Goal: Task Accomplishment & Management: Complete application form

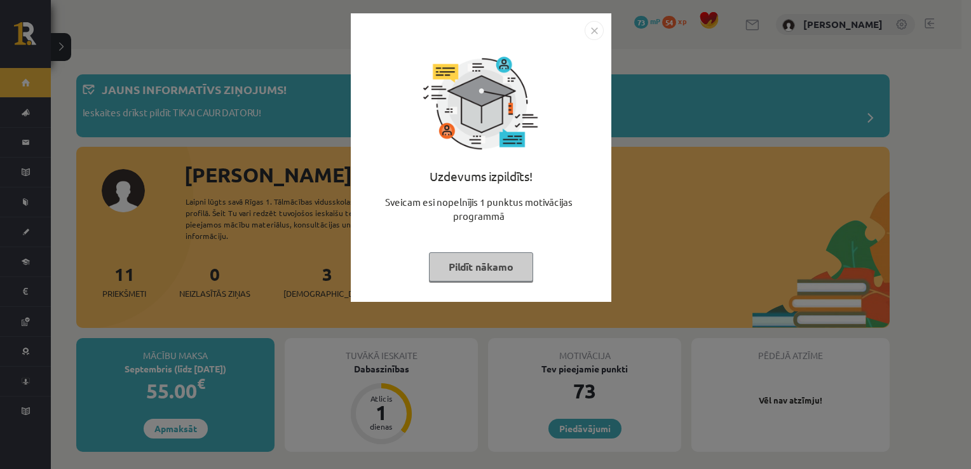
click at [483, 259] on button "Pildīt nākamo" at bounding box center [481, 266] width 104 height 29
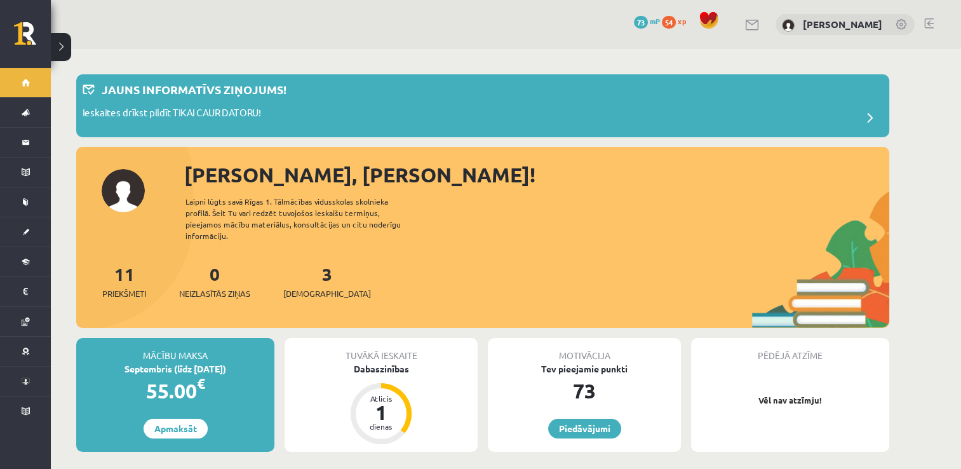
click at [307, 273] on div "3 Ieskaites" at bounding box center [327, 280] width 88 height 39
click at [302, 287] on span "[DEMOGRAPHIC_DATA]" at bounding box center [327, 293] width 88 height 13
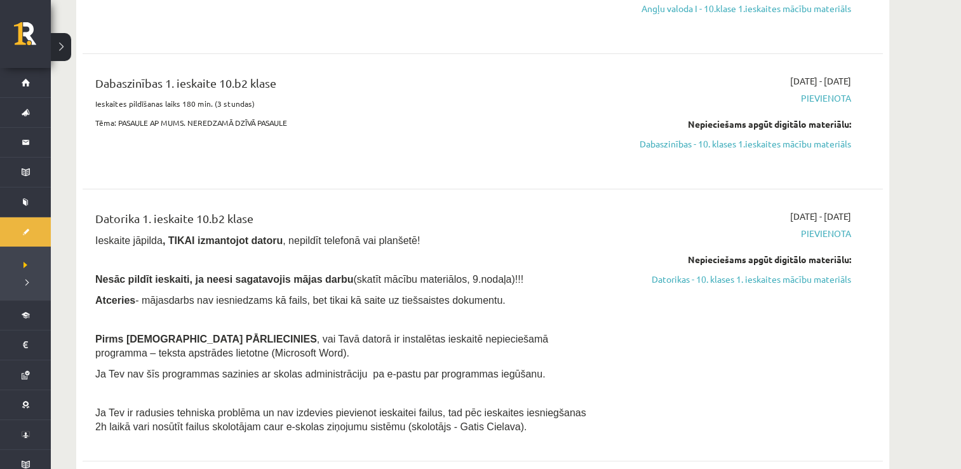
scroll to position [381, 0]
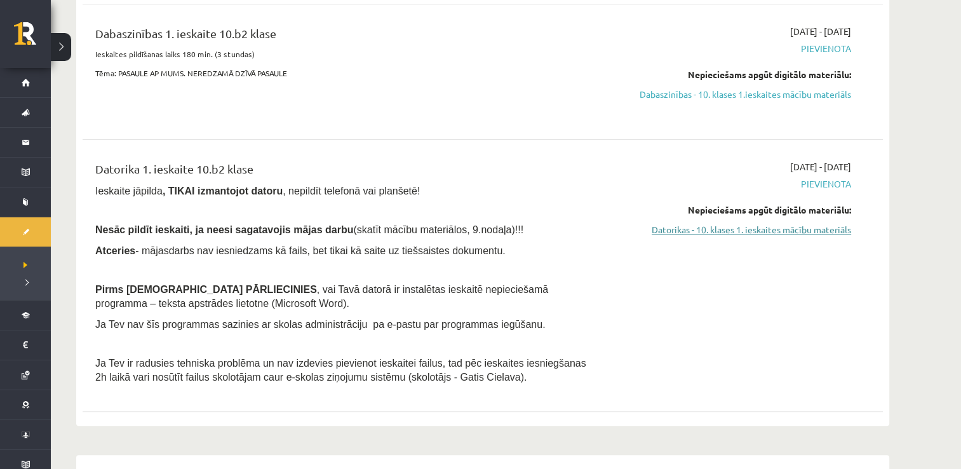
click at [724, 233] on link "Datorikas - 10. klases 1. ieskaites mācību materiāls" at bounding box center [732, 229] width 240 height 13
click at [417, 233] on span "(skatīt mācību materiālos, 9.nodaļa)!!!" at bounding box center [438, 229] width 170 height 11
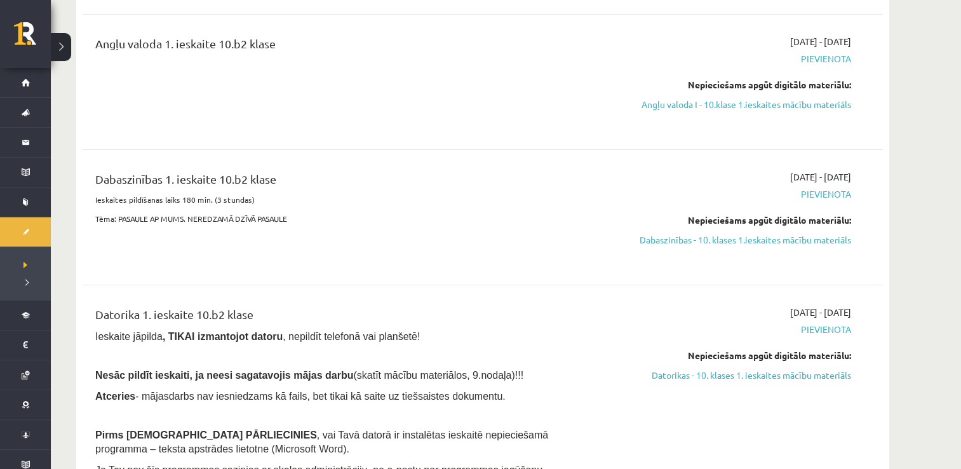
scroll to position [191, 0]
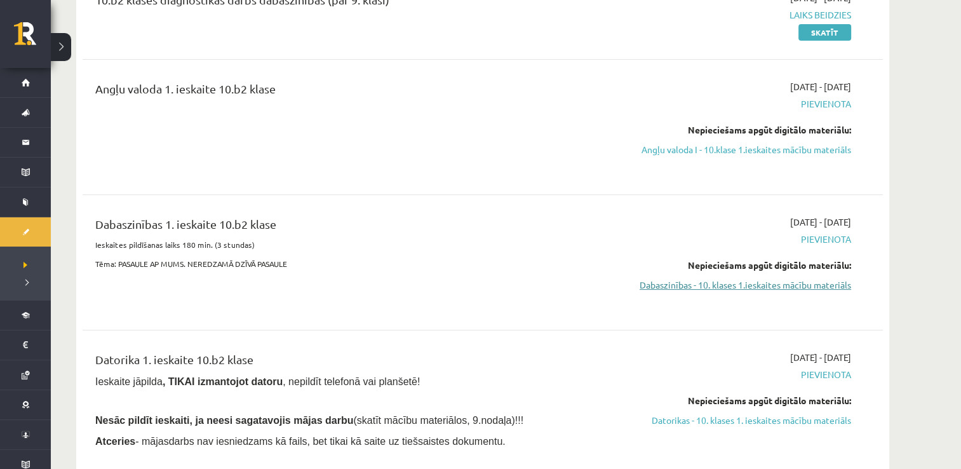
click at [714, 288] on link "Dabaszinības - 10. klases 1.ieskaites mācību materiāls" at bounding box center [732, 284] width 240 height 13
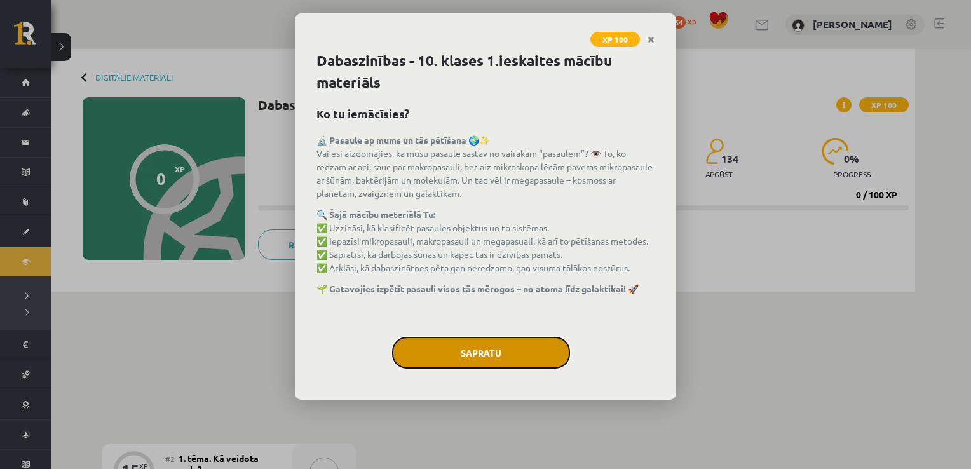
click at [447, 337] on button "Sapratu" at bounding box center [481, 353] width 178 height 32
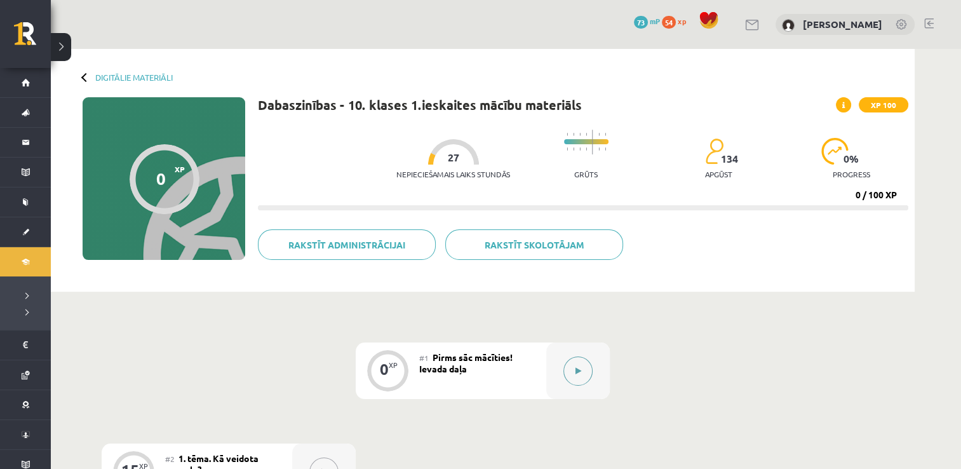
click at [580, 375] on button at bounding box center [578, 371] width 29 height 29
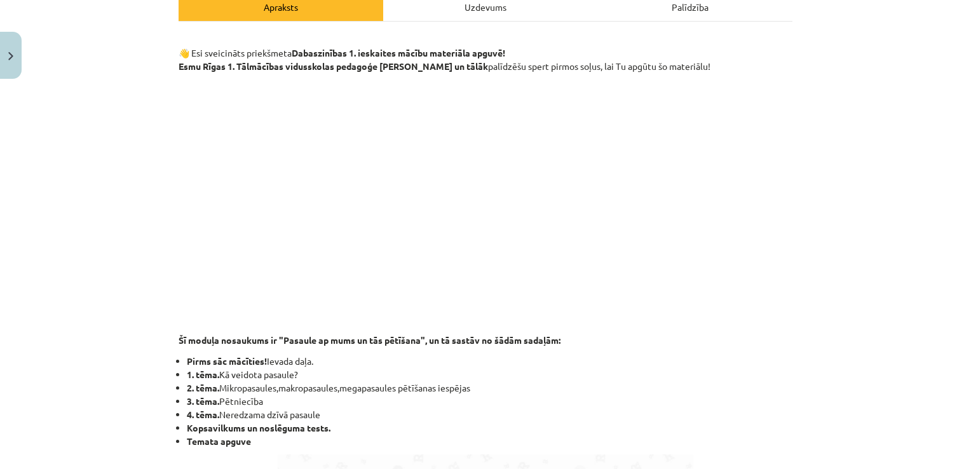
scroll to position [191, 0]
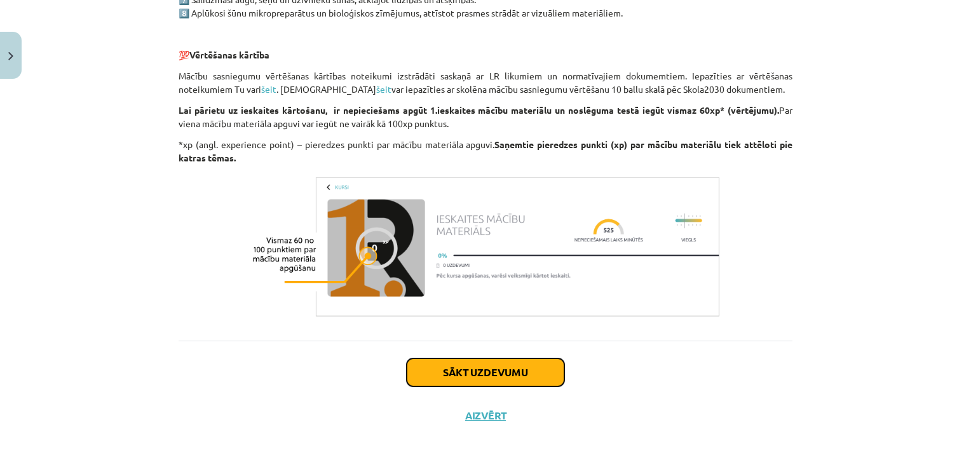
click at [496, 370] on button "Sākt uzdevumu" at bounding box center [486, 372] width 158 height 28
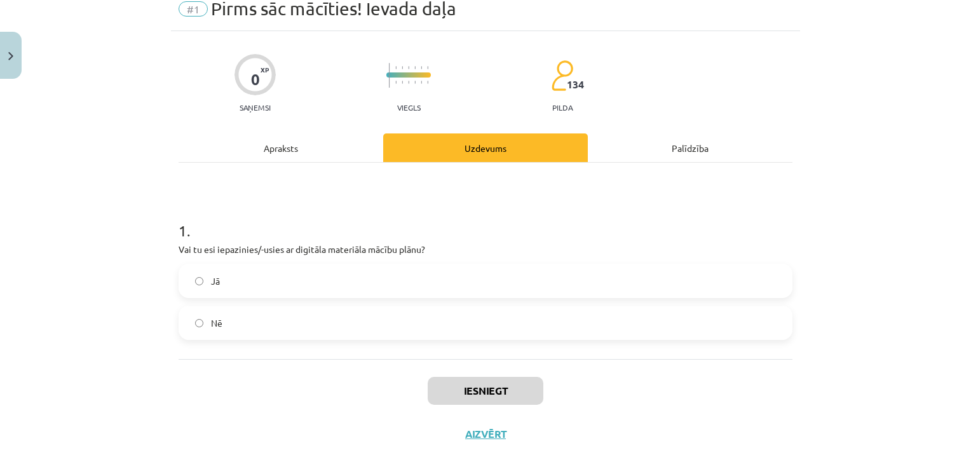
scroll to position [32, 0]
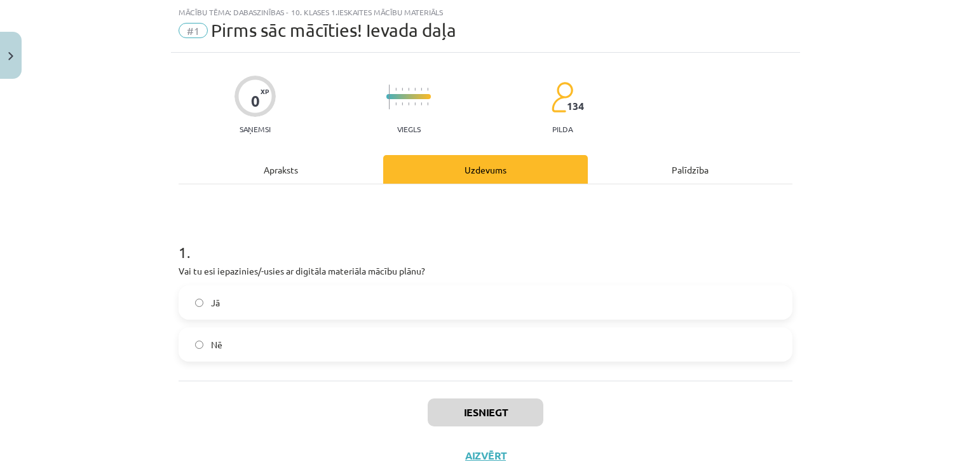
click at [275, 312] on label "Jā" at bounding box center [485, 303] width 611 height 32
click at [458, 419] on button "Iesniegt" at bounding box center [486, 412] width 116 height 28
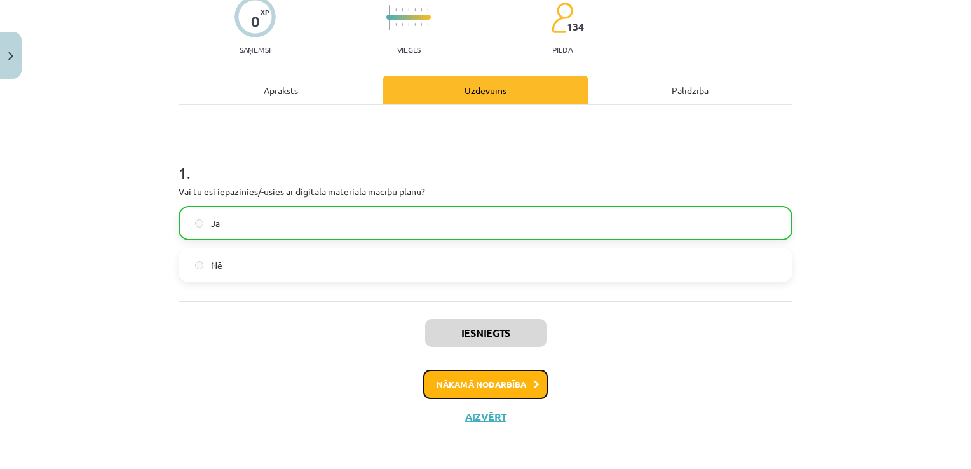
click at [488, 385] on button "Nākamā nodarbība" at bounding box center [485, 384] width 125 height 29
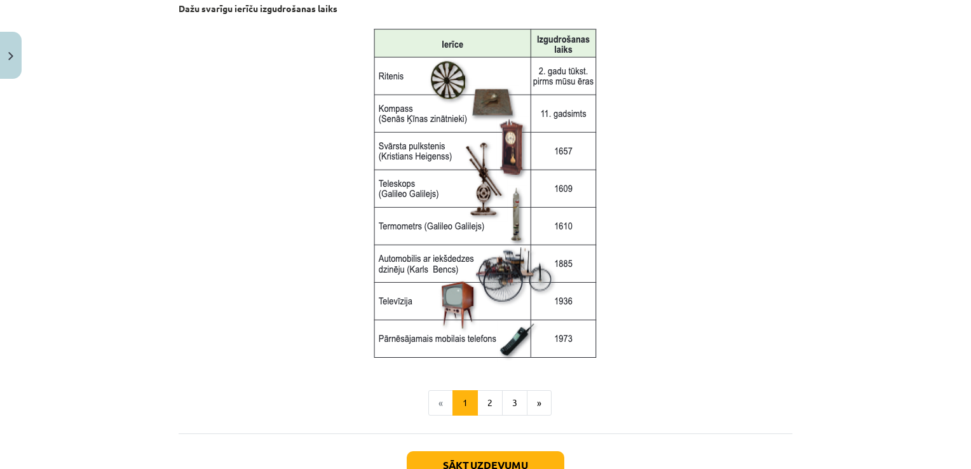
scroll to position [1620, 0]
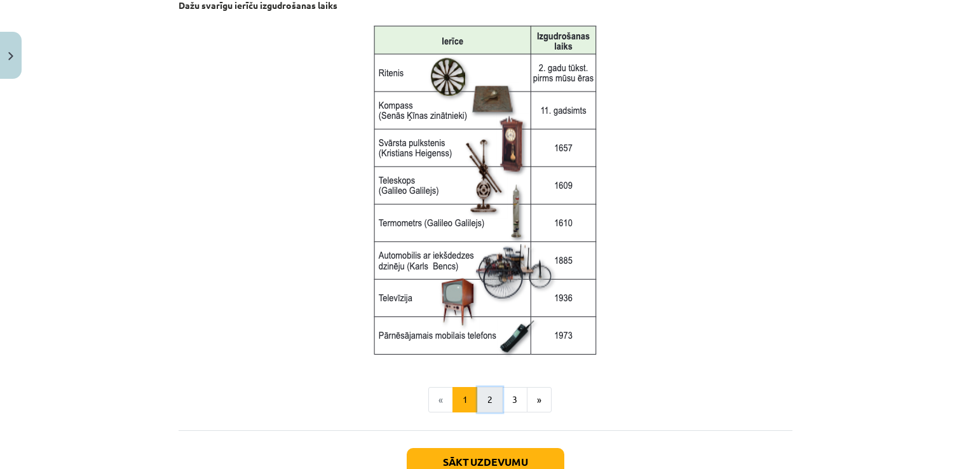
click at [488, 403] on button "2" at bounding box center [489, 399] width 25 height 25
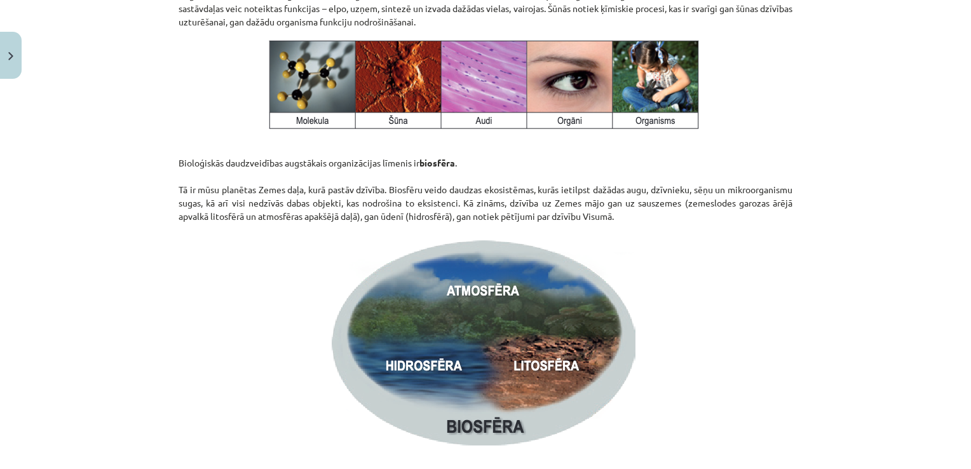
scroll to position [1625, 0]
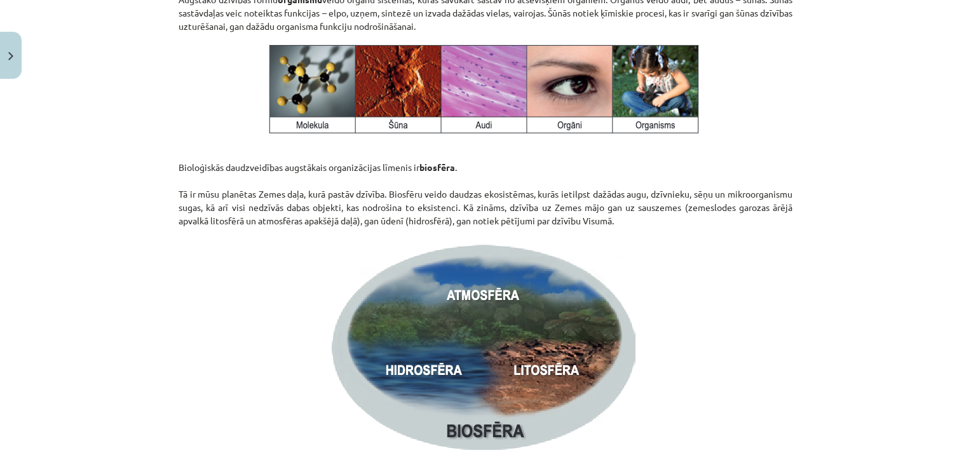
click at [449, 104] on img at bounding box center [486, 90] width 444 height 99
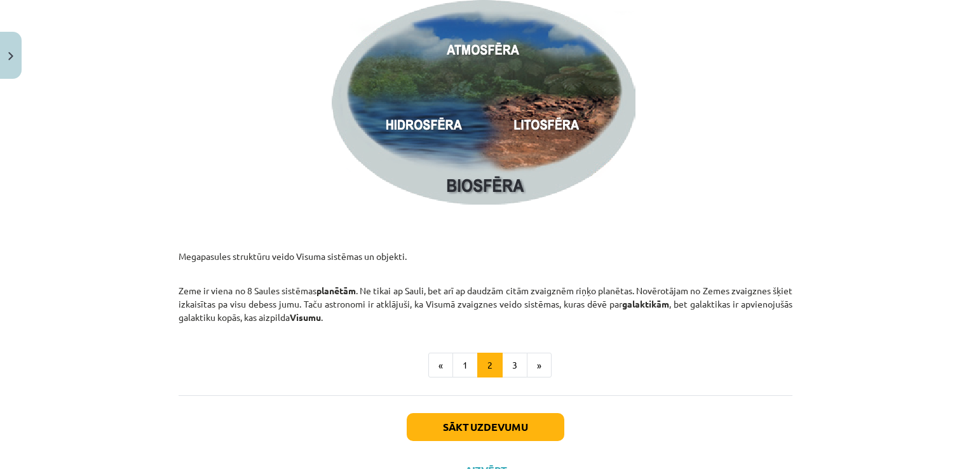
scroll to position [1879, 0]
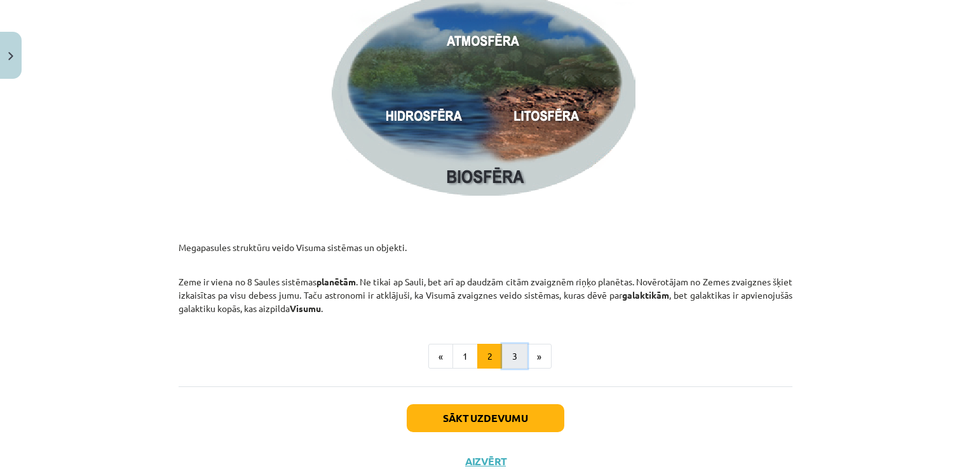
click at [508, 363] on button "3" at bounding box center [514, 356] width 25 height 25
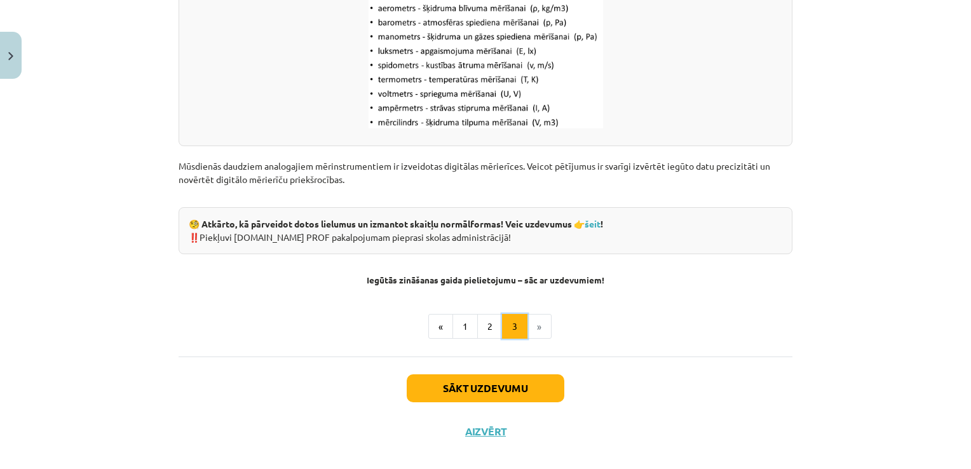
scroll to position [1671, 0]
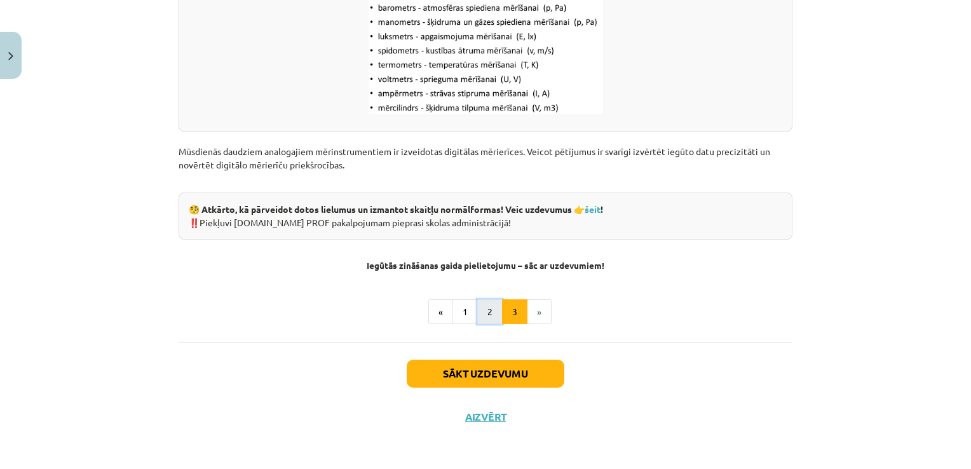
click at [478, 299] on button "2" at bounding box center [489, 311] width 25 height 25
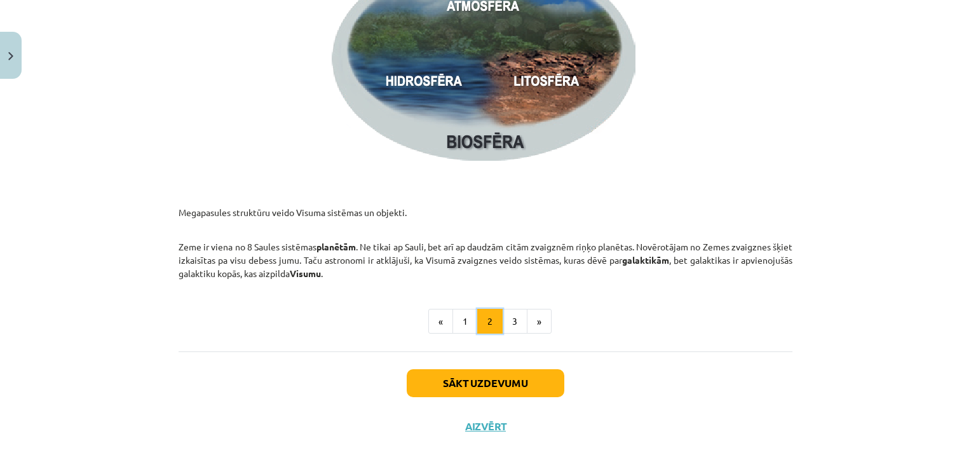
scroll to position [1924, 0]
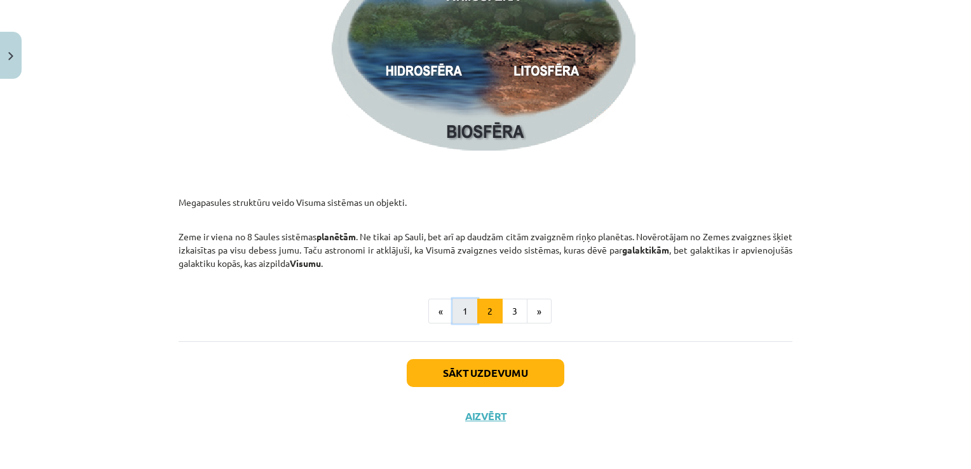
click at [468, 311] on button "1" at bounding box center [464, 311] width 25 height 25
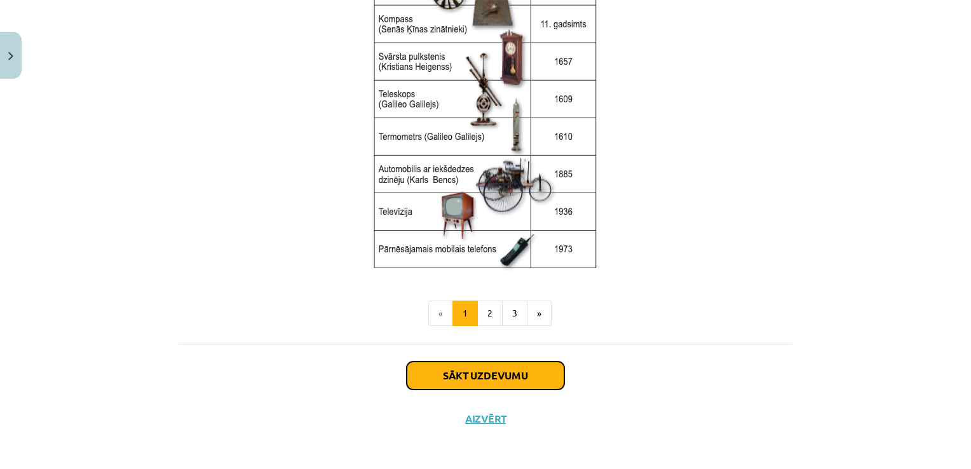
click at [468, 374] on button "Sākt uzdevumu" at bounding box center [486, 376] width 158 height 28
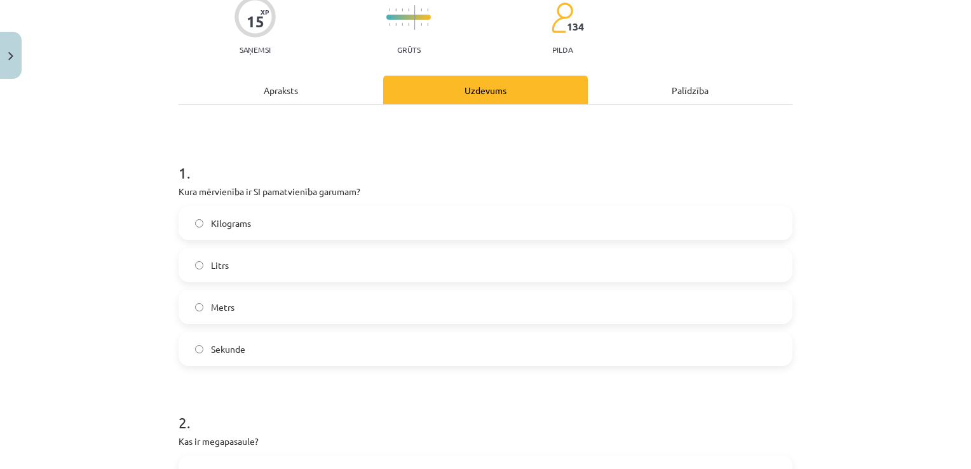
scroll to position [32, 0]
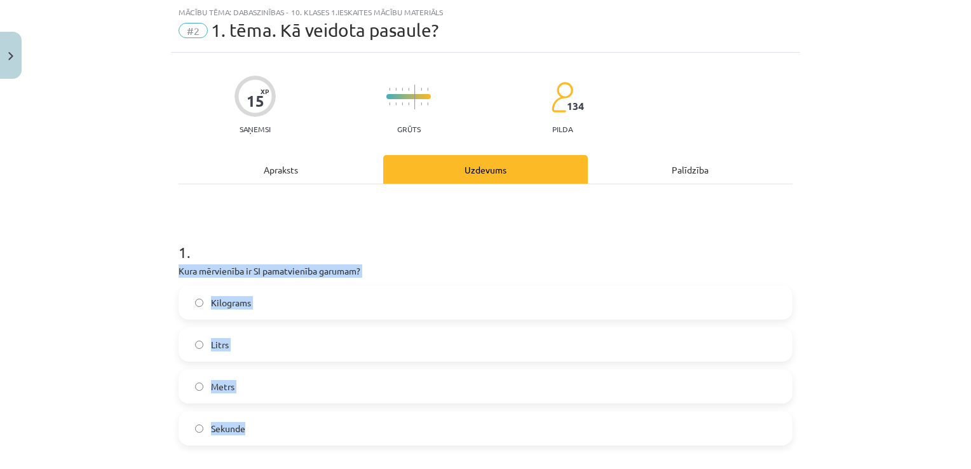
drag, startPoint x: 172, startPoint y: 269, endPoint x: 275, endPoint y: 422, distance: 184.0
drag, startPoint x: 275, startPoint y: 422, endPoint x: 238, endPoint y: 274, distance: 152.6
copy div "Kura mērvienība ir SI pamatvienība garumam? Kilograms Litrs Metrs Sekunde"
click at [99, 369] on div "Mācību tēma: Dabaszinības - 10. klases 1.ieskaites mācību materiāls #2 1. tēma.…" at bounding box center [485, 234] width 971 height 469
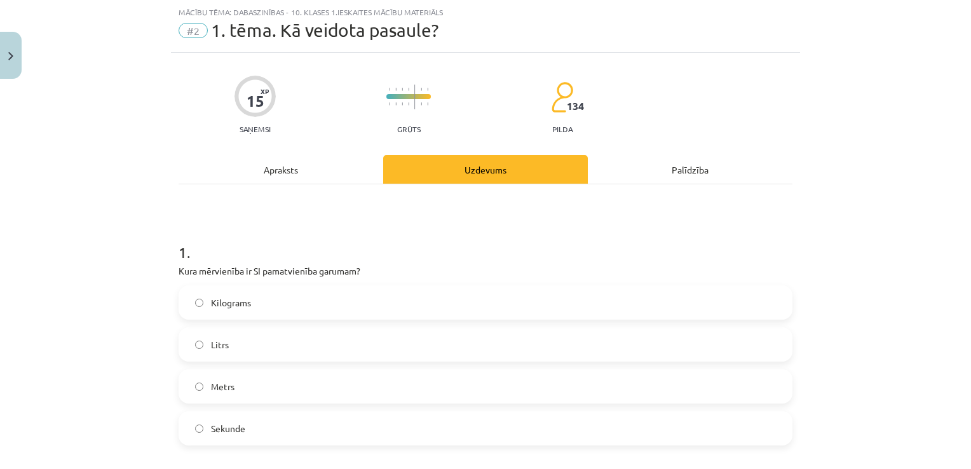
click at [212, 391] on span "Metrs" at bounding box center [223, 386] width 24 height 13
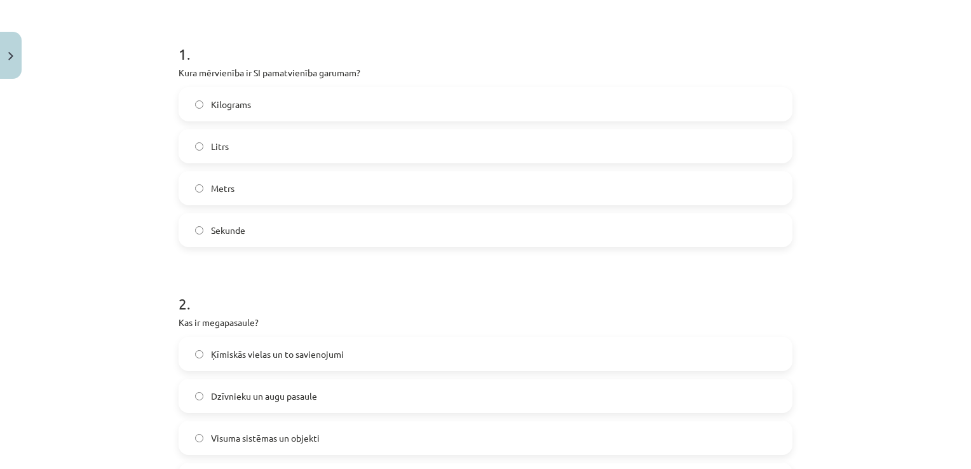
scroll to position [350, 0]
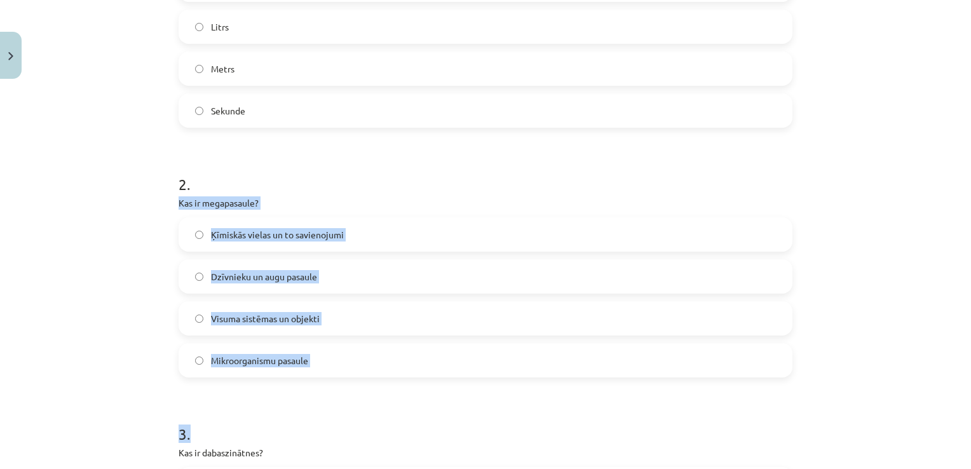
drag, startPoint x: 175, startPoint y: 199, endPoint x: 348, endPoint y: 382, distance: 252.2
click at [348, 382] on div "Mācību tēma: Dabaszinības - 10. klases 1.ieskaites mācību materiāls #2 1. tēma.…" at bounding box center [485, 234] width 971 height 469
drag, startPoint x: 348, startPoint y: 382, endPoint x: 112, endPoint y: 235, distance: 278.3
click at [112, 235] on div "Mācību tēma: Dabaszinības - 10. klases 1.ieskaites mācību materiāls #2 1. tēma.…" at bounding box center [485, 234] width 971 height 469
click at [147, 212] on div "Mācību tēma: Dabaszinības - 10. klases 1.ieskaites mācību materiāls #2 1. tēma.…" at bounding box center [485, 234] width 971 height 469
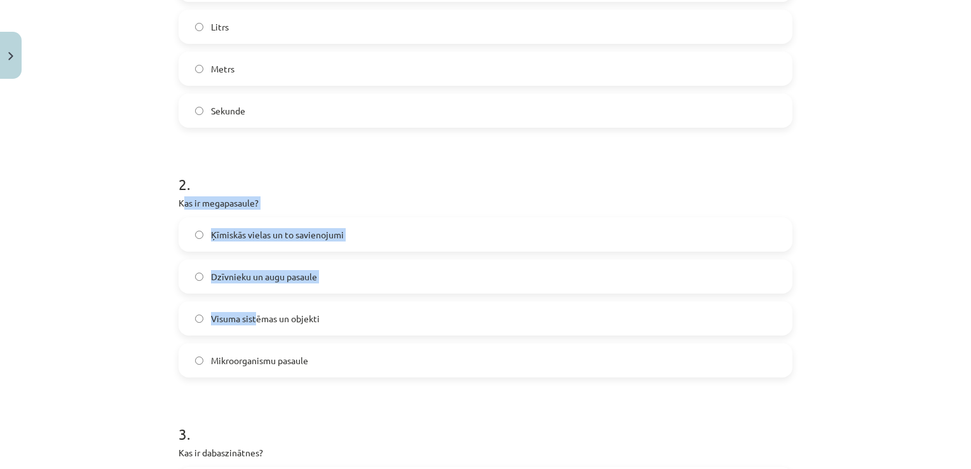
drag, startPoint x: 183, startPoint y: 203, endPoint x: 243, endPoint y: 298, distance: 112.3
click at [243, 298] on div "2 . Kas ir megapasaule? Ķīmiskās vielas un to savienojumi Dzīvnieku un augu pas…" at bounding box center [486, 265] width 614 height 224
click at [162, 219] on div "Mācību tēma: Dabaszinības - 10. klases 1.ieskaites mācību materiāls #2 1. tēma.…" at bounding box center [485, 234] width 971 height 469
drag, startPoint x: 174, startPoint y: 201, endPoint x: 311, endPoint y: 370, distance: 216.9
click at [311, 370] on div "2 . Kas ir megapasaule? Ķīmiskās vielas un to savienojumi Dzīvnieku un augu pas…" at bounding box center [486, 265] width 614 height 224
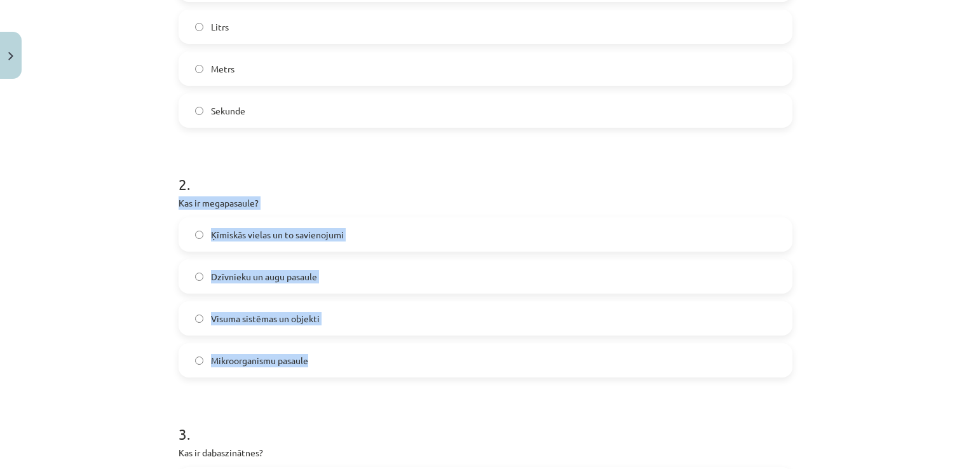
drag, startPoint x: 311, startPoint y: 370, endPoint x: 226, endPoint y: 234, distance: 159.9
copy div "Kas ir megapasaule? Ķīmiskās vielas un to savienojumi Dzīvnieku un augu pasaule…"
click at [79, 318] on div "Mācību tēma: Dabaszinības - 10. klases 1.ieskaites mācību materiāls #2 1. tēma.…" at bounding box center [485, 234] width 971 height 469
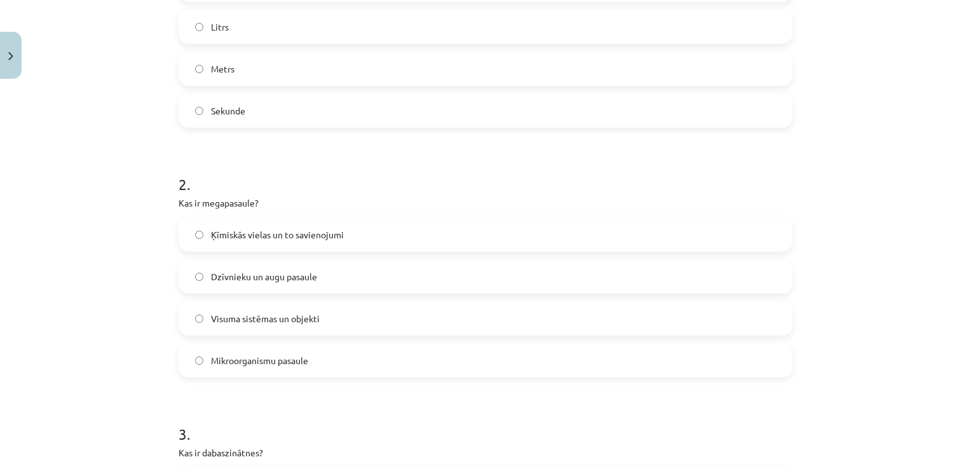
click at [246, 325] on label "Visuma sistēmas un objekti" at bounding box center [485, 318] width 611 height 32
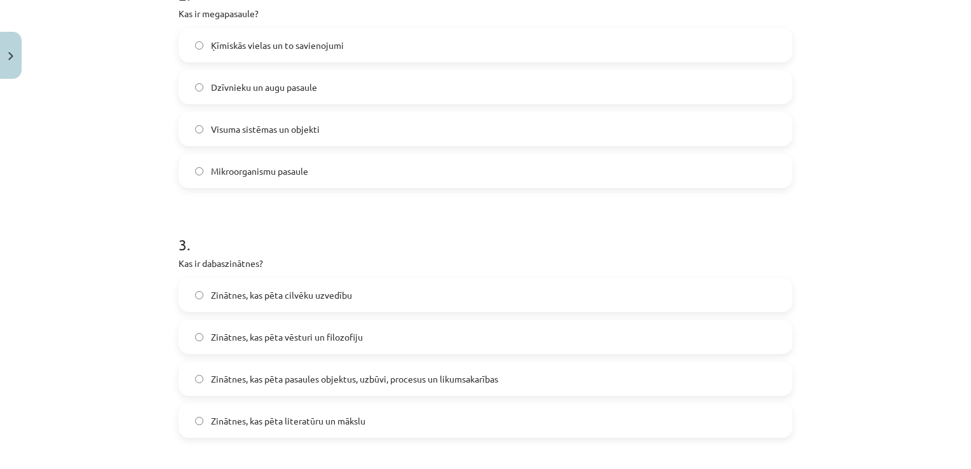
scroll to position [582, 0]
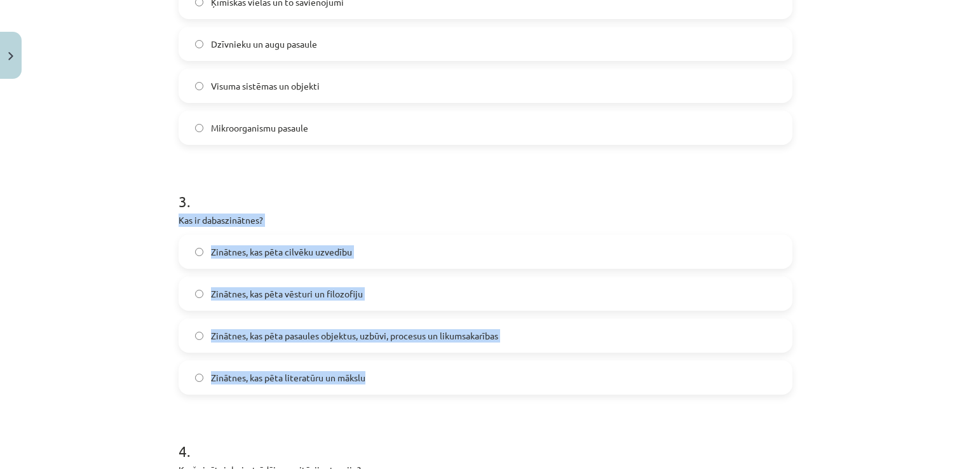
drag, startPoint x: 166, startPoint y: 218, endPoint x: 384, endPoint y: 394, distance: 280.2
click at [384, 394] on div "15 XP Saņemsi Grūts 134 pilda Apraksts Uzdevums Palīdzība 1 . Kura mērvienība i…" at bounding box center [485, 255] width 629 height 1507
copy div "Kas ir dabaszinātnes? Zinātnes, kas pēta cilvēku uzvedību Zinātnes, kas pēta vē…"
click at [90, 294] on div "Mācību tēma: Dabaszinības - 10. klases 1.ieskaites mācību materiāls #2 1. tēma.…" at bounding box center [485, 234] width 971 height 469
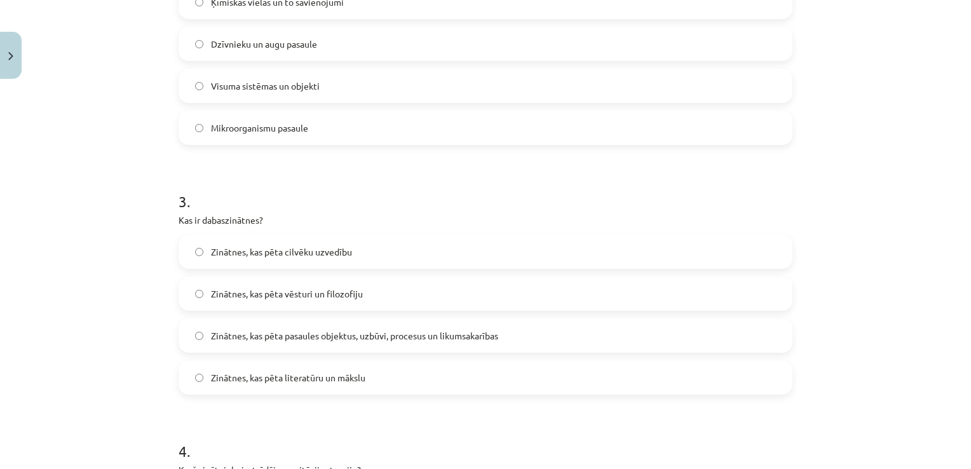
click at [212, 343] on label "Zinātnes, kas pēta pasaules objektus, uzbūvi, procesus un likumsakarības" at bounding box center [485, 336] width 611 height 32
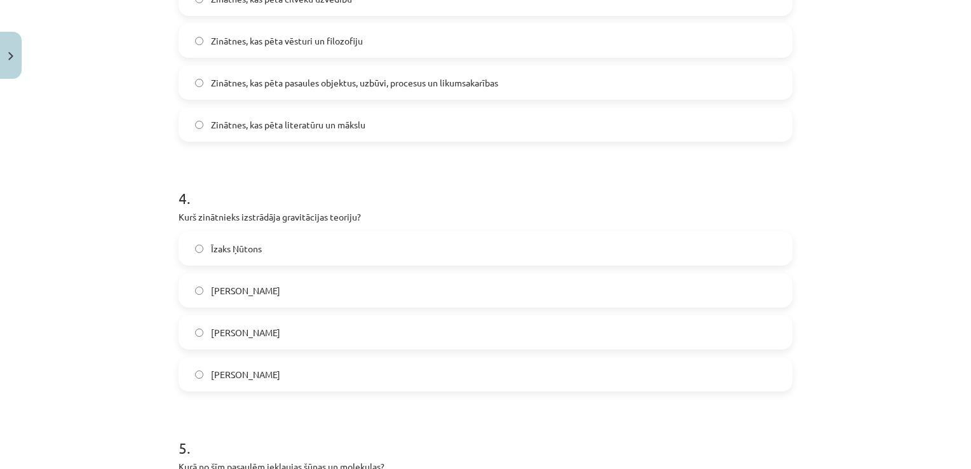
scroll to position [836, 0]
drag, startPoint x: 165, startPoint y: 215, endPoint x: 321, endPoint y: 365, distance: 216.2
click at [321, 365] on div "Mācību tēma: Dabaszinības - 10. klases 1.ieskaites mācību materiāls #2 1. tēma.…" at bounding box center [485, 234] width 971 height 469
drag, startPoint x: 321, startPoint y: 365, endPoint x: 287, endPoint y: 211, distance: 157.4
copy div "Kurš zinātnieks izstrādāja gravitācijas teoriju? Īzaks Ņūtons Galileo Galilejs …"
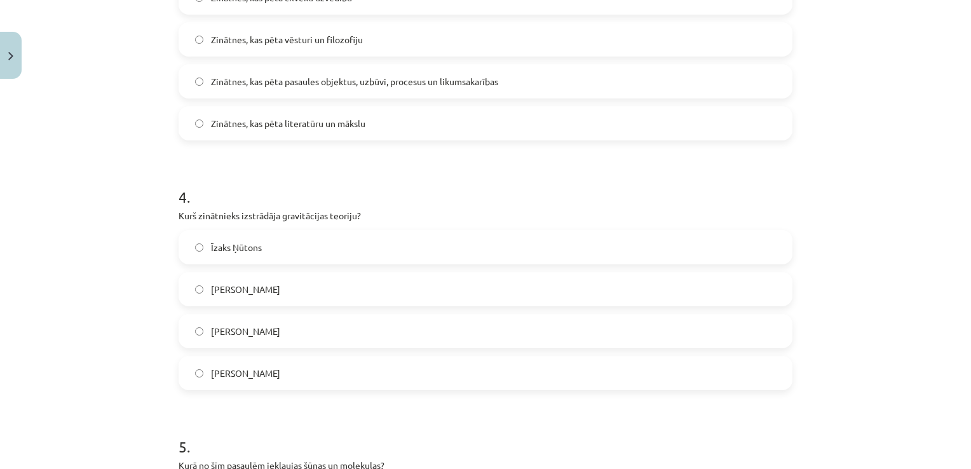
click at [127, 313] on div "Mācību tēma: Dabaszinības - 10. klases 1.ieskaites mācību materiāls #2 1. tēma.…" at bounding box center [485, 234] width 971 height 469
click at [240, 253] on span "Īzaks Ņūtons" at bounding box center [236, 247] width 51 height 13
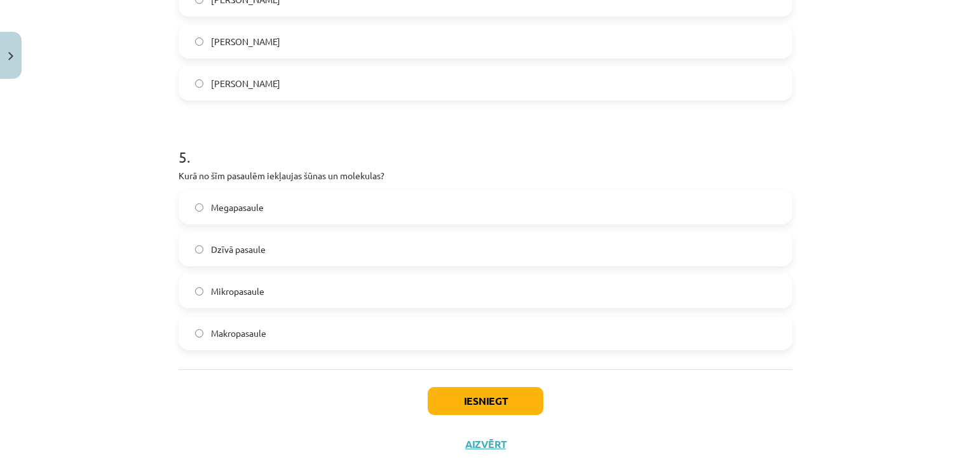
scroll to position [1154, 0]
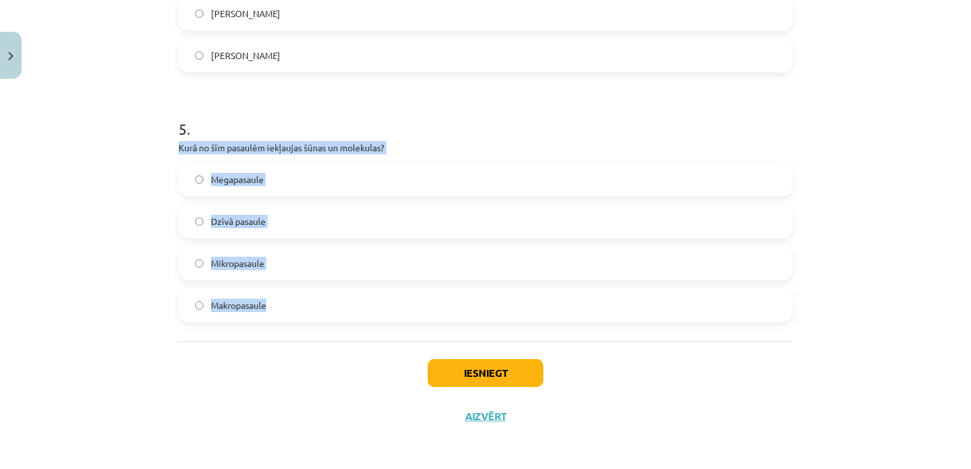
drag, startPoint x: 170, startPoint y: 138, endPoint x: 355, endPoint y: 291, distance: 240.6
drag, startPoint x: 355, startPoint y: 291, endPoint x: 268, endPoint y: 144, distance: 170.7
copy div "Kurā no šīm pasaulēm iekļaujas šūnas un molekulas? Megapasaule Dzīvā pasaule Mi…"
click at [189, 268] on label "Mikropasaule" at bounding box center [485, 263] width 611 height 32
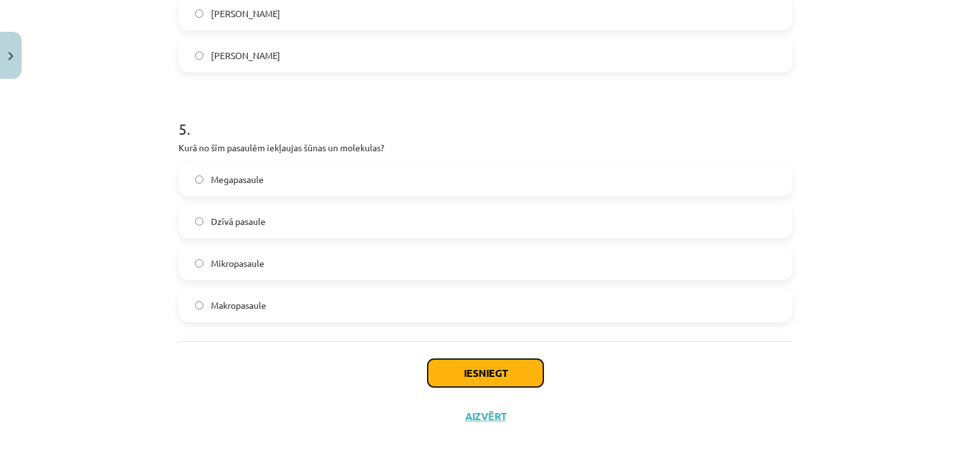
click at [455, 370] on button "Iesniegt" at bounding box center [486, 373] width 116 height 28
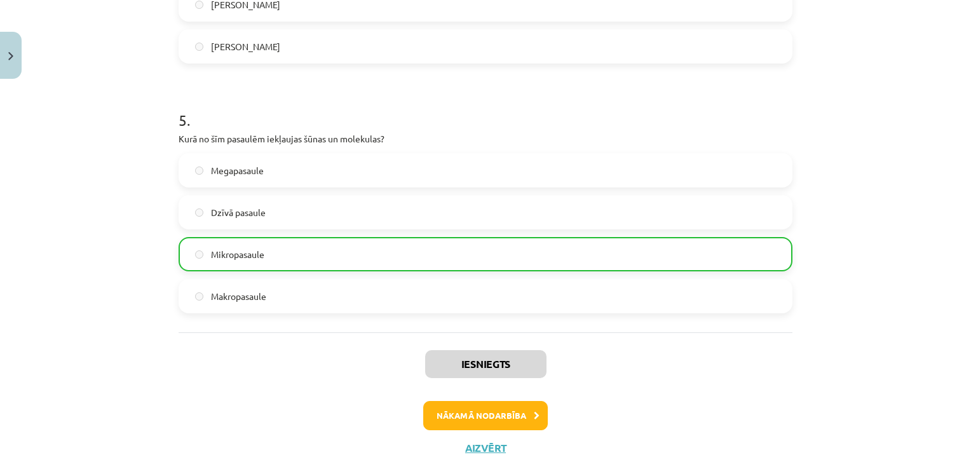
scroll to position [1194, 0]
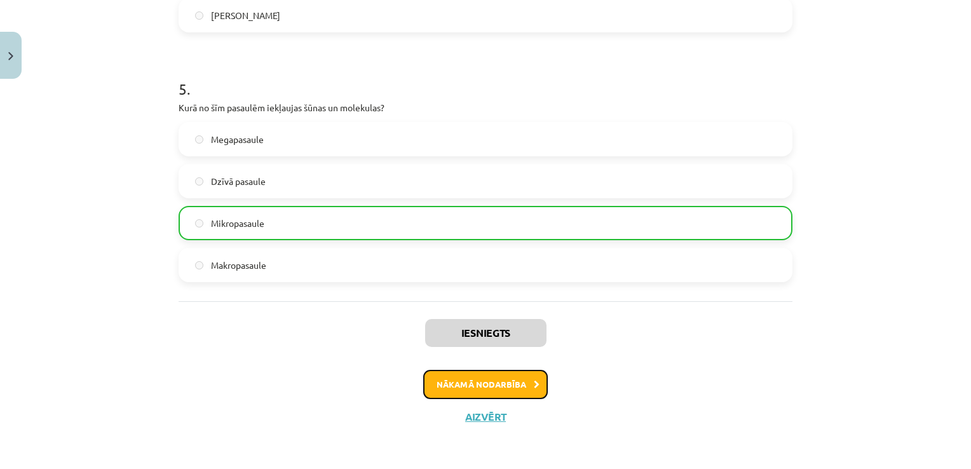
click at [465, 385] on button "Nākamā nodarbība" at bounding box center [485, 384] width 125 height 29
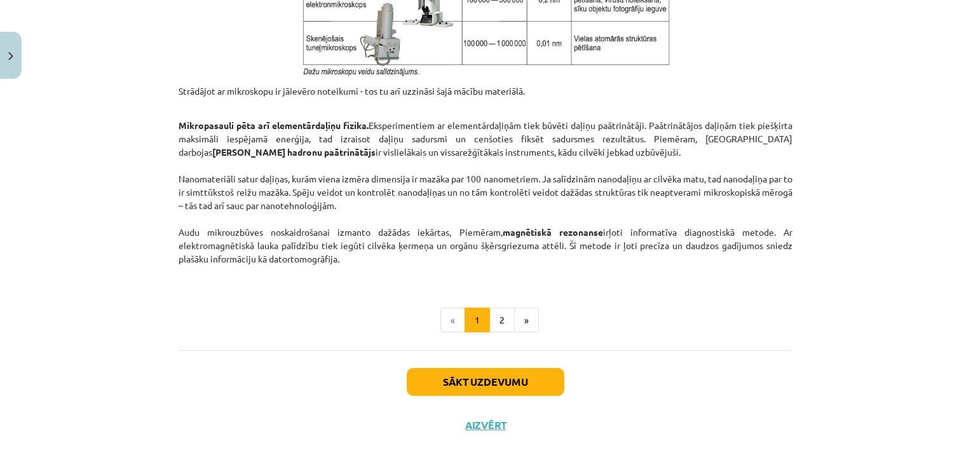
scroll to position [1081, 0]
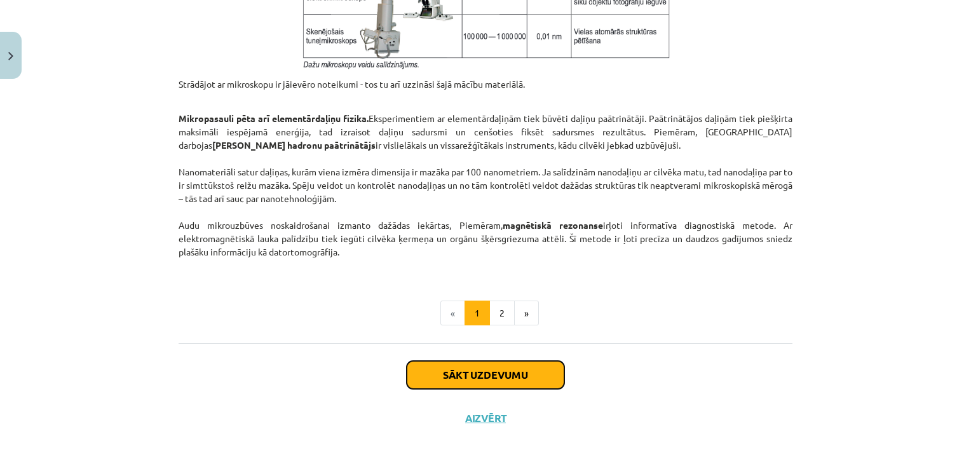
click at [455, 372] on button "Sākt uzdevumu" at bounding box center [486, 375] width 158 height 28
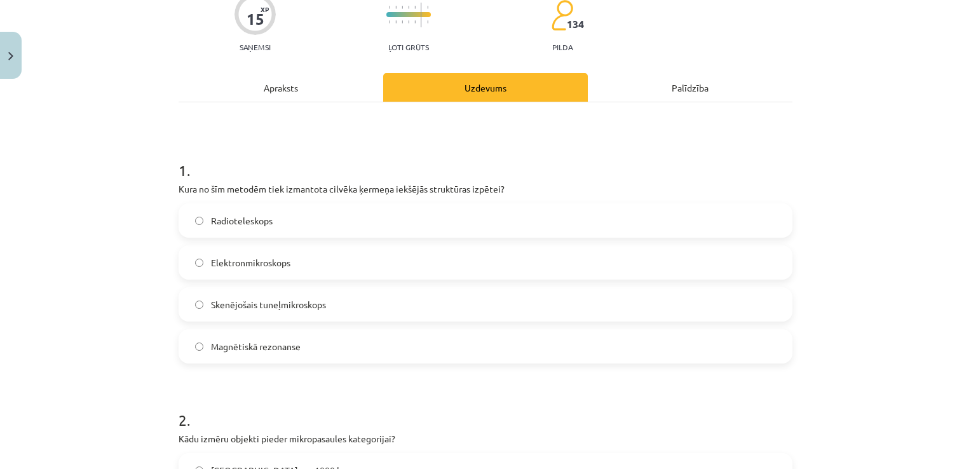
scroll to position [159, 0]
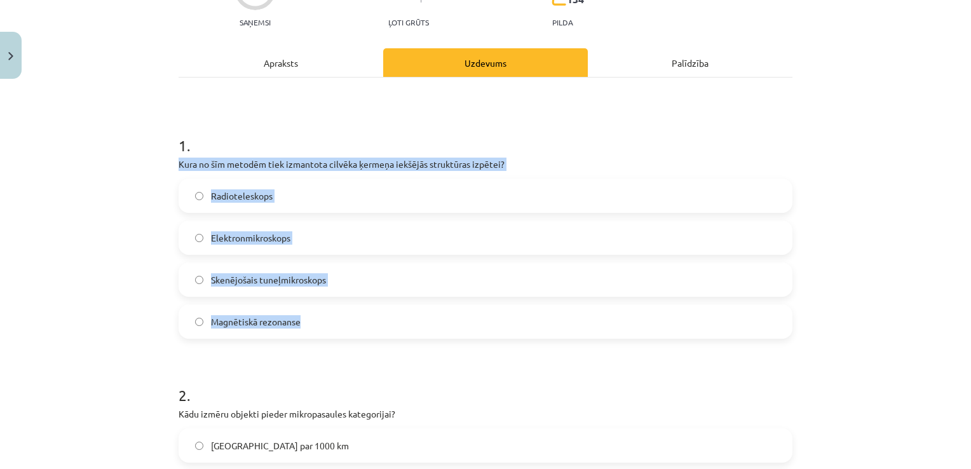
drag, startPoint x: 170, startPoint y: 162, endPoint x: 309, endPoint y: 327, distance: 216.4
drag, startPoint x: 309, startPoint y: 327, endPoint x: 315, endPoint y: 166, distance: 161.5
copy div "Kura no šīm metodēm tiek izmantota cilvēka ķermeņa iekšējās struktūras izpētei?…"
click at [126, 263] on div "Mācību tēma: Dabaszinības - 10. klases 1.ieskaites mācību materiāls #3 2. tēma.…" at bounding box center [485, 234] width 971 height 469
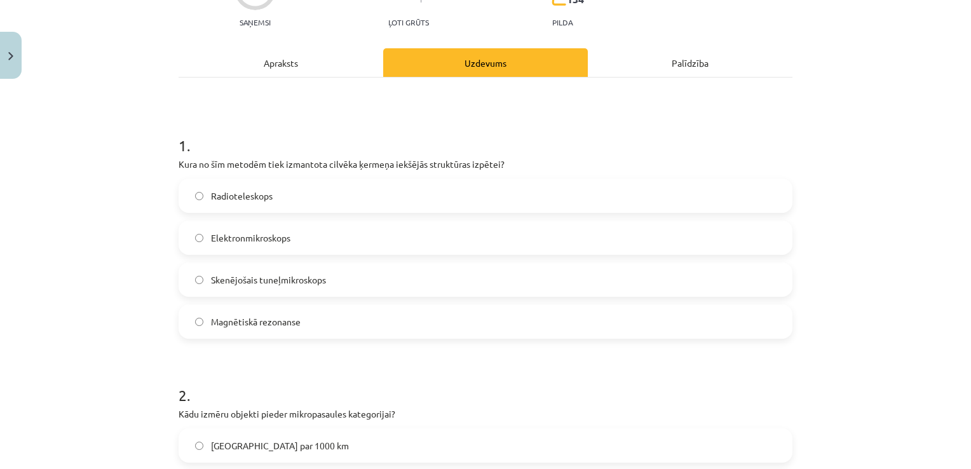
click at [239, 320] on span "Magnētiskā rezonanse" at bounding box center [256, 321] width 90 height 13
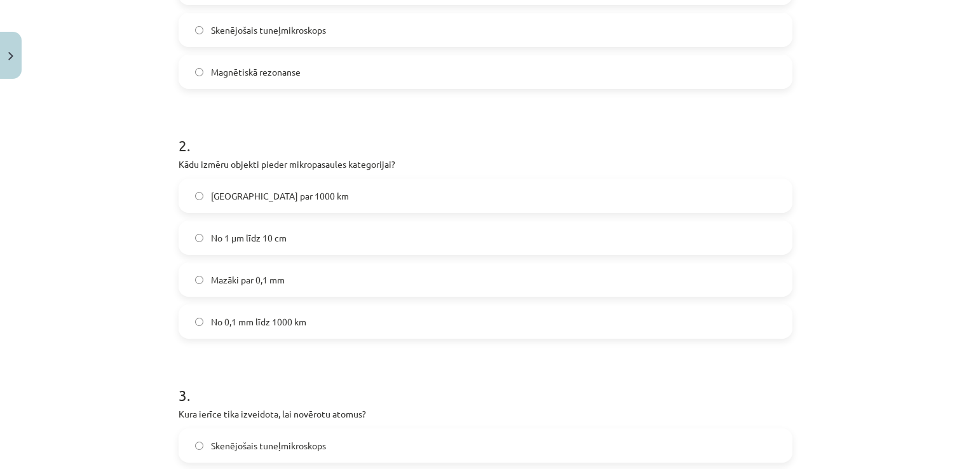
scroll to position [413, 0]
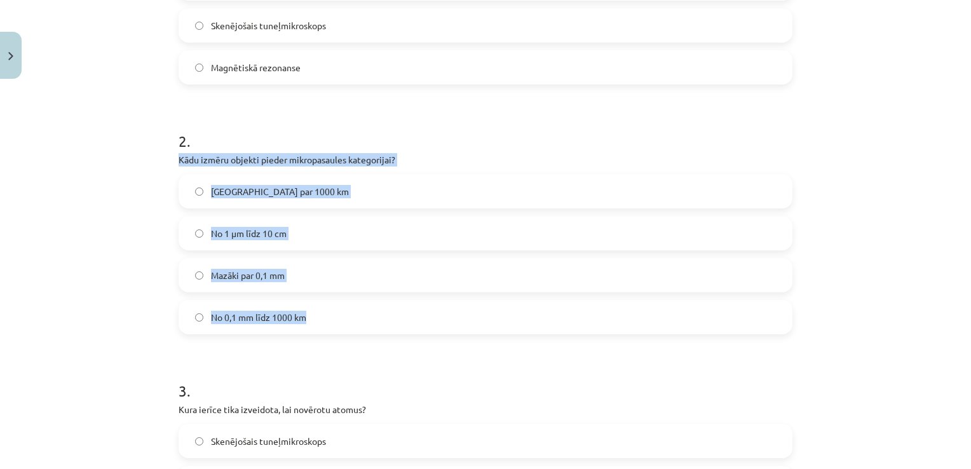
drag, startPoint x: 170, startPoint y: 159, endPoint x: 346, endPoint y: 313, distance: 233.3
click at [346, 313] on div "15 XP Saņemsi Ļoti grūts 134 pilda Apraksts Uzdevums Palīdzība 1 . Kura no šīm …" at bounding box center [485, 445] width 629 height 1507
drag, startPoint x: 346, startPoint y: 313, endPoint x: 244, endPoint y: 157, distance: 186.0
copy div "Kādu izmēru objekti pieder mikropasaules kategorijai? Lielāki par 1000 km No 1 …"
click at [76, 249] on div "Mācību tēma: Dabaszinības - 10. klases 1.ieskaites mācību materiāls #3 2. tēma.…" at bounding box center [485, 234] width 971 height 469
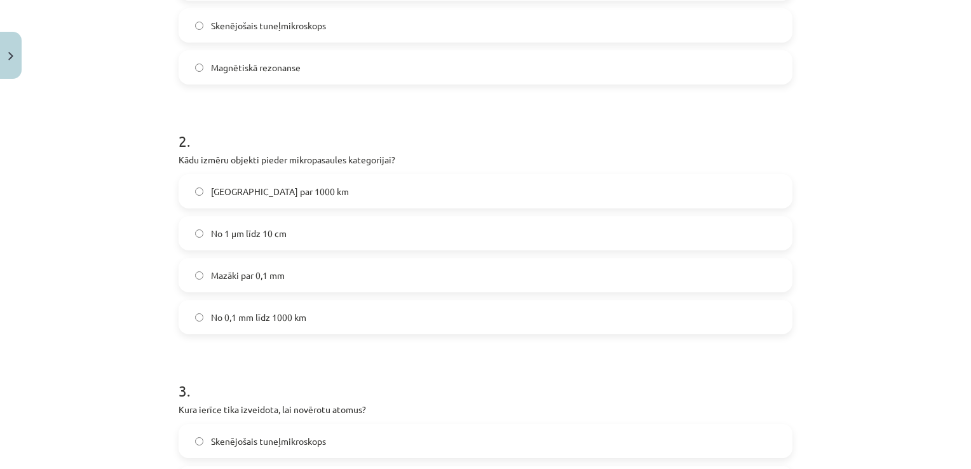
click at [257, 271] on span "Mazāki par 0,1 mm" at bounding box center [248, 275] width 74 height 13
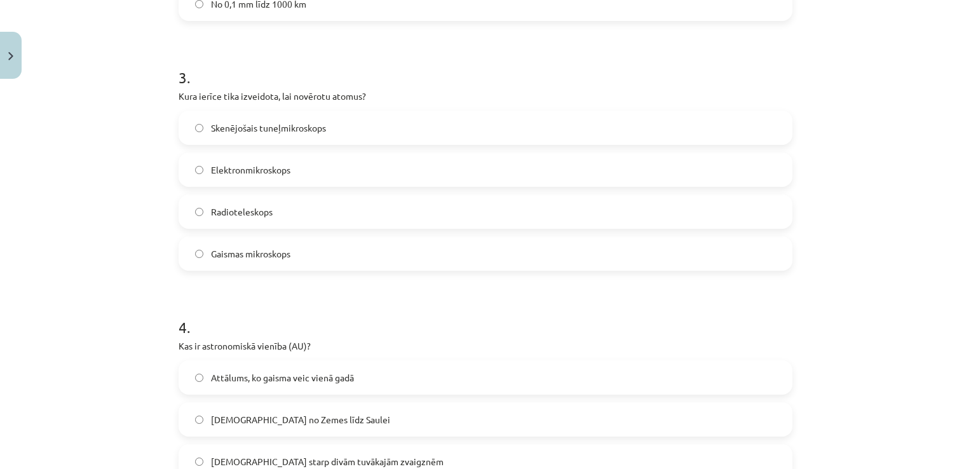
scroll to position [731, 0]
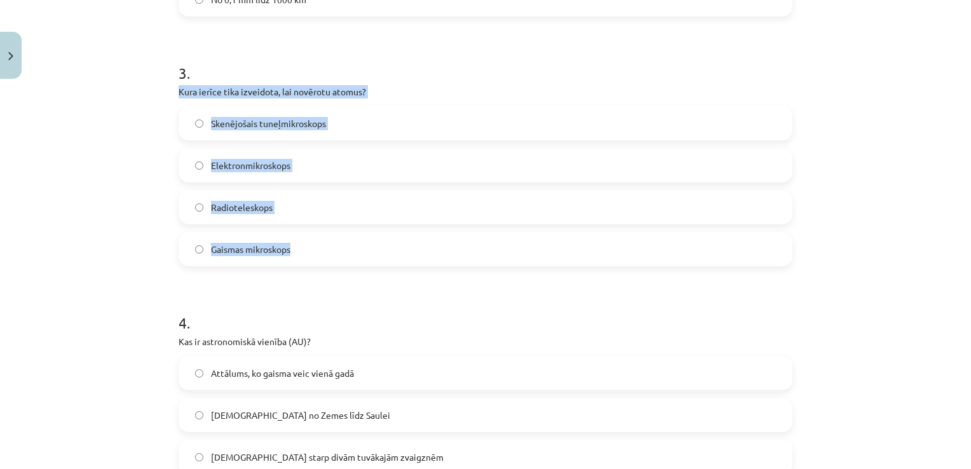
drag, startPoint x: 201, startPoint y: 123, endPoint x: 362, endPoint y: 250, distance: 205.4
click at [362, 250] on div "Mācību tēma: Dabaszinības - 10. klases 1.ieskaites mācību materiāls #3 2. tēma.…" at bounding box center [485, 234] width 971 height 469
copy div "Kura ierīce tika izveidota, lai novērotu atomus? Skenējošais tuneļmikroskops El…"
click at [99, 197] on div "Mācību tēma: Dabaszinības - 10. klases 1.ieskaites mācību materiāls #3 2. tēma.…" at bounding box center [485, 234] width 971 height 469
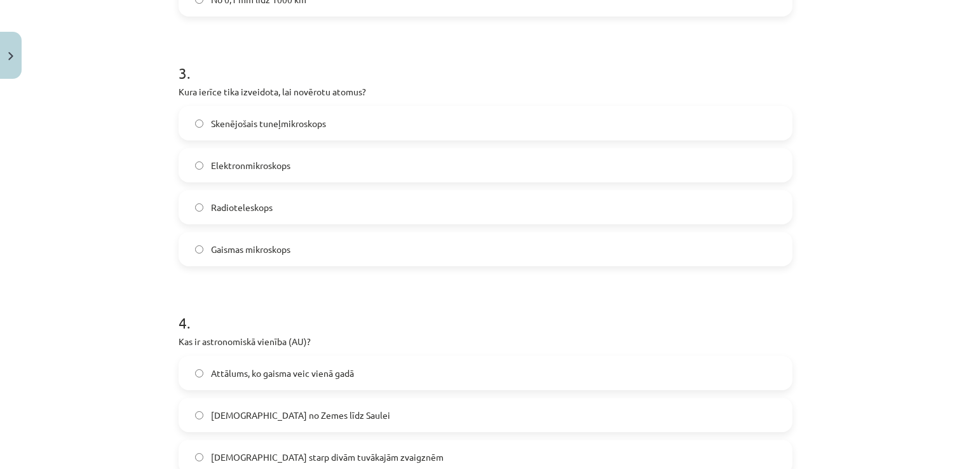
click at [246, 128] on span "Skenējošais tuneļmikroskops" at bounding box center [268, 123] width 115 height 13
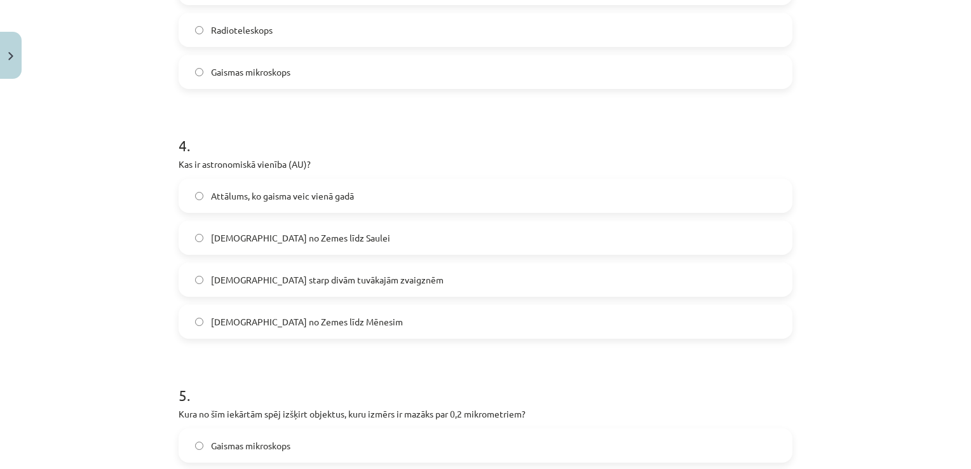
scroll to position [921, 0]
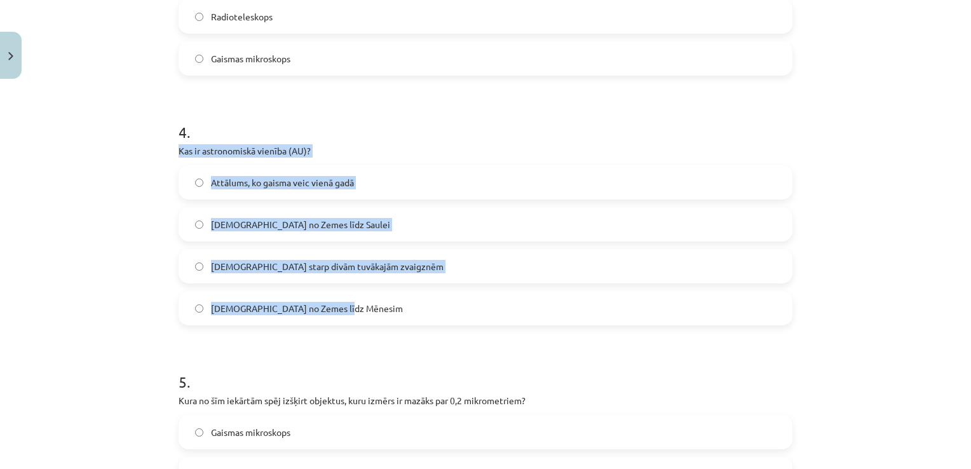
drag, startPoint x: 170, startPoint y: 151, endPoint x: 376, endPoint y: 297, distance: 252.5
drag, startPoint x: 376, startPoint y: 297, endPoint x: 290, endPoint y: 154, distance: 167.6
copy div "Kas ir astronomiskā vienība (AU)? Attālums, ko gaisma veic vienā gadā Attālums …"
click at [107, 210] on div "Mācību tēma: Dabaszinības - 10. klases 1.ieskaites mācību materiāls #3 2. tēma.…" at bounding box center [485, 234] width 971 height 469
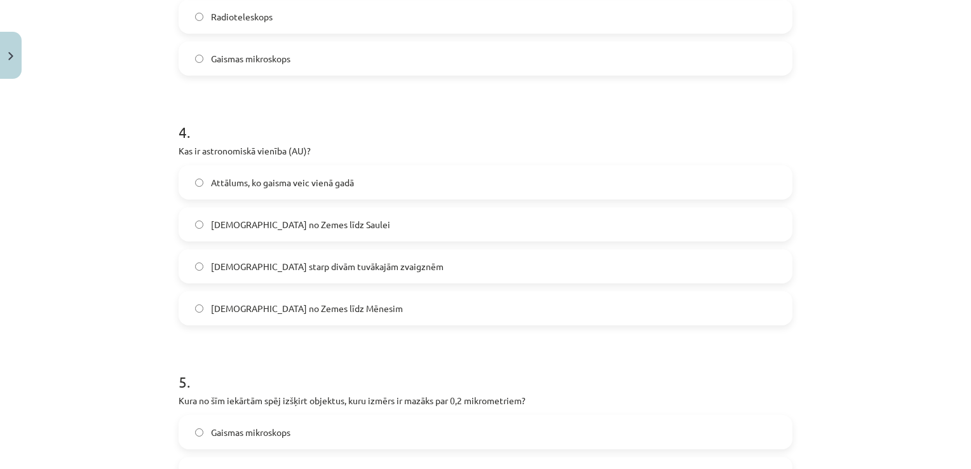
click at [201, 189] on label "Attālums, ko gaisma veic vienā gadā" at bounding box center [485, 182] width 611 height 32
click at [211, 223] on span "Attālums no Zemes līdz Saulei" at bounding box center [300, 224] width 179 height 13
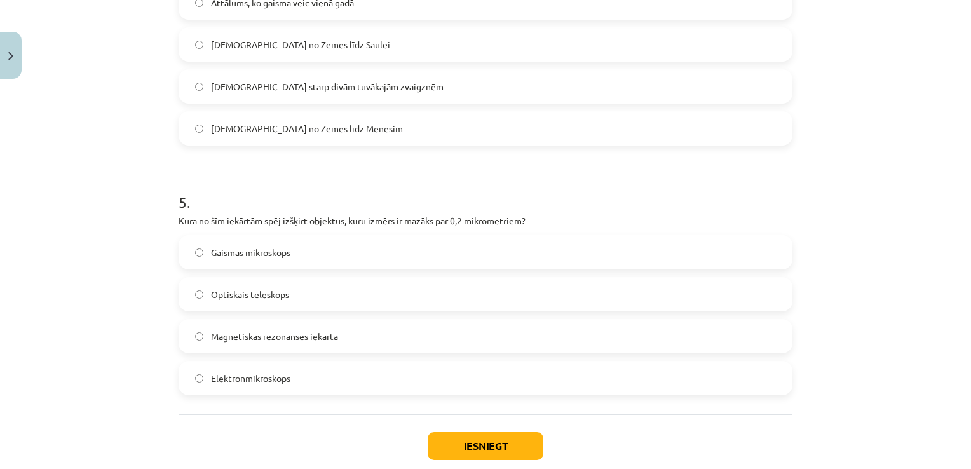
scroll to position [1112, 0]
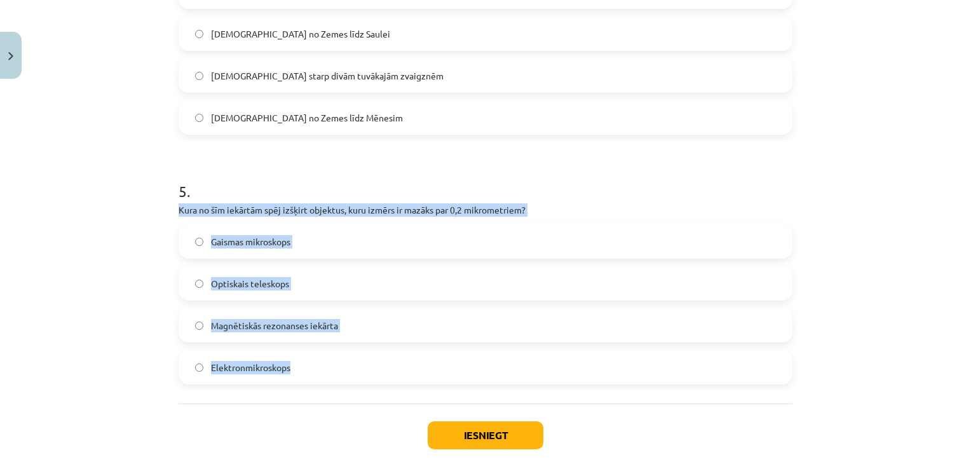
drag, startPoint x: 172, startPoint y: 208, endPoint x: 318, endPoint y: 367, distance: 215.9
drag, startPoint x: 318, startPoint y: 367, endPoint x: 274, endPoint y: 207, distance: 166.0
copy div "Kura no šīm iekārtām spēj izšķirt objektus, kuru izmērs ir mazāks par 0,2 mikro…"
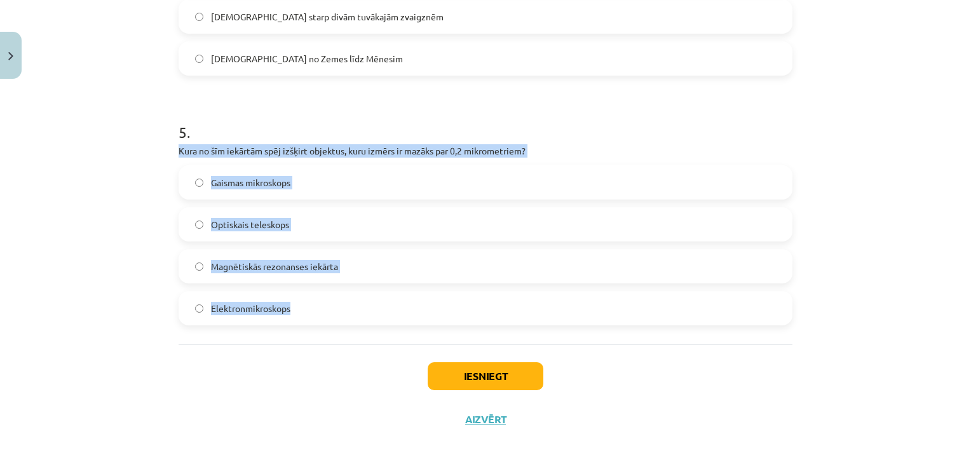
scroll to position [1174, 0]
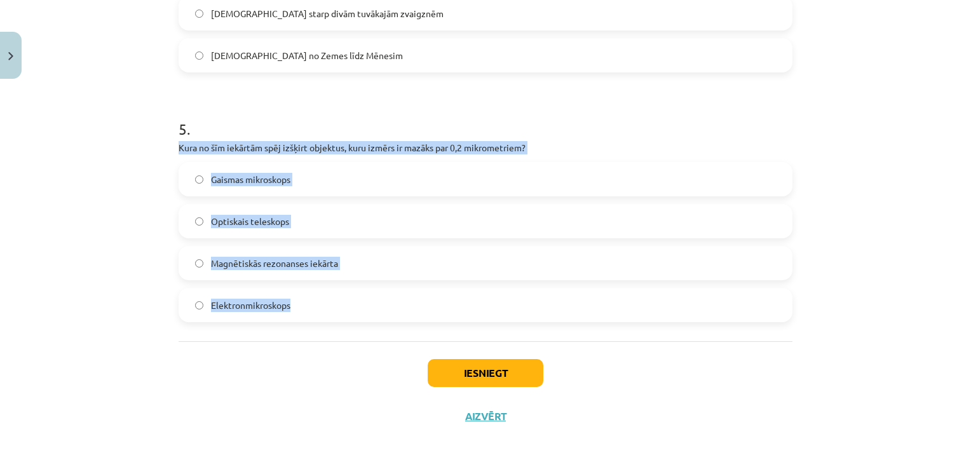
drag, startPoint x: 102, startPoint y: 230, endPoint x: 111, endPoint y: 227, distance: 9.4
click at [102, 230] on div "Mācību tēma: Dabaszinības - 10. klases 1.ieskaites mācību materiāls #3 2. tēma.…" at bounding box center [485, 234] width 971 height 469
click at [230, 299] on span "Elektronmikroskops" at bounding box center [250, 305] width 79 height 13
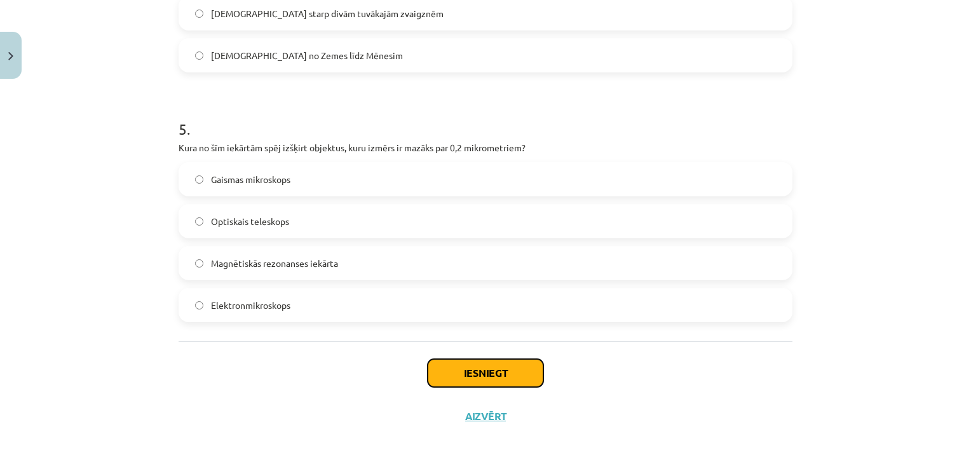
click at [505, 374] on button "Iesniegt" at bounding box center [486, 373] width 116 height 28
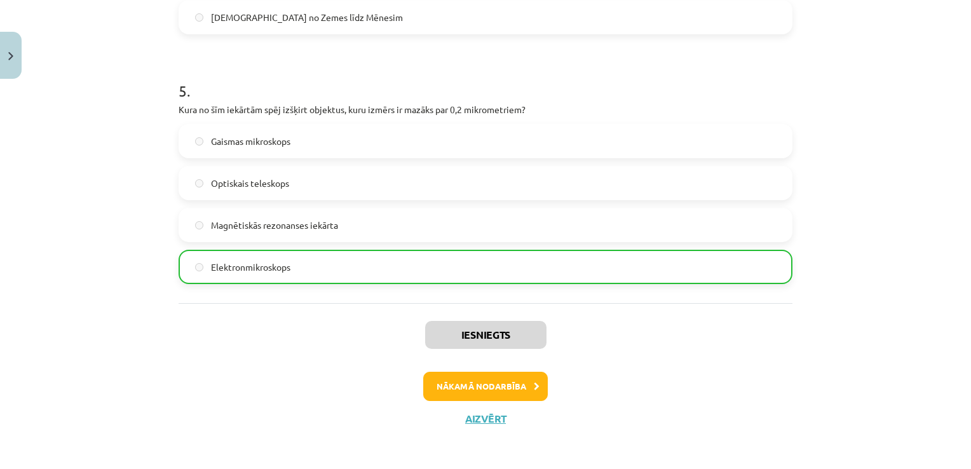
scroll to position [1214, 0]
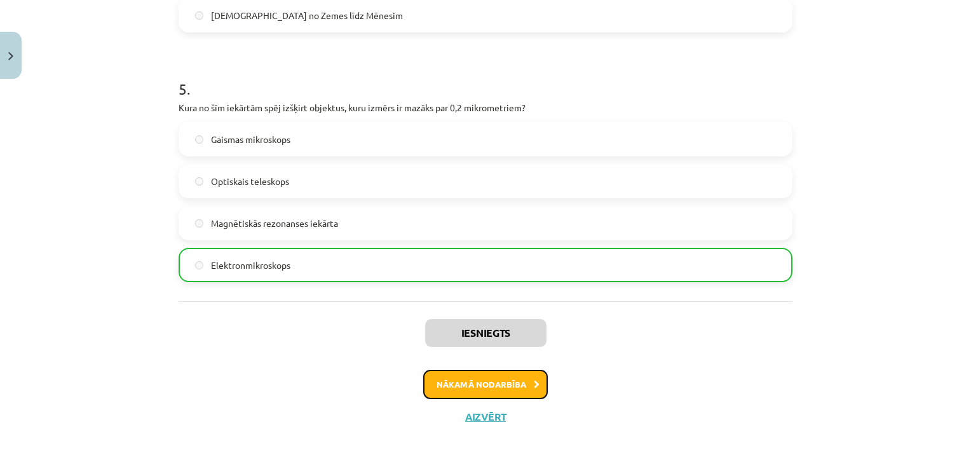
click at [473, 391] on button "Nākamā nodarbība" at bounding box center [485, 384] width 125 height 29
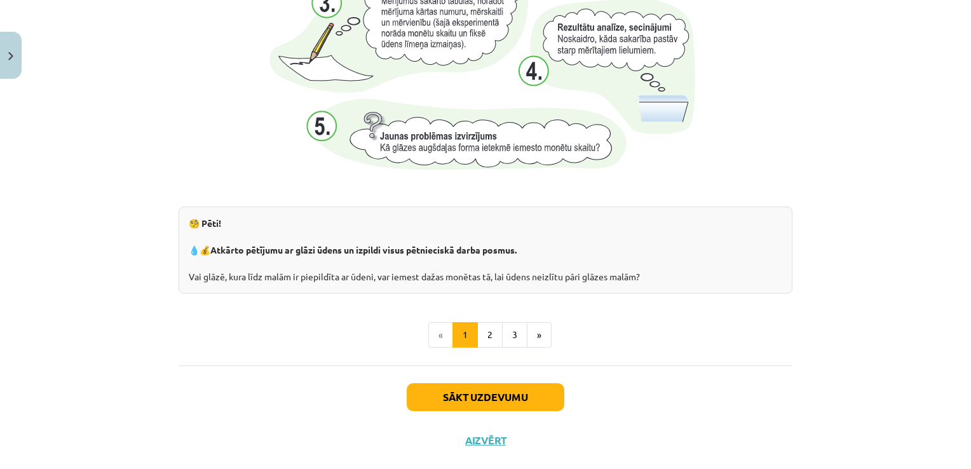
scroll to position [1355, 0]
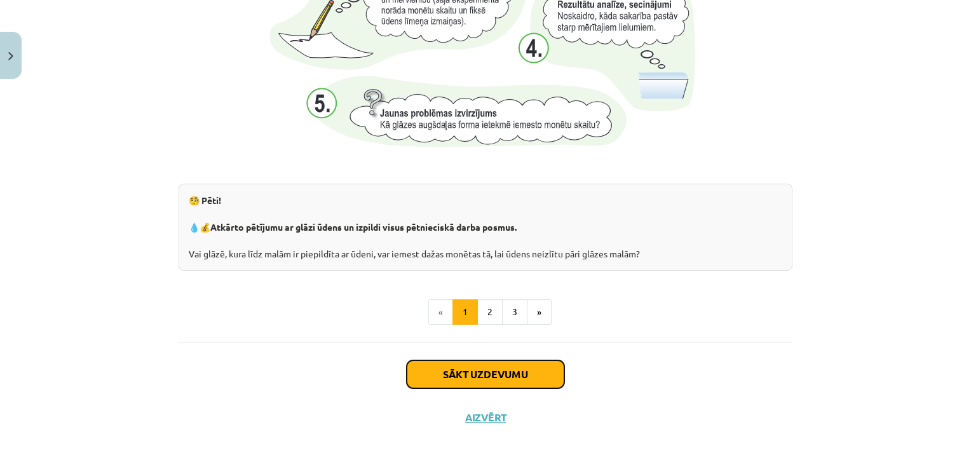
click at [475, 367] on button "Sākt uzdevumu" at bounding box center [486, 374] width 158 height 28
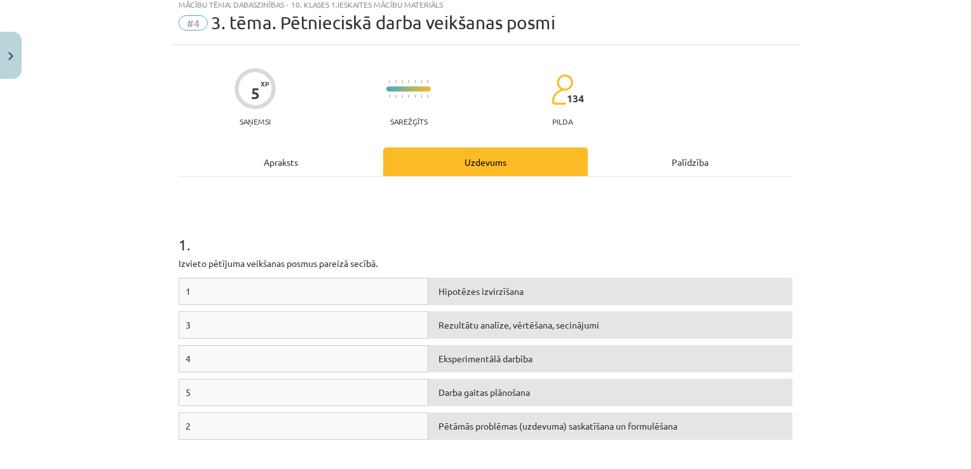
scroll to position [32, 0]
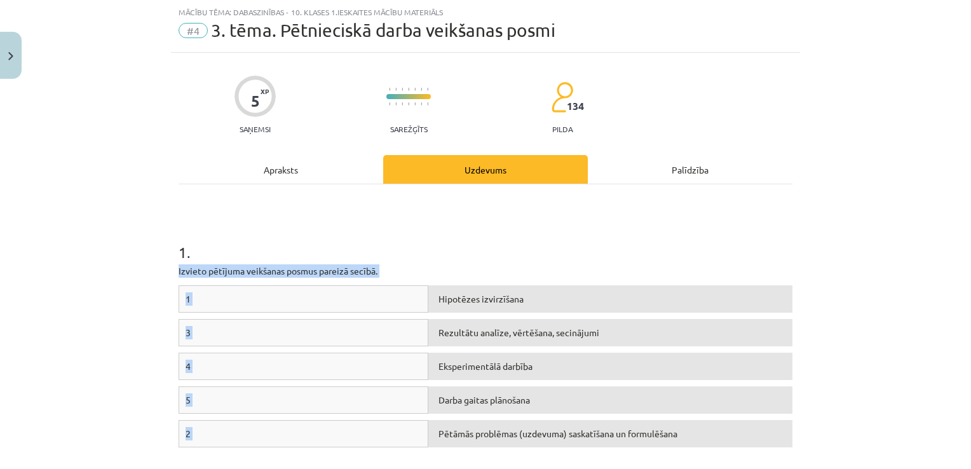
drag, startPoint x: 168, startPoint y: 269, endPoint x: 675, endPoint y: 432, distance: 532.8
click at [675, 432] on div "5 XP Saņemsi Sarežģīts 134 pilda Apraksts Uzdevums Palīdzība 1 . Izvieto pētīju…" at bounding box center [485, 318] width 629 height 531
click at [135, 265] on div "Mācību tēma: Dabaszinības - 10. klases 1.ieskaites mācību materiāls #4 3. tēma.…" at bounding box center [485, 234] width 971 height 469
drag, startPoint x: 175, startPoint y: 268, endPoint x: 518, endPoint y: 308, distance: 344.9
click at [518, 308] on div "1 . Izvieto pētījuma veikšanas posmus pareizā secībā. 1 Hipotēzes izvirzīšana 3…" at bounding box center [486, 336] width 614 height 280
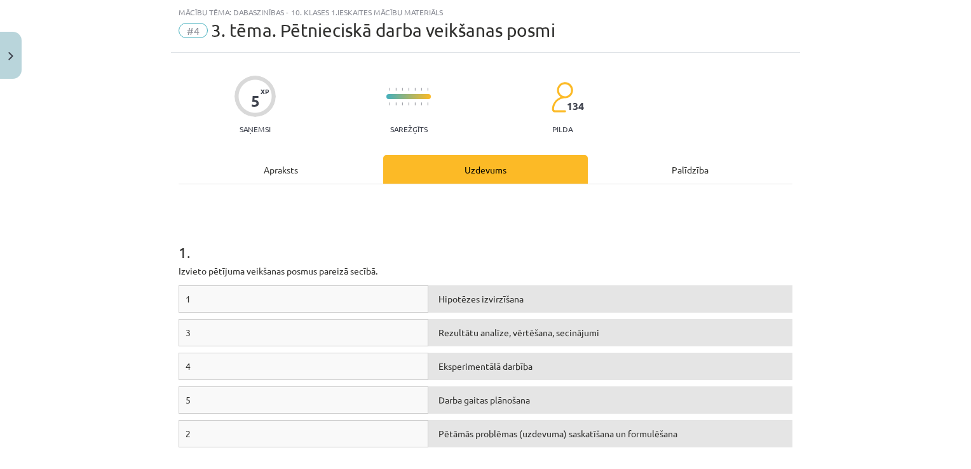
click at [444, 256] on h1 "1 ." at bounding box center [486, 240] width 614 height 39
click at [179, 268] on p "Izvieto pētījuma veikšanas posmus pareizā secībā." at bounding box center [486, 270] width 614 height 13
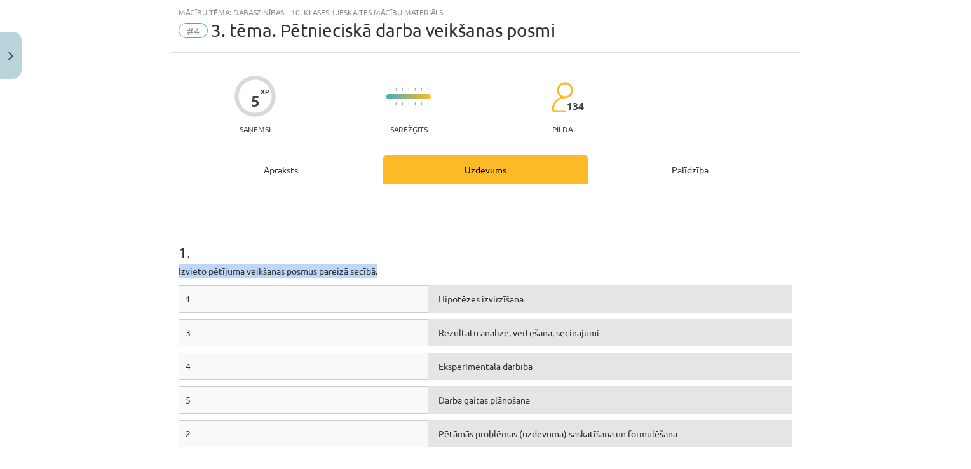
click at [179, 268] on p "Izvieto pētījuma veikšanas posmus pareizā secībā." at bounding box center [486, 270] width 614 height 13
click at [448, 304] on div "Hipotēzes izvirzīšana" at bounding box center [610, 298] width 364 height 27
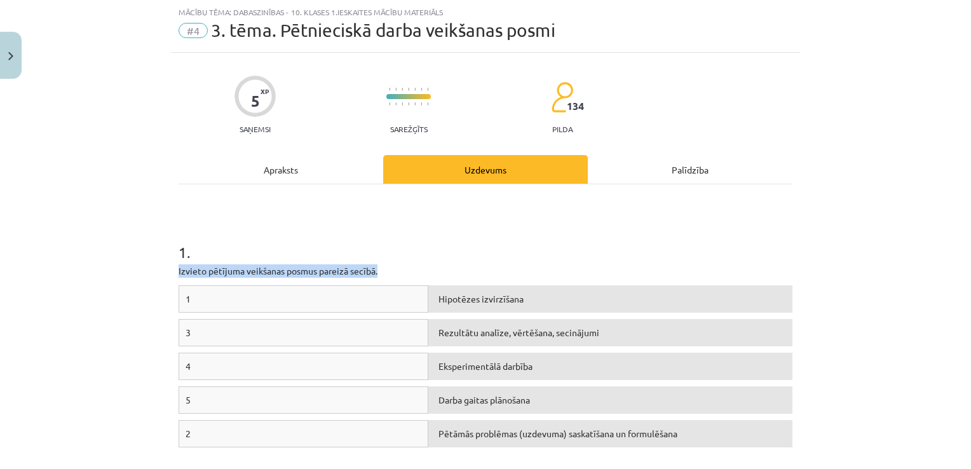
click at [448, 304] on div "Hipotēzes izvirzīšana" at bounding box center [610, 298] width 364 height 27
drag, startPoint x: 441, startPoint y: 291, endPoint x: 465, endPoint y: 287, distance: 24.6
drag, startPoint x: 465, startPoint y: 287, endPoint x: 592, endPoint y: 139, distance: 194.2
click at [520, 258] on div "Mācību tēma: Dabaszinības - 10. klases 1.ieskaites mācību materiāls #4 3. tēma.…" at bounding box center [485, 234] width 971 height 469
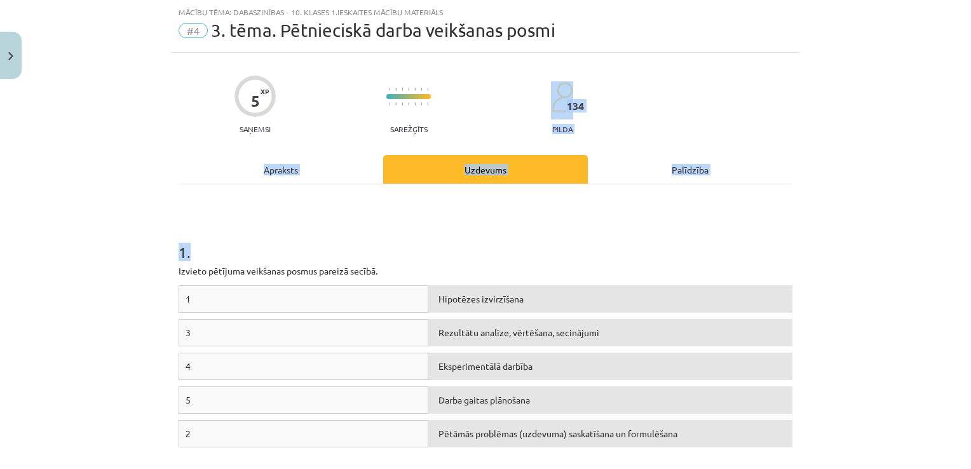
drag, startPoint x: 661, startPoint y: 133, endPoint x: 470, endPoint y: 254, distance: 225.7
click at [470, 254] on div "5 XP Saņemsi Sarežģīts 134 pilda Apraksts Uzdevums Palīdzība 1 . Izvieto pētīju…" at bounding box center [485, 318] width 629 height 531
drag, startPoint x: 470, startPoint y: 254, endPoint x: 456, endPoint y: 238, distance: 20.7
click at [456, 238] on h1 "1 ." at bounding box center [486, 240] width 614 height 39
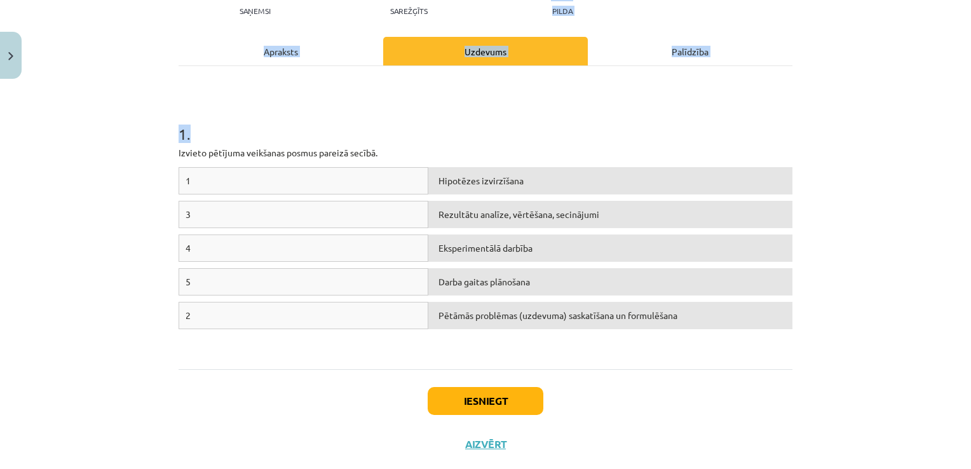
scroll to position [178, 0]
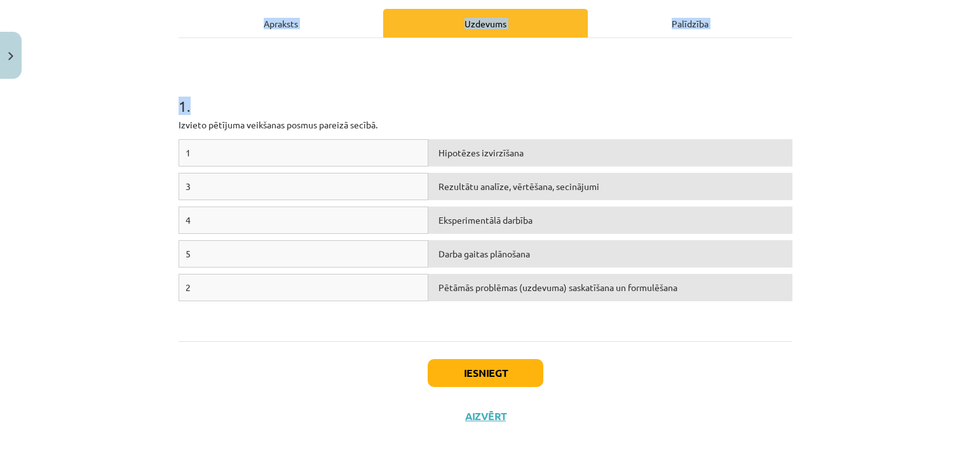
click at [51, 83] on div "Mācību tēma: Dabaszinības - 10. klases 1.ieskaites mācību materiāls #4 3. tēma.…" at bounding box center [485, 234] width 971 height 469
drag, startPoint x: 452, startPoint y: 172, endPoint x: 444, endPoint y: 175, distance: 9.7
click at [444, 175] on div "Rezultātu analīze, vērtēšana, secinājumi" at bounding box center [610, 186] width 364 height 27
click at [186, 167] on div "1 Hipotēzes izvirzīšana" at bounding box center [486, 156] width 614 height 34
click at [318, 198] on div "3" at bounding box center [304, 186] width 250 height 27
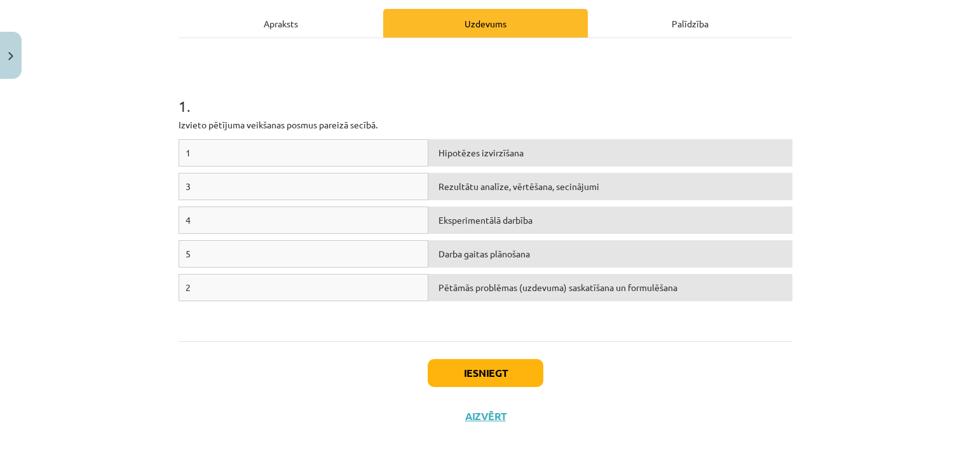
click at [436, 177] on div "Rezultātu analīze, vērtēšana, secinājumi" at bounding box center [610, 186] width 364 height 27
drag, startPoint x: 249, startPoint y: 189, endPoint x: 392, endPoint y: 189, distance: 143.0
click at [391, 189] on div "3" at bounding box center [304, 186] width 250 height 27
drag, startPoint x: 363, startPoint y: 274, endPoint x: 386, endPoint y: 269, distance: 23.4
click at [386, 269] on div "1 Hipotēzes izvirzīšana 3 Rezultātu analīze, vērtēšana, secinājumi 4 Eksperimen…" at bounding box center [486, 234] width 614 height 191
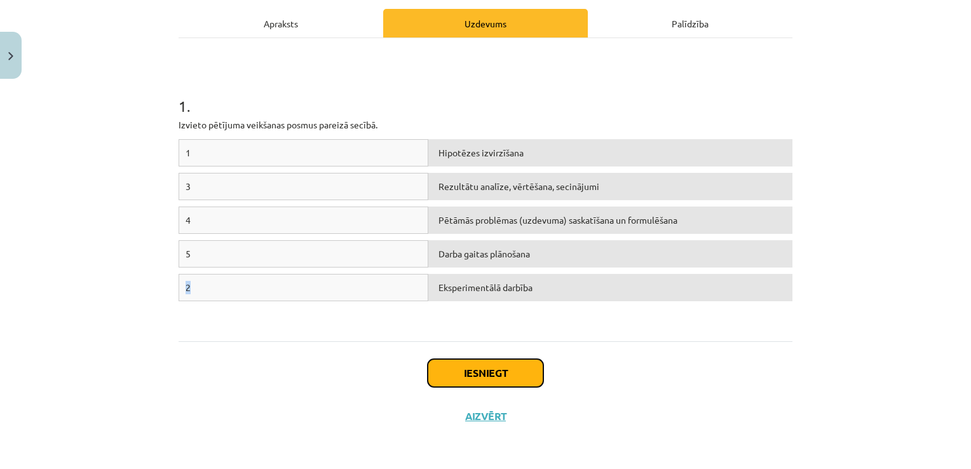
click at [483, 364] on button "Iesniegt" at bounding box center [486, 373] width 116 height 28
drag, startPoint x: 0, startPoint y: 166, endPoint x: 25, endPoint y: 188, distance: 33.4
click at [0, 170] on div "Mācību tēma: Dabaszinības - 10. klases 1.ieskaites mācību materiāls #4 3. tēma.…" at bounding box center [485, 234] width 971 height 469
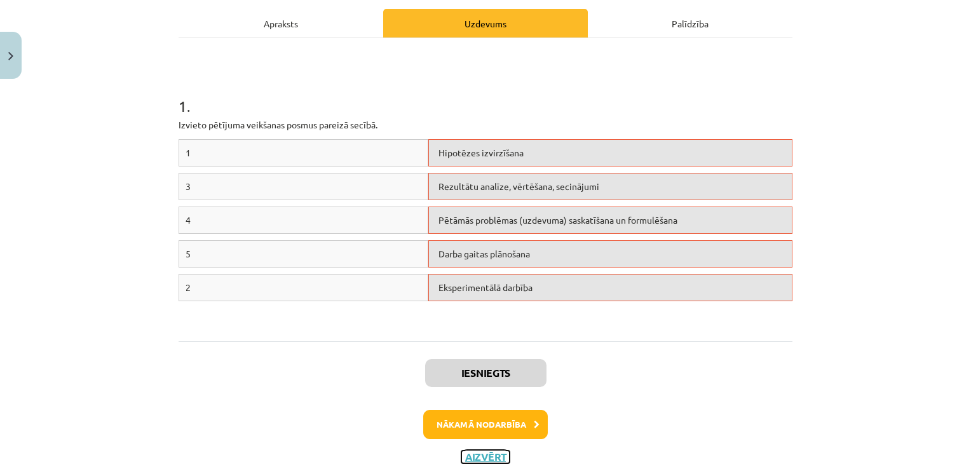
click at [475, 459] on button "Aizvērt" at bounding box center [485, 457] width 48 height 13
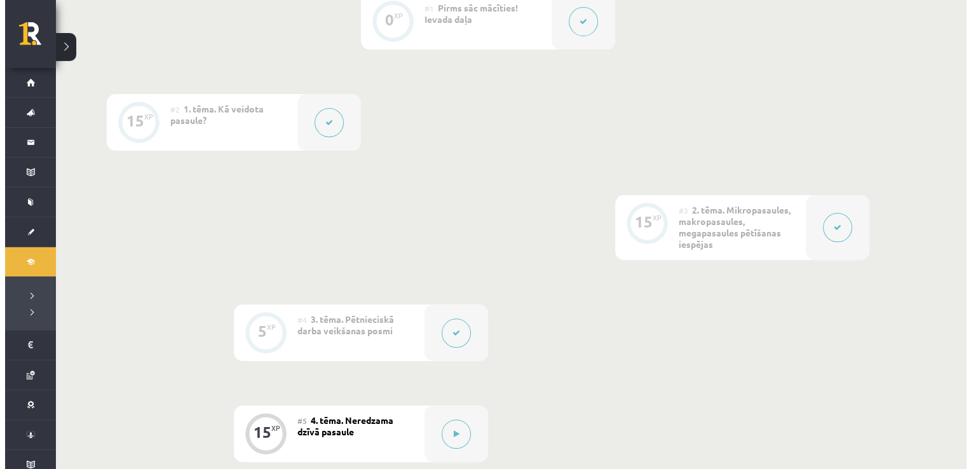
scroll to position [318, 0]
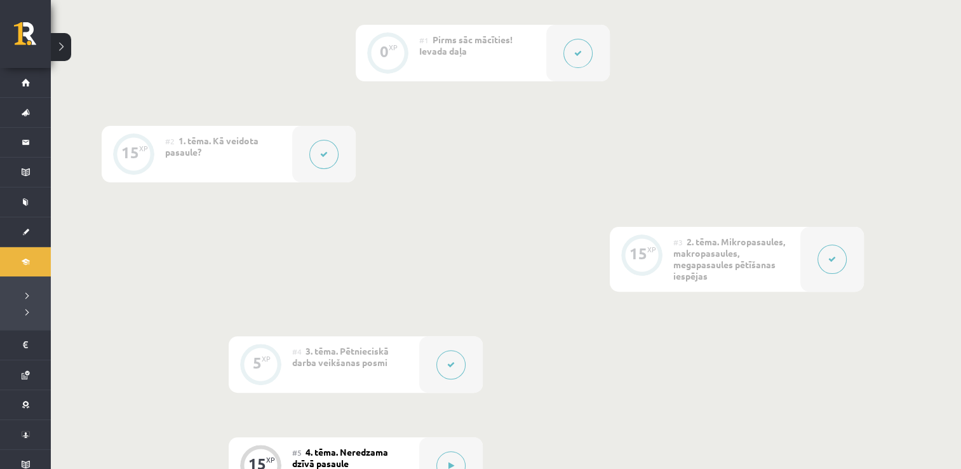
click at [575, 53] on icon at bounding box center [578, 54] width 8 height 8
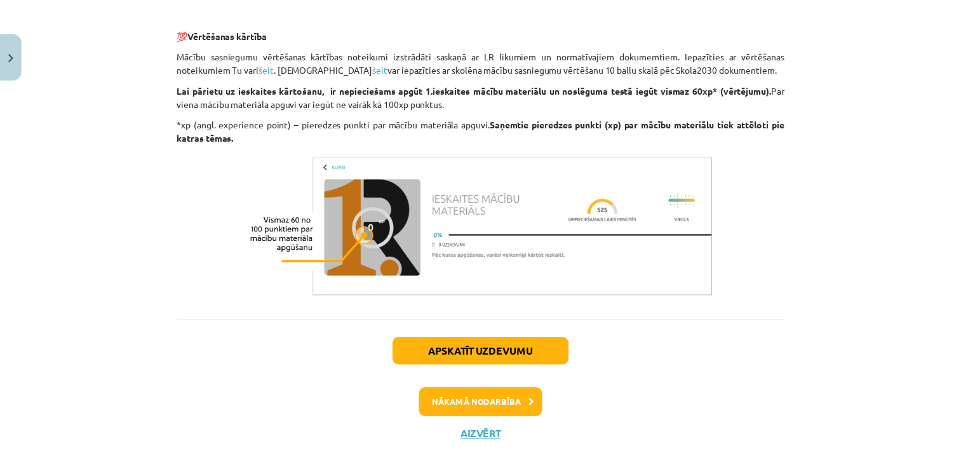
scroll to position [1038, 0]
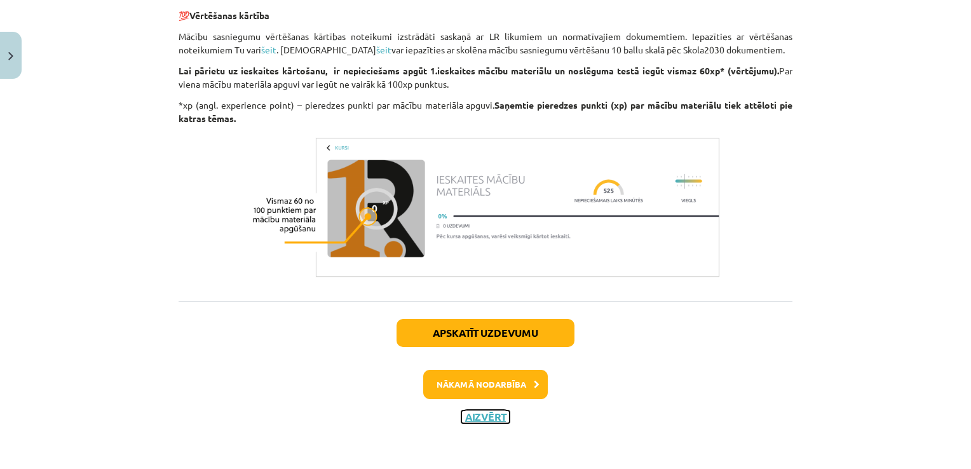
click at [465, 418] on button "Aizvērt" at bounding box center [485, 417] width 48 height 13
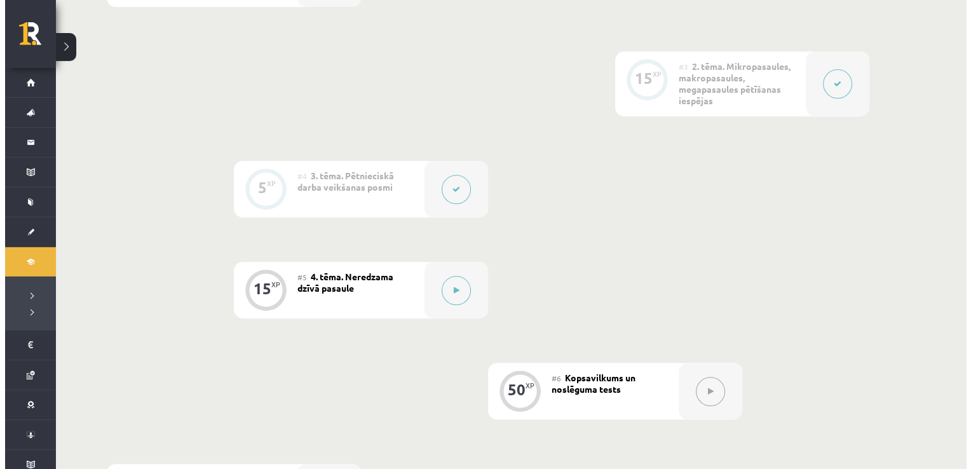
scroll to position [508, 0]
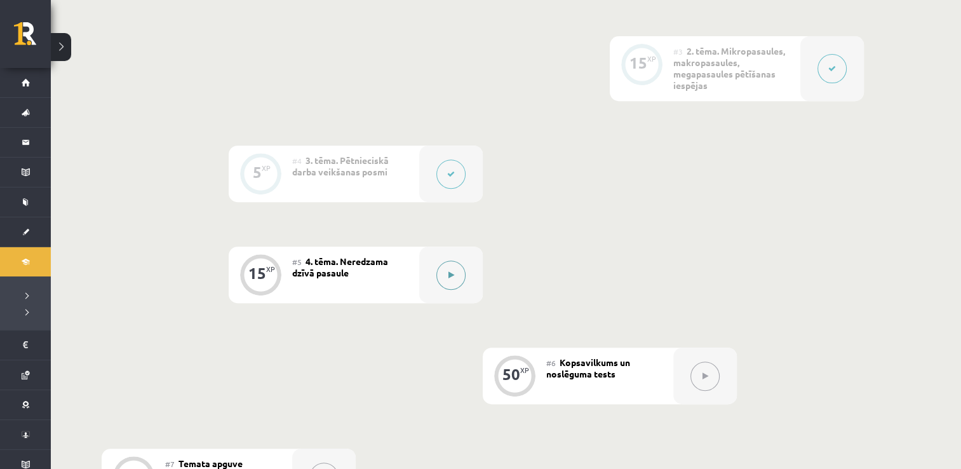
click at [449, 277] on icon at bounding box center [452, 275] width 6 height 8
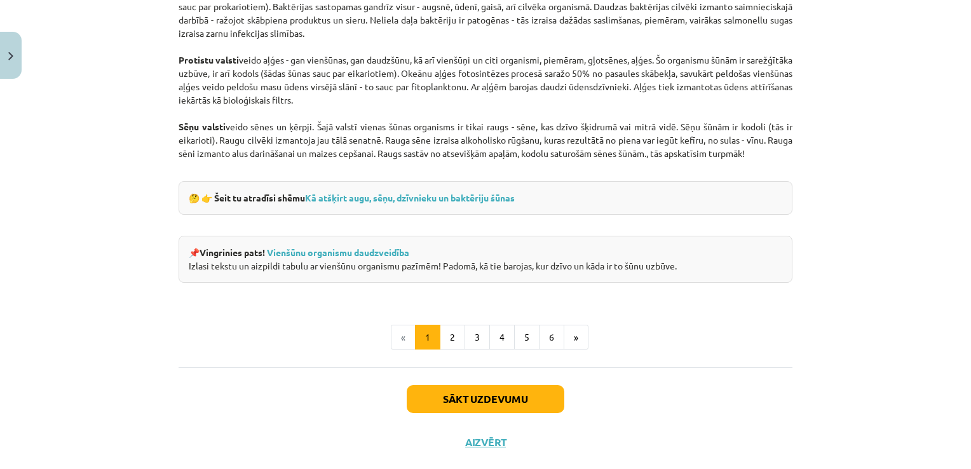
scroll to position [1189, 0]
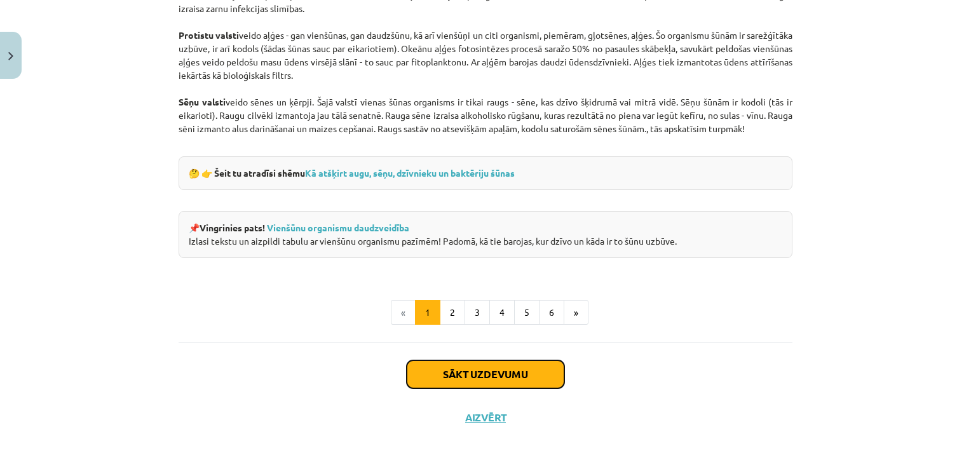
click at [471, 383] on button "Sākt uzdevumu" at bounding box center [486, 374] width 158 height 28
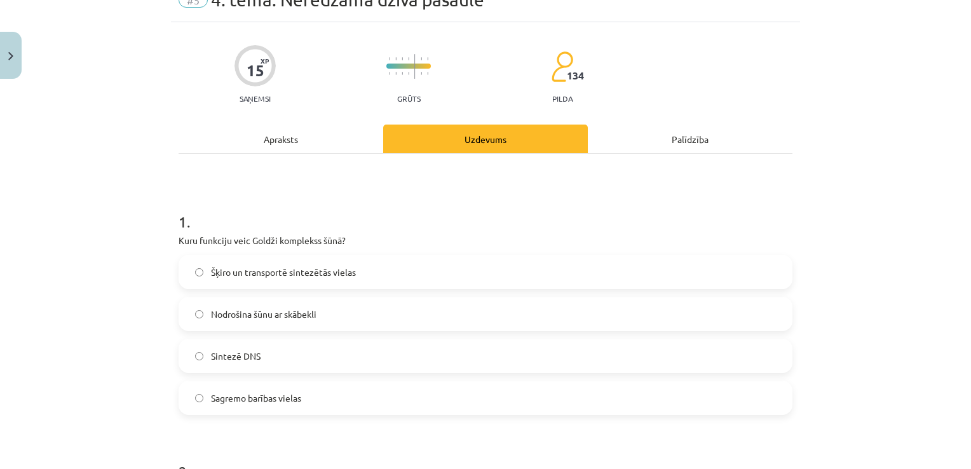
scroll to position [32, 0]
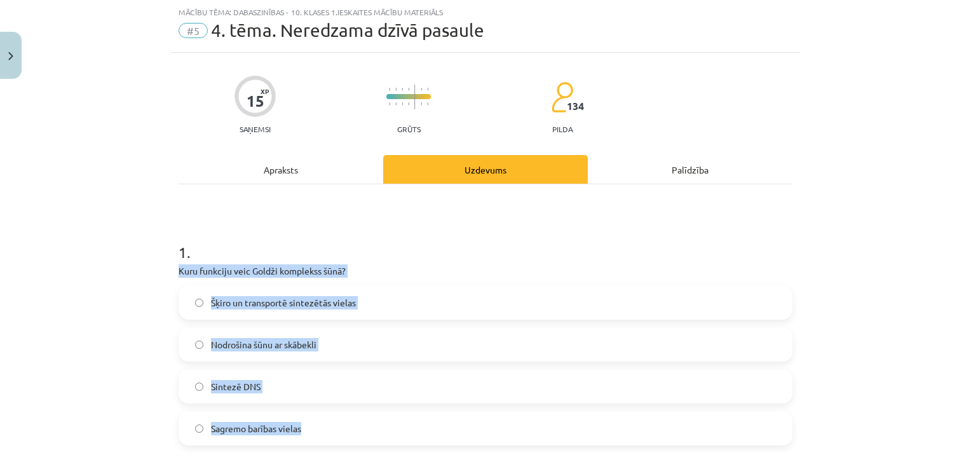
drag, startPoint x: 168, startPoint y: 267, endPoint x: 336, endPoint y: 436, distance: 238.2
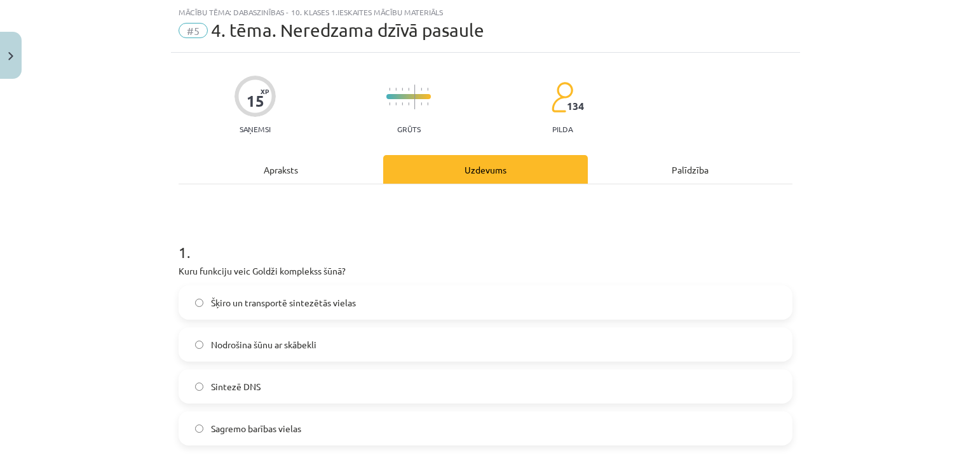
drag, startPoint x: 336, startPoint y: 436, endPoint x: 268, endPoint y: 261, distance: 188.1
drag, startPoint x: 268, startPoint y: 261, endPoint x: 170, endPoint y: 262, distance: 97.2
click at [112, 266] on div "Mācību tēma: Dabaszinības - 10. klases 1.ieskaites mācību materiāls #5 4. tēma.…" at bounding box center [485, 234] width 971 height 469
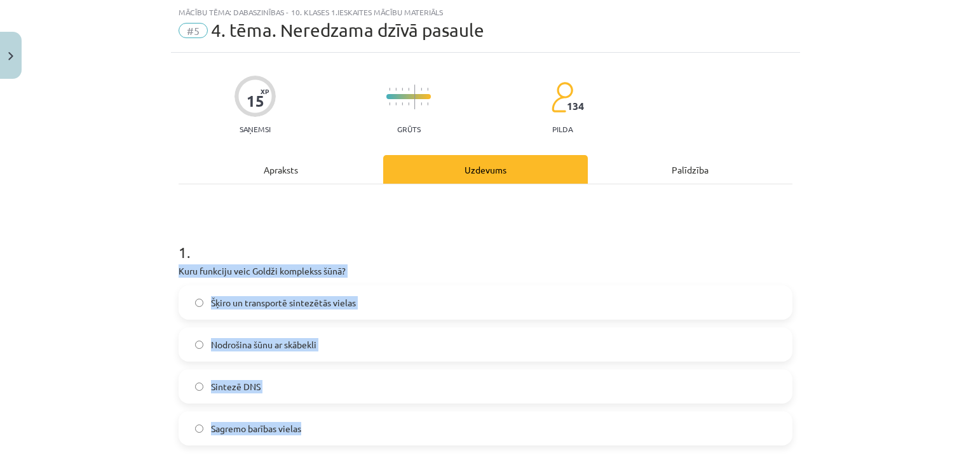
drag, startPoint x: 175, startPoint y: 273, endPoint x: 295, endPoint y: 422, distance: 190.7
click at [297, 426] on div "1 . Kuru funkciju veic Goldži komplekss šūnā? Šķiro un transportē sintezētās vi…" at bounding box center [486, 333] width 614 height 224
drag, startPoint x: 295, startPoint y: 422, endPoint x: 230, endPoint y: 273, distance: 162.2
click at [205, 291] on label "Šķiro un transportē sintezētās vielas" at bounding box center [485, 303] width 611 height 32
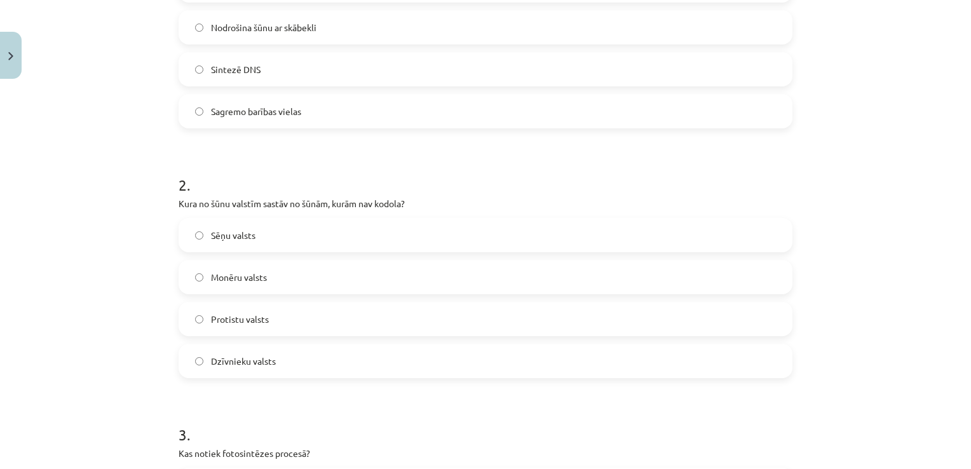
scroll to position [350, 0]
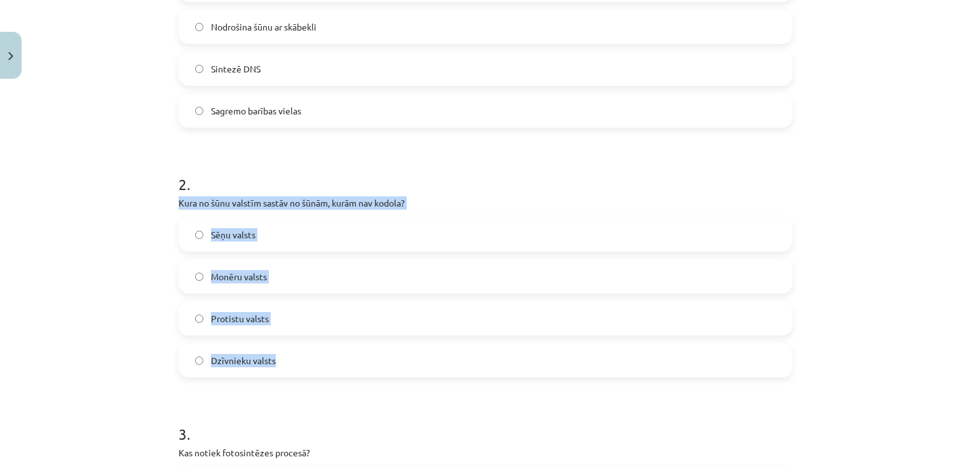
drag, startPoint x: 175, startPoint y: 200, endPoint x: 297, endPoint y: 363, distance: 203.7
click at [297, 363] on div "2 . Kura no šūnu valstīm sastāv no šūnām, kurām nav kodola? Sēņu valsts Monēru …" at bounding box center [486, 265] width 614 height 224
drag, startPoint x: 297, startPoint y: 363, endPoint x: 282, endPoint y: 199, distance: 164.7
drag, startPoint x: 91, startPoint y: 236, endPoint x: 245, endPoint y: 297, distance: 166.0
click at [92, 238] on div "Mācību tēma: Dabaszinības - 10. klases 1.ieskaites mācību materiāls #5 4. tēma.…" at bounding box center [485, 234] width 971 height 469
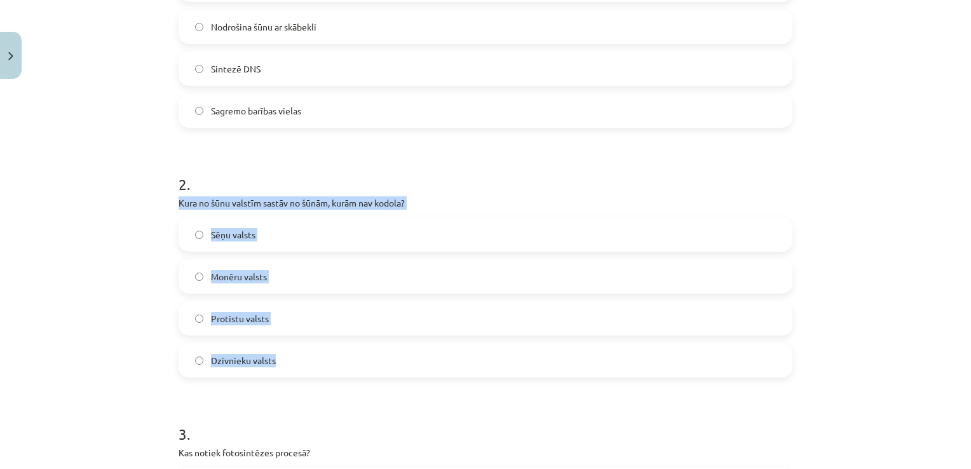
click at [252, 285] on label "Monēru valsts" at bounding box center [485, 277] width 611 height 32
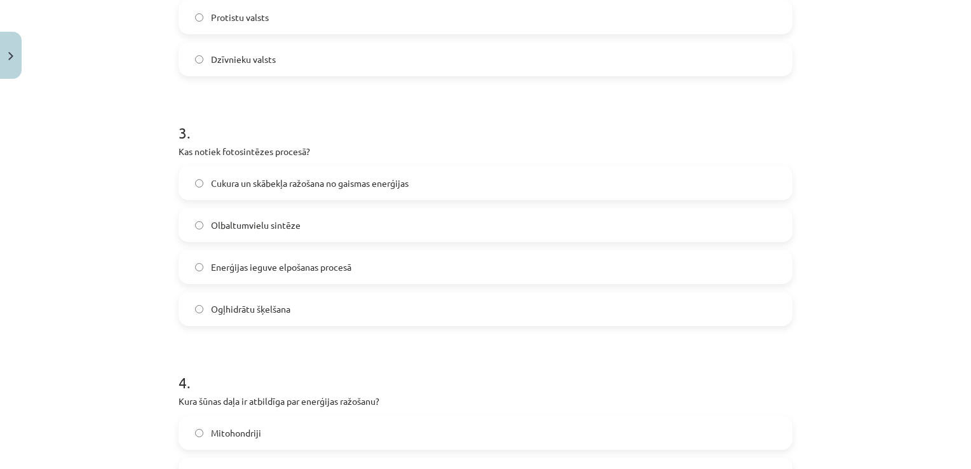
scroll to position [667, 0]
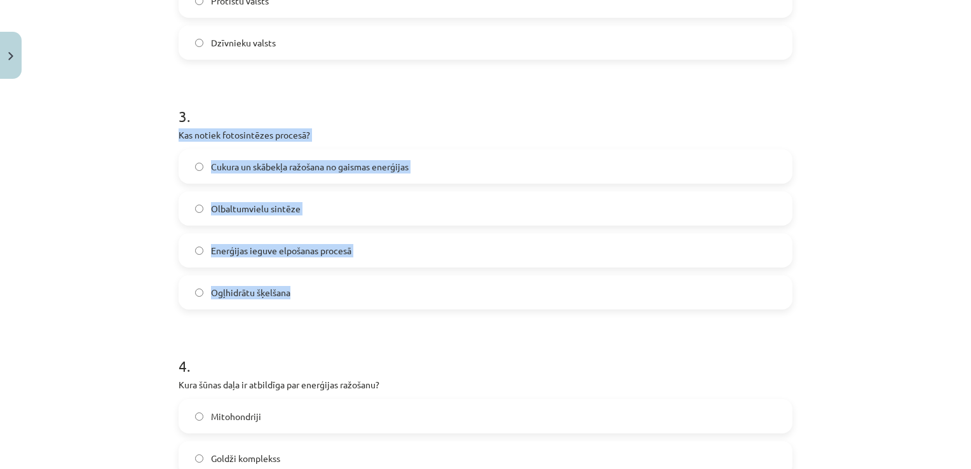
drag, startPoint x: 172, startPoint y: 132, endPoint x: 297, endPoint y: 299, distance: 208.3
click at [297, 299] on div "15 XP Saņemsi Grūts 134 pilda Apraksts Uzdevums Palīdzība 1 . Kuru funkciju vei…" at bounding box center [485, 170] width 629 height 1507
drag, startPoint x: 297, startPoint y: 299, endPoint x: 234, endPoint y: 126, distance: 183.9
drag, startPoint x: 234, startPoint y: 126, endPoint x: 203, endPoint y: 131, distance: 32.2
click at [188, 172] on label "Cukura un skābekļa ražošana no gaismas enerģijas" at bounding box center [485, 167] width 611 height 32
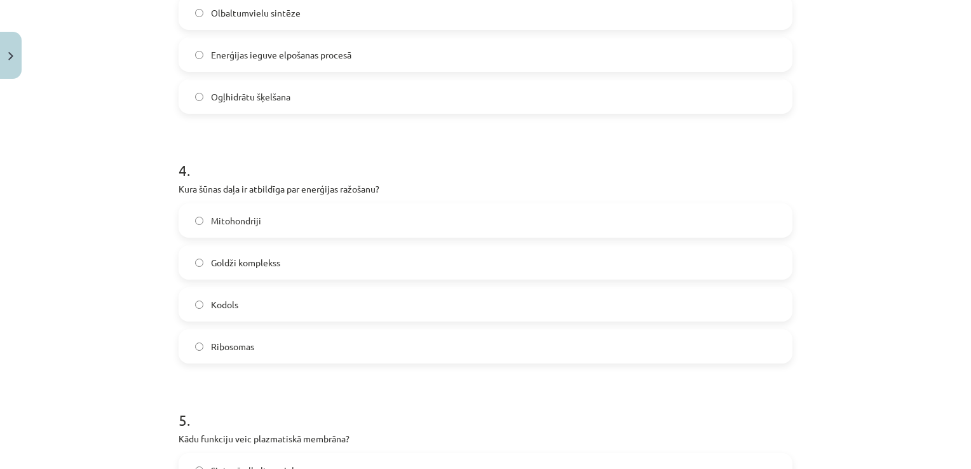
scroll to position [921, 0]
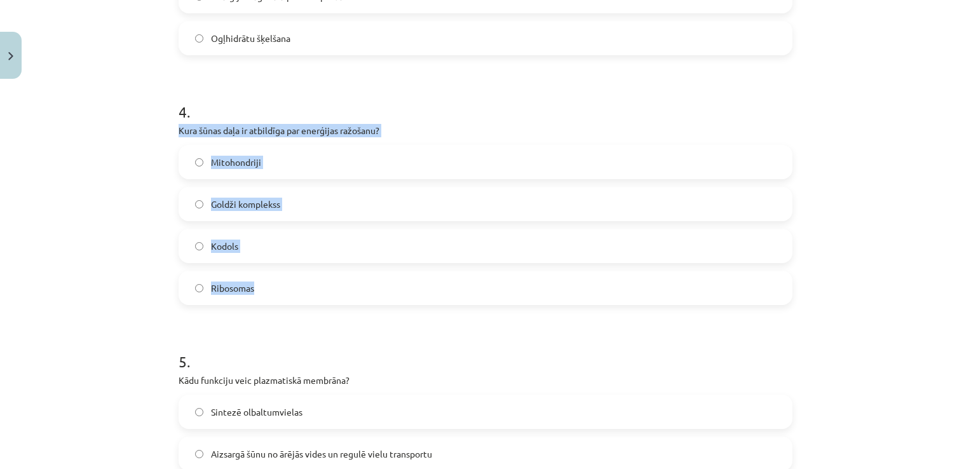
drag, startPoint x: 171, startPoint y: 131, endPoint x: 264, endPoint y: 264, distance: 162.4
drag, startPoint x: 264, startPoint y: 264, endPoint x: 230, endPoint y: 132, distance: 135.9
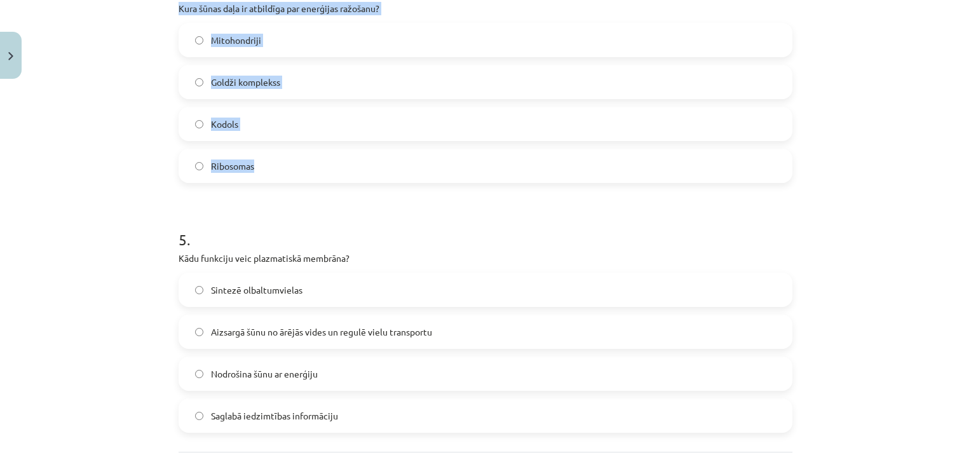
scroll to position [1049, 0]
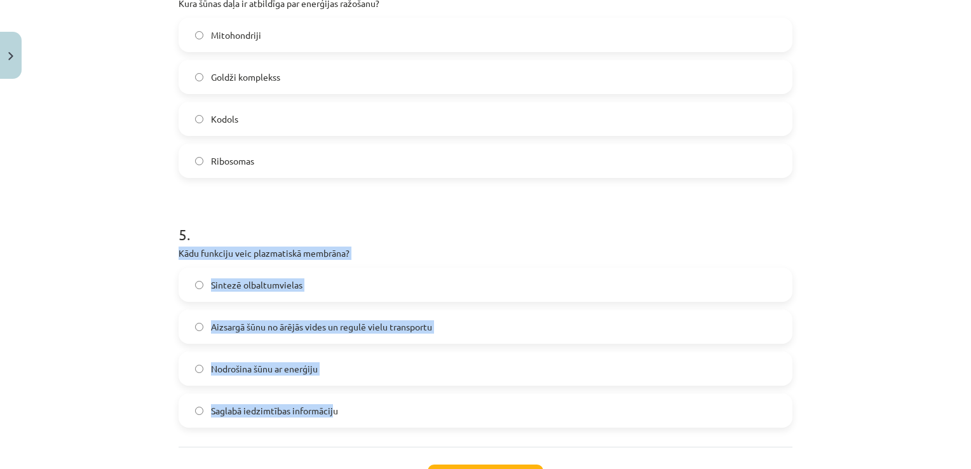
drag, startPoint x: 167, startPoint y: 249, endPoint x: 327, endPoint y: 404, distance: 222.9
click at [130, 271] on div "Mācību tēma: Dabaszinības - 10. klases 1.ieskaites mācību materiāls #5 4. tēma.…" at bounding box center [485, 234] width 971 height 469
drag, startPoint x: 170, startPoint y: 254, endPoint x: 353, endPoint y: 409, distance: 239.9
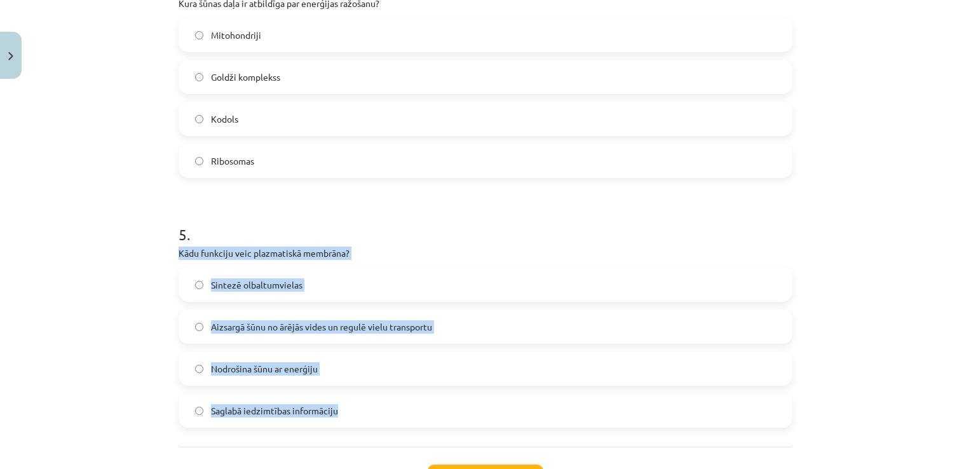
drag, startPoint x: 353, startPoint y: 409, endPoint x: 287, endPoint y: 251, distance: 171.1
click at [125, 308] on div "Mācību tēma: Dabaszinības - 10. klases 1.ieskaites mācību materiāls #5 4. tēma.…" at bounding box center [485, 234] width 971 height 469
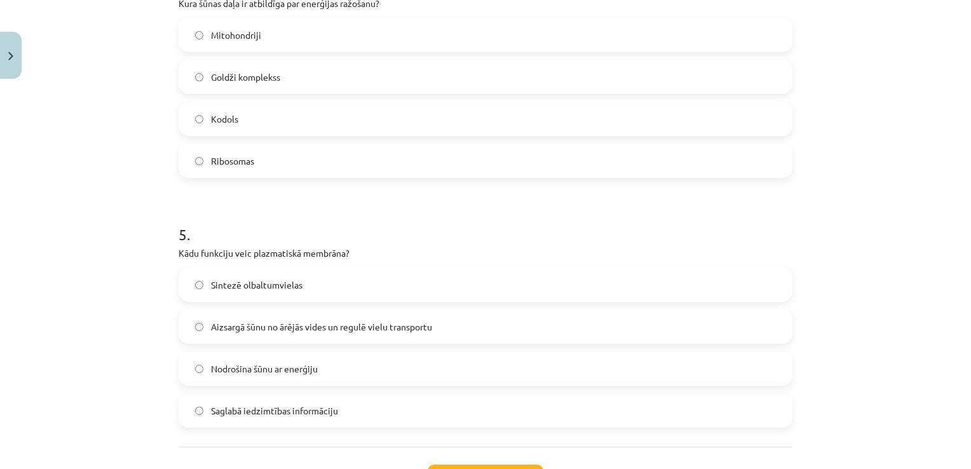
click at [199, 325] on label "Aizsargā šūnu no ārējās vides un regulē vielu transportu" at bounding box center [485, 327] width 611 height 32
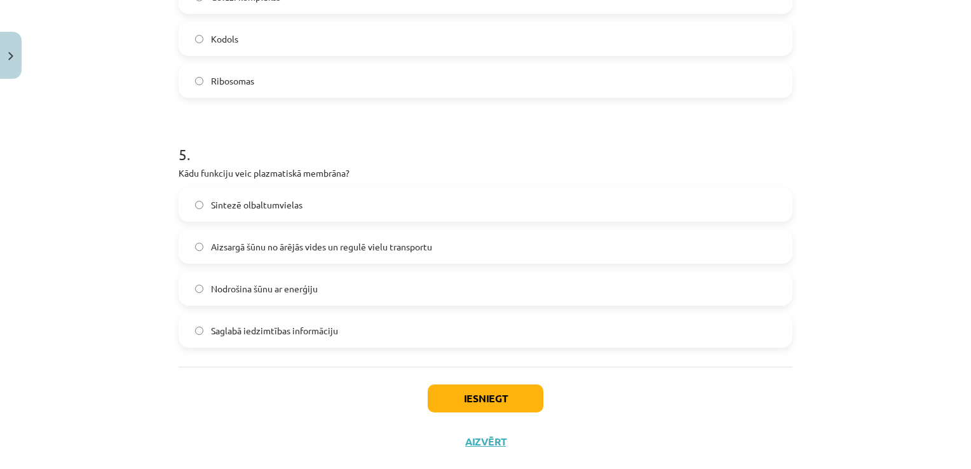
scroll to position [1154, 0]
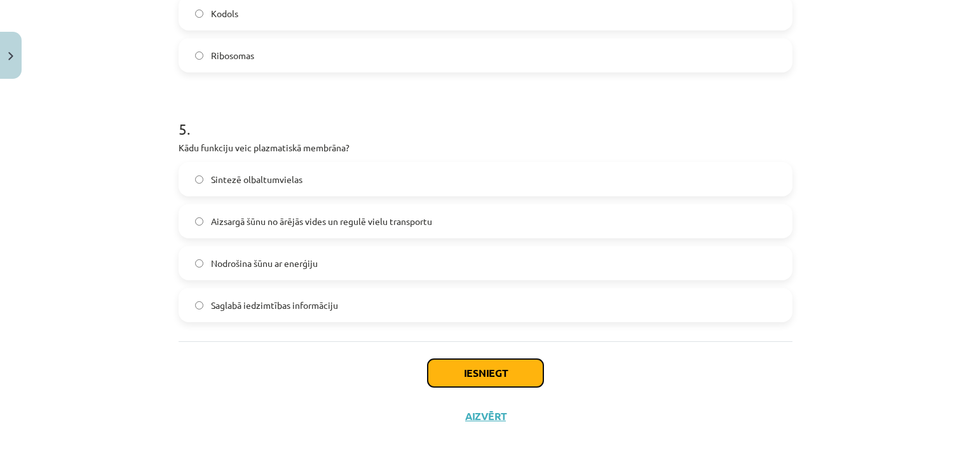
click at [480, 376] on button "Iesniegt" at bounding box center [486, 373] width 116 height 28
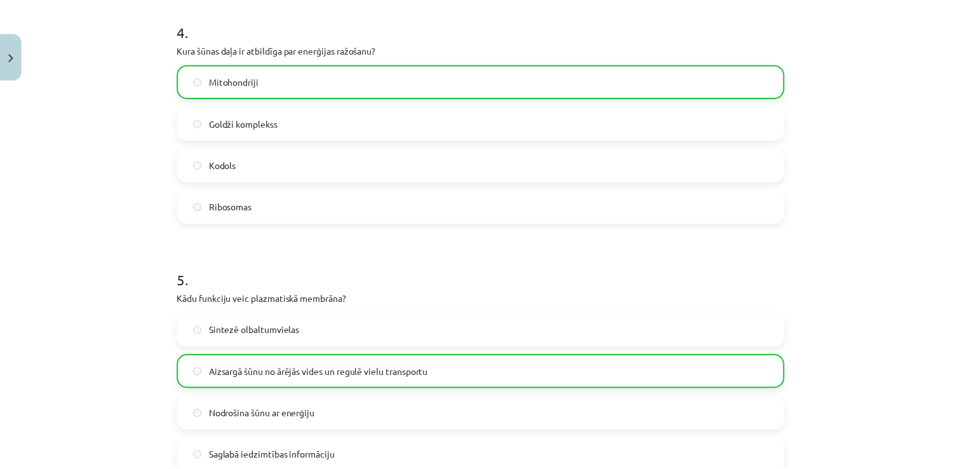
scroll to position [1194, 0]
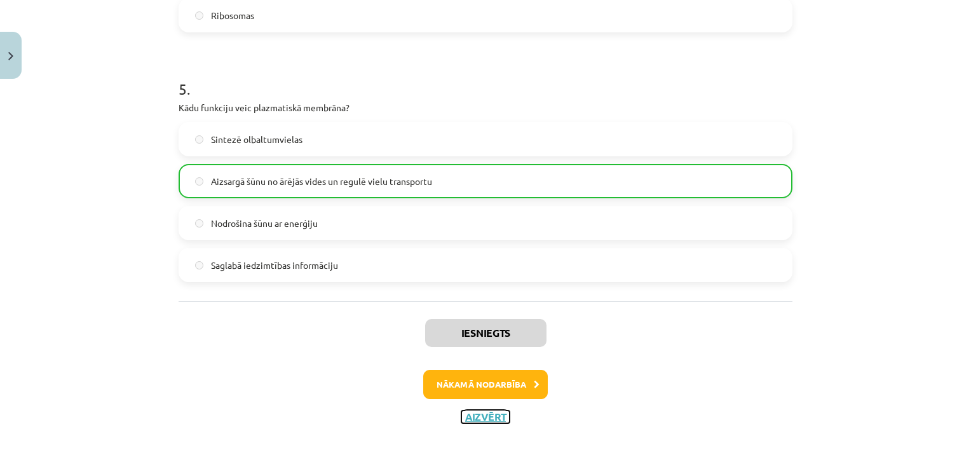
click at [468, 416] on button "Aizvērt" at bounding box center [485, 417] width 48 height 13
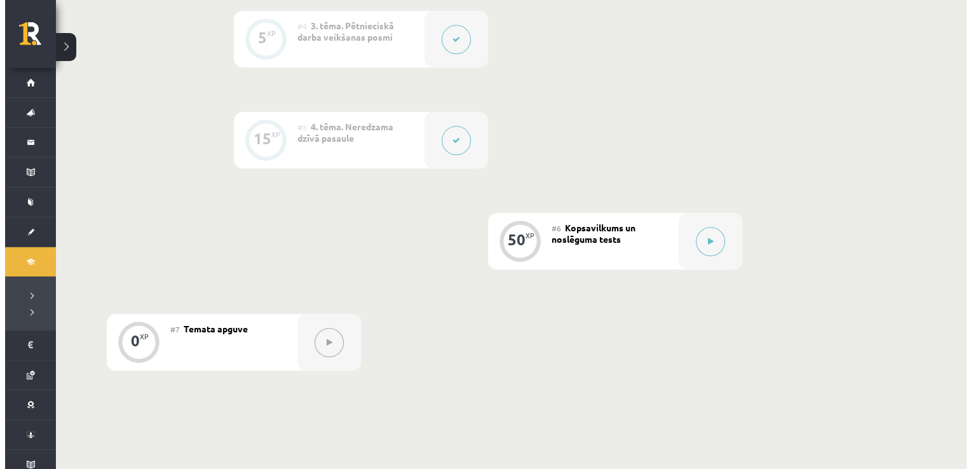
scroll to position [699, 0]
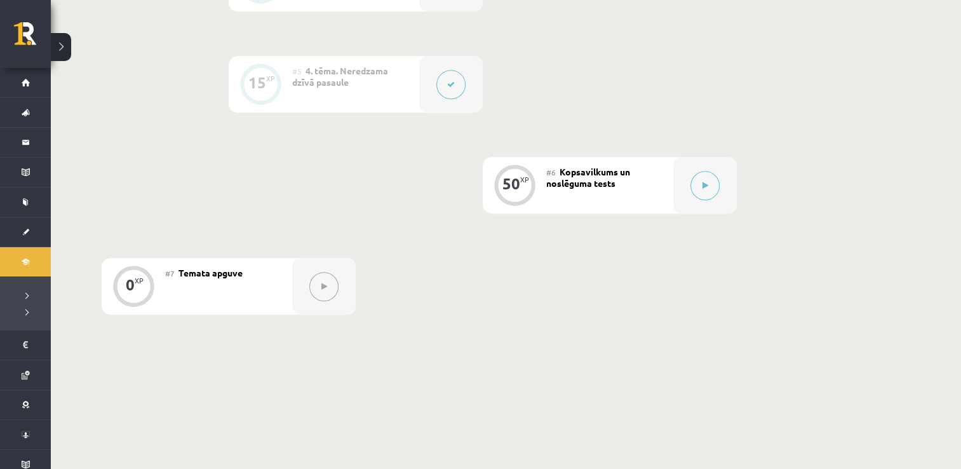
click at [453, 83] on icon at bounding box center [451, 85] width 8 height 8
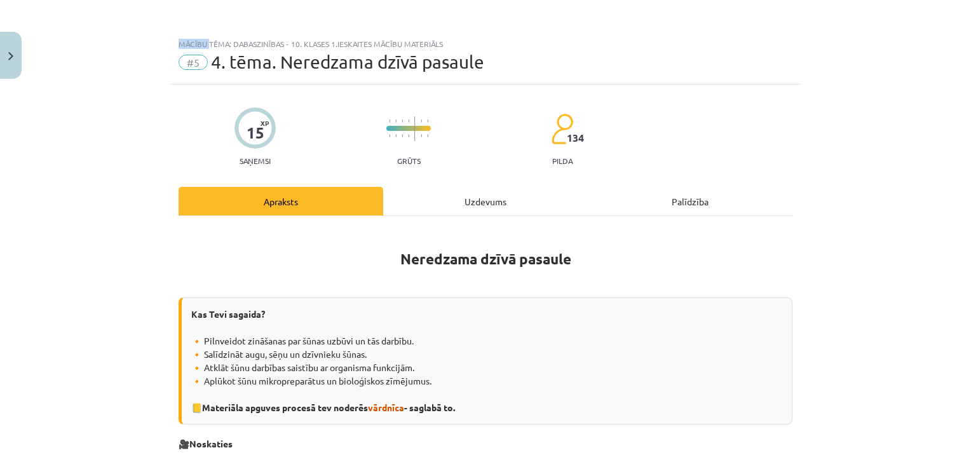
click at [453, 83] on div "Mācību tēma: Dabaszinības - 10. klases 1.ieskaites mācību materiāls #5 4. tēma.…" at bounding box center [485, 234] width 971 height 469
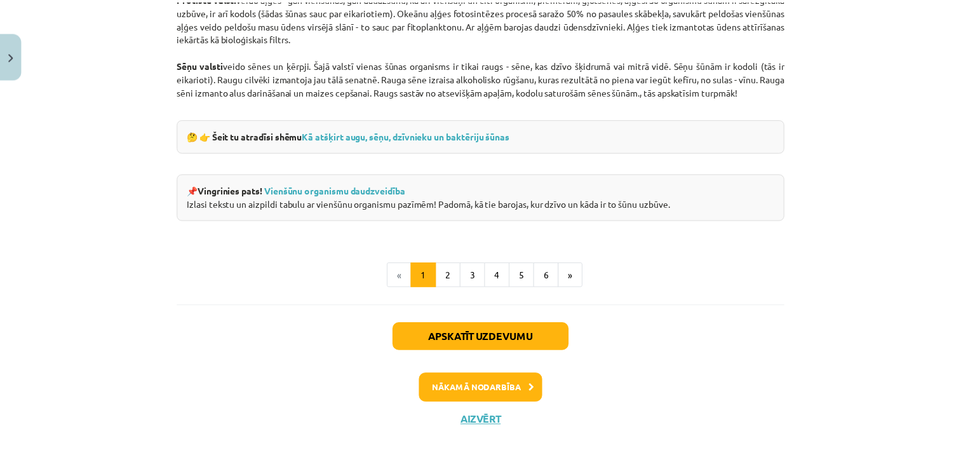
scroll to position [1229, 0]
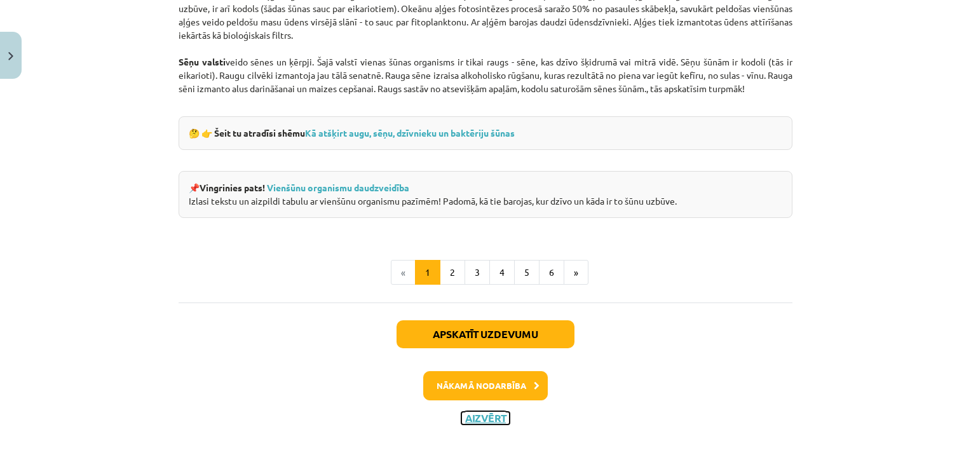
click at [464, 421] on button "Aizvērt" at bounding box center [485, 418] width 48 height 13
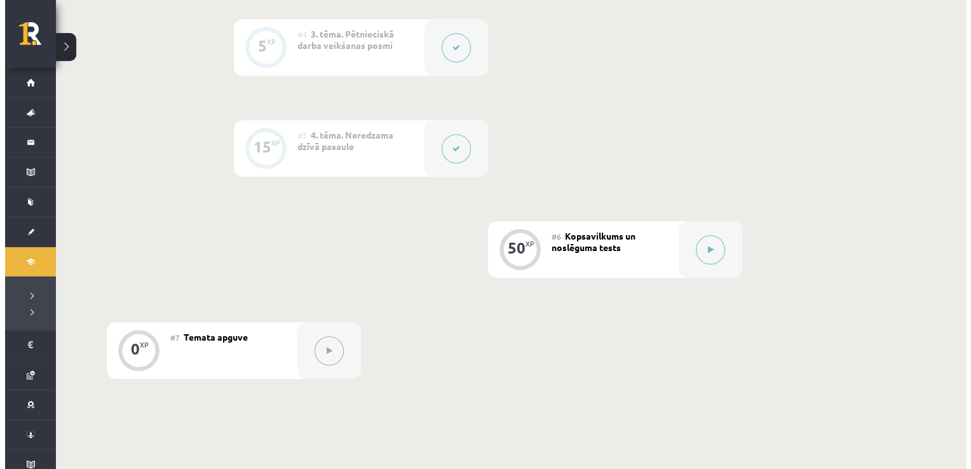
scroll to position [635, 0]
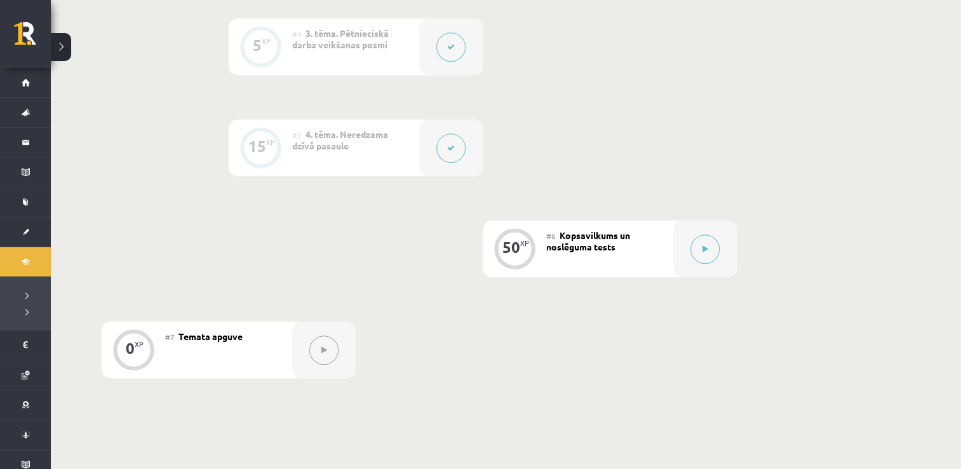
click at [445, 149] on button at bounding box center [451, 147] width 29 height 29
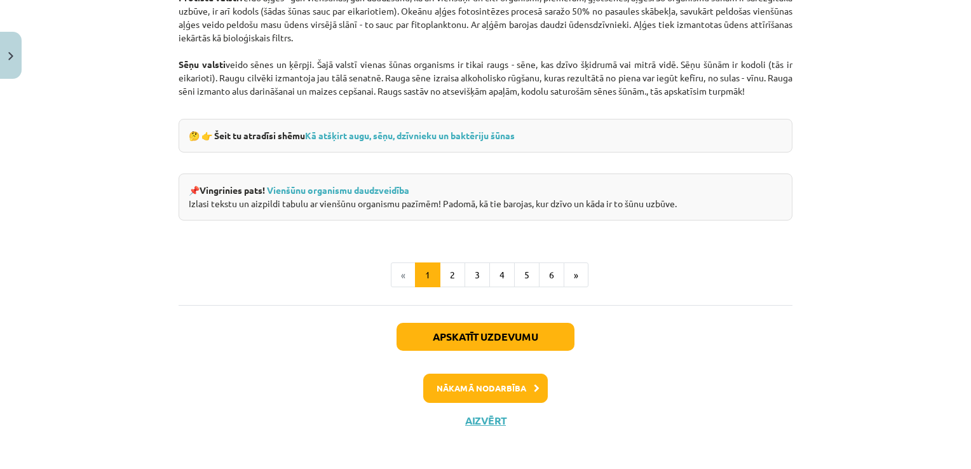
scroll to position [1229, 0]
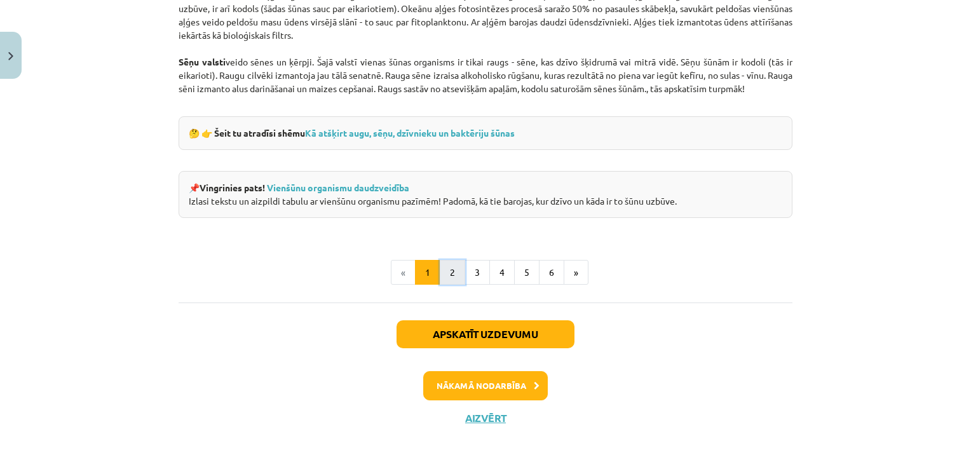
click at [452, 273] on button "2" at bounding box center [452, 272] width 25 height 25
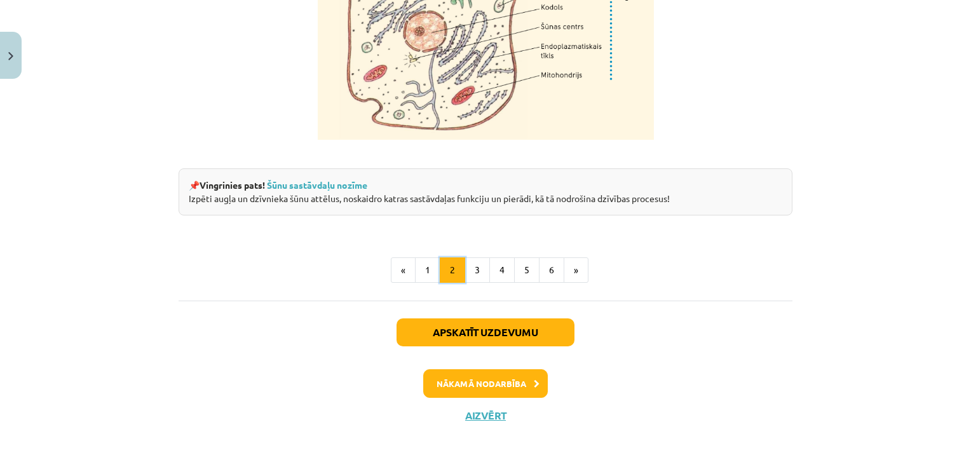
scroll to position [1629, 0]
click at [480, 377] on button "Nākamā nodarbība" at bounding box center [485, 383] width 125 height 29
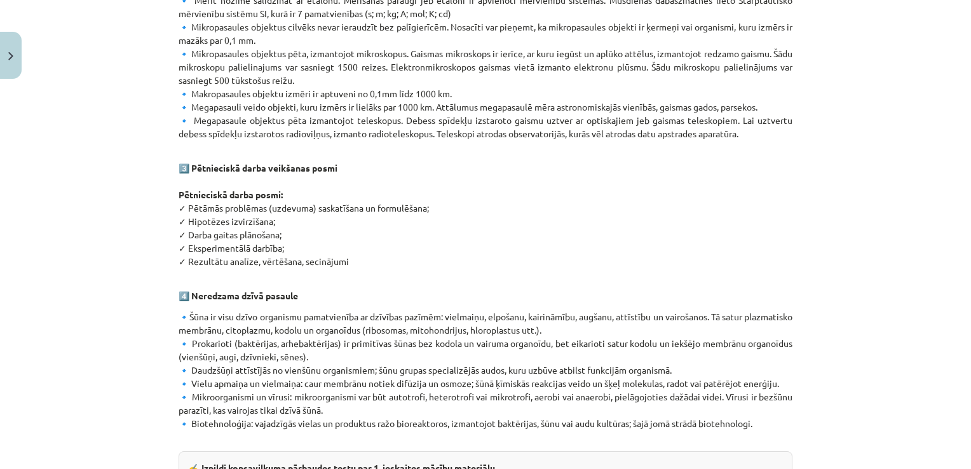
scroll to position [752, 0]
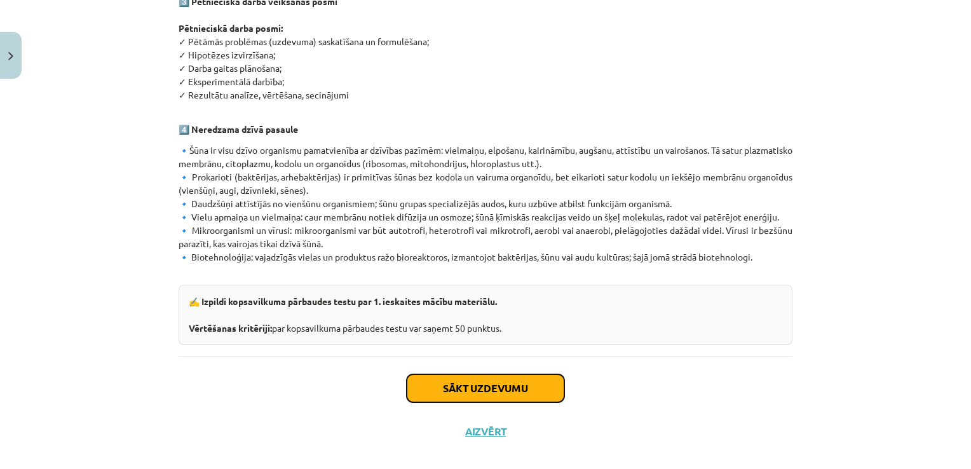
click at [477, 374] on button "Sākt uzdevumu" at bounding box center [486, 388] width 158 height 28
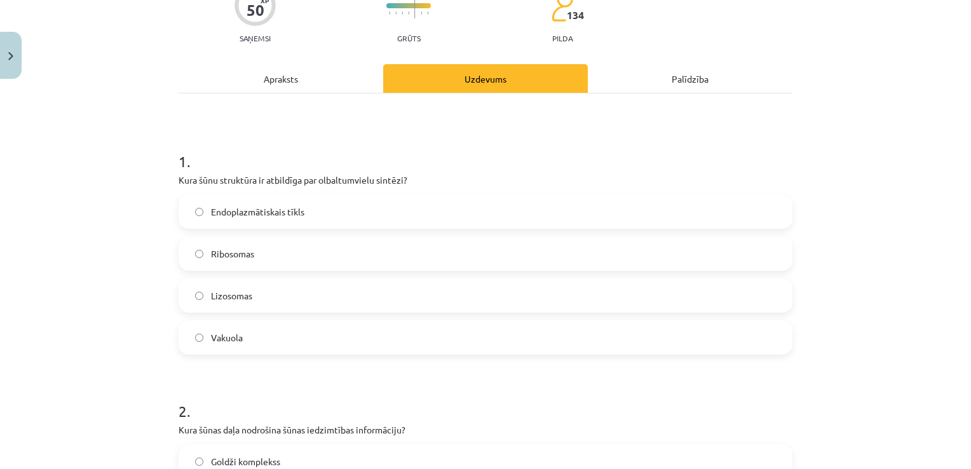
scroll to position [32, 0]
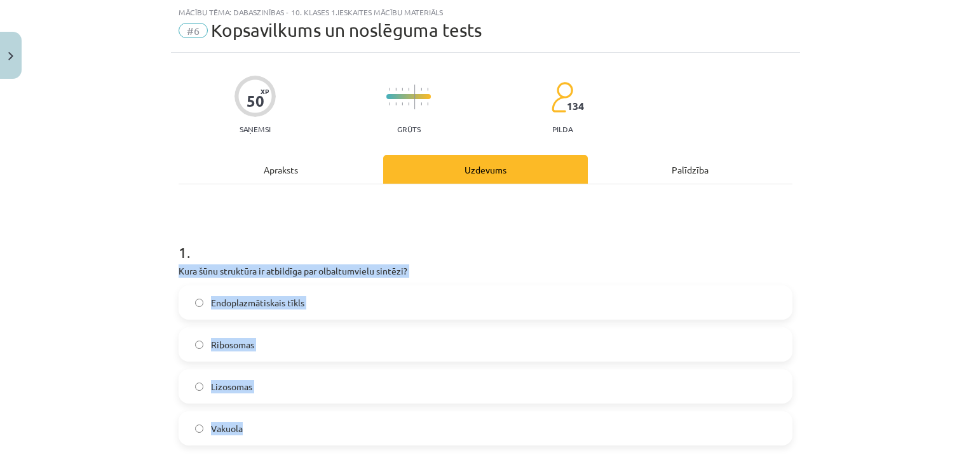
drag, startPoint x: 173, startPoint y: 273, endPoint x: 330, endPoint y: 429, distance: 222.0
click at [330, 429] on div "1 . Kura šūnu struktūra ir atbildīga par olbaltumvielu sintēzi? Endoplazmātiska…" at bounding box center [486, 333] width 614 height 224
drag, startPoint x: 330, startPoint y: 429, endPoint x: 254, endPoint y: 266, distance: 179.9
click at [211, 340] on span "Ribosomas" at bounding box center [232, 344] width 43 height 13
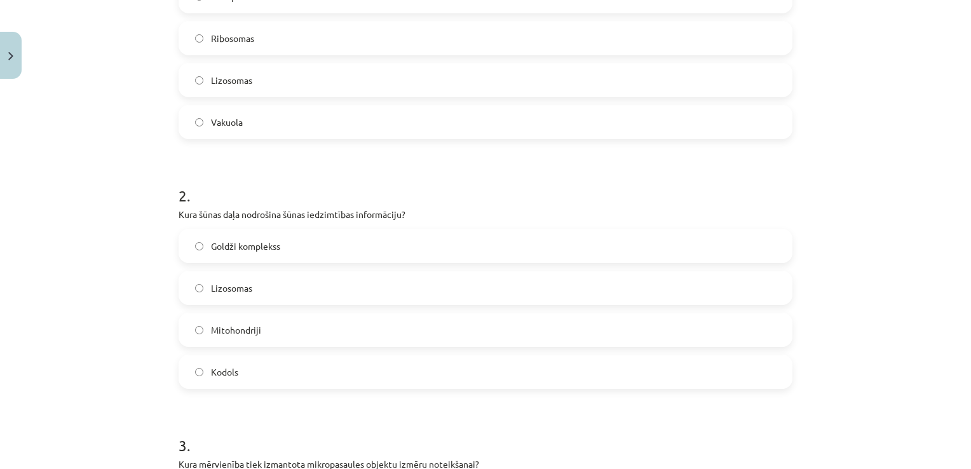
scroll to position [350, 0]
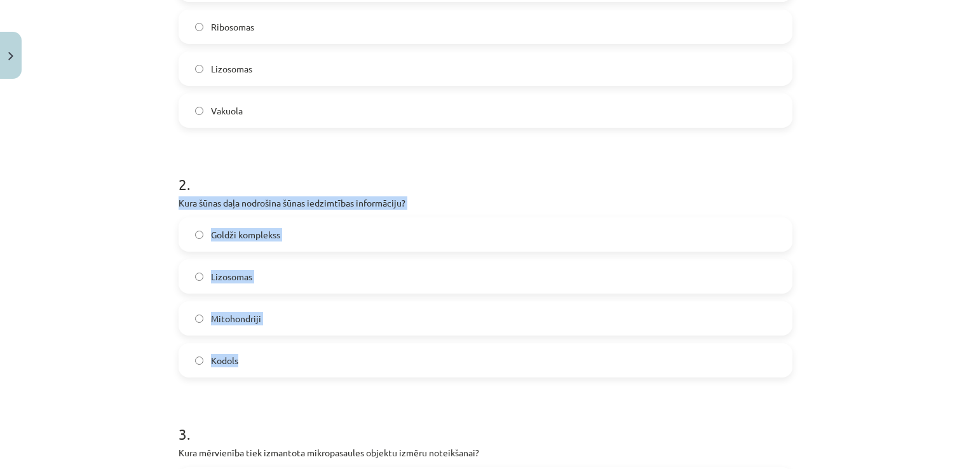
drag, startPoint x: 176, startPoint y: 198, endPoint x: 301, endPoint y: 363, distance: 206.8
click at [301, 363] on div "2 . Kura šūnas daļa nodrošina šūnas iedzimtības informāciju? Goldži komplekss L…" at bounding box center [486, 265] width 614 height 224
drag, startPoint x: 301, startPoint y: 363, endPoint x: 264, endPoint y: 203, distance: 163.9
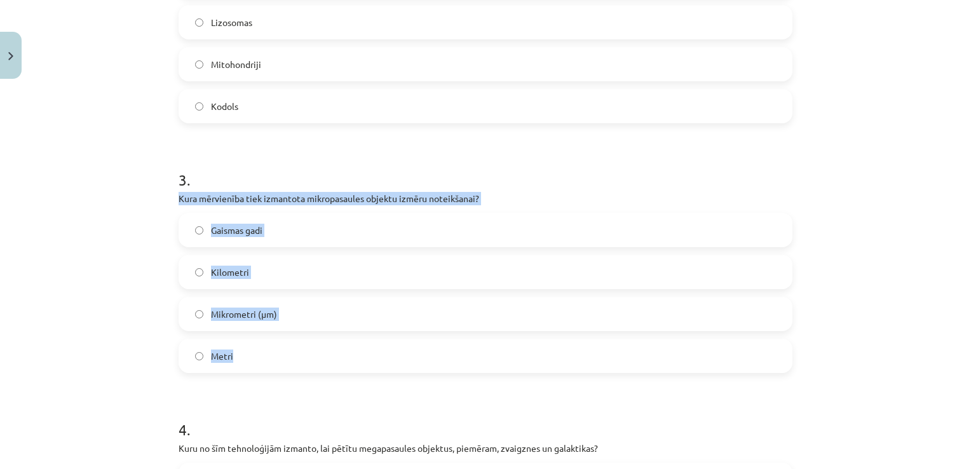
drag, startPoint x: 178, startPoint y: 198, endPoint x: 277, endPoint y: 360, distance: 189.4
drag, startPoint x: 277, startPoint y: 360, endPoint x: 235, endPoint y: 194, distance: 170.5
click at [237, 316] on span "Mikrometri (μm)" at bounding box center [244, 314] width 66 height 13
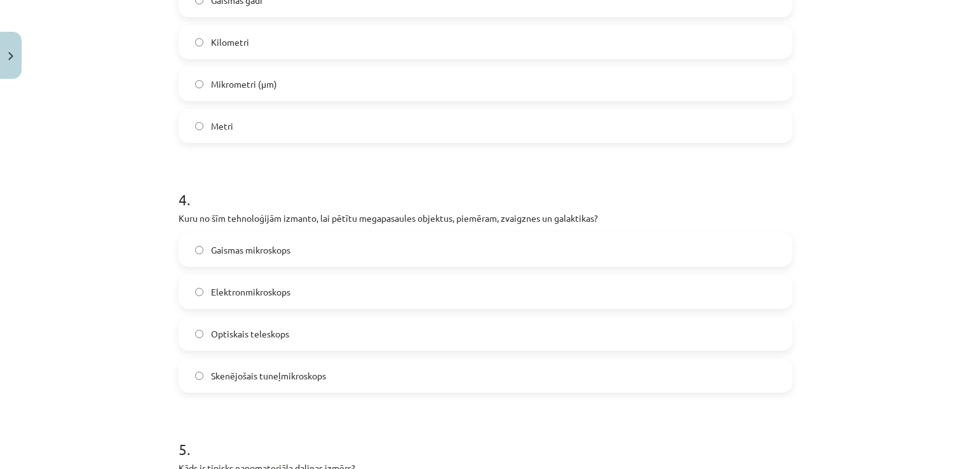
scroll to position [858, 0]
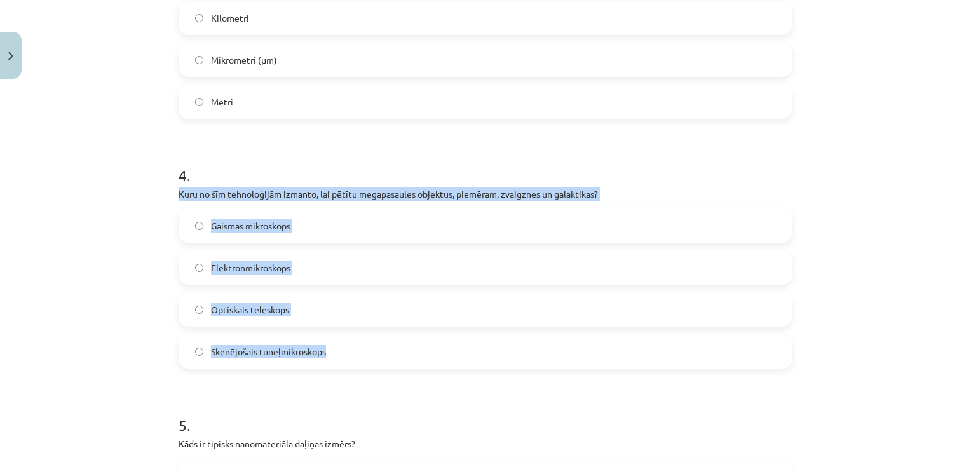
drag, startPoint x: 175, startPoint y: 194, endPoint x: 322, endPoint y: 350, distance: 213.1
click at [322, 350] on div "4 . Kuru no šīm tehnoloģijām izmanto, lai pētītu megapasaules objektus, piemēra…" at bounding box center [486, 256] width 614 height 224
drag, startPoint x: 322, startPoint y: 350, endPoint x: 261, endPoint y: 193, distance: 168.2
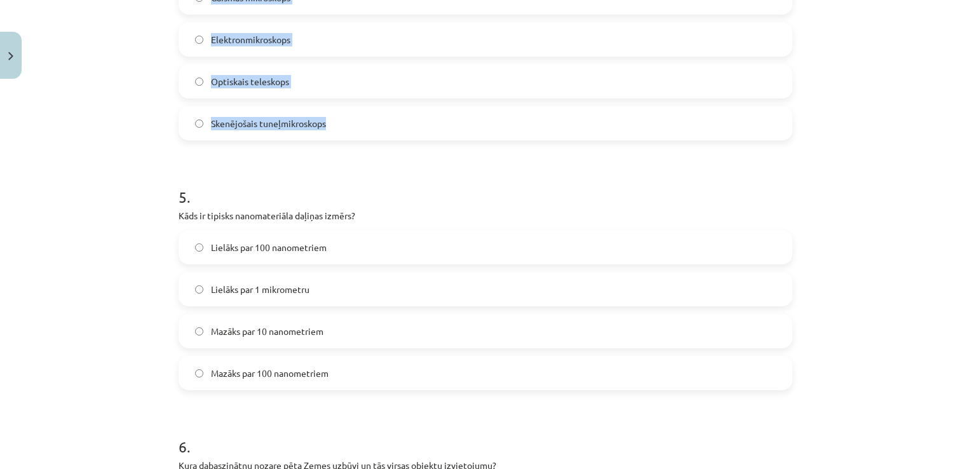
scroll to position [1239, 0]
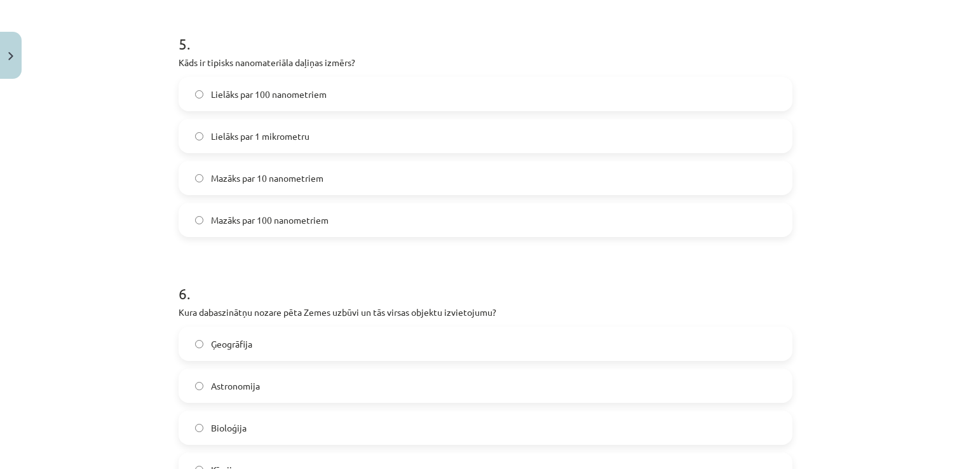
drag, startPoint x: 111, startPoint y: 228, endPoint x: 165, endPoint y: 81, distance: 156.6
click at [111, 215] on div "Mācību tēma: Dabaszinības - 10. klases 1.ieskaites mācību materiāls #6 Kopsavil…" at bounding box center [485, 234] width 971 height 469
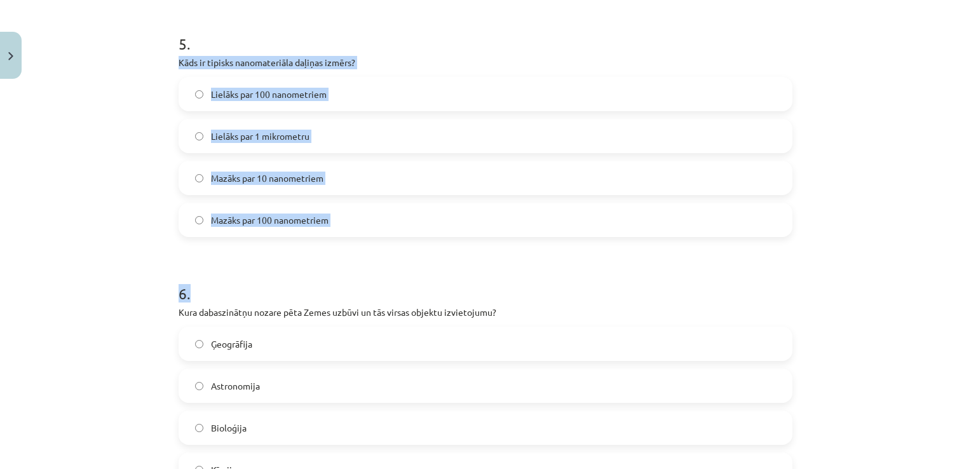
drag, startPoint x: 264, startPoint y: 132, endPoint x: 346, endPoint y: 235, distance: 131.7
click at [346, 235] on div "5 . Kāds ir tipisks nanomateriāla daļiņas izmērs? Lielāks par 100 nanometriem L…" at bounding box center [486, 125] width 614 height 224
click at [88, 216] on div "Mācību tēma: Dabaszinības - 10. klases 1.ieskaites mācību materiāls #6 Kopsavil…" at bounding box center [485, 234] width 971 height 469
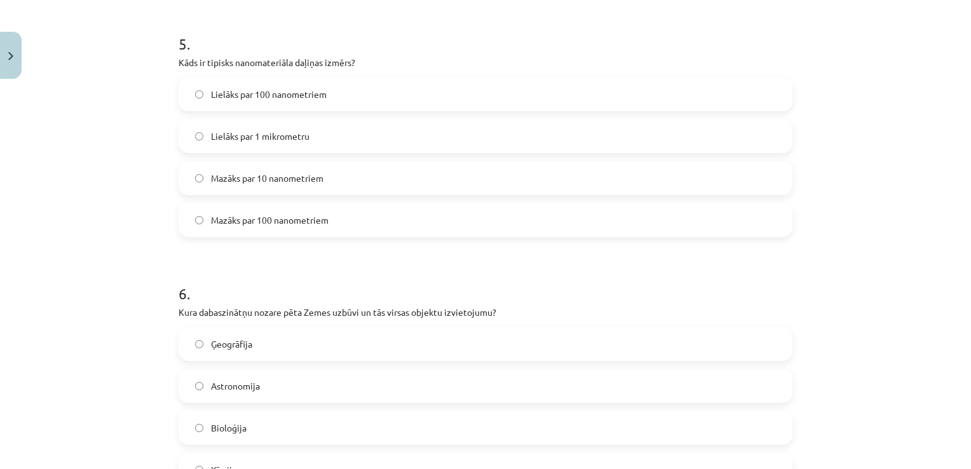
click at [200, 221] on label "Mazāks par 100 nanometriem" at bounding box center [485, 220] width 611 height 32
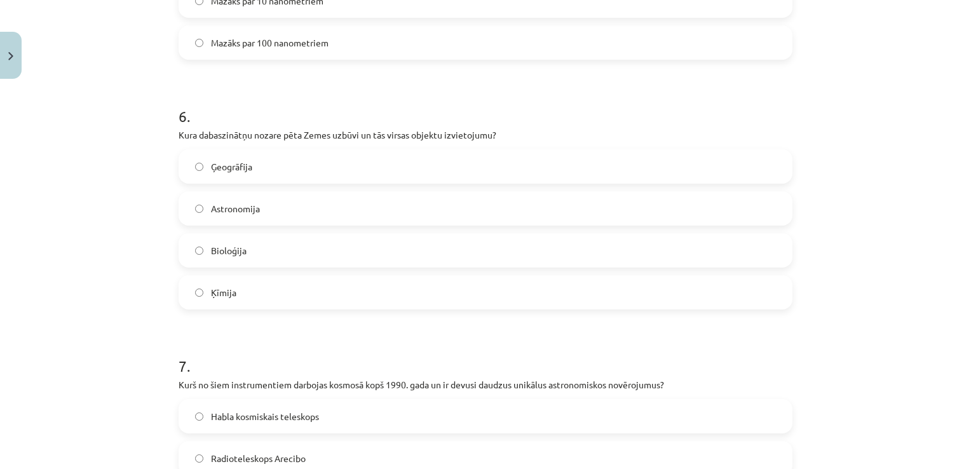
scroll to position [1430, 0]
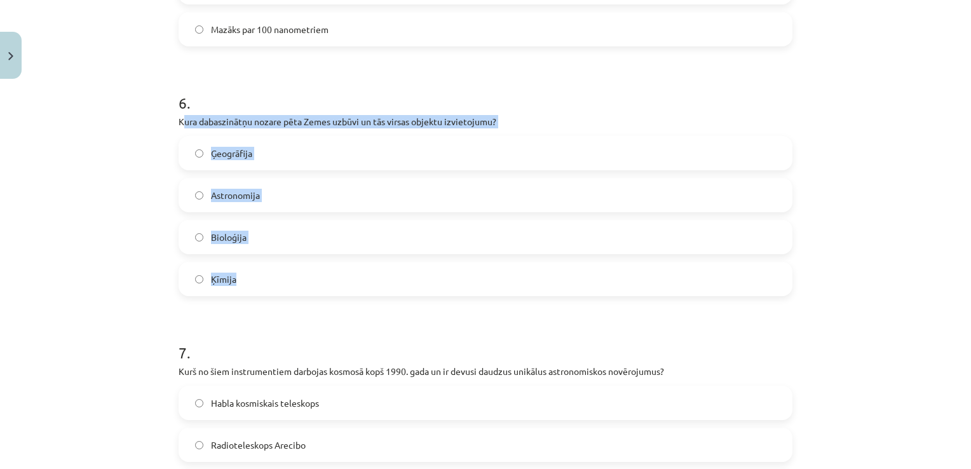
drag, startPoint x: 249, startPoint y: 168, endPoint x: 313, endPoint y: 290, distance: 137.3
click at [313, 290] on div "6 . Kura dabaszinātņu nozare pēta Zemes uzbūvi un tās virsas objektu izvietojum…" at bounding box center [486, 184] width 614 height 224
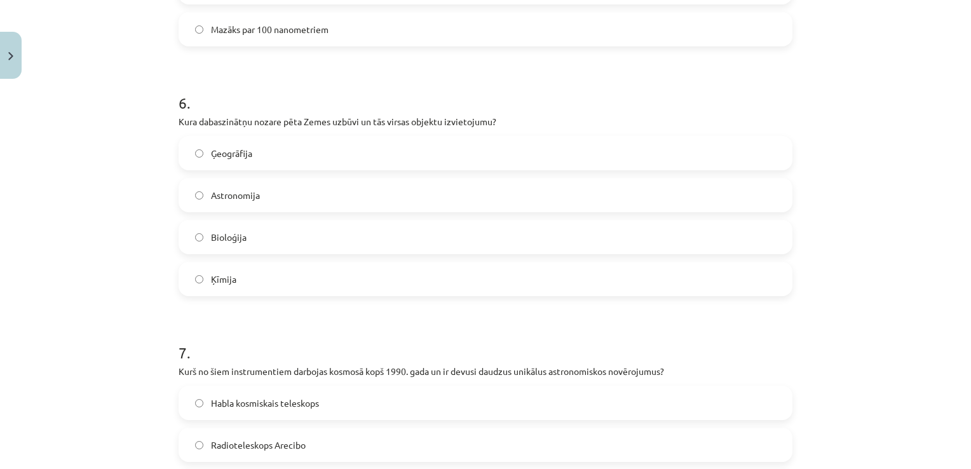
drag, startPoint x: 313, startPoint y: 290, endPoint x: 256, endPoint y: 111, distance: 188.1
drag, startPoint x: 256, startPoint y: 111, endPoint x: 226, endPoint y: 111, distance: 29.9
click at [228, 111] on h1 "6 ." at bounding box center [486, 91] width 614 height 39
click at [214, 119] on p "Kura dabaszinātņu nozare pēta Zemes uzbūvi un tās virsas objektu izvietojumu?" at bounding box center [486, 121] width 614 height 13
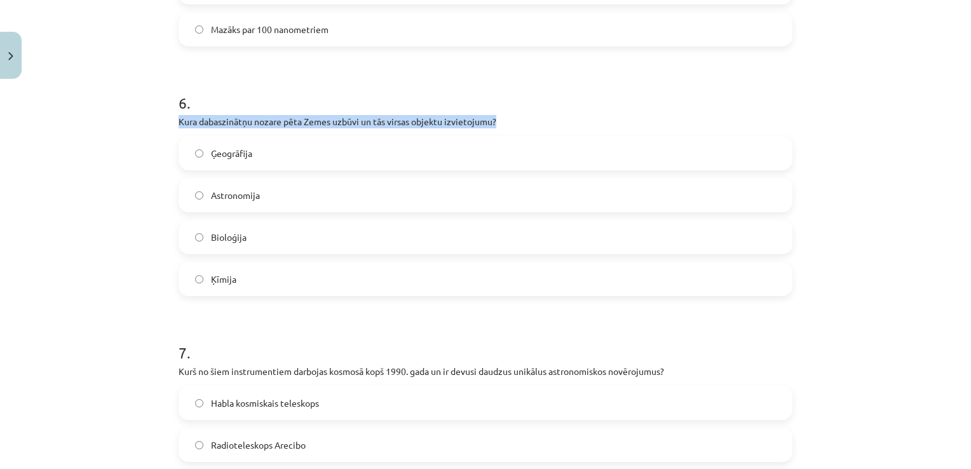
click at [214, 119] on p "Kura dabaszinātņu nozare pēta Zemes uzbūvi un tās virsas objektu izvietojumu?" at bounding box center [486, 121] width 614 height 13
drag, startPoint x: 214, startPoint y: 119, endPoint x: 170, endPoint y: 118, distance: 43.9
click at [171, 118] on div "50 XP Saņemsi Grūts 134 pilda Apraksts Uzdevums Palīdzība 1 . Kura šūnu struktū…" at bounding box center [485, 33] width 629 height 2756
click at [137, 116] on div "Mācību tēma: Dabaszinības - 10. klases 1.ieskaites mācību materiāls #6 Kopsavil…" at bounding box center [485, 234] width 971 height 469
drag, startPoint x: 168, startPoint y: 117, endPoint x: 262, endPoint y: 266, distance: 175.6
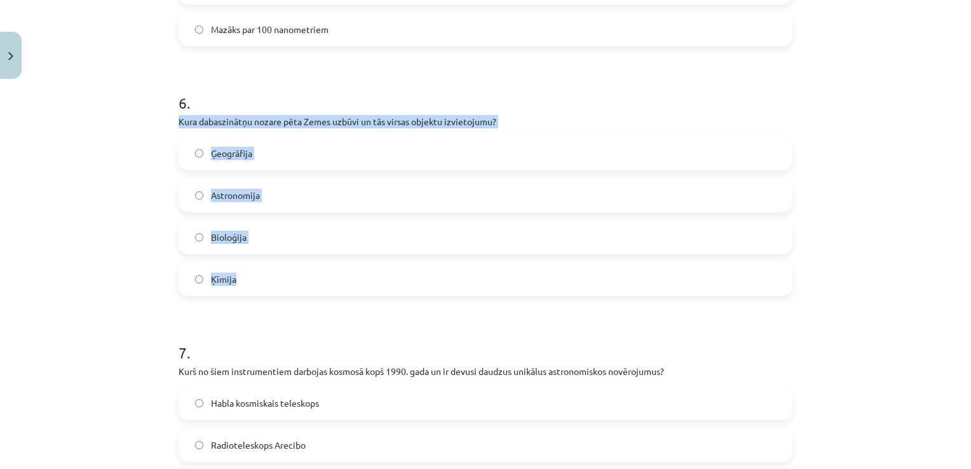
click at [262, 266] on div "50 XP Saņemsi Grūts 134 pilda Apraksts Uzdevums Palīdzība 1 . Kura šūnu struktū…" at bounding box center [485, 33] width 629 height 2756
drag, startPoint x: 262, startPoint y: 266, endPoint x: 266, endPoint y: 123, distance: 142.4
click at [198, 154] on label "Ģeogrāfija" at bounding box center [485, 153] width 611 height 32
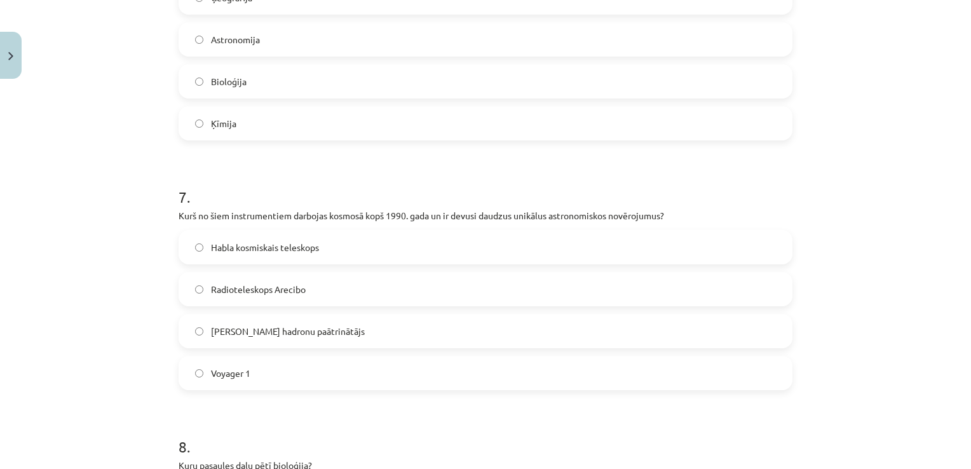
scroll to position [1684, 0]
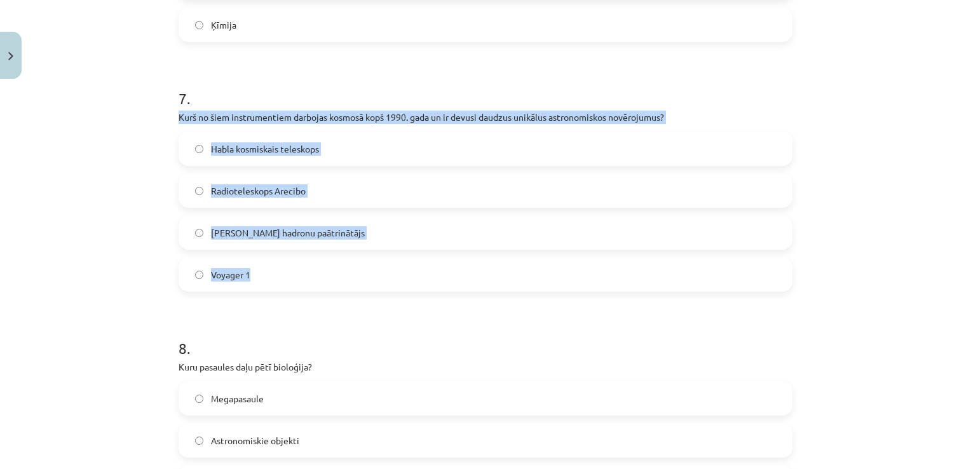
drag, startPoint x: 173, startPoint y: 119, endPoint x: 278, endPoint y: 262, distance: 177.7
click at [278, 262] on div "7 . Kurš no šiem instrumentiem darbojas kosmosā kopš 1990. gada un ir devusi da…" at bounding box center [486, 179] width 614 height 224
drag, startPoint x: 278, startPoint y: 262, endPoint x: 267, endPoint y: 117, distance: 145.3
click at [233, 159] on label "Habla kosmiskais teleskops" at bounding box center [485, 149] width 611 height 32
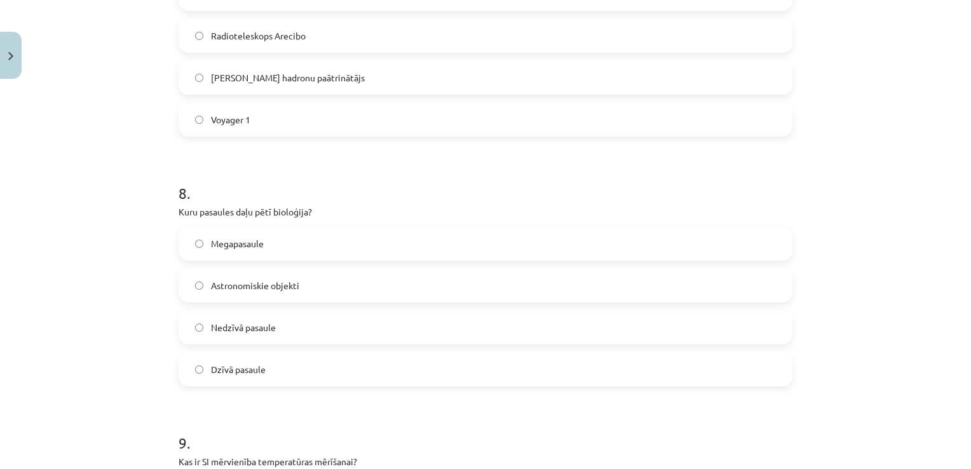
scroll to position [1875, 0]
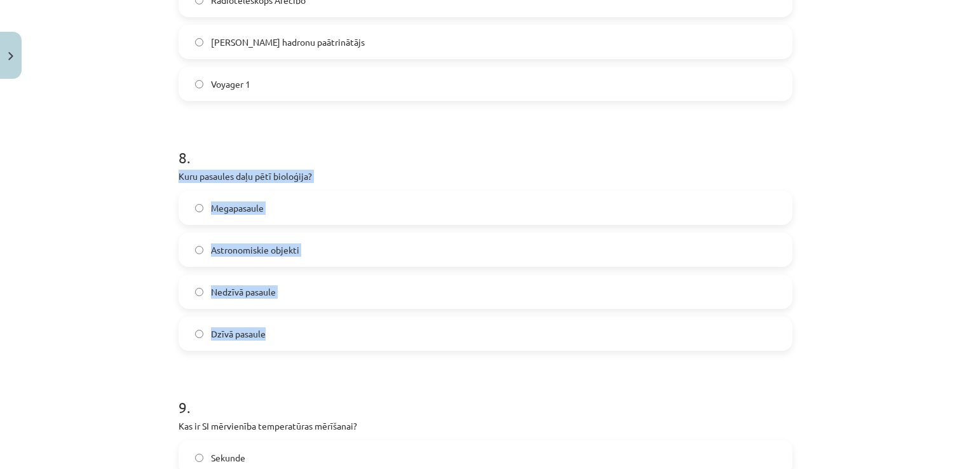
drag, startPoint x: 171, startPoint y: 173, endPoint x: 309, endPoint y: 327, distance: 207.0
drag, startPoint x: 309, startPoint y: 327, endPoint x: 261, endPoint y: 179, distance: 155.3
click at [142, 243] on div "Mācību tēma: Dabaszinības - 10. klases 1.ieskaites mācību materiāls #6 Kopsavil…" at bounding box center [485, 234] width 971 height 469
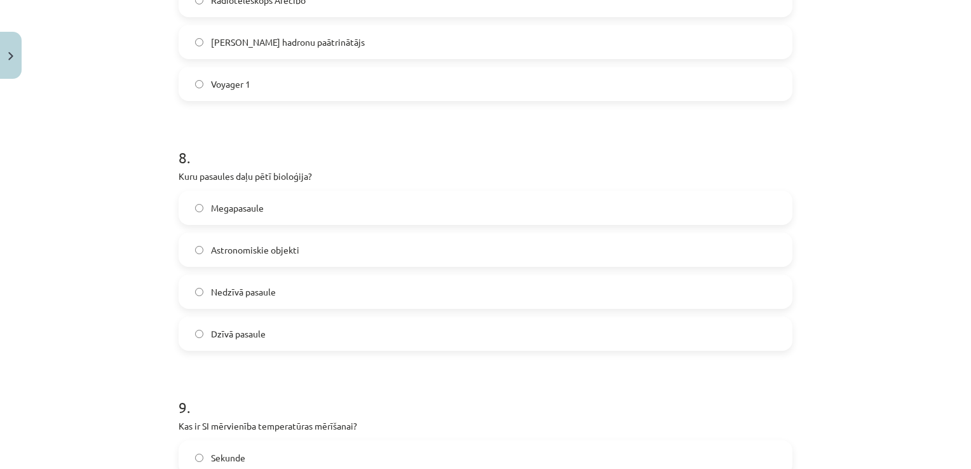
click at [201, 333] on label "Dzīvā pasaule" at bounding box center [485, 334] width 611 height 32
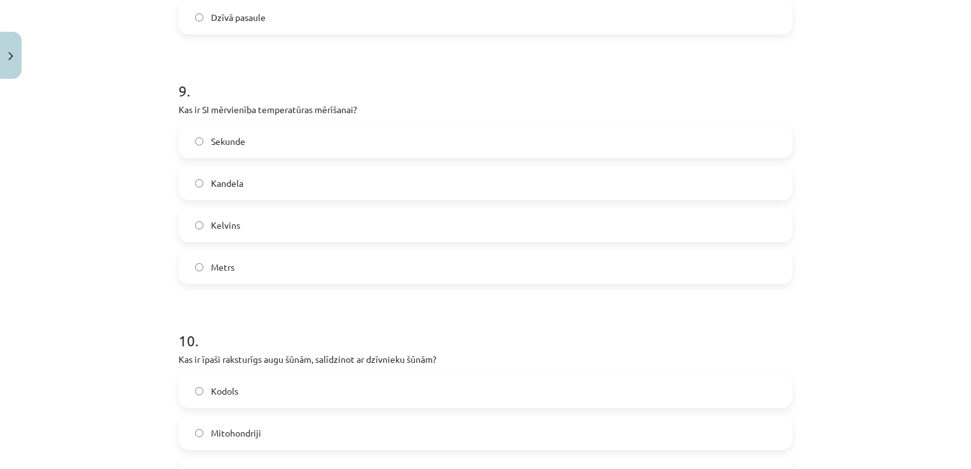
scroll to position [2192, 0]
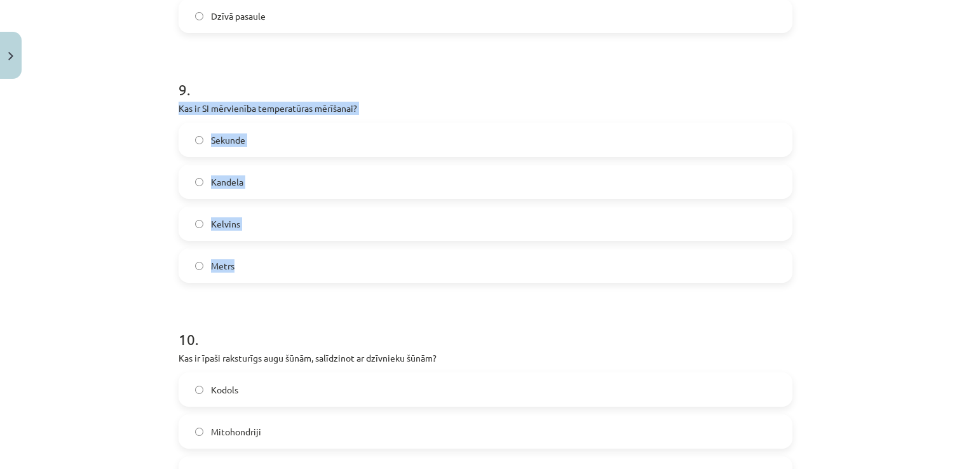
drag, startPoint x: 173, startPoint y: 109, endPoint x: 259, endPoint y: 265, distance: 177.8
click at [259, 268] on div "9 . Kas ir SI mērvienība temperatūras mērīšanai? Sekunde Kandela Kelvins Metrs" at bounding box center [486, 170] width 614 height 224
drag, startPoint x: 259, startPoint y: 265, endPoint x: 244, endPoint y: 103, distance: 162.7
click at [194, 231] on label "Kelvins" at bounding box center [485, 224] width 611 height 32
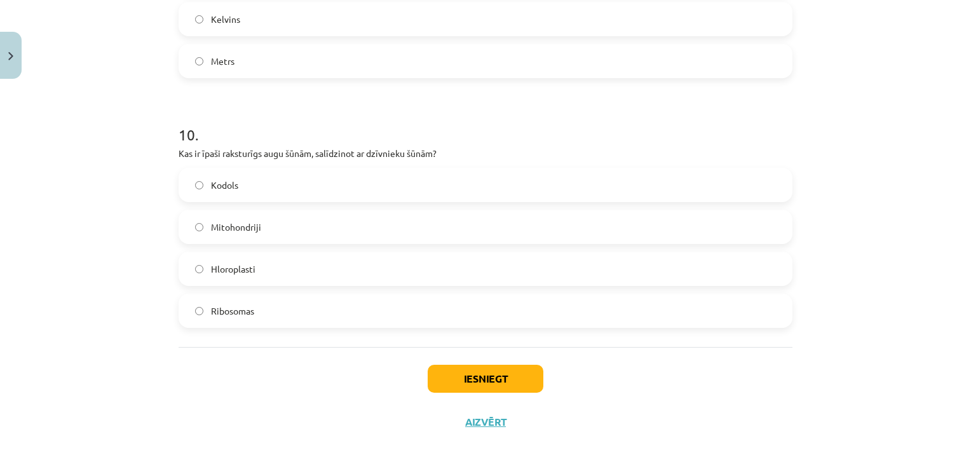
scroll to position [2402, 0]
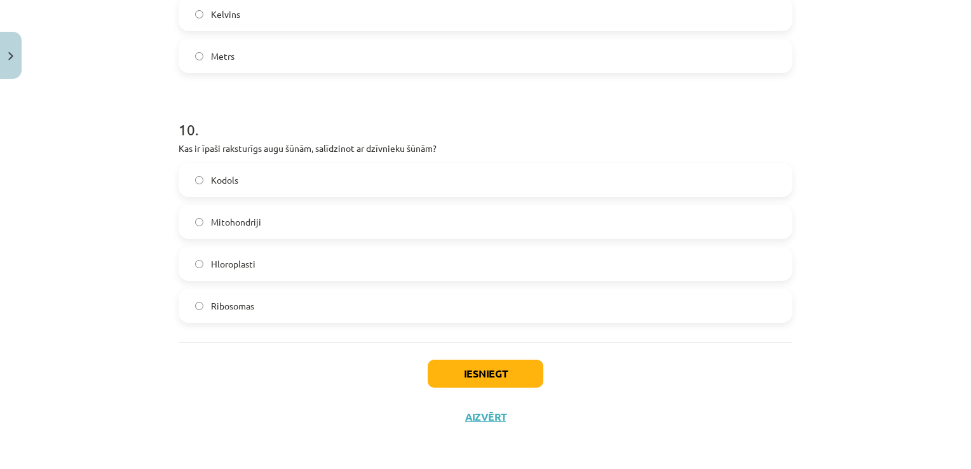
click at [219, 266] on span "Hloroplasti" at bounding box center [233, 263] width 44 height 13
click at [458, 377] on button "Iesniegt" at bounding box center [486, 374] width 116 height 28
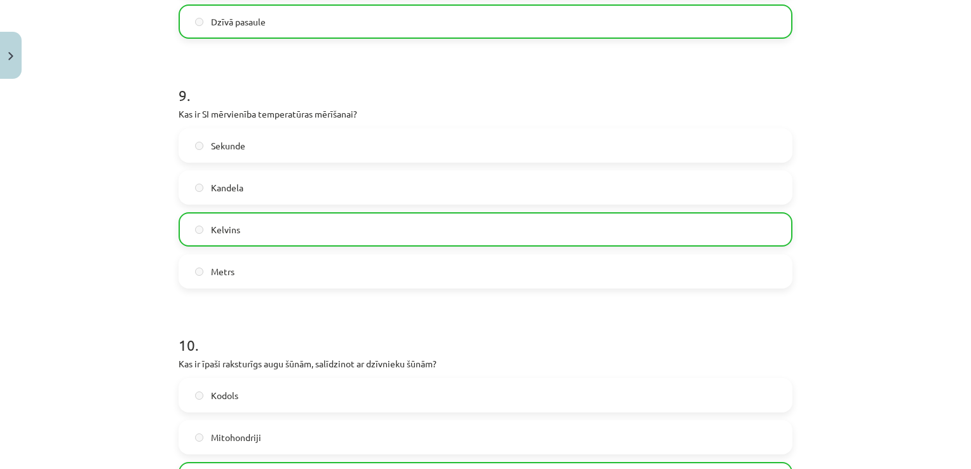
scroll to position [2211, 0]
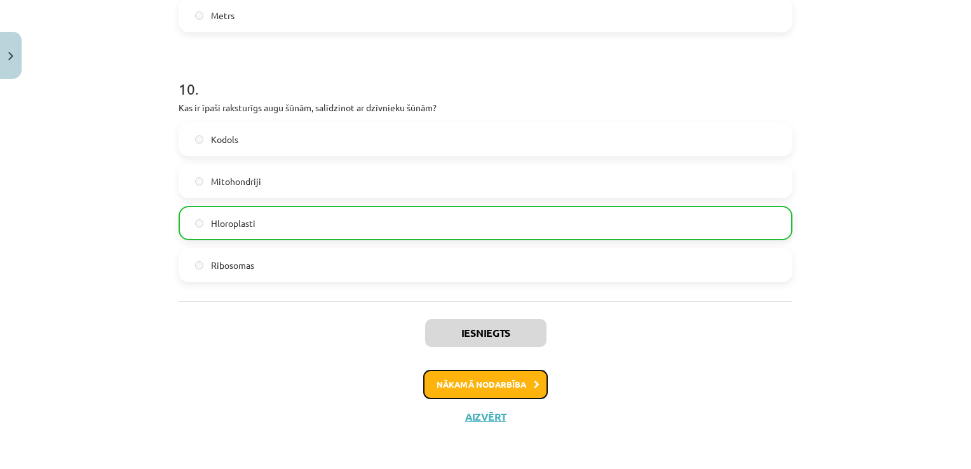
click at [481, 389] on button "Nākamā nodarbība" at bounding box center [485, 384] width 125 height 29
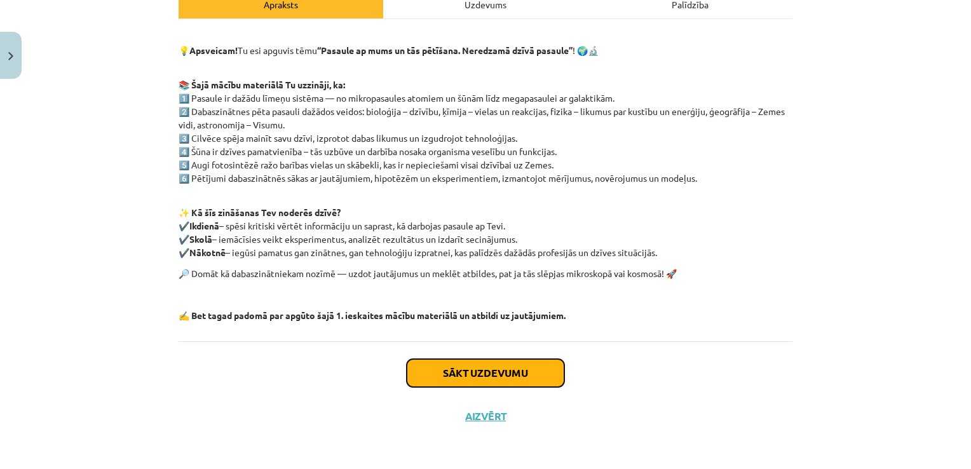
click at [481, 374] on button "Sākt uzdevumu" at bounding box center [486, 373] width 158 height 28
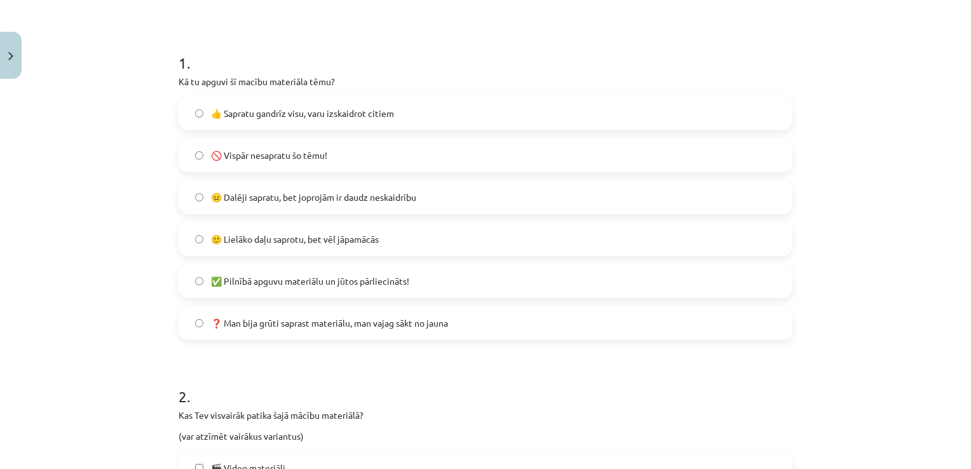
scroll to position [222, 0]
click at [224, 239] on span "🙂 Lielāko daļu saprotu, bet vēl jāpamācās" at bounding box center [295, 237] width 168 height 13
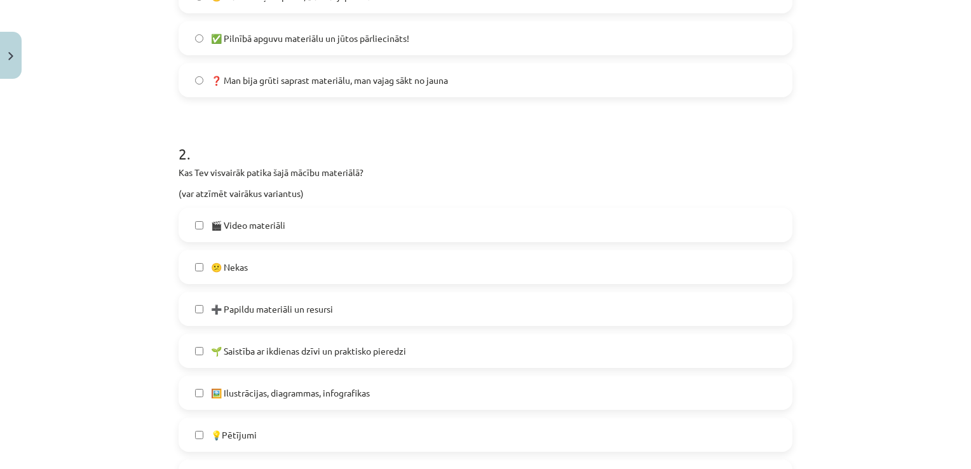
scroll to position [477, 0]
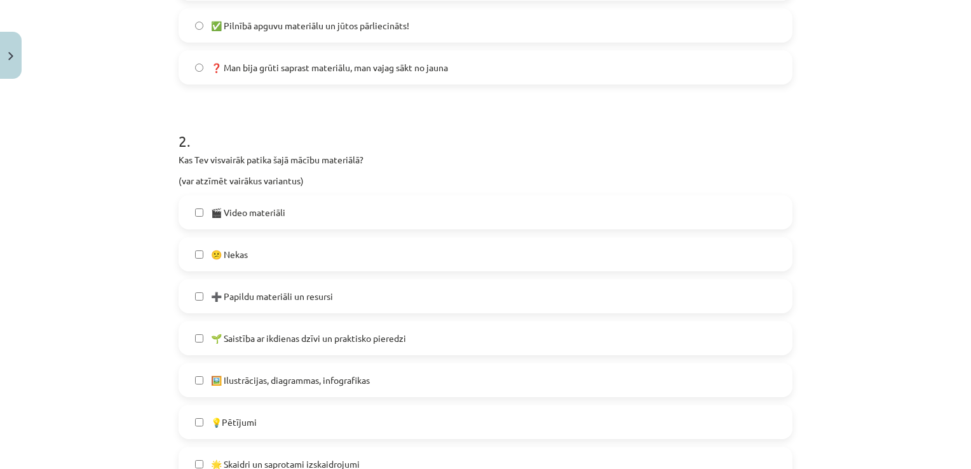
click at [228, 212] on span "🎬 Video materiāli" at bounding box center [248, 212] width 74 height 13
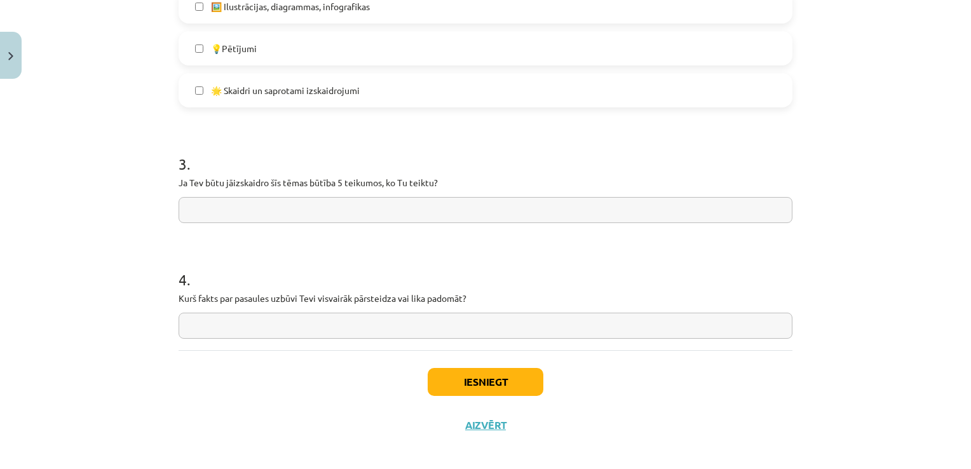
scroll to position [859, 0]
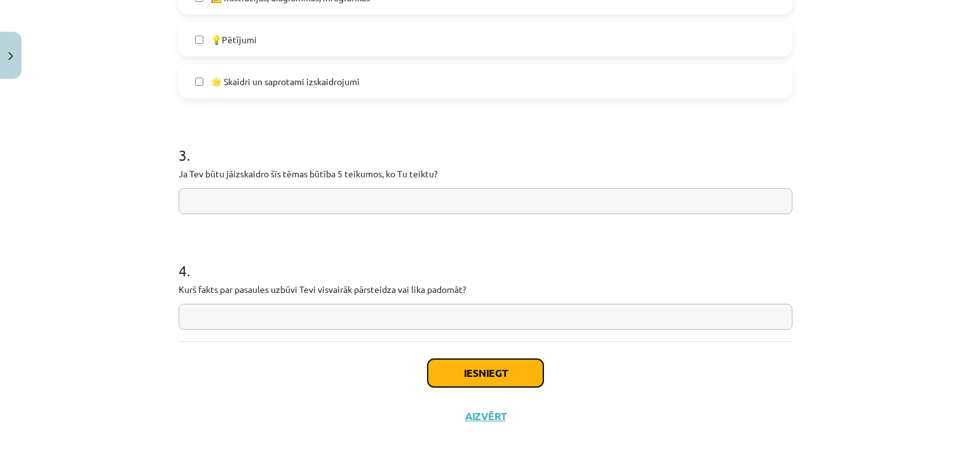
click at [453, 367] on button "Iesniegt" at bounding box center [486, 373] width 116 height 28
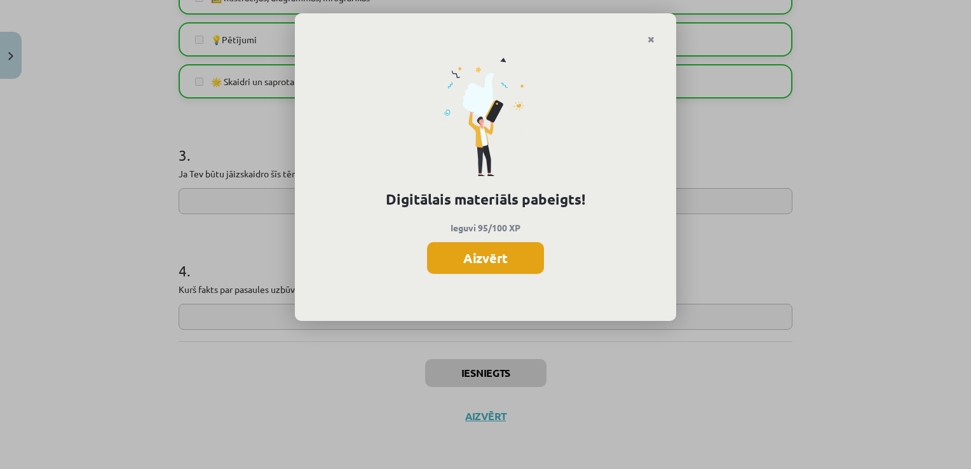
click at [472, 260] on button "Aizvērt" at bounding box center [485, 258] width 117 height 32
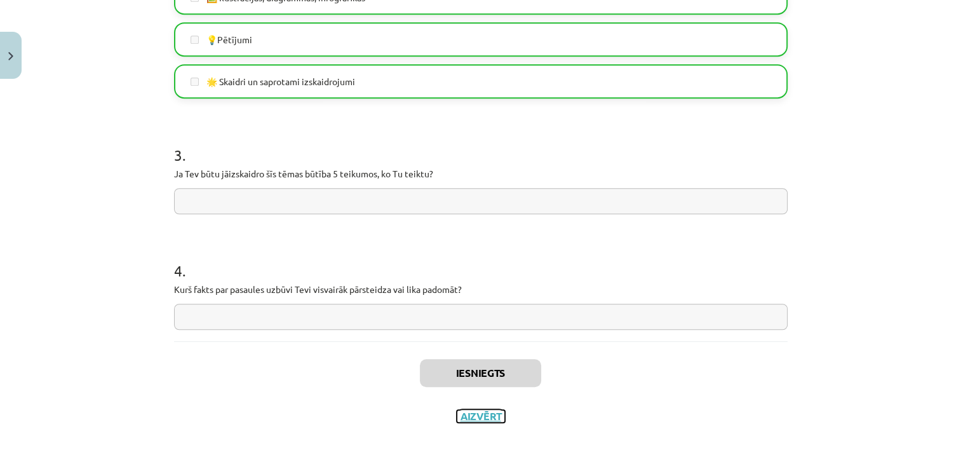
click at [467, 413] on button "Aizvērt" at bounding box center [481, 416] width 48 height 13
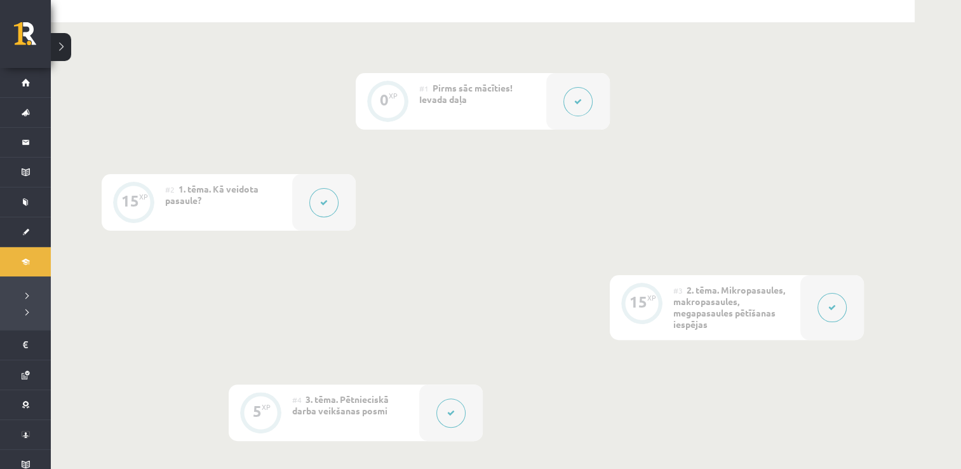
scroll to position [254, 0]
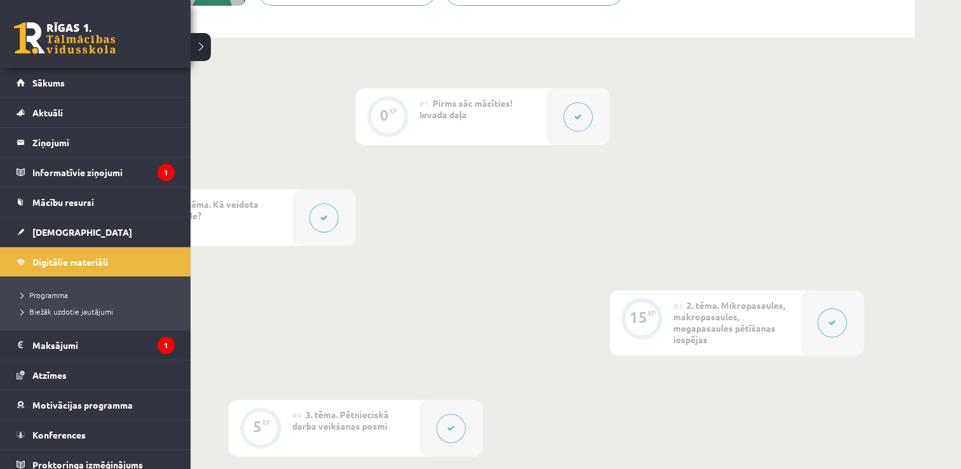
click at [24, 44] on link at bounding box center [65, 38] width 102 height 32
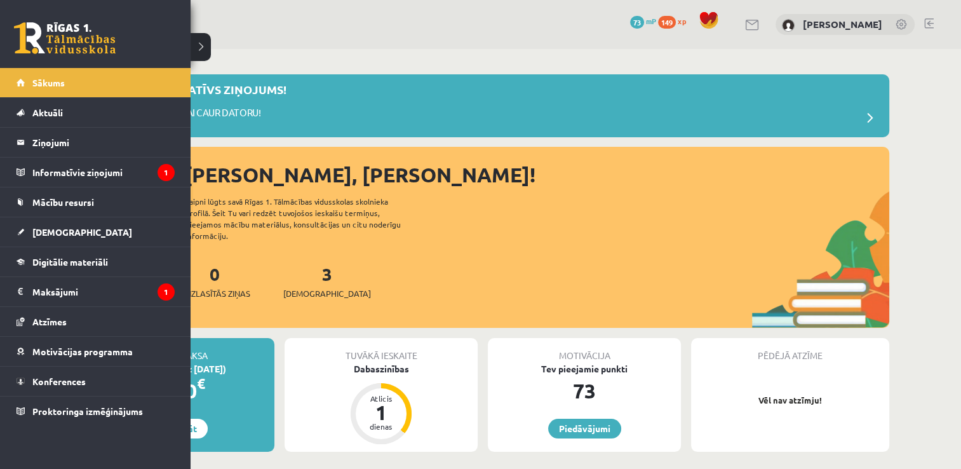
click at [36, 19] on div "0 Dāvanas 73 mP 149 xp" at bounding box center [95, 34] width 191 height 68
click at [66, 173] on legend "Informatīvie ziņojumi 1" at bounding box center [103, 172] width 142 height 29
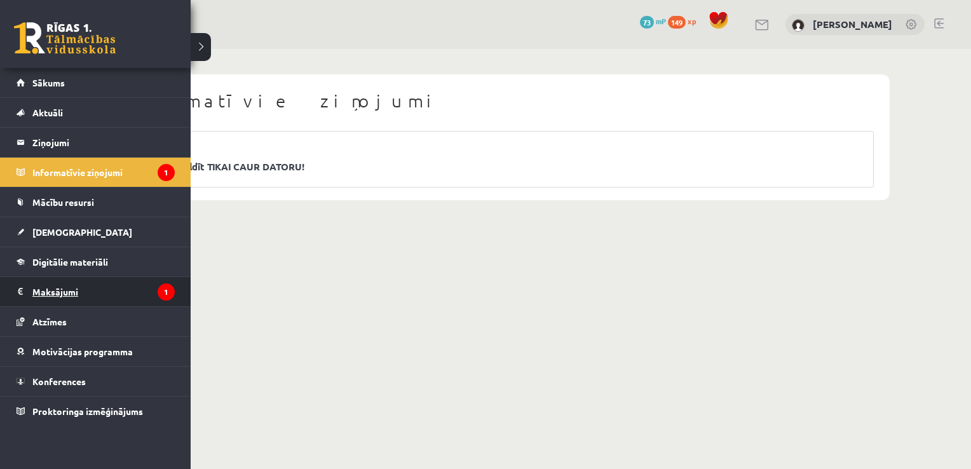
click at [48, 287] on legend "Maksājumi 1" at bounding box center [103, 291] width 142 height 29
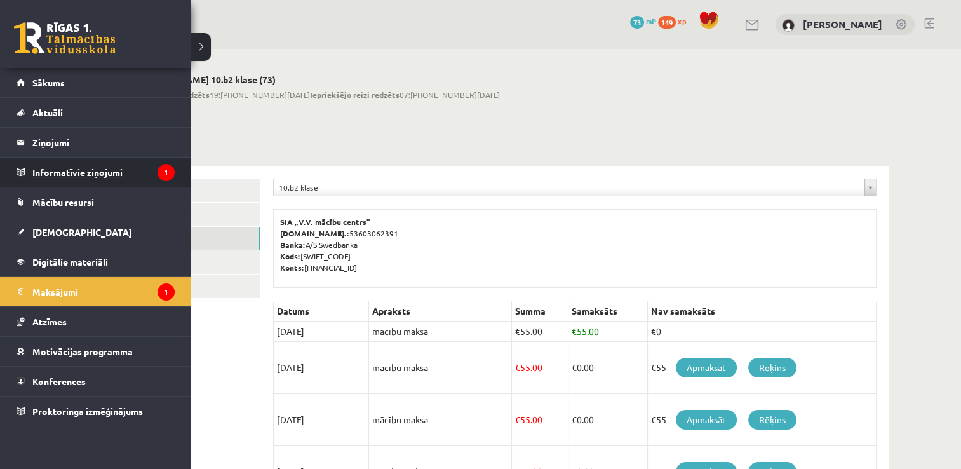
click at [86, 177] on legend "Informatīvie ziņojumi 1" at bounding box center [103, 172] width 142 height 29
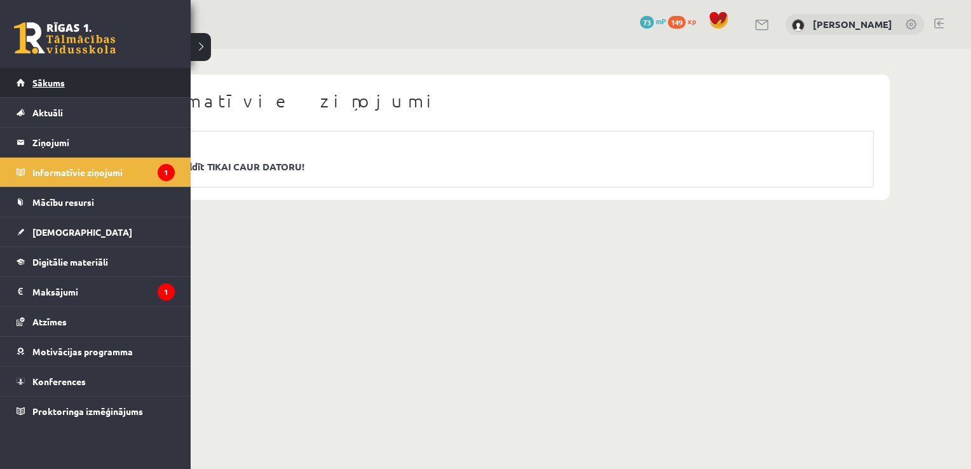
click at [25, 90] on link "Sākums" at bounding box center [96, 82] width 158 height 29
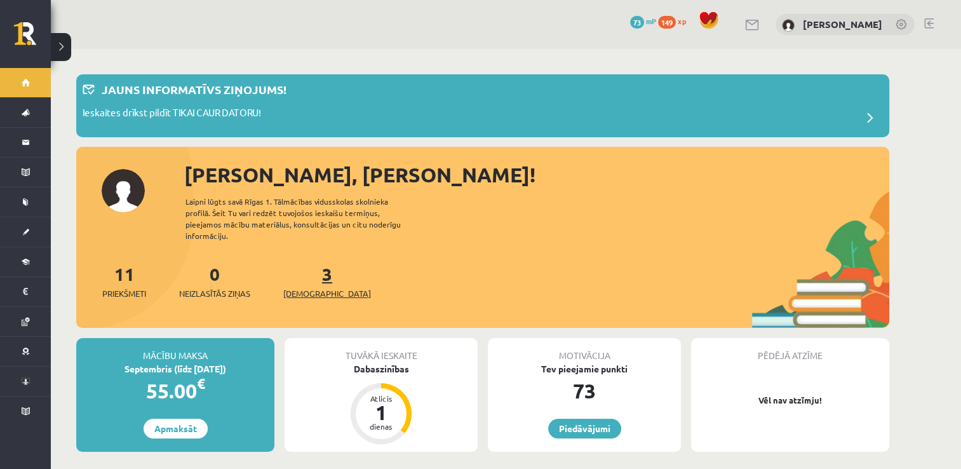
click at [298, 287] on span "[DEMOGRAPHIC_DATA]" at bounding box center [327, 293] width 88 height 13
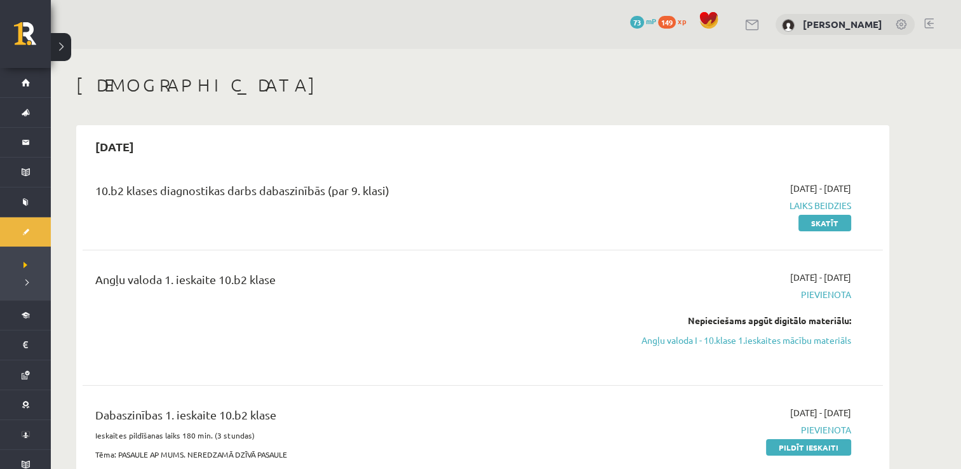
click at [637, 154] on div "2025-09-15" at bounding box center [483, 147] width 801 height 30
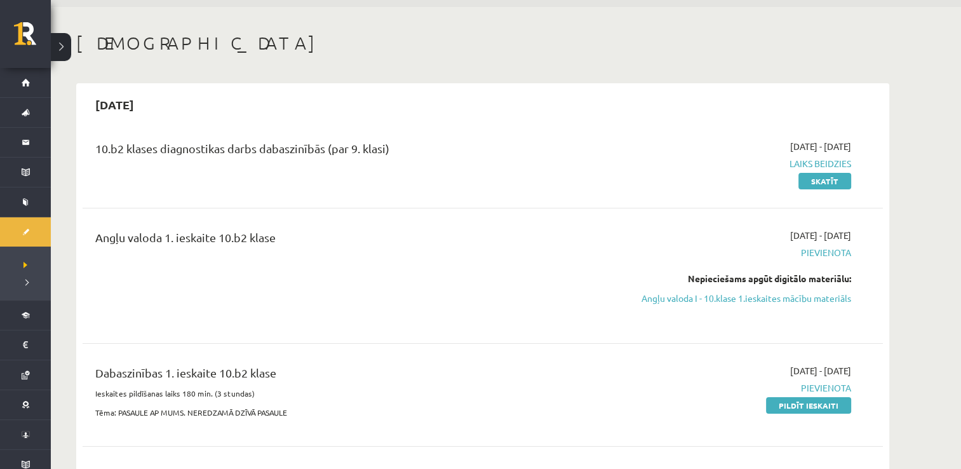
scroll to position [254, 0]
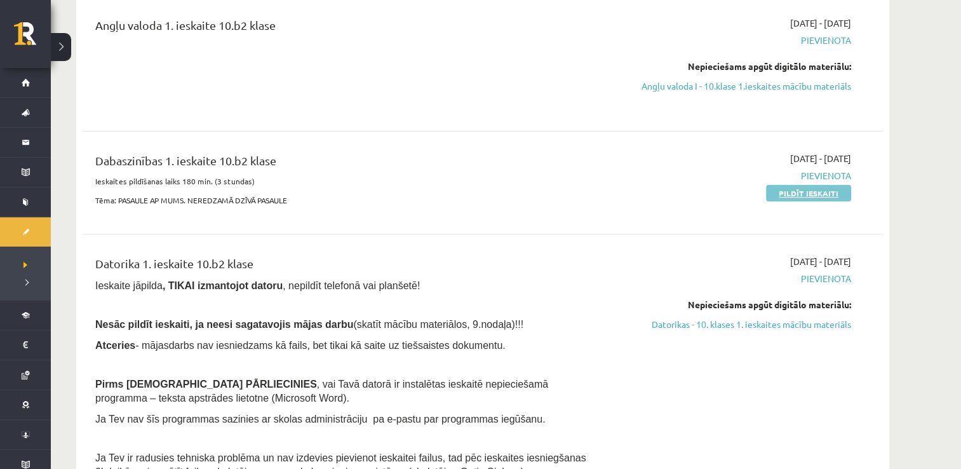
click at [786, 196] on link "Pildīt ieskaiti" at bounding box center [808, 193] width 85 height 17
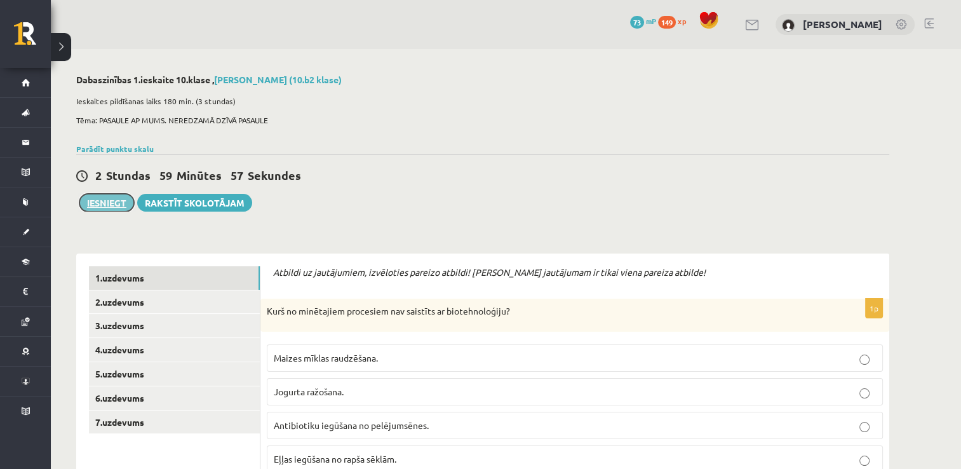
click at [93, 205] on button "Iesniegt" at bounding box center [106, 203] width 55 height 18
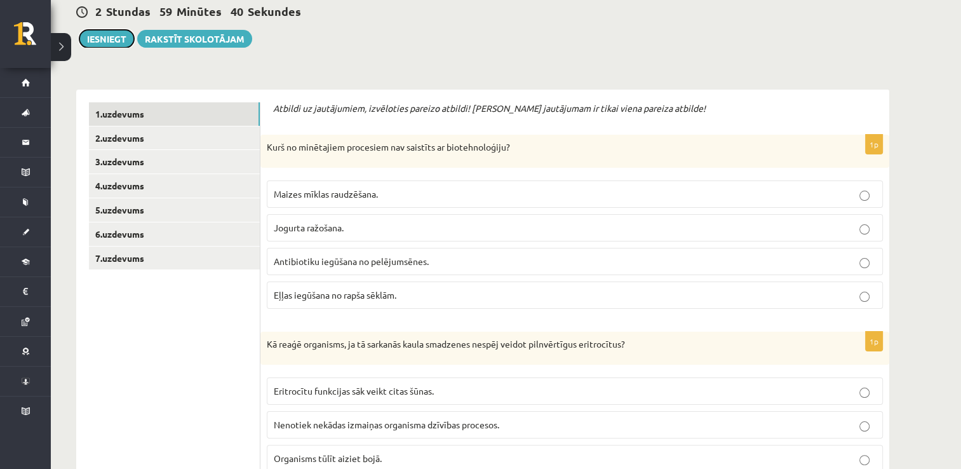
scroll to position [110, 0]
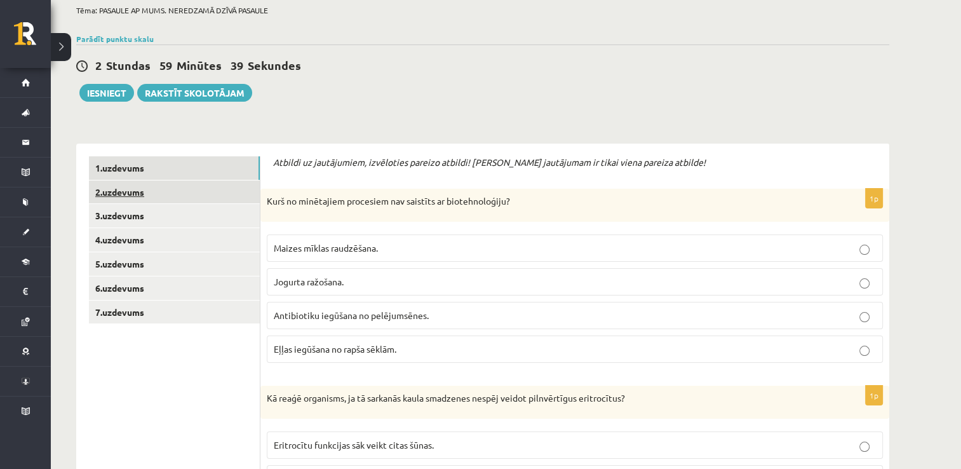
click at [138, 194] on link "2.uzdevums" at bounding box center [174, 192] width 171 height 24
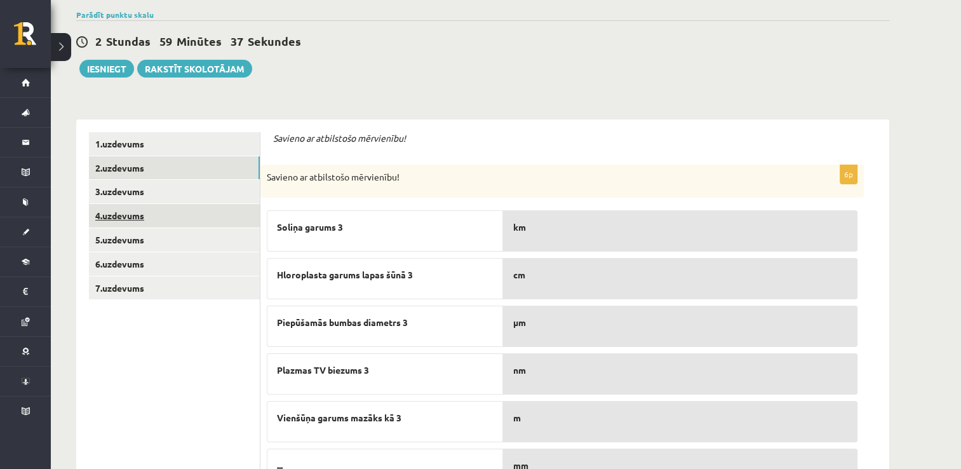
scroll to position [118, 0]
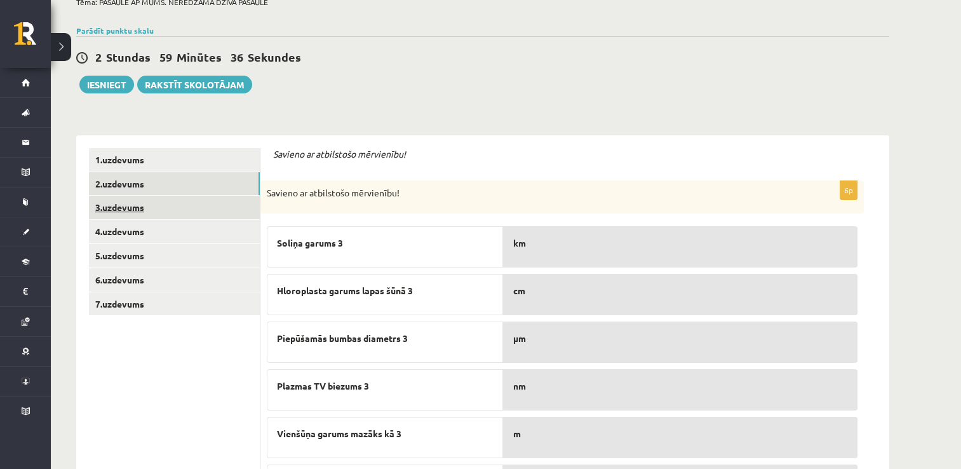
click at [140, 202] on link "3.uzdevums" at bounding box center [174, 208] width 171 height 24
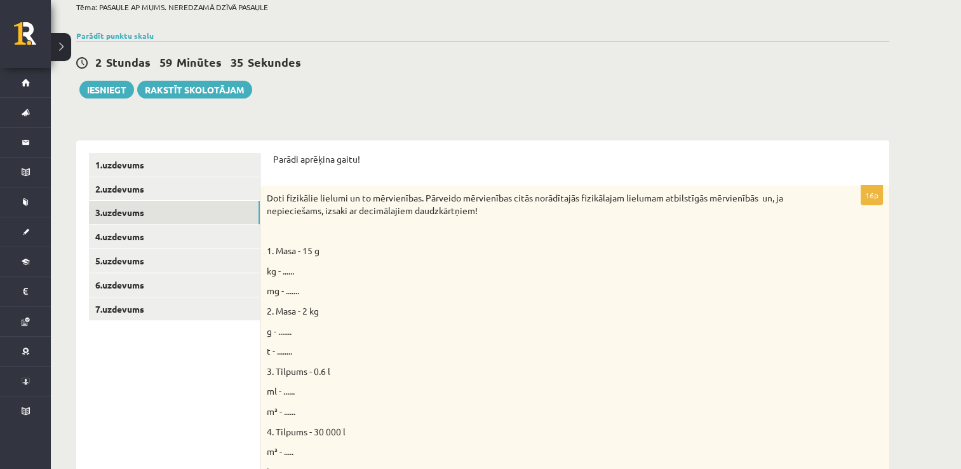
scroll to position [0, 0]
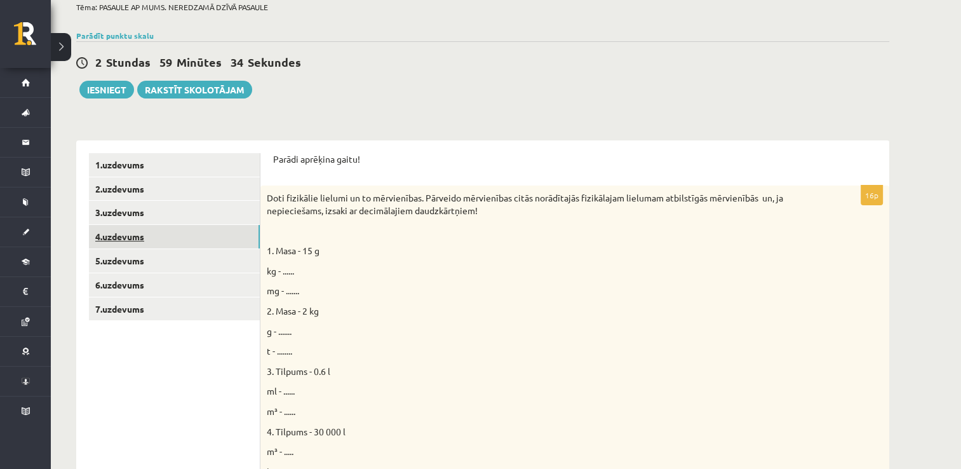
click at [155, 229] on link "4.uzdevums" at bounding box center [174, 237] width 171 height 24
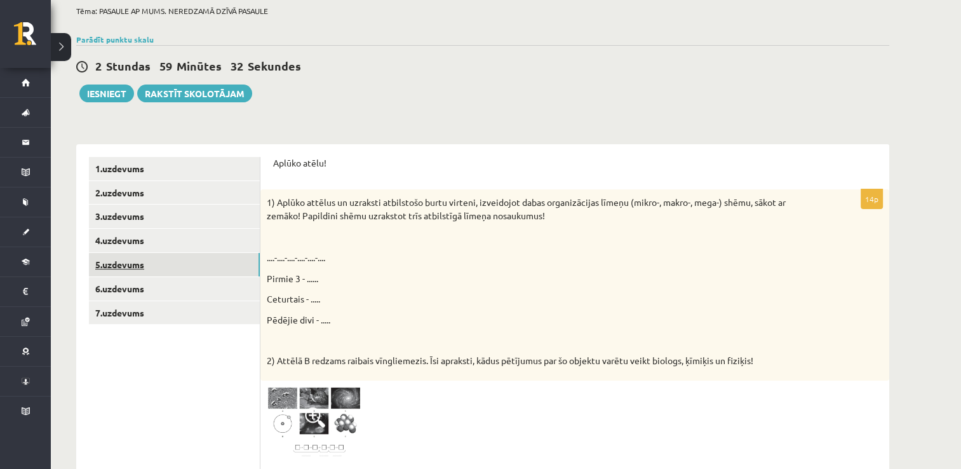
click at [180, 268] on link "5.uzdevums" at bounding box center [174, 265] width 171 height 24
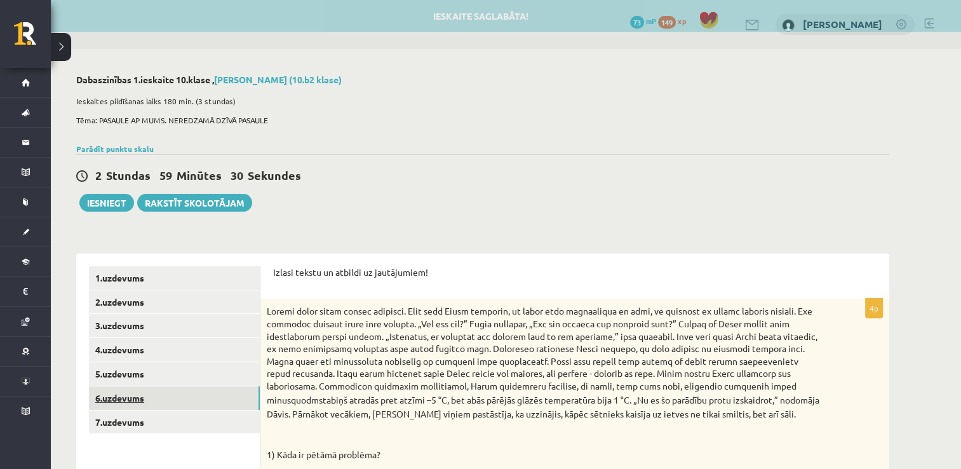
click at [163, 390] on link "6.uzdevums" at bounding box center [174, 398] width 171 height 24
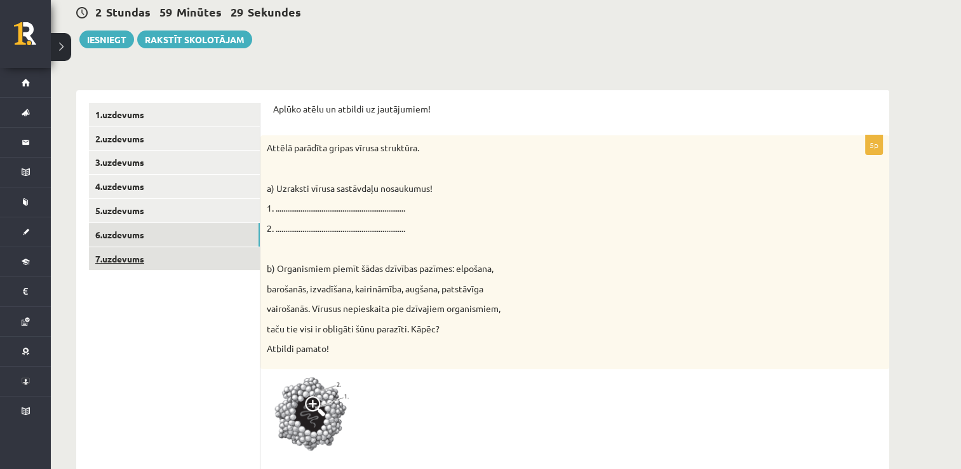
click at [142, 255] on link "7.uzdevums" at bounding box center [174, 259] width 171 height 24
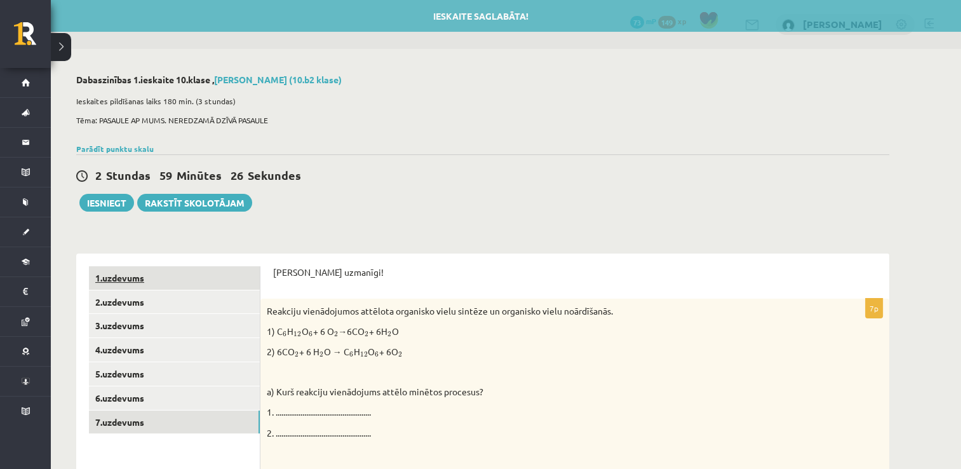
click at [127, 277] on link "1.uzdevums" at bounding box center [174, 278] width 171 height 24
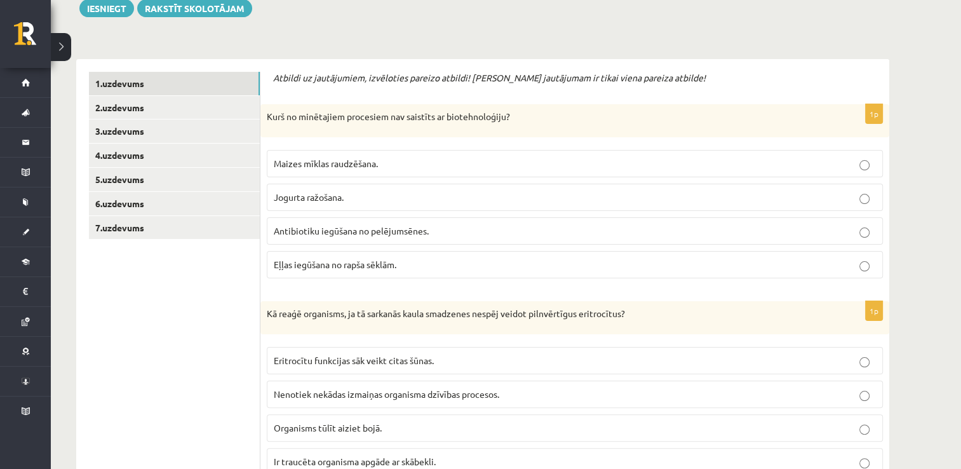
scroll to position [191, 0]
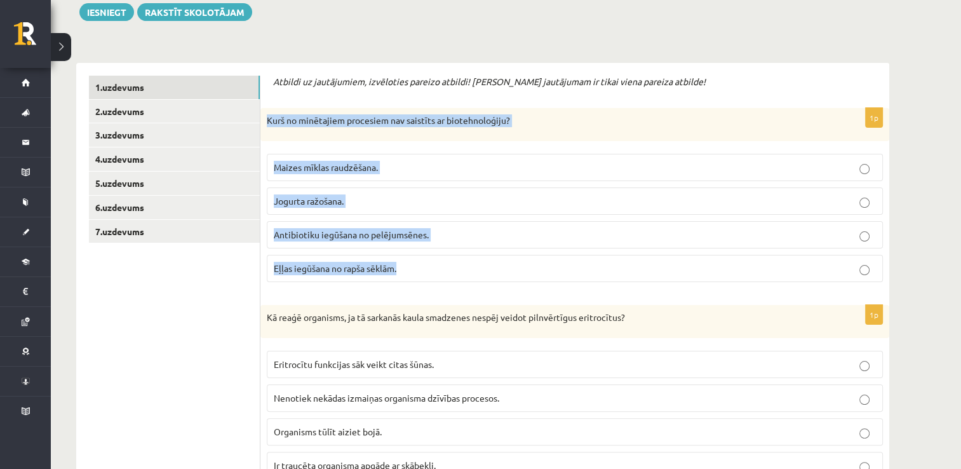
drag, startPoint x: 264, startPoint y: 117, endPoint x: 423, endPoint y: 261, distance: 214.2
click at [423, 261] on div "1p Kurš no minētajiem procesiem nav saistīts ar biotehnoloģiju? Maizes mīklas r…" at bounding box center [575, 200] width 629 height 184
copy div "Kurš no minētajiem procesiem nav saistīts ar biotehnoloģiju? Maizes mīklas raud…"
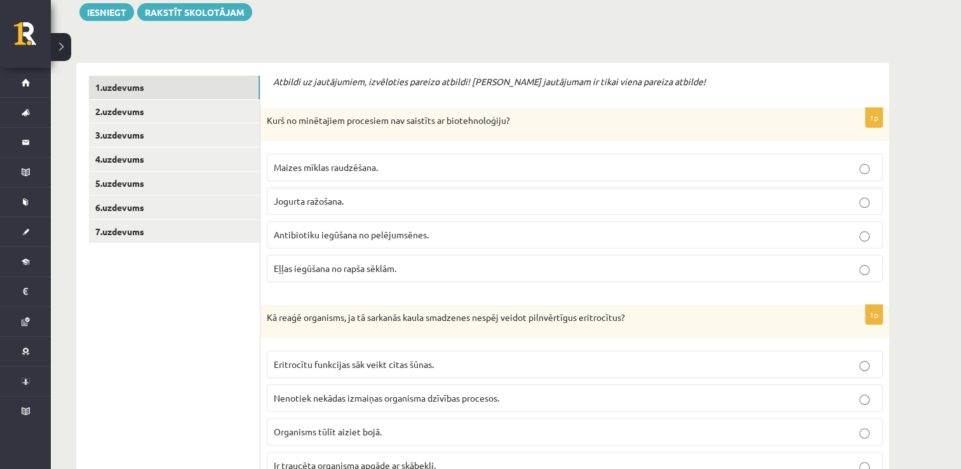
click at [290, 266] on span "Eļļas iegūšana no rapša sēklām." at bounding box center [335, 267] width 123 height 11
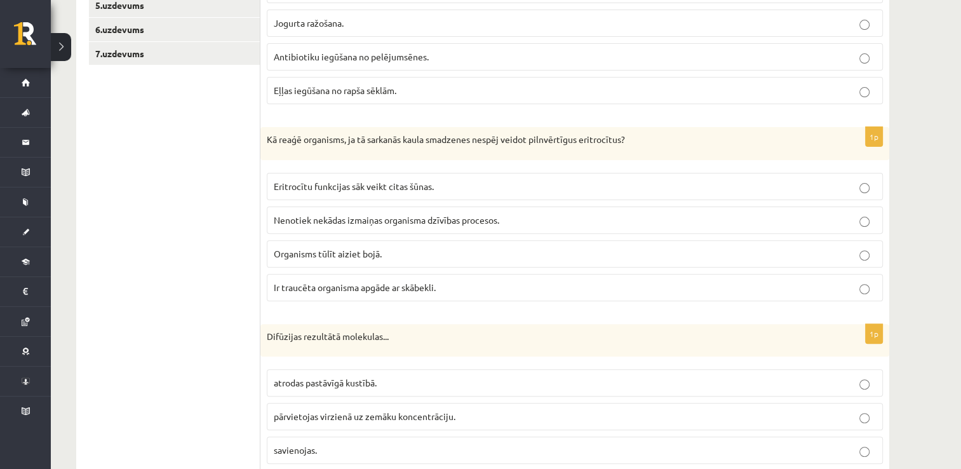
scroll to position [381, 0]
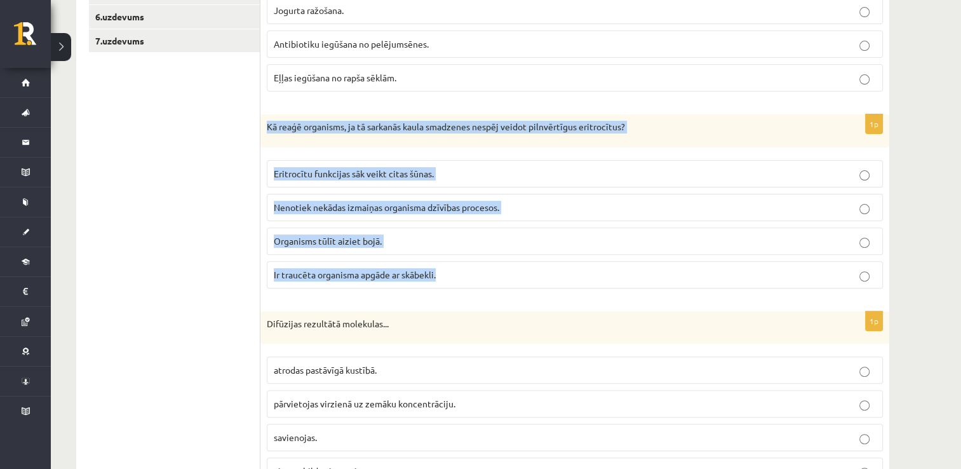
drag, startPoint x: 261, startPoint y: 122, endPoint x: 440, endPoint y: 281, distance: 239.5
click at [440, 281] on div "1p Kā reaģē organisms, ja tā sarkanās kaula smadzenes nespēj veidot pilnvērtīgu…" at bounding box center [575, 206] width 629 height 184
drag, startPoint x: 440, startPoint y: 281, endPoint x: 374, endPoint y: 130, distance: 164.5
copy div "Kā reaģē organisms, ja tā sarkanās kaula smadzenes nespēj veidot pilnvērtīgus e…"
click at [289, 273] on span "Ir traucēta organisma apgāde ar skābekli." at bounding box center [355, 274] width 162 height 11
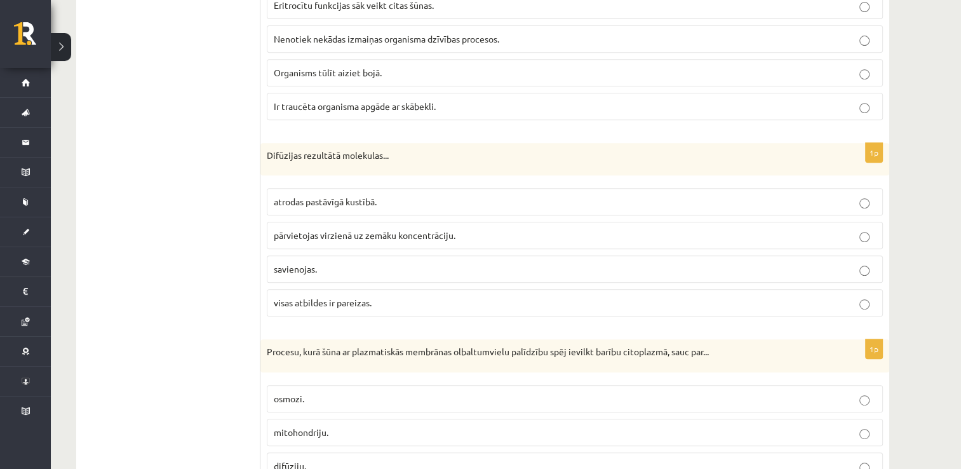
scroll to position [572, 0]
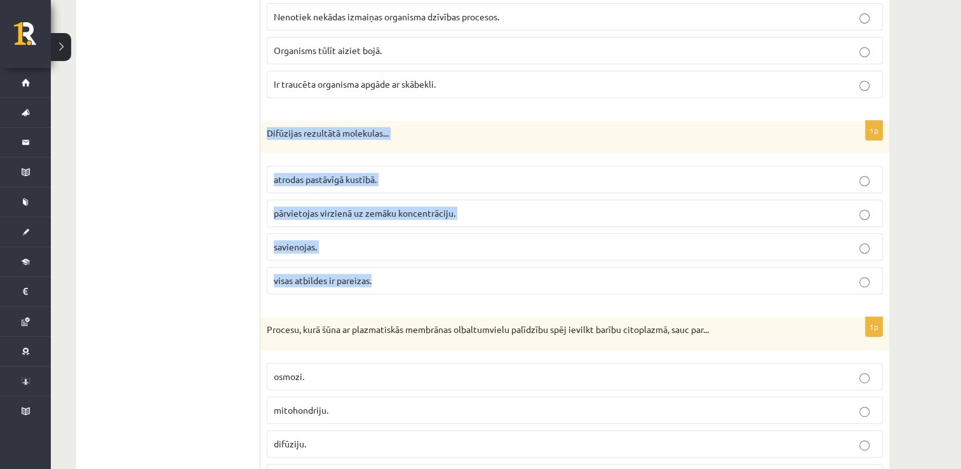
drag, startPoint x: 265, startPoint y: 124, endPoint x: 390, endPoint y: 273, distance: 194.9
click at [390, 273] on div "1p Difūzijas rezultātā molekulas... atrodas pastāvīgā kustībā. pārvietojas virz…" at bounding box center [575, 213] width 629 height 184
drag, startPoint x: 390, startPoint y: 273, endPoint x: 290, endPoint y: 130, distance: 174.7
copy div "Difūzijas rezultātā molekulas... atrodas pastāvīgā kustībā. pārvietojas virzien…"
click at [285, 217] on p "pārvietojas virzienā uz zemāku koncentrāciju." at bounding box center [575, 213] width 602 height 13
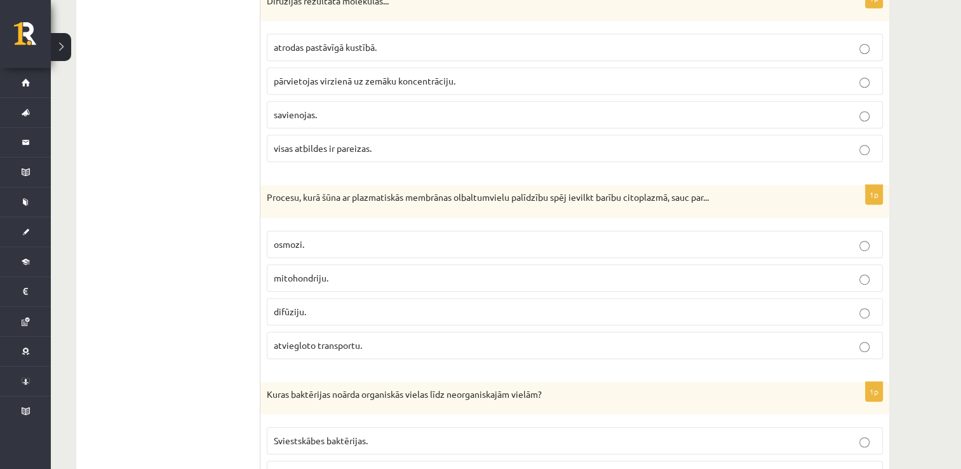
scroll to position [763, 0]
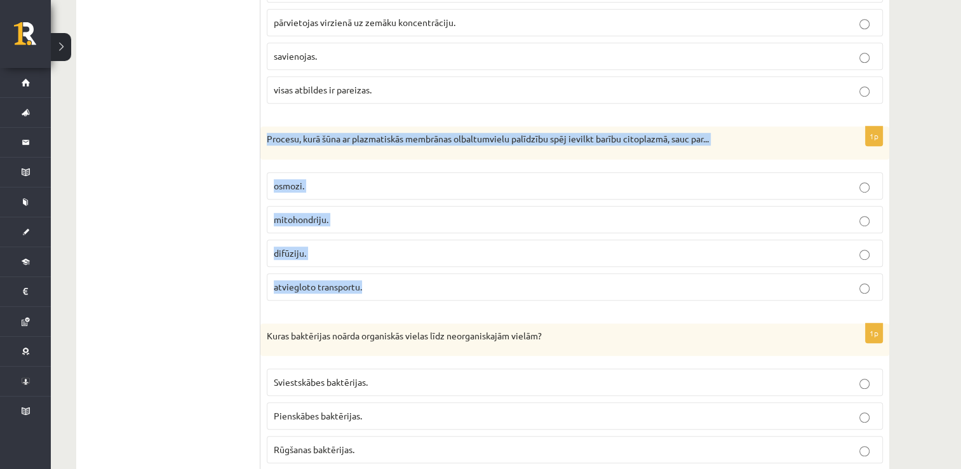
drag, startPoint x: 264, startPoint y: 132, endPoint x: 371, endPoint y: 299, distance: 198.3
click at [371, 299] on div "1p Procesu, kurā šūna ar plazmatiskās membrānas olbaltumvielu palīdzību spēj ie…" at bounding box center [575, 218] width 629 height 184
drag, startPoint x: 371, startPoint y: 299, endPoint x: 338, endPoint y: 141, distance: 161.6
copy div "Procesu, kurā šūna ar plazmatiskās membrānas olbaltumvielu palīdzību spēj ievil…"
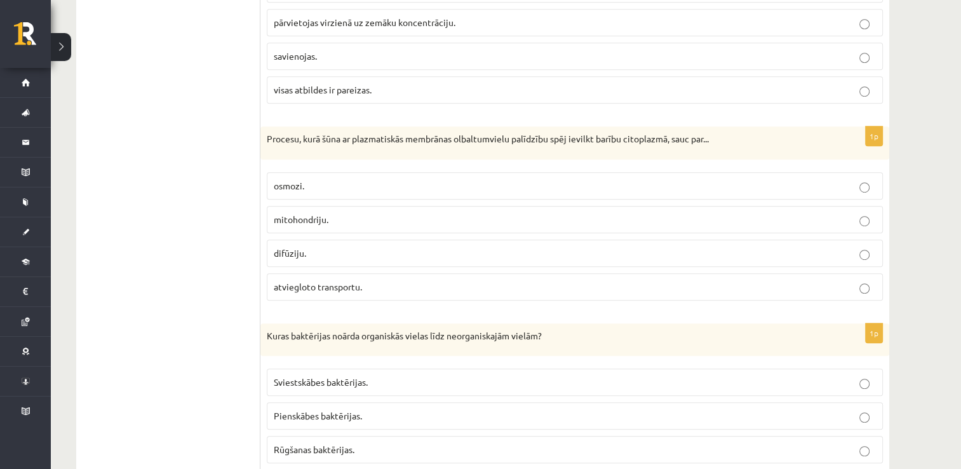
drag, startPoint x: 228, startPoint y: 269, endPoint x: 282, endPoint y: 287, distance: 56.7
click at [311, 292] on label "atviegloto transportu." at bounding box center [575, 286] width 616 height 27
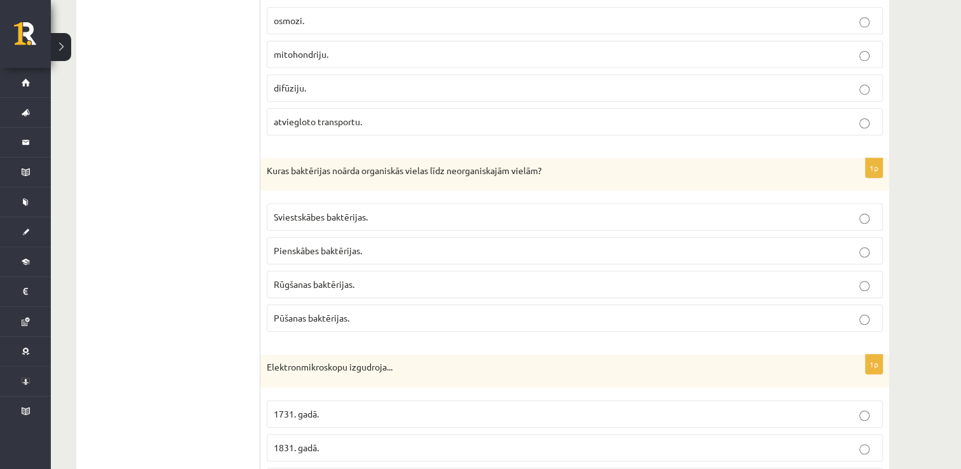
scroll to position [953, 0]
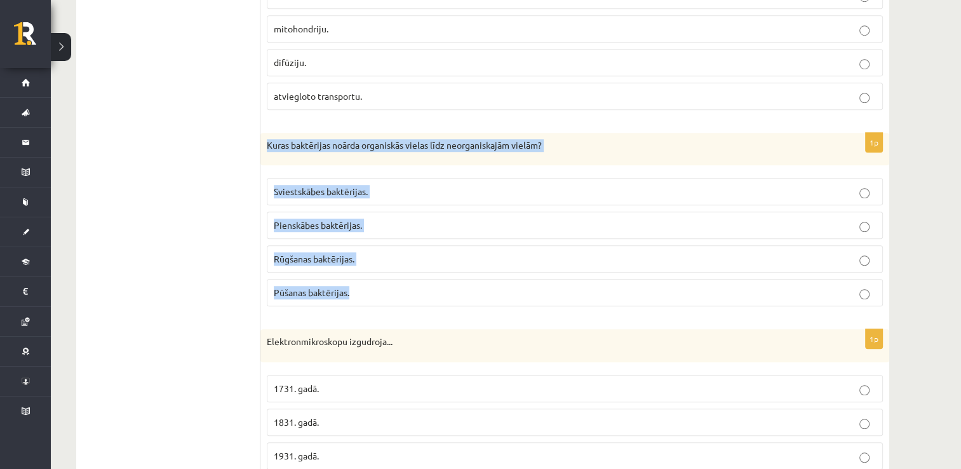
drag, startPoint x: 266, startPoint y: 135, endPoint x: 387, endPoint y: 276, distance: 186.1
click at [387, 276] on div "1p Kuras baktērijas noārda organiskās vielas līdz neorganiskajām vielām? Sviest…" at bounding box center [575, 225] width 629 height 184
drag, startPoint x: 387, startPoint y: 276, endPoint x: 330, endPoint y: 145, distance: 142.6
copy div "Kuras baktērijas noārda organiskās vielas līdz neorganiskajām vielām? Sviestskā…"
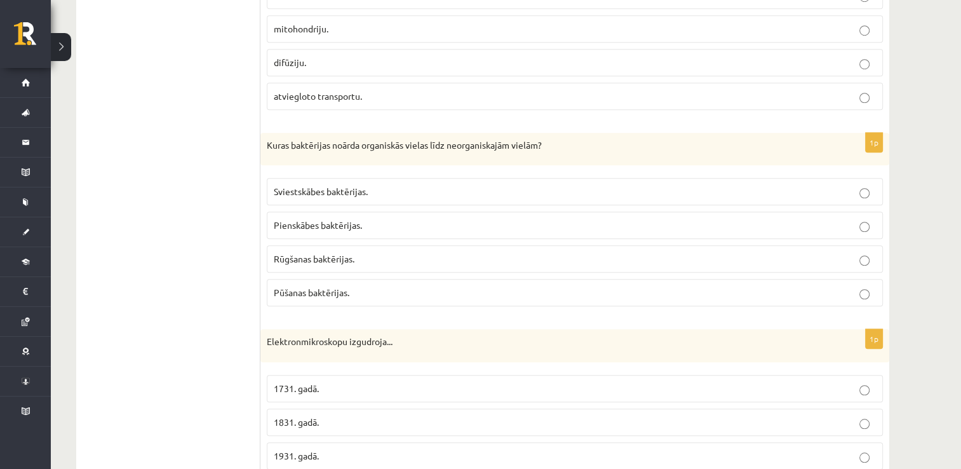
click at [300, 287] on span "Pūšanas baktērijas." at bounding box center [312, 292] width 76 height 11
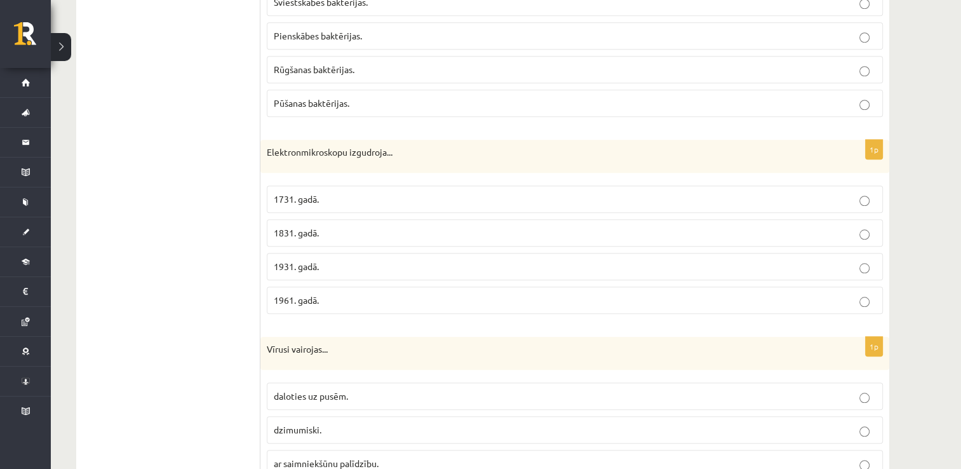
scroll to position [1144, 0]
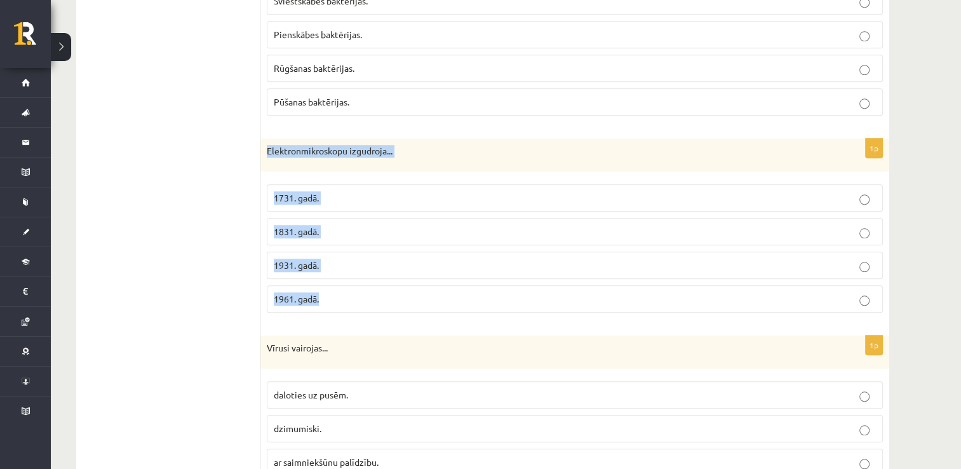
drag, startPoint x: 268, startPoint y: 143, endPoint x: 351, endPoint y: 295, distance: 174.1
click at [351, 295] on div "1p Elektronmikroskopu izgudroja... 1731. gadā. 1831. gadā. 1931. gadā. 1961. ga…" at bounding box center [575, 231] width 629 height 184
drag, startPoint x: 351, startPoint y: 295, endPoint x: 296, endPoint y: 144, distance: 161.0
copy div "Elektronmikroskopu izgudroja... 1731. gadā. 1831. gadā. 1931. gadā. 1961. gadā."
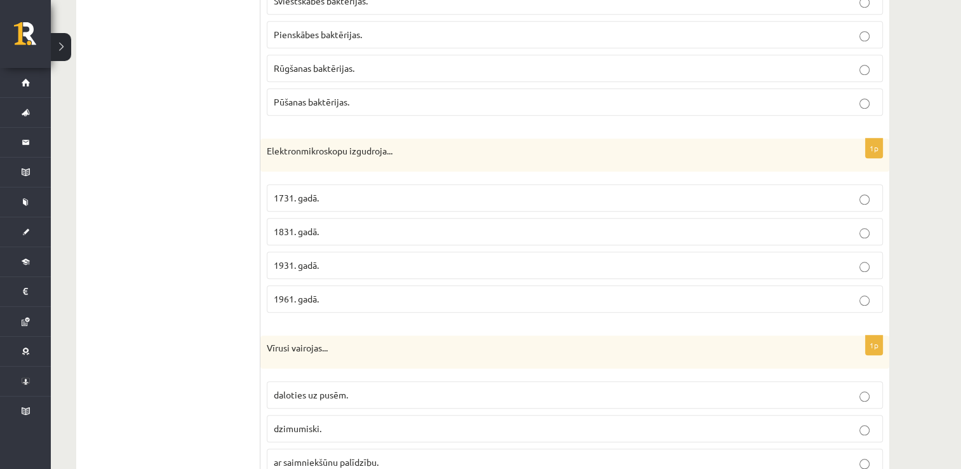
click at [318, 265] on p "1931. gadā." at bounding box center [575, 265] width 602 height 13
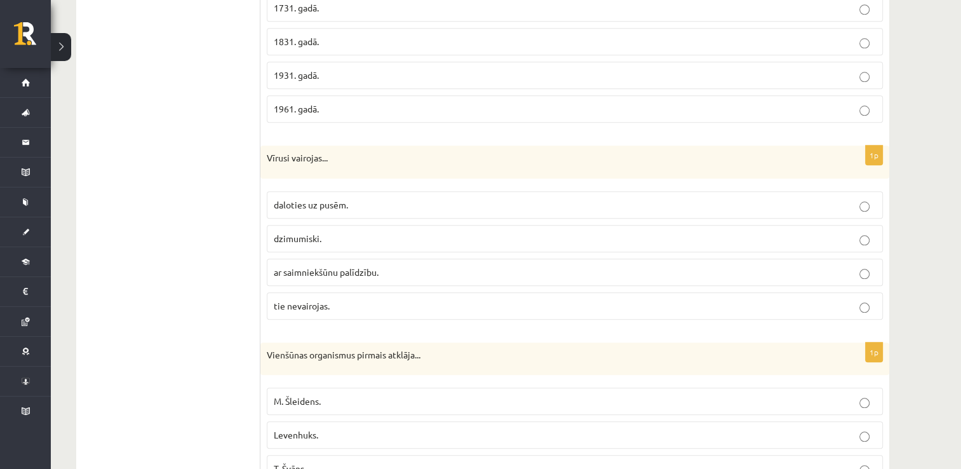
scroll to position [1335, 0]
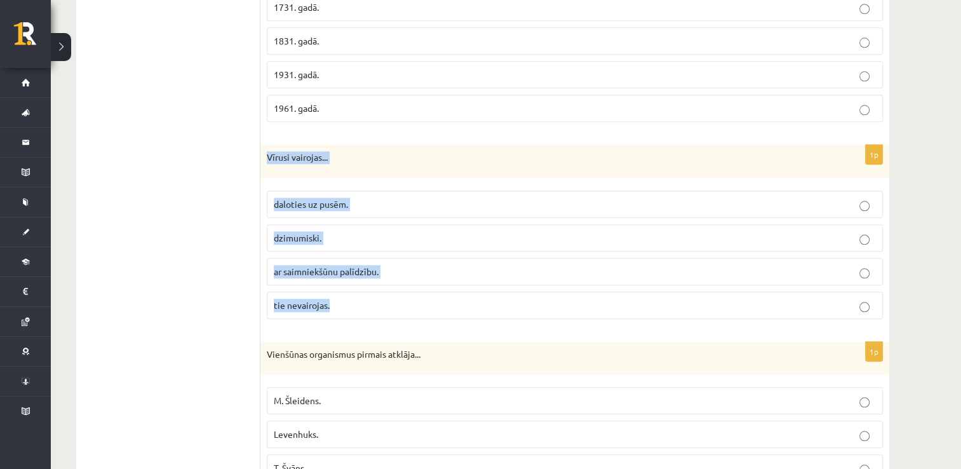
drag, startPoint x: 266, startPoint y: 151, endPoint x: 357, endPoint y: 305, distance: 178.3
click at [357, 305] on div "1p Vīrusi vairojas... daloties uz pusēm. dzimumiski. ar saimniekšūnu palīdzību.…" at bounding box center [575, 237] width 629 height 184
drag, startPoint x: 357, startPoint y: 305, endPoint x: 301, endPoint y: 151, distance: 164.2
copy div "Vīrusi vairojas... daloties uz pusēm. dzimumiski. ar saimniekšūnu palīdzību. ti…"
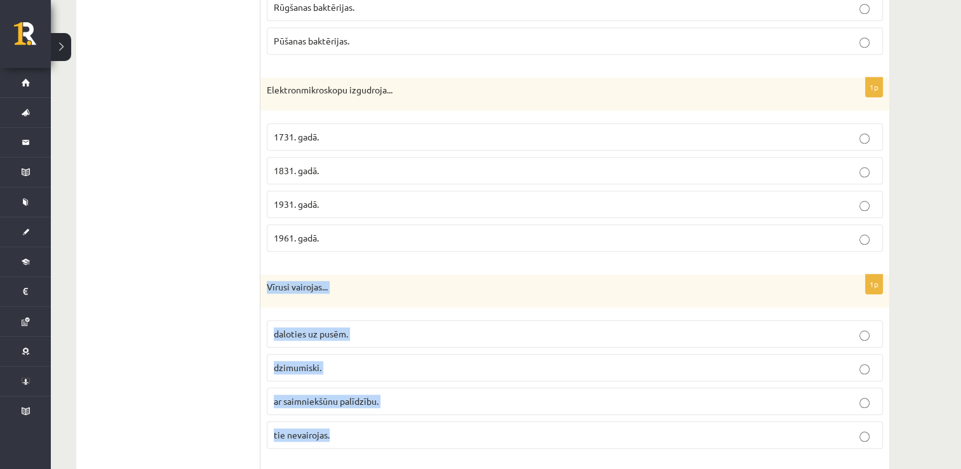
scroll to position [1207, 0]
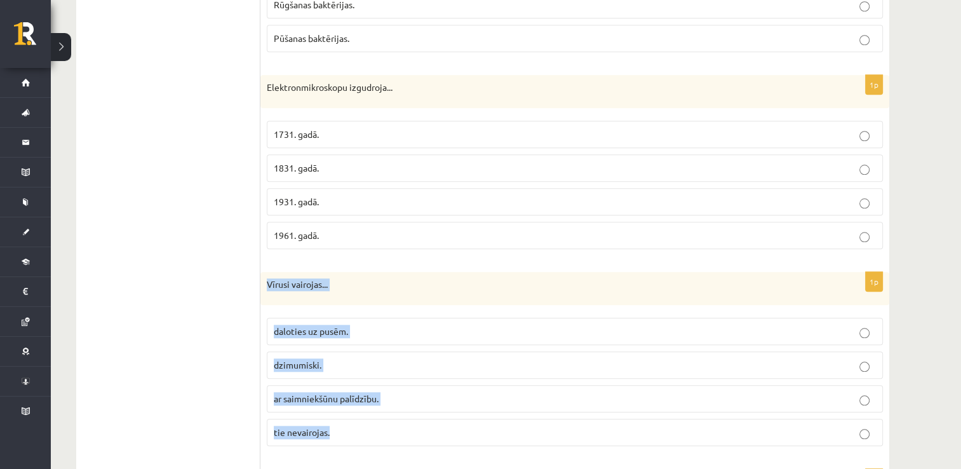
click at [276, 393] on span "ar saimniekšūnu palīdzību." at bounding box center [326, 398] width 105 height 11
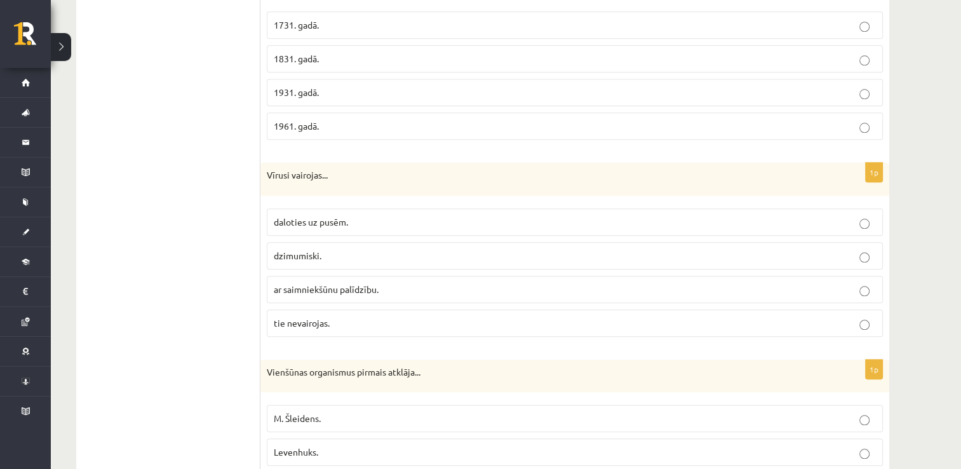
scroll to position [1462, 0]
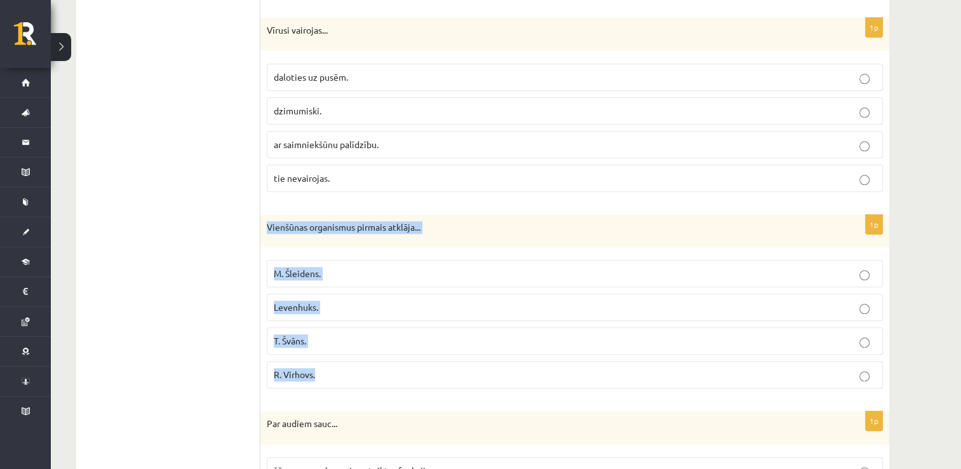
drag, startPoint x: 269, startPoint y: 219, endPoint x: 356, endPoint y: 363, distance: 169.0
click at [356, 363] on div "1p Vienšūnas organismus pirmais atklāja... M. Šleidens. Levenhuks. T. Švāns. R.…" at bounding box center [575, 307] width 629 height 184
drag, startPoint x: 356, startPoint y: 363, endPoint x: 291, endPoint y: 220, distance: 157.6
copy div "Vienšūnas organismus pirmais atklāja... M. Šleidens. Levenhuks. T. Švāns. R. Vi…"
click at [287, 301] on span "Levenhuks." at bounding box center [296, 306] width 44 height 11
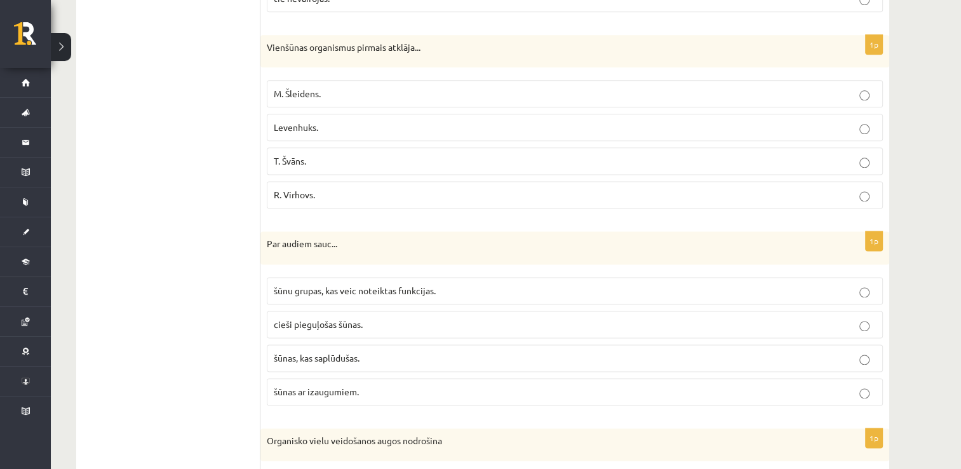
scroll to position [1652, 0]
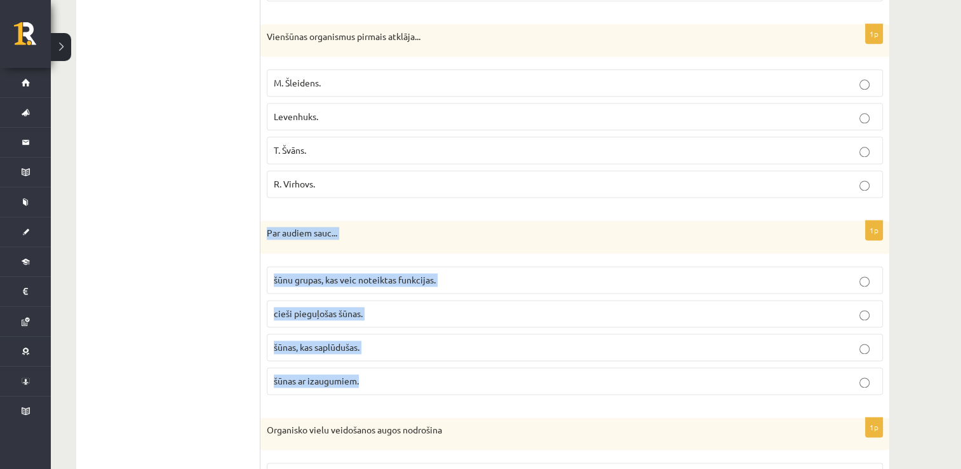
drag, startPoint x: 266, startPoint y: 226, endPoint x: 381, endPoint y: 363, distance: 179.5
click at [381, 363] on div "1p Par audiem sauc... šūnu grupas, kas veic noteiktas funkcijas. cieši pieguļoš…" at bounding box center [575, 313] width 629 height 184
copy div "Par audiem sauc... šūnu grupas, kas veic noteiktas funkcijas. cieši pieguļošas …"
click at [271, 273] on label "šūnu grupas, kas veic noteiktas funkcijas." at bounding box center [575, 279] width 616 height 27
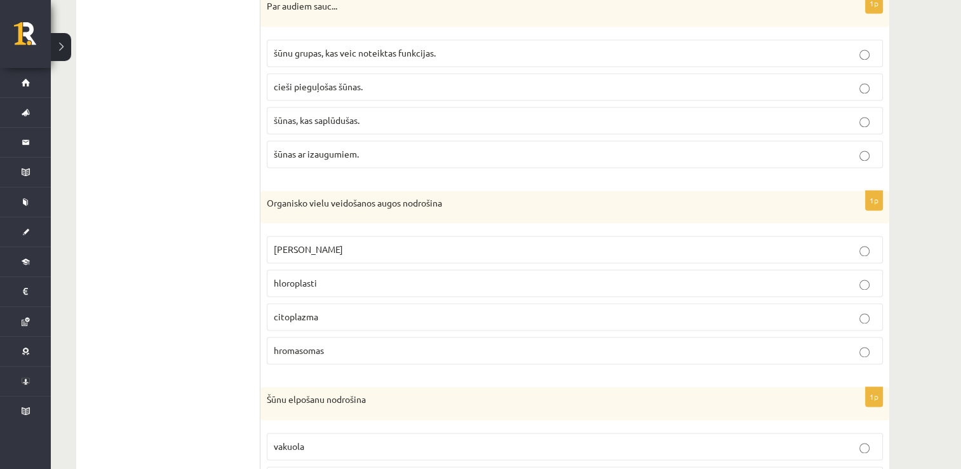
scroll to position [1906, 0]
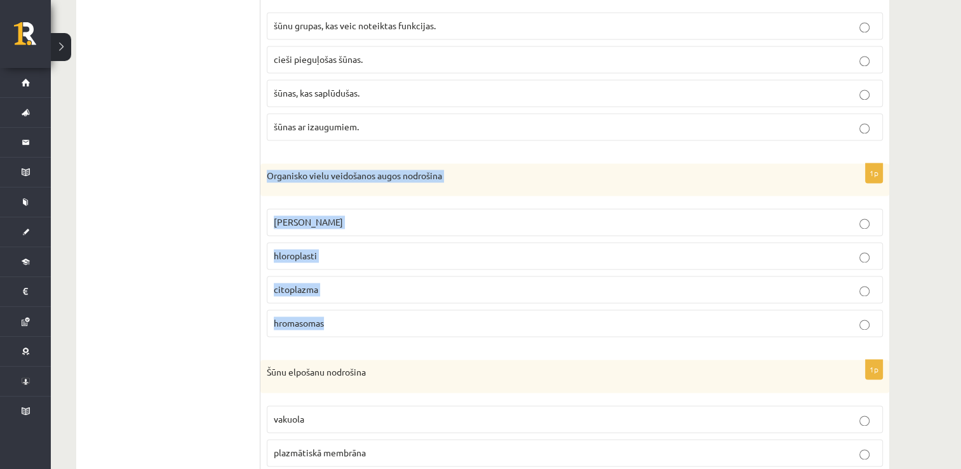
drag, startPoint x: 267, startPoint y: 166, endPoint x: 336, endPoint y: 312, distance: 161.5
click at [336, 312] on div "1p Organisko vielu veidošanos augos nodrošina šūnas kodols hloroplasti citoplaz…" at bounding box center [575, 255] width 629 height 184
drag, startPoint x: 336, startPoint y: 312, endPoint x: 302, endPoint y: 165, distance: 150.5
copy div "Organisko vielu veidošanos augos nodrošina šūnas kodols hloroplasti citoplazma …"
click at [293, 250] on span "hloroplasti" at bounding box center [295, 255] width 43 height 11
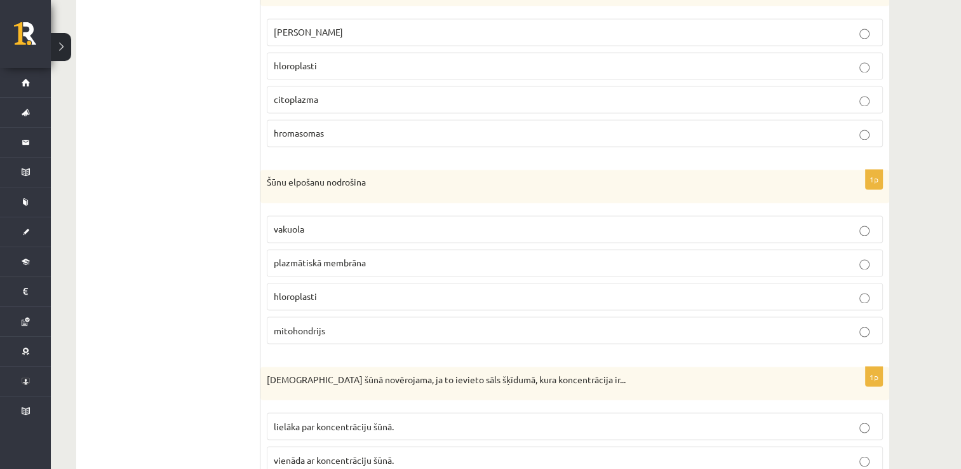
scroll to position [2097, 0]
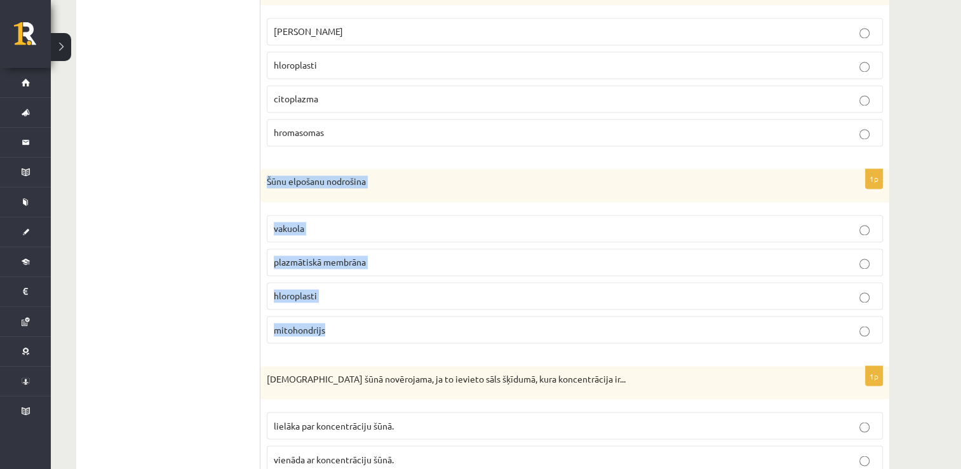
drag, startPoint x: 264, startPoint y: 170, endPoint x: 347, endPoint y: 315, distance: 167.1
click at [347, 315] on div "1p Šūnu elpošanu nodrošina vakuola plazmātiskā membrāna hloroplasti mitohondrijs" at bounding box center [575, 261] width 629 height 184
drag, startPoint x: 347, startPoint y: 315, endPoint x: 297, endPoint y: 171, distance: 151.9
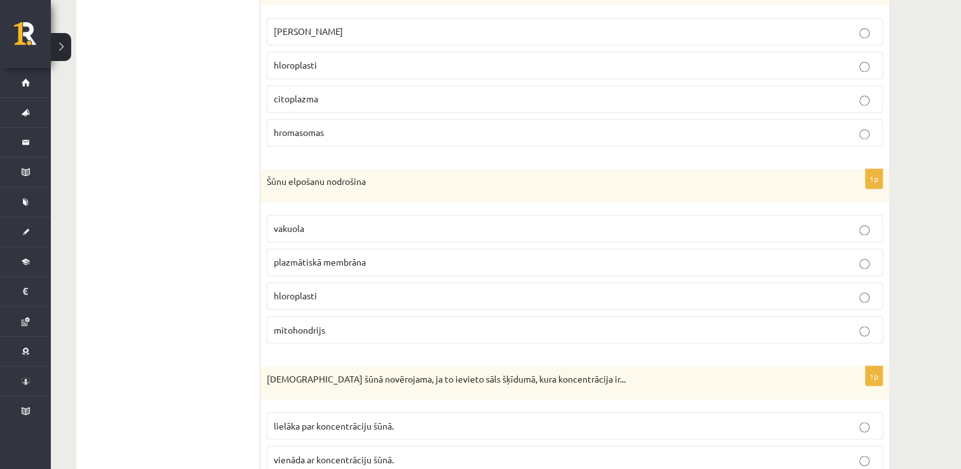
click at [180, 258] on ul "1.uzdevums 2.uzdevums 3.uzdevums 4.uzdevums 5.uzdevums 6.uzdevums 7.uzdevums" at bounding box center [175, 146] width 172 height 3955
drag, startPoint x: 284, startPoint y: 309, endPoint x: 285, endPoint y: 320, distance: 11.5
click at [284, 316] on label "mitohondrijs" at bounding box center [575, 329] width 616 height 27
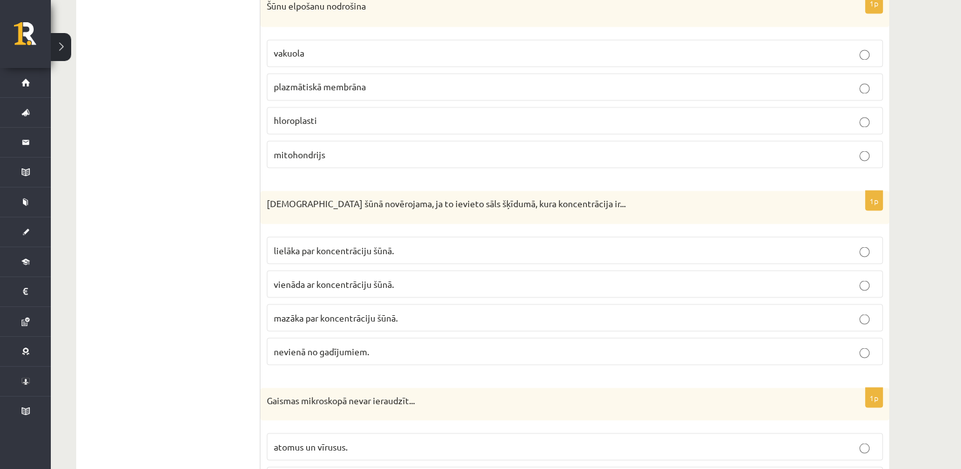
scroll to position [2288, 0]
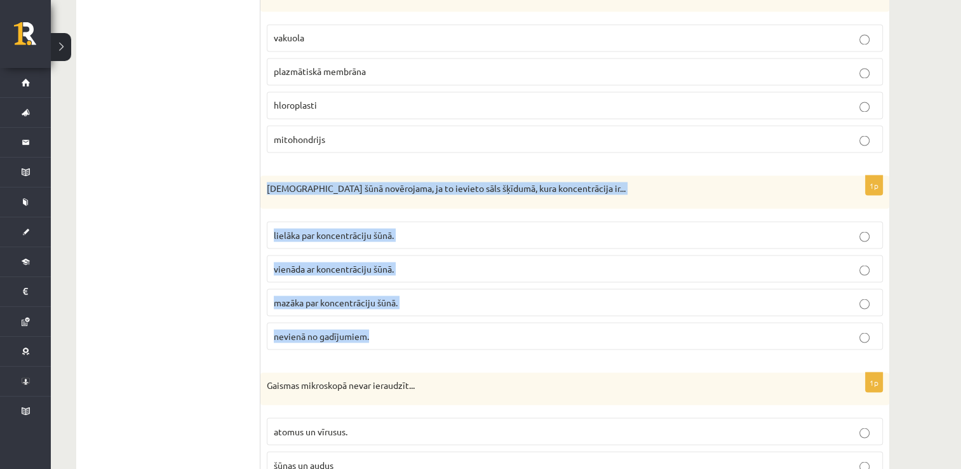
drag, startPoint x: 268, startPoint y: 175, endPoint x: 386, endPoint y: 344, distance: 205.7
click at [386, 344] on div "1p Deplazmolīze šūnā novērojama, ja to ievieto sāls šķīdumā, kura koncentrācija…" at bounding box center [575, 267] width 629 height 184
drag, startPoint x: 386, startPoint y: 344, endPoint x: 342, endPoint y: 173, distance: 176.0
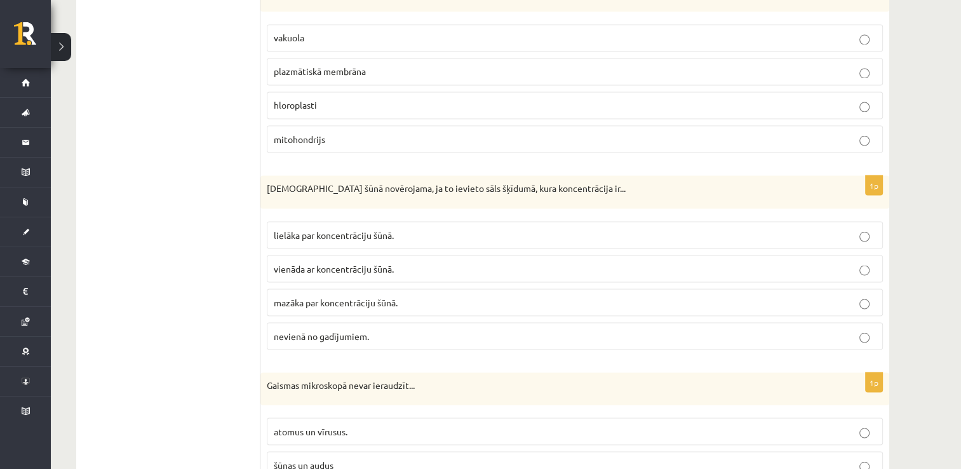
click at [275, 296] on span "mazāka par koncentrāciju šūnā." at bounding box center [336, 301] width 124 height 11
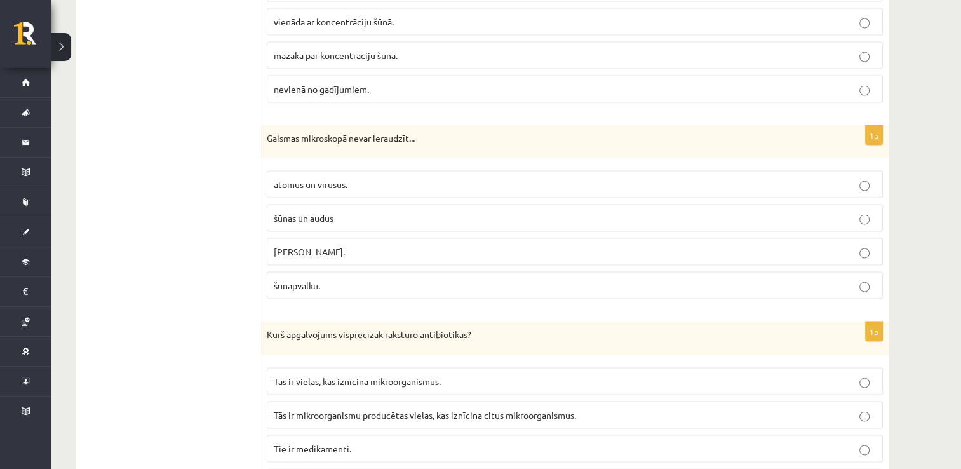
scroll to position [2542, 0]
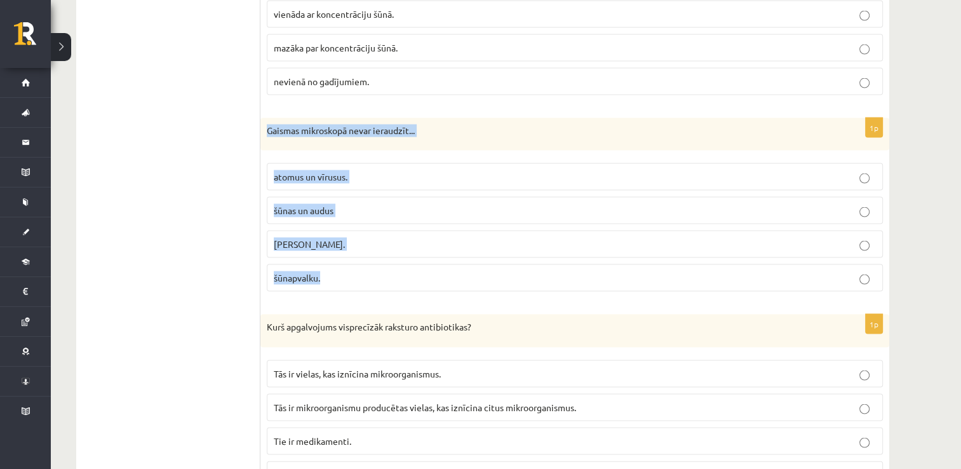
drag, startPoint x: 263, startPoint y: 114, endPoint x: 336, endPoint y: 261, distance: 164.0
click at [336, 261] on div "1p Gaismas mikroskopā nevar ieraudzīt... atomus un vīrusus. šūnas un audus šūna…" at bounding box center [575, 210] width 629 height 184
drag, startPoint x: 336, startPoint y: 261, endPoint x: 308, endPoint y: 123, distance: 140.8
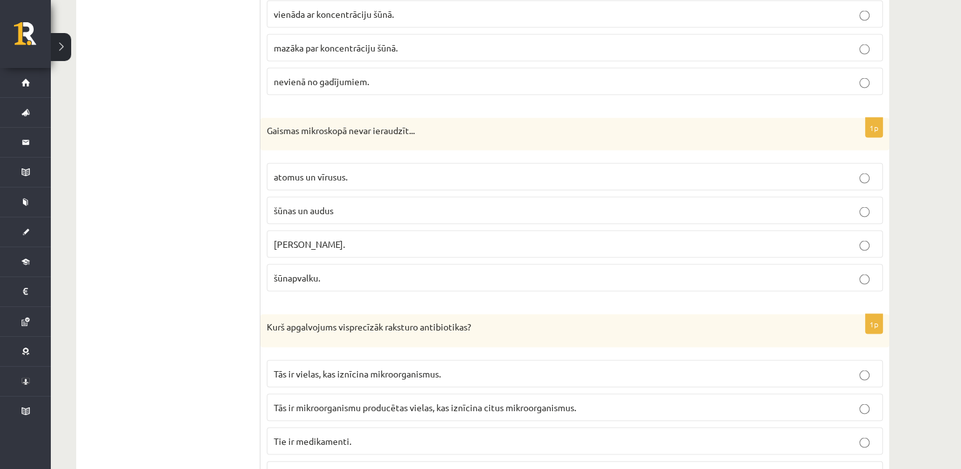
click at [338, 171] on span "atomus un vīrusus." at bounding box center [311, 176] width 74 height 11
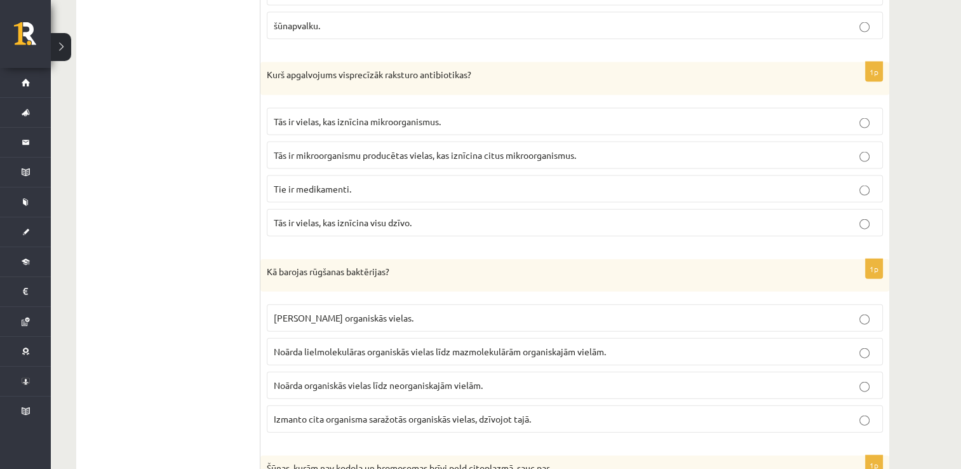
scroll to position [2796, 0]
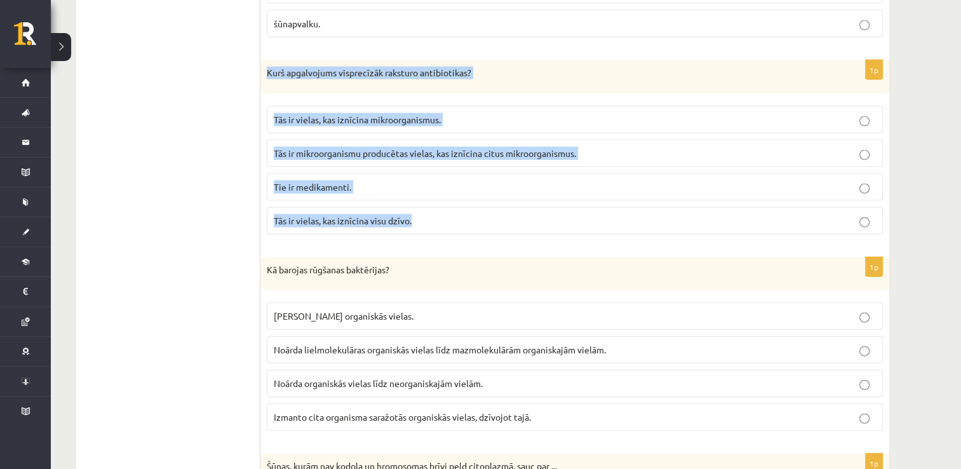
drag, startPoint x: 264, startPoint y: 59, endPoint x: 412, endPoint y: 218, distance: 217.2
click at [414, 220] on div "1p Kurš apgalvojums visprecīzāk raksturo antibiotikas? Tās ir vielas, kas iznīc…" at bounding box center [575, 152] width 629 height 184
drag, startPoint x: 412, startPoint y: 218, endPoint x: 391, endPoint y: 140, distance: 80.9
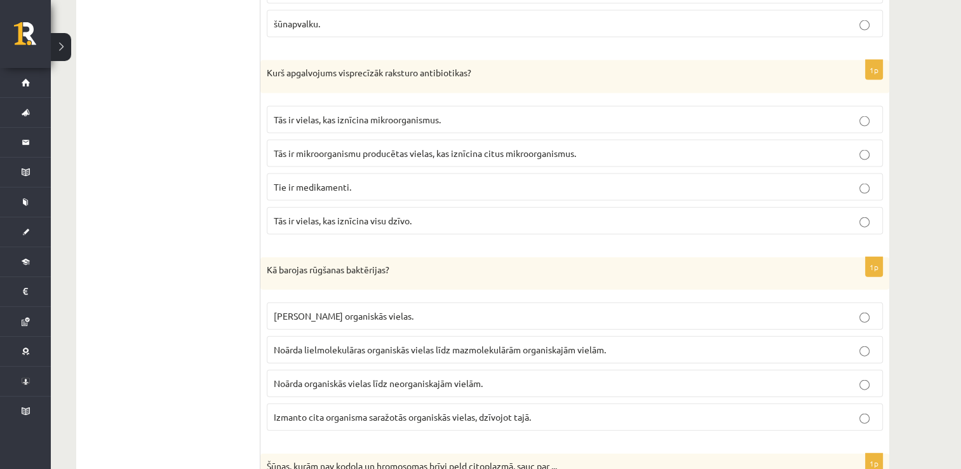
drag, startPoint x: 203, startPoint y: 220, endPoint x: 226, endPoint y: 189, distance: 37.8
click at [297, 140] on label "Tās ir mikroorganismu producētas vielas, kas iznīcina citus mikroorganismus." at bounding box center [575, 153] width 616 height 27
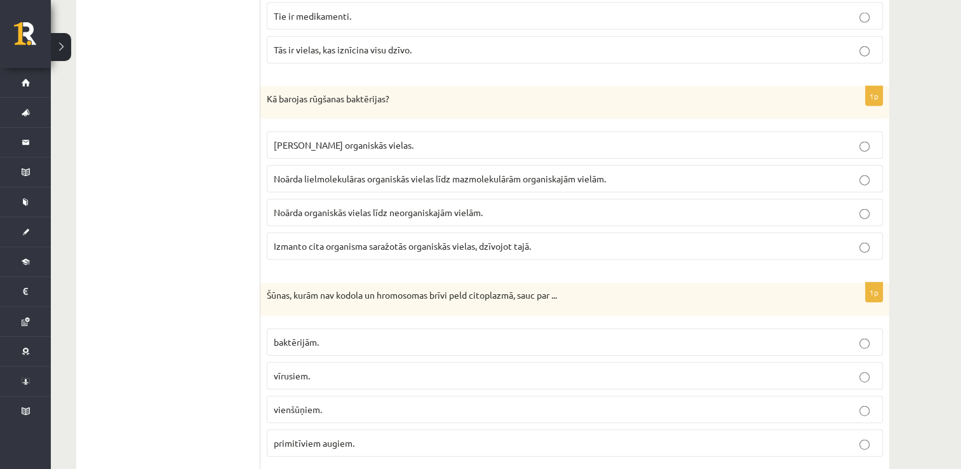
scroll to position [2987, 0]
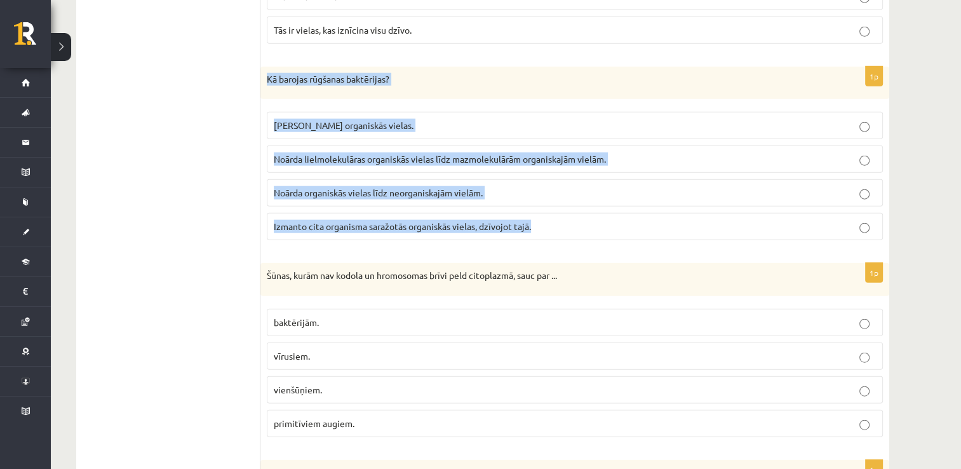
drag, startPoint x: 269, startPoint y: 62, endPoint x: 543, endPoint y: 217, distance: 314.7
click at [543, 217] on div "1p Kā barojas rūgšanas baktērijas? Pašas saražo organiskās vielas. Noārda lielm…" at bounding box center [575, 159] width 629 height 184
click at [290, 130] on fieldset "Pašas saražo organiskās vielas. Noārda lielmolekulāras organiskās vielas līdz m…" at bounding box center [575, 174] width 616 height 139
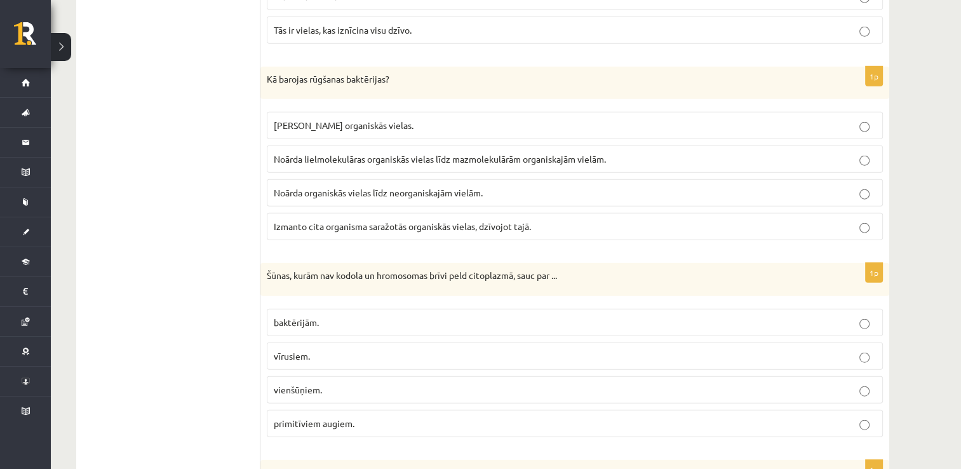
click at [296, 153] on span "Noārda lielmolekulāras organiskās vielas līdz mazmolekulārām organiskajām vielā…" at bounding box center [440, 158] width 332 height 11
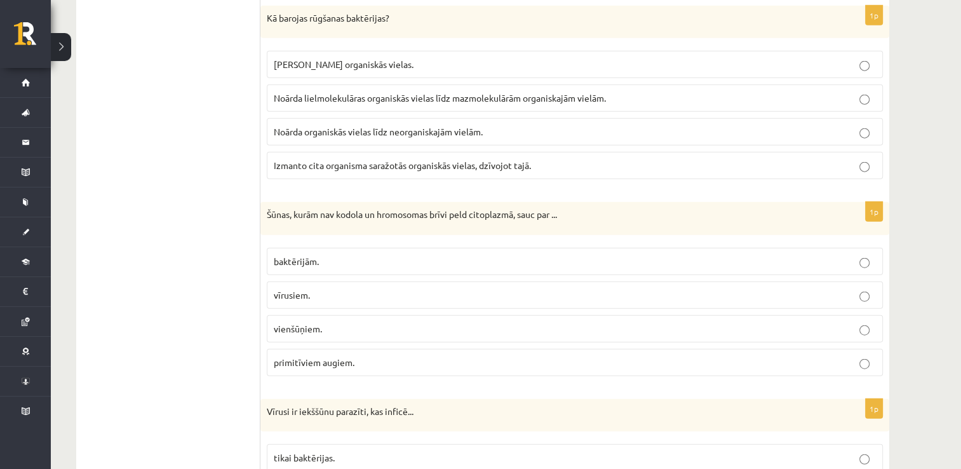
scroll to position [3050, 0]
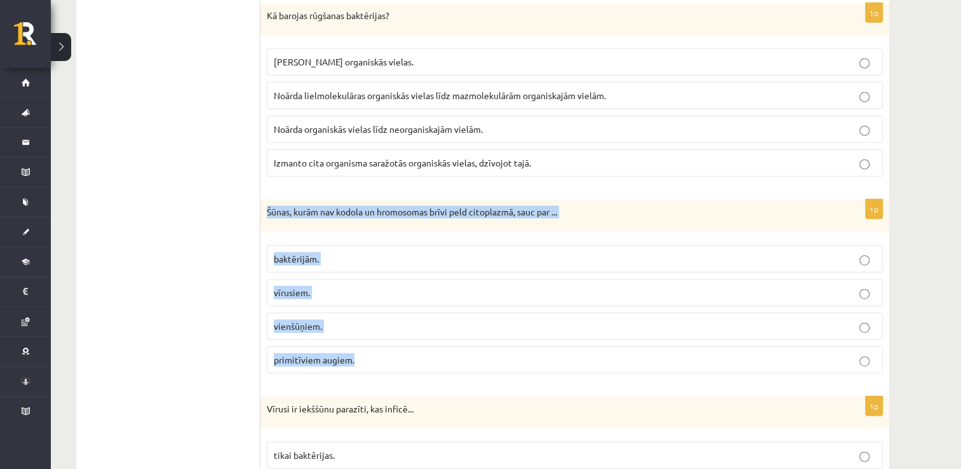
drag, startPoint x: 262, startPoint y: 192, endPoint x: 358, endPoint y: 350, distance: 184.5
click at [358, 350] on div "1p Šūnas, kurām nav kodola un hromosomas brīvi peld citoplazmā, sauc par ... ba…" at bounding box center [575, 292] width 629 height 184
click at [294, 253] on span "baktērijām." at bounding box center [296, 258] width 45 height 11
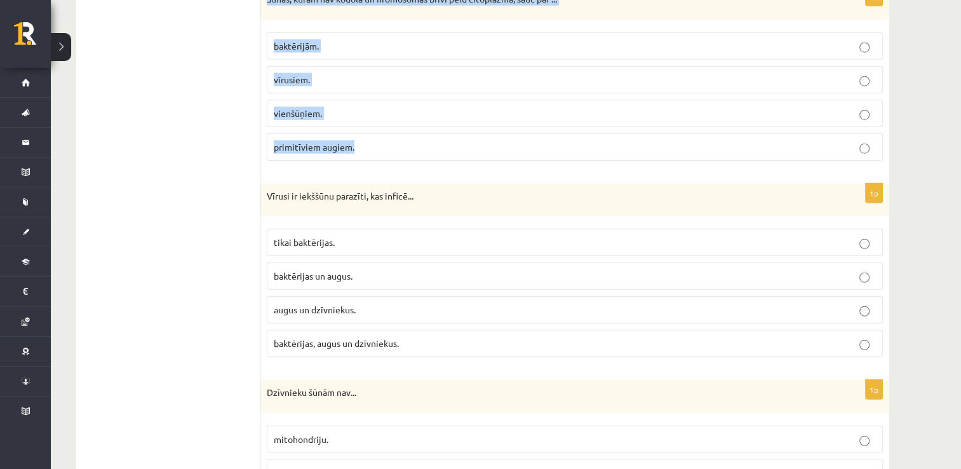
scroll to position [3304, 0]
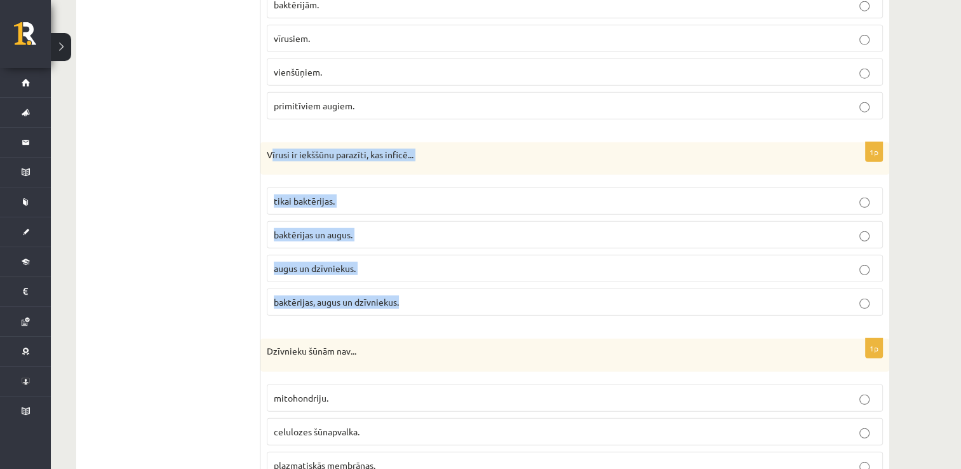
drag, startPoint x: 270, startPoint y: 134, endPoint x: 403, endPoint y: 271, distance: 190.5
click at [407, 277] on div "1p Vīrusi ir iekššūnu parazīti, kas inficē... tikai baktērijas. baktērijas un a…" at bounding box center [575, 234] width 629 height 184
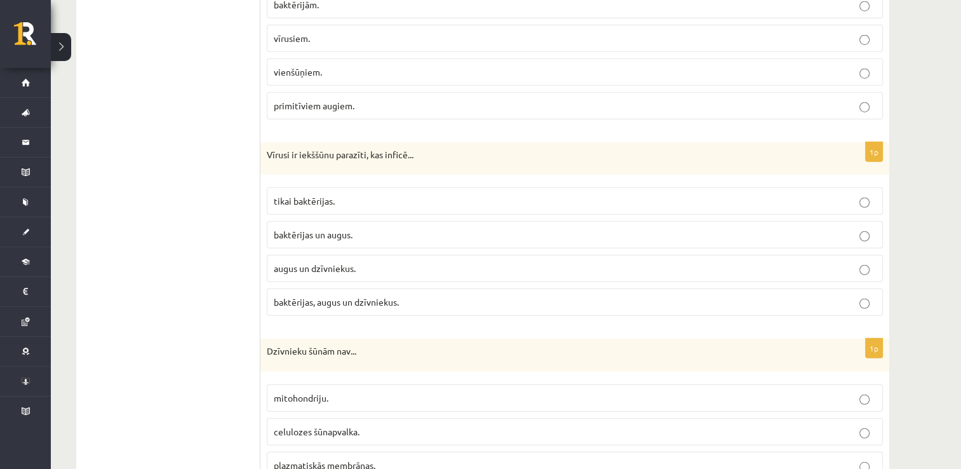
drag, startPoint x: 403, startPoint y: 271, endPoint x: 243, endPoint y: 134, distance: 210.5
click at [271, 149] on p "Vīrusi ir iekššūnu parazīti, kas inficē..." at bounding box center [543, 155] width 553 height 13
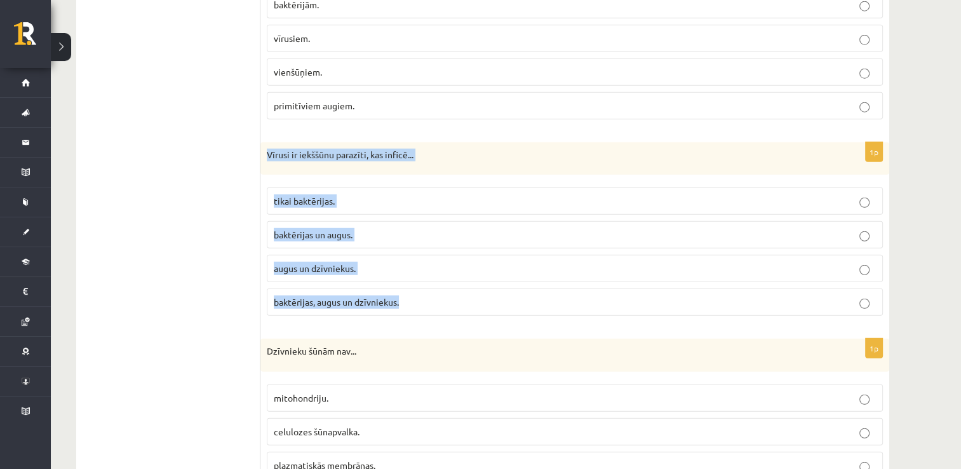
drag, startPoint x: 266, startPoint y: 138, endPoint x: 405, endPoint y: 276, distance: 195.9
click at [405, 276] on div "1p Vīrusi ir iekššūnu parazīti, kas inficē... tikai baktērijas. baktērijas un a…" at bounding box center [575, 234] width 629 height 184
drag, startPoint x: 405, startPoint y: 276, endPoint x: 344, endPoint y: 133, distance: 155.1
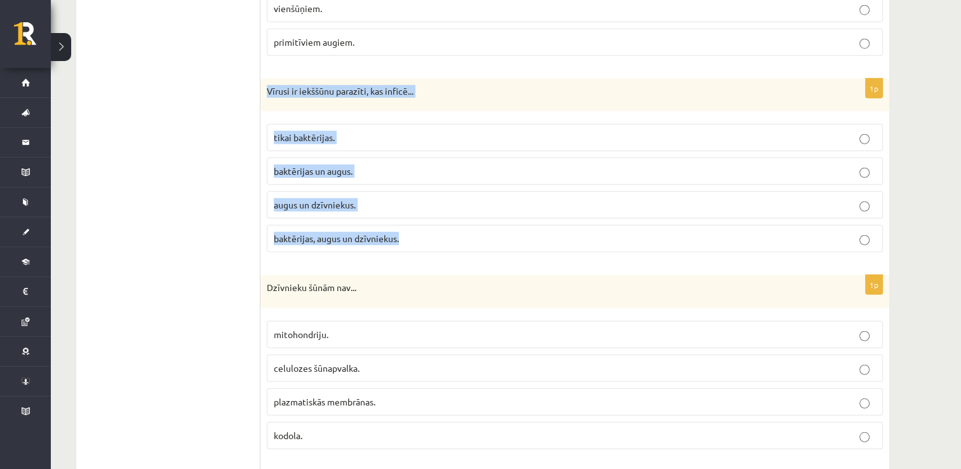
click at [308, 233] on span "baktērijas, augus un dzīvniekus." at bounding box center [336, 238] width 125 height 11
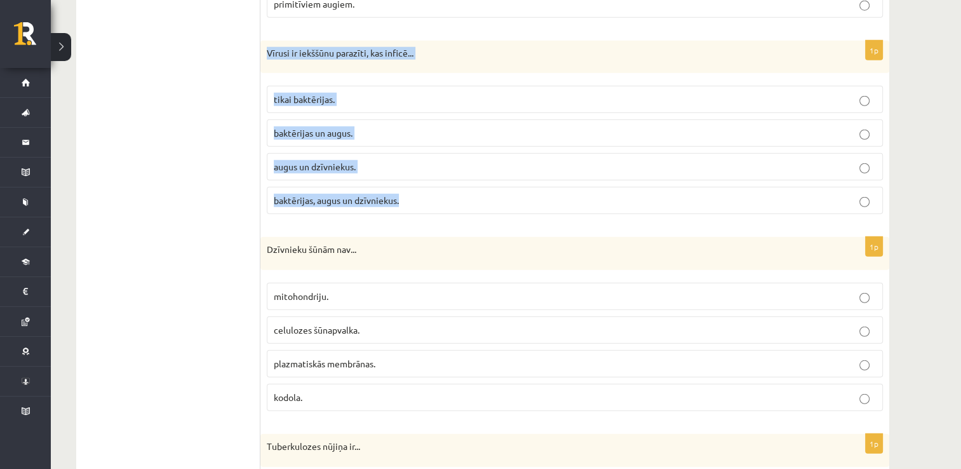
scroll to position [3495, 0]
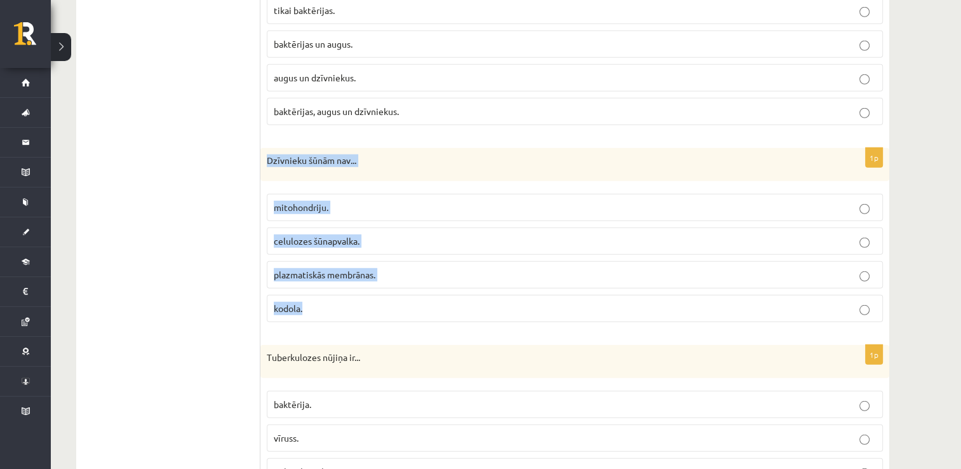
drag, startPoint x: 269, startPoint y: 145, endPoint x: 356, endPoint y: 261, distance: 144.4
click at [357, 269] on div "1p Dzīvnieku šūnām nav... mitohondriju. celulozes šūnapvalka. plazmatiskās memb…" at bounding box center [575, 240] width 629 height 184
drag, startPoint x: 356, startPoint y: 261, endPoint x: 323, endPoint y: 146, distance: 119.1
click at [285, 235] on span "celulozes šūnapvalka." at bounding box center [317, 240] width 86 height 11
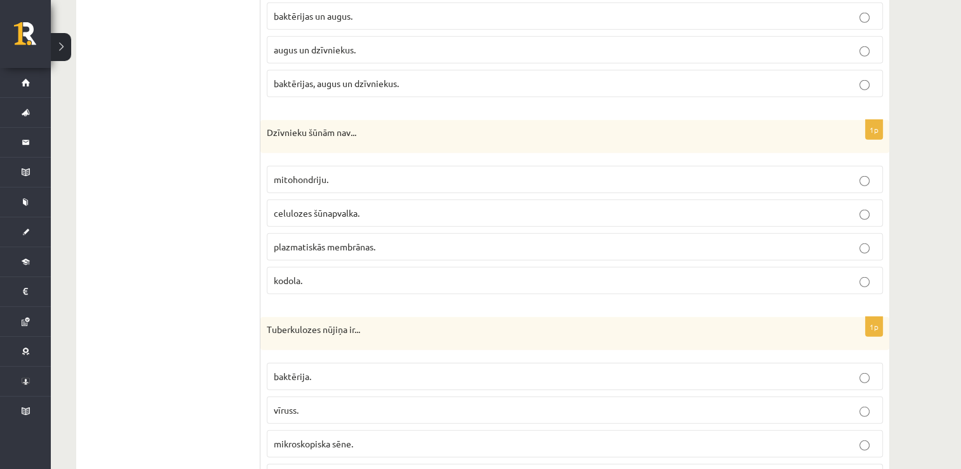
scroll to position [3622, 0]
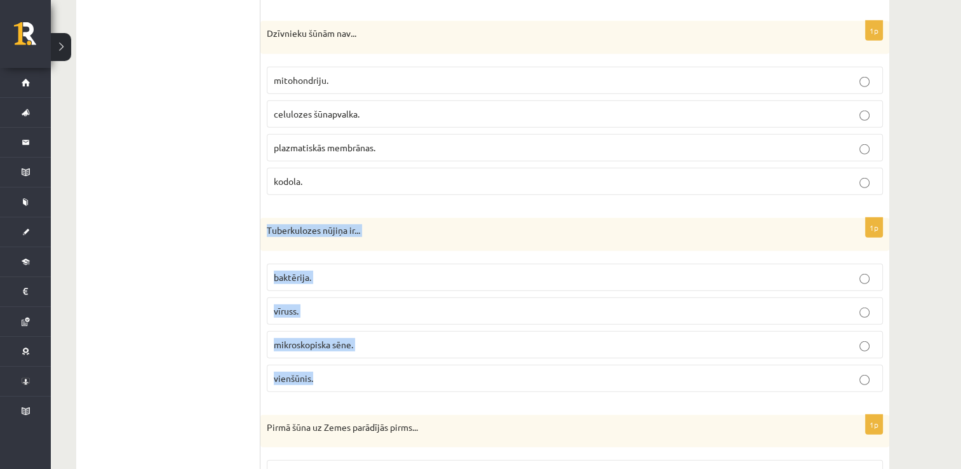
drag, startPoint x: 266, startPoint y: 210, endPoint x: 341, endPoint y: 339, distance: 149.8
click at [341, 339] on div "1p Tuberkulozes nūjiņa ir... baktērija. vīruss. mikroskopiska sēne. vienšūnis." at bounding box center [575, 310] width 629 height 184
drag, startPoint x: 341, startPoint y: 339, endPoint x: 300, endPoint y: 214, distance: 132.4
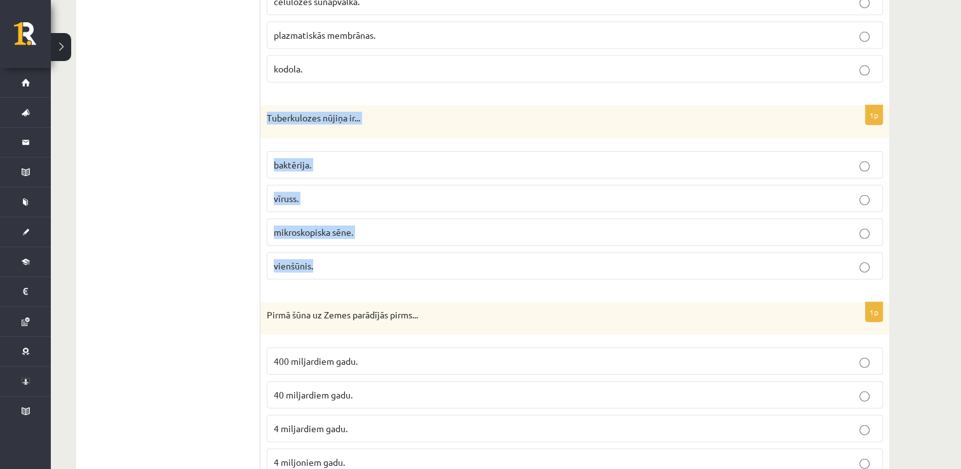
scroll to position [3770, 0]
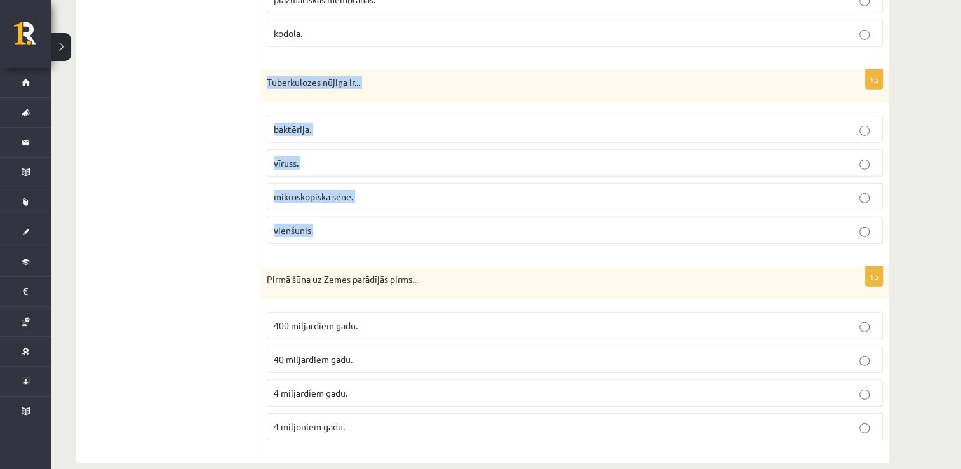
click at [300, 123] on span "baktērija." at bounding box center [292, 128] width 37 height 11
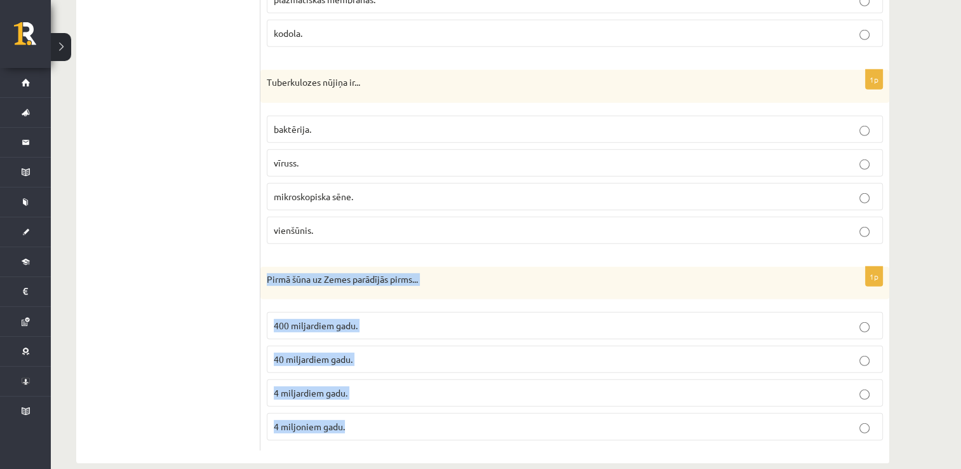
drag, startPoint x: 267, startPoint y: 257, endPoint x: 353, endPoint y: 358, distance: 133.4
click at [366, 368] on div "1p Pirmā šūna uz Zemes parādījās pirms... 400 miljardiem gadu. 40 miljardiem ga…" at bounding box center [575, 359] width 629 height 184
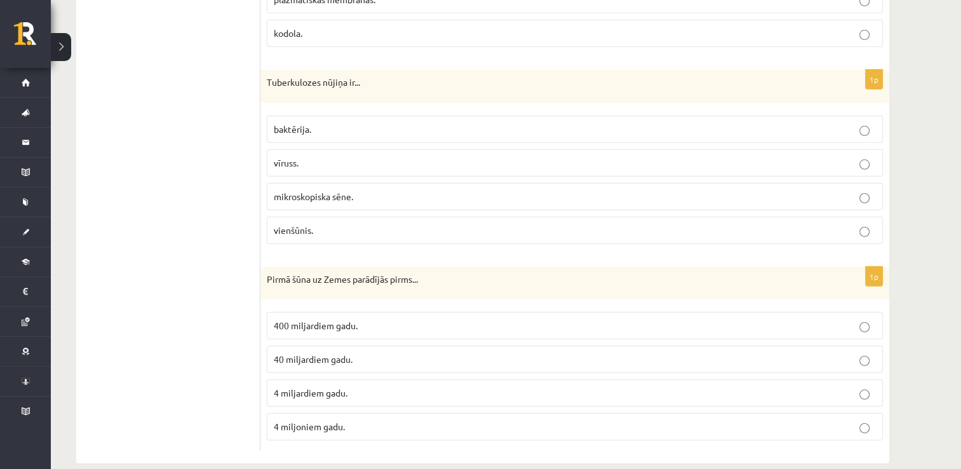
drag, startPoint x: 353, startPoint y: 358, endPoint x: 227, endPoint y: 334, distance: 128.9
click at [284, 320] on span "400 miljardiem gadu." at bounding box center [316, 325] width 84 height 11
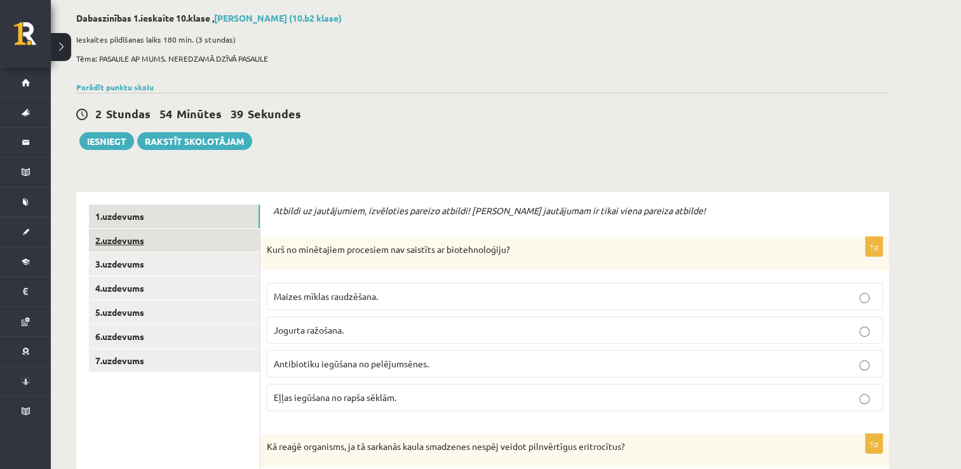
scroll to position [64, 0]
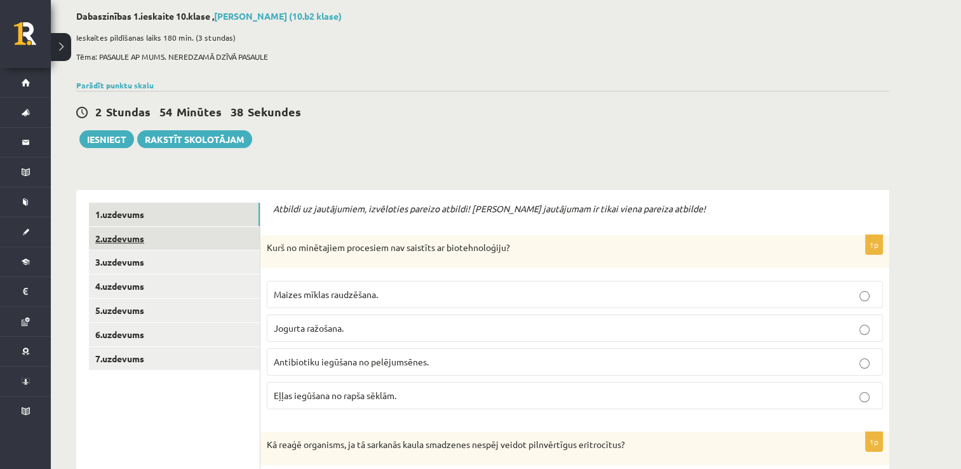
click at [121, 234] on link "2.uzdevums" at bounding box center [174, 239] width 171 height 24
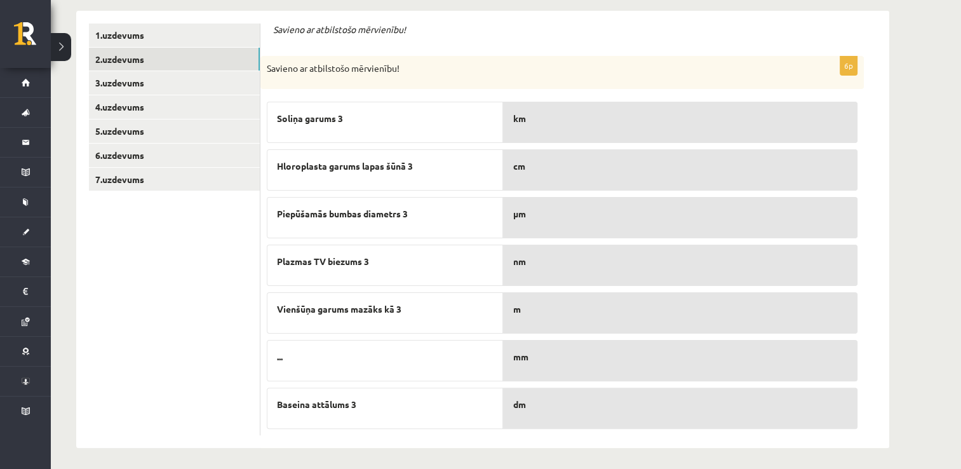
scroll to position [246, 0]
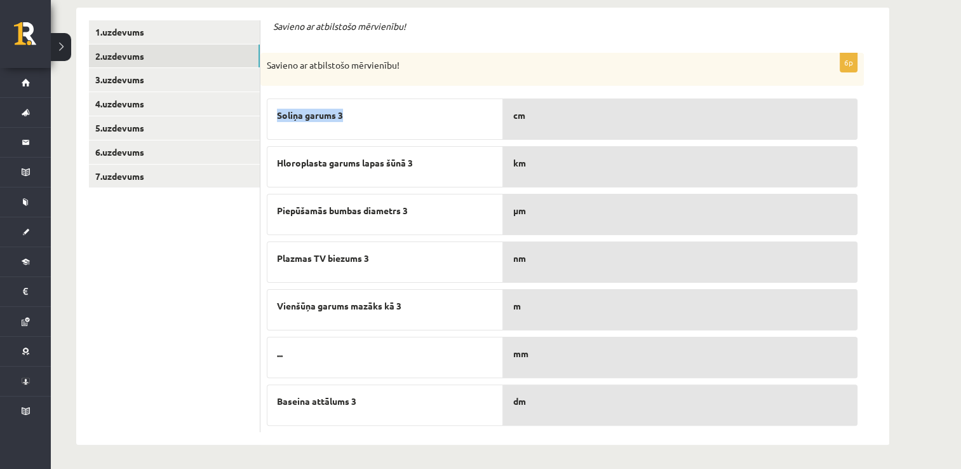
drag, startPoint x: 274, startPoint y: 109, endPoint x: 356, endPoint y: 123, distance: 83.1
click at [356, 123] on div "Soliņa garums 3" at bounding box center [385, 118] width 236 height 41
drag, startPoint x: 356, startPoint y: 123, endPoint x: 278, endPoint y: 163, distance: 87.5
click at [278, 163] on span "Hloroplasta garums lapas šūnā 3" at bounding box center [345, 162] width 136 height 13
click at [262, 196] on div "6p Savieno ar atbilstošo mērvienību! Soliņa garums 3 Hloroplasta garums lapas š…" at bounding box center [563, 242] width 604 height 379
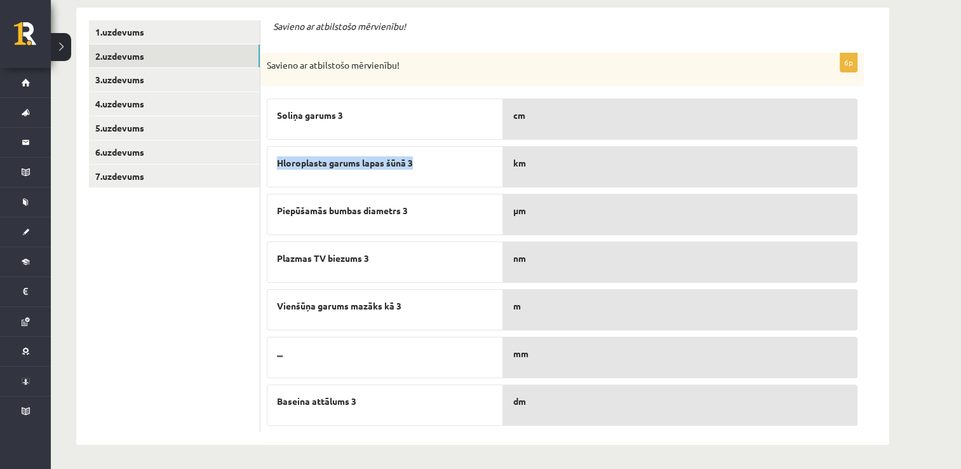
drag, startPoint x: 285, startPoint y: 160, endPoint x: 417, endPoint y: 170, distance: 132.0
click at [417, 170] on div "Hloroplasta garums lapas šūnā 3" at bounding box center [385, 166] width 236 height 41
drag, startPoint x: 417, startPoint y: 170, endPoint x: 397, endPoint y: 163, distance: 20.9
click at [201, 264] on ul "1.uzdevums 2.uzdevums 3.uzdevums 4.uzdevums 5.uzdevums 6.uzdevums 7.uzdevums" at bounding box center [175, 226] width 172 height 412
drag, startPoint x: 275, startPoint y: 207, endPoint x: 413, endPoint y: 205, distance: 137.9
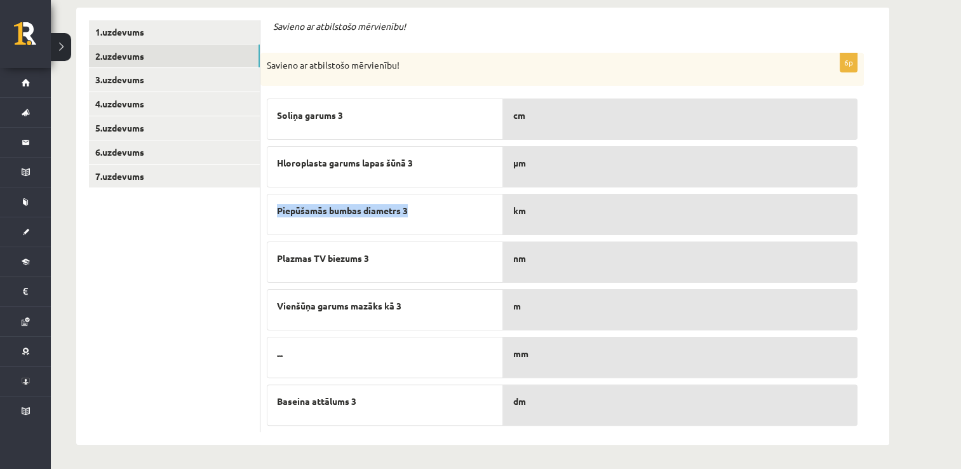
click at [413, 205] on div "Piepūšamās bumbas diametrs 3" at bounding box center [385, 214] width 236 height 41
click at [212, 278] on ul "1.uzdevums 2.uzdevums 3.uzdevums 4.uzdevums 5.uzdevums 6.uzdevums 7.uzdevums" at bounding box center [175, 226] width 172 height 412
drag, startPoint x: 273, startPoint y: 209, endPoint x: 425, endPoint y: 204, distance: 152.0
click at [426, 204] on div "Piepūšamās bumbas diametrs 3" at bounding box center [385, 214] width 236 height 41
drag, startPoint x: 425, startPoint y: 204, endPoint x: 391, endPoint y: 210, distance: 34.3
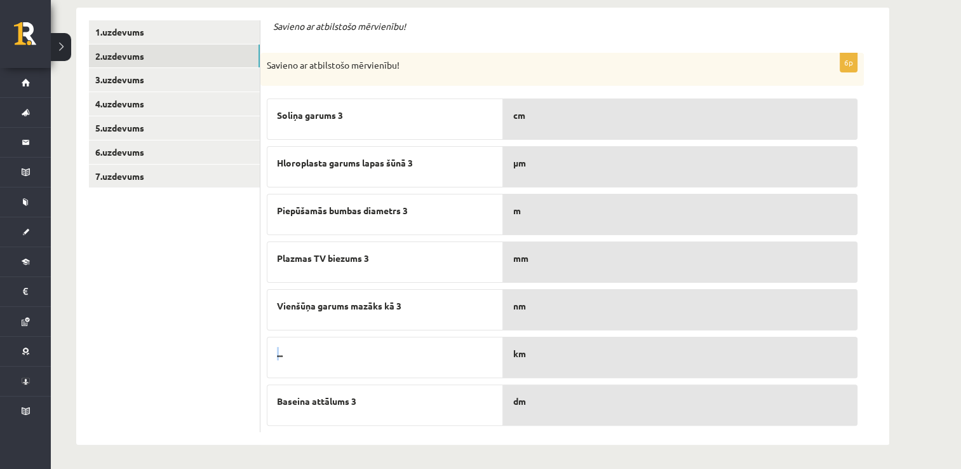
click at [277, 358] on span "..." at bounding box center [280, 353] width 6 height 13
drag, startPoint x: 277, startPoint y: 358, endPoint x: 302, endPoint y: 349, distance: 27.1
click at [302, 349] on p "..." at bounding box center [385, 353] width 216 height 13
drag, startPoint x: 295, startPoint y: 350, endPoint x: 272, endPoint y: 360, distance: 25.0
click at [272, 360] on div "..." at bounding box center [385, 357] width 236 height 41
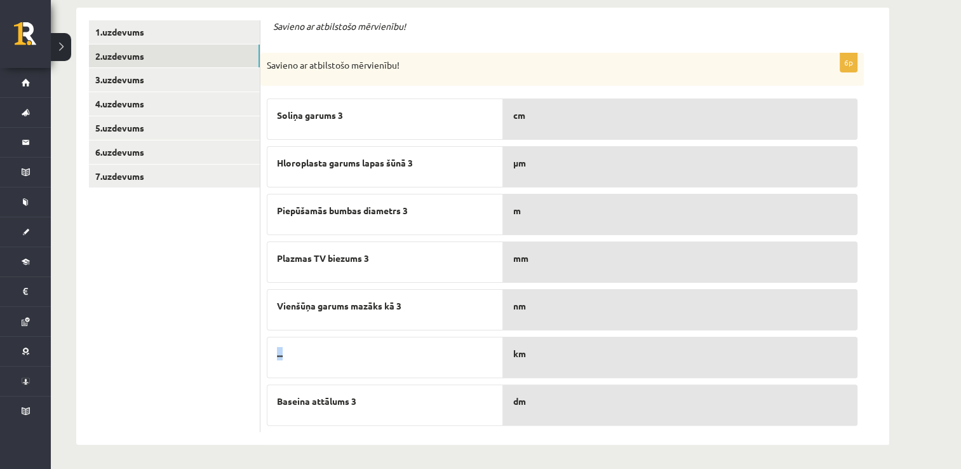
drag, startPoint x: 272, startPoint y: 360, endPoint x: 305, endPoint y: 360, distance: 33.1
click at [305, 360] on div "..." at bounding box center [385, 357] width 236 height 41
click at [278, 363] on div "..." at bounding box center [385, 357] width 236 height 41
click at [299, 357] on p "..." at bounding box center [385, 353] width 216 height 13
click at [145, 88] on link "3.uzdevums" at bounding box center [174, 80] width 171 height 24
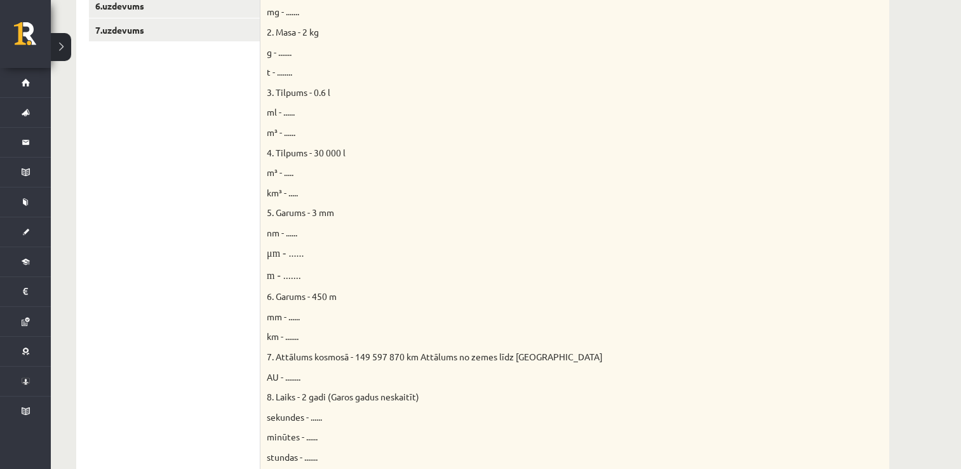
scroll to position [437, 0]
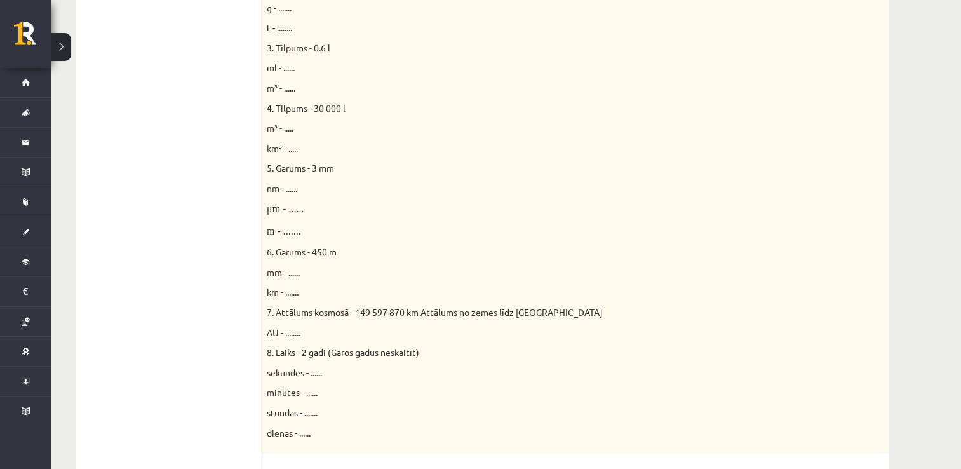
click at [295, 187] on span "nm - ......" at bounding box center [282, 187] width 31 height 11
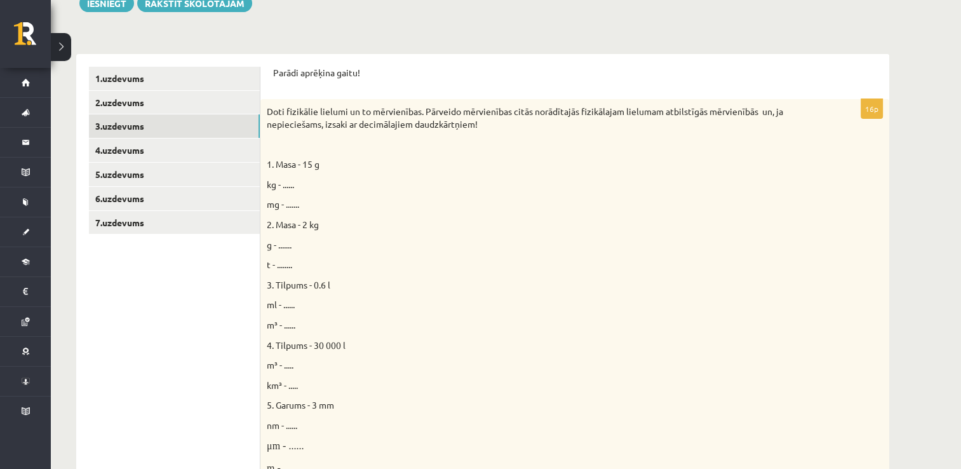
scroll to position [176, 0]
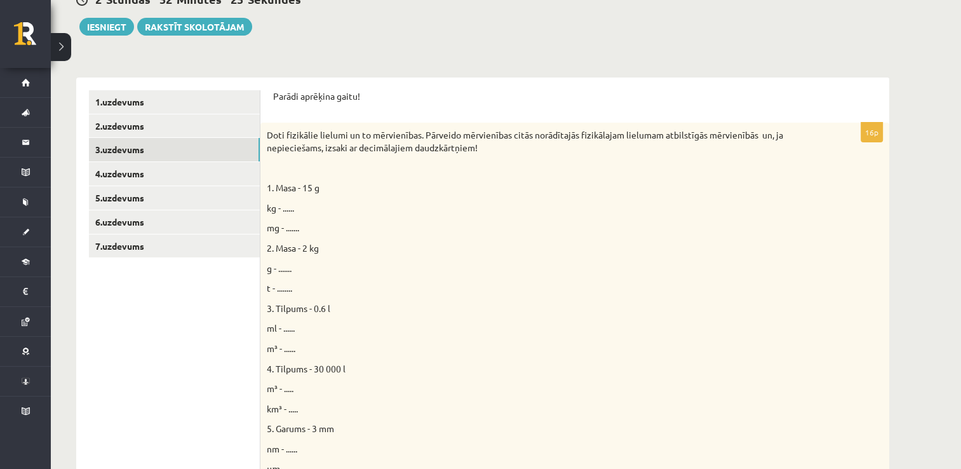
drag, startPoint x: 315, startPoint y: 214, endPoint x: 301, endPoint y: 215, distance: 14.7
click at [313, 215] on div "Doti fizikālie lielumi un to mērvienības. Pārveido mērvienības citās norādītajā…" at bounding box center [575, 418] width 629 height 591
click at [290, 207] on span "kg - ......" at bounding box center [280, 207] width 27 height 11
click at [320, 190] on span "1. Masa - 15 g" at bounding box center [293, 187] width 53 height 11
click at [449, 250] on p "2. Masa - 2 kg" at bounding box center [543, 248] width 553 height 13
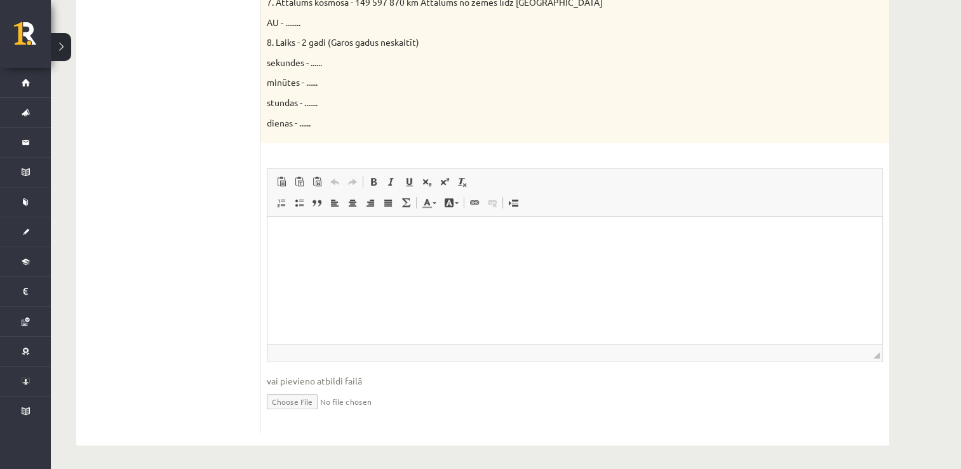
scroll to position [748, 0]
click at [318, 254] on html at bounding box center [575, 234] width 615 height 39
click at [313, 254] on html at bounding box center [575, 234] width 615 height 39
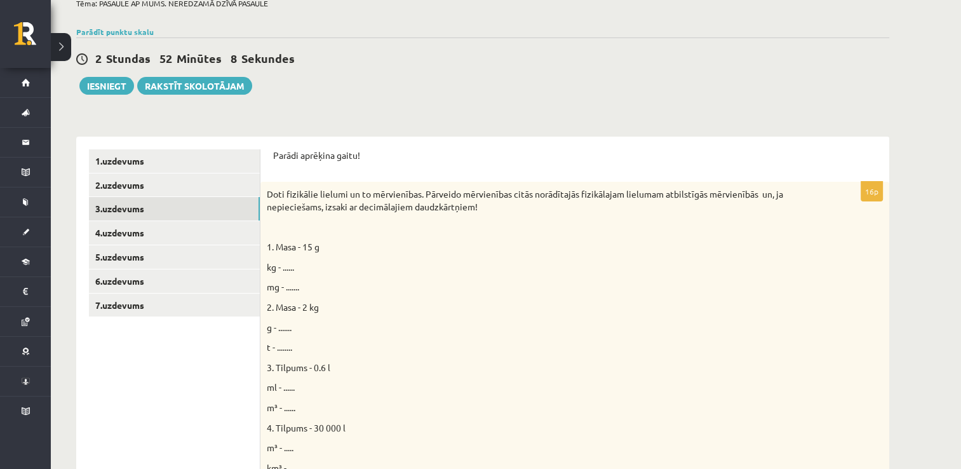
scroll to position [112, 0]
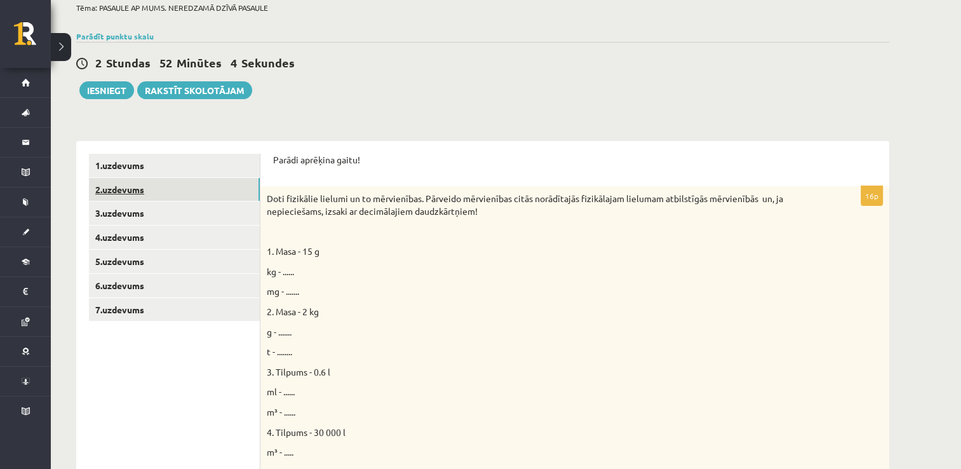
click at [216, 196] on link "2.uzdevums" at bounding box center [174, 190] width 171 height 24
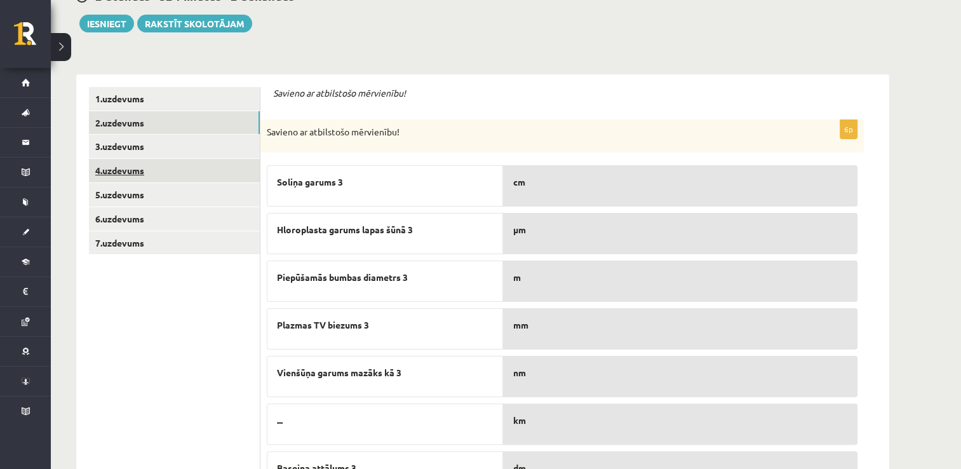
scroll to position [176, 0]
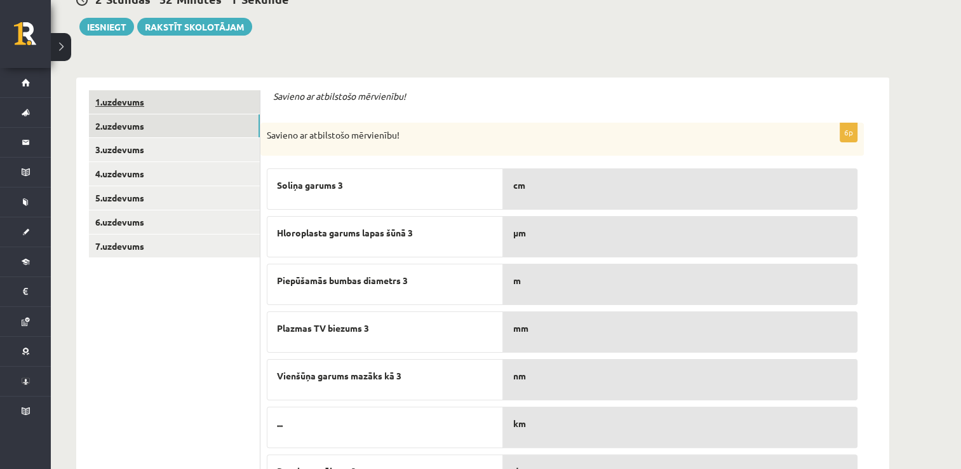
click at [112, 96] on link "1.uzdevums" at bounding box center [174, 102] width 171 height 24
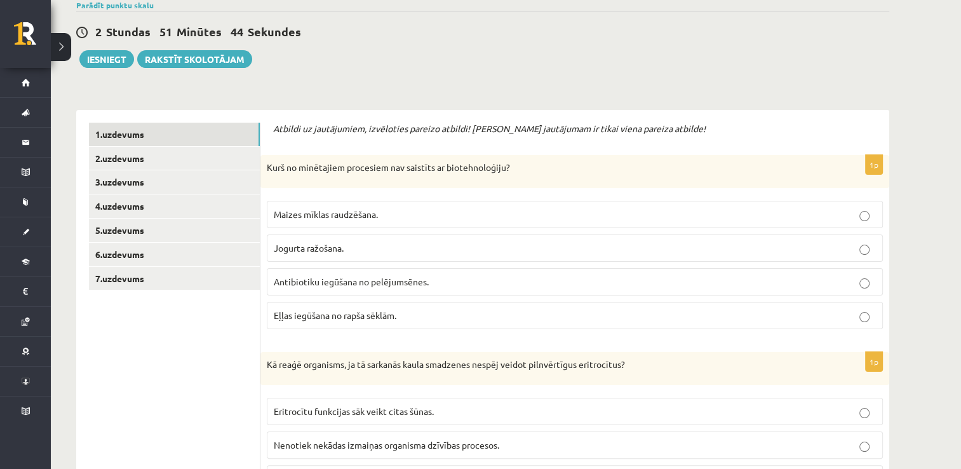
scroll to position [0, 0]
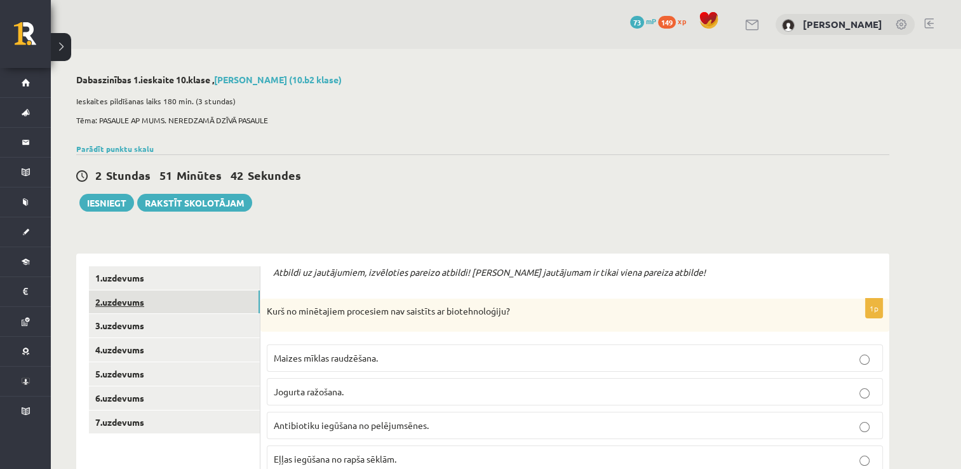
click at [128, 311] on link "2.uzdevums" at bounding box center [174, 302] width 171 height 24
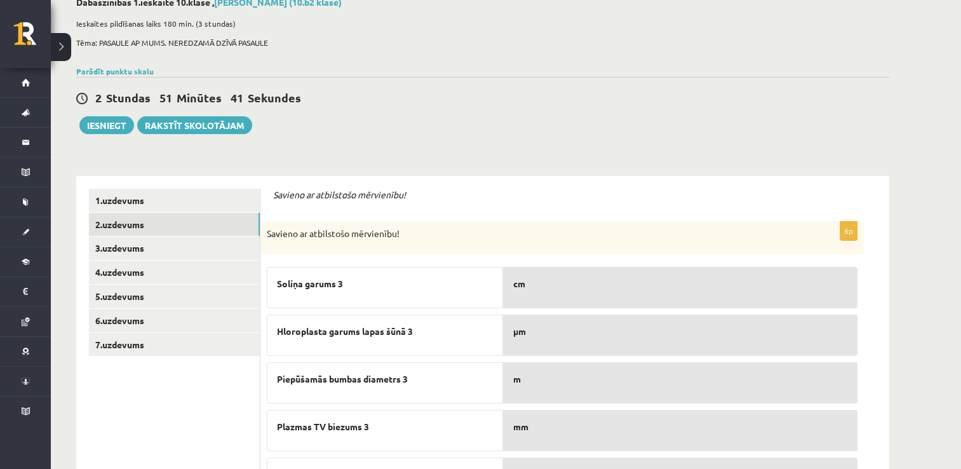
scroll to position [127, 0]
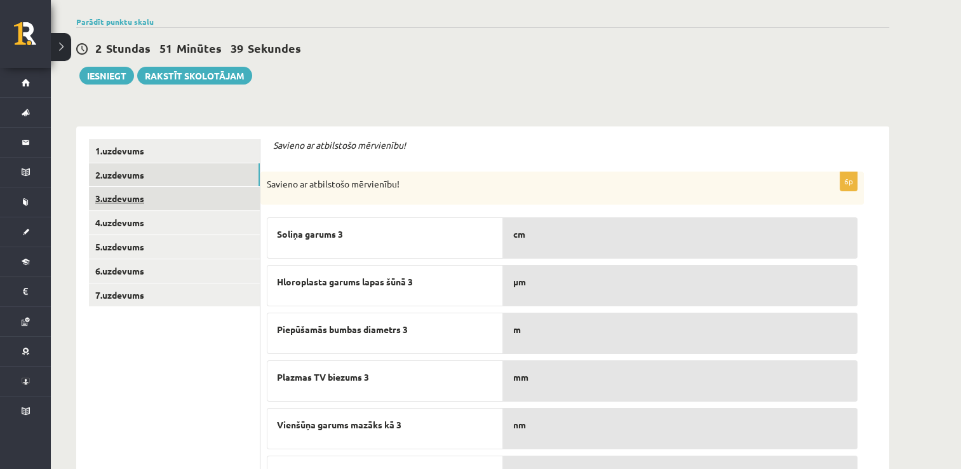
click at [140, 205] on link "3.uzdevums" at bounding box center [174, 199] width 171 height 24
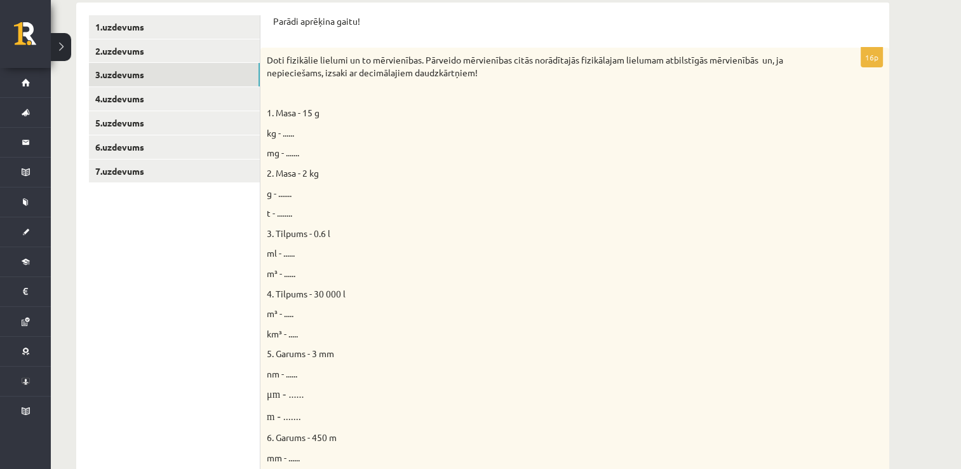
scroll to position [254, 0]
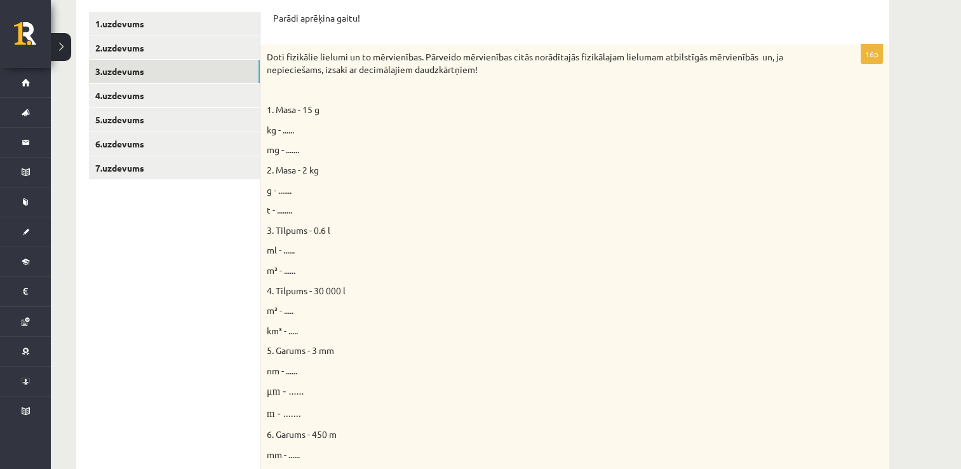
click at [292, 274] on span "m³ - ......" at bounding box center [281, 269] width 29 height 11
click at [132, 105] on link "4.uzdevums" at bounding box center [174, 96] width 171 height 24
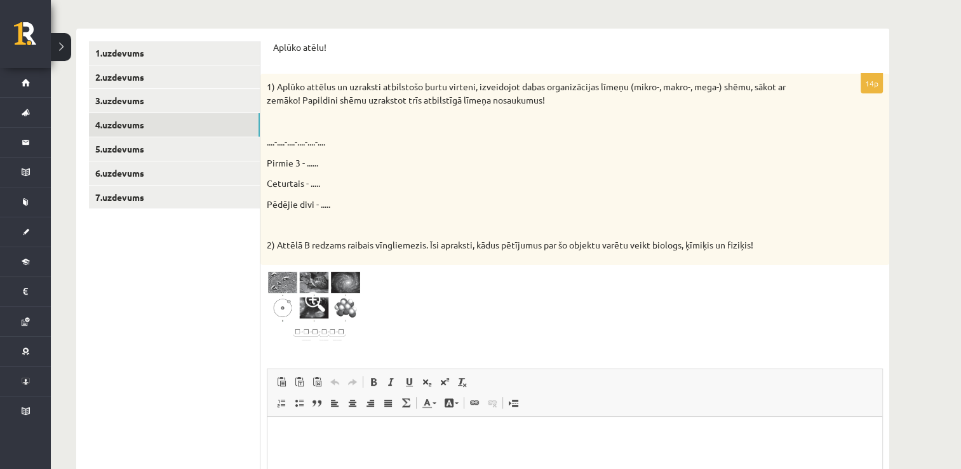
scroll to position [191, 0]
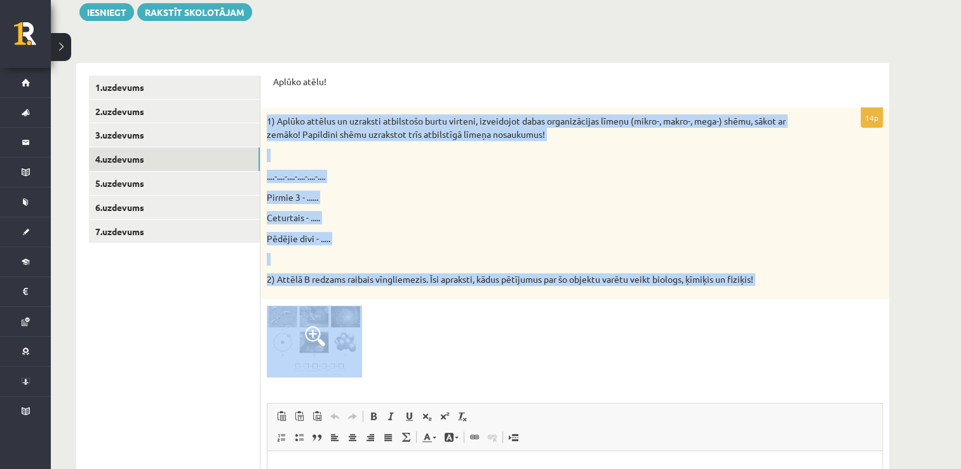
drag, startPoint x: 262, startPoint y: 116, endPoint x: 381, endPoint y: 351, distance: 263.5
click at [381, 351] on div "14p 1) Aplūko attēlus un uzraksti atbilstošo burtu virteni, izveidojot dabas or…" at bounding box center [575, 387] width 629 height 559
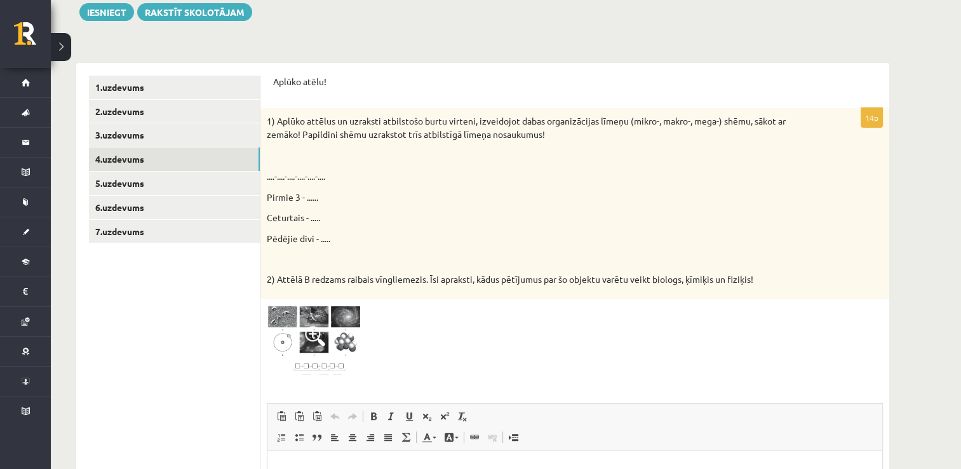
click at [634, 376] on div "14p 1) Aplūko attēlus un uzraksti atbilstošo burtu virteni, izveidojot dabas or…" at bounding box center [575, 387] width 629 height 559
click at [132, 136] on link "3.uzdevums" at bounding box center [174, 135] width 171 height 24
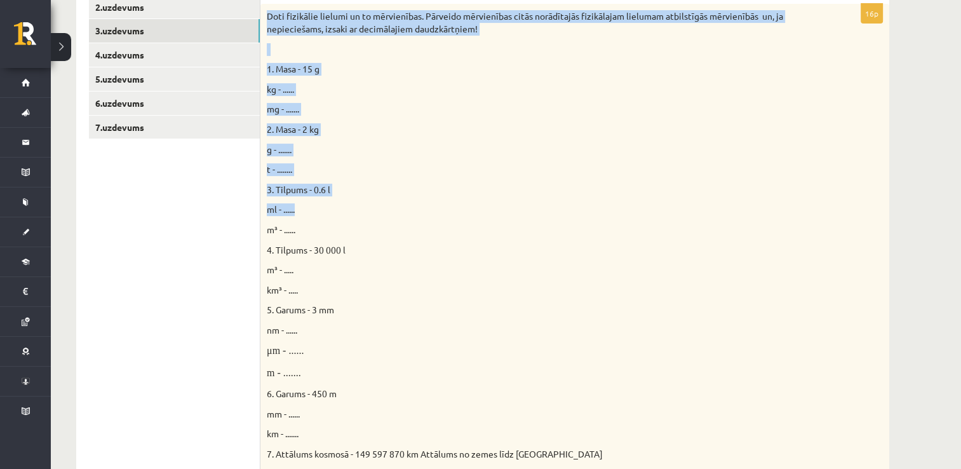
scroll to position [508, 0]
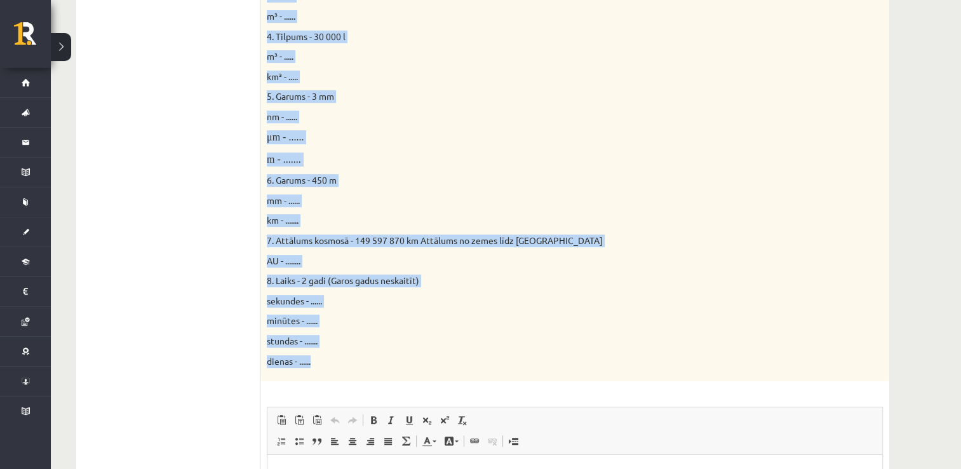
drag, startPoint x: 267, startPoint y: 113, endPoint x: 460, endPoint y: 366, distance: 318.3
click at [460, 366] on div "Doti fizikālie lielumi un to mērvienības. Pārveido mērvienības citās norādītajā…" at bounding box center [575, 85] width 629 height 591
drag, startPoint x: 460, startPoint y: 366, endPoint x: 371, endPoint y: 243, distance: 151.5
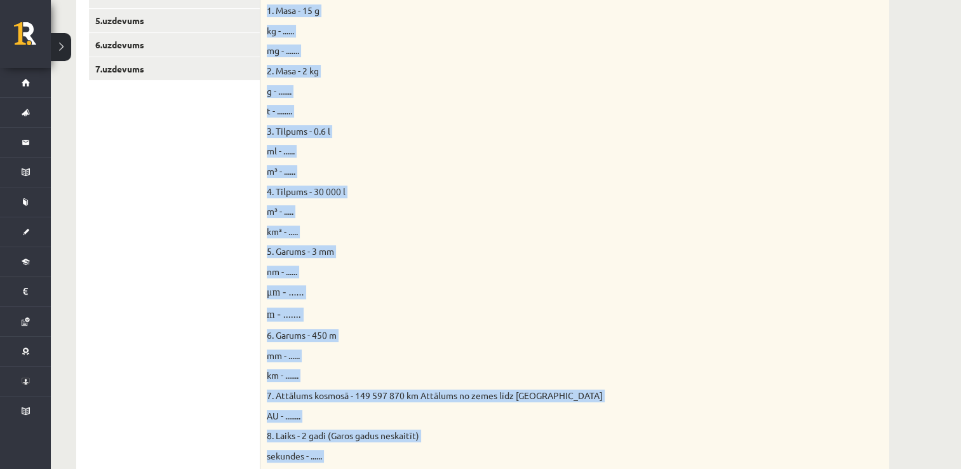
scroll to position [318, 0]
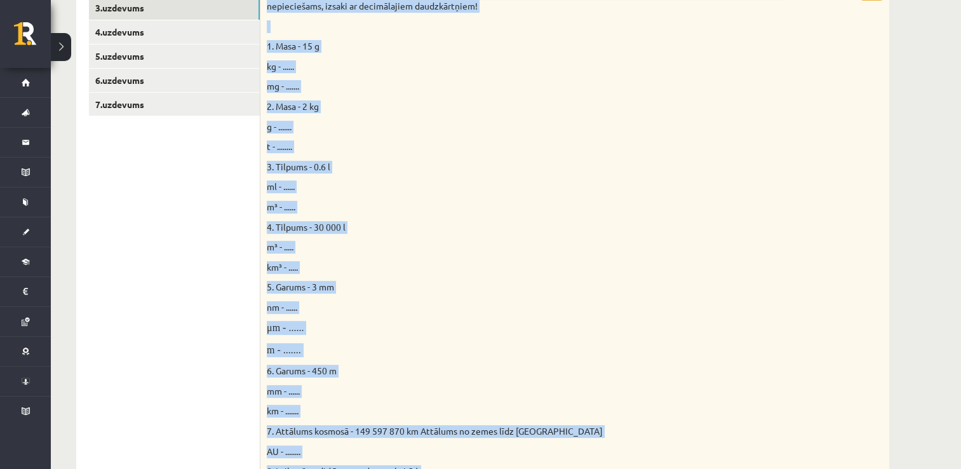
click at [530, 126] on p "g - ......." at bounding box center [543, 127] width 553 height 13
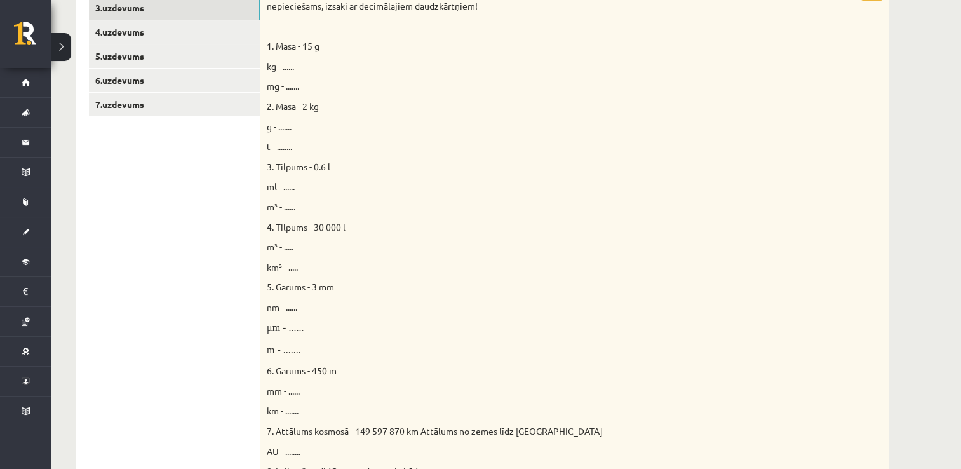
click at [175, 241] on ul "1.uzdevums 2.uzdevums 3.uzdevums 4.uzdevums 5.uzdevums 6.uzdevums 7.uzdevums" at bounding box center [175, 405] width 172 height 913
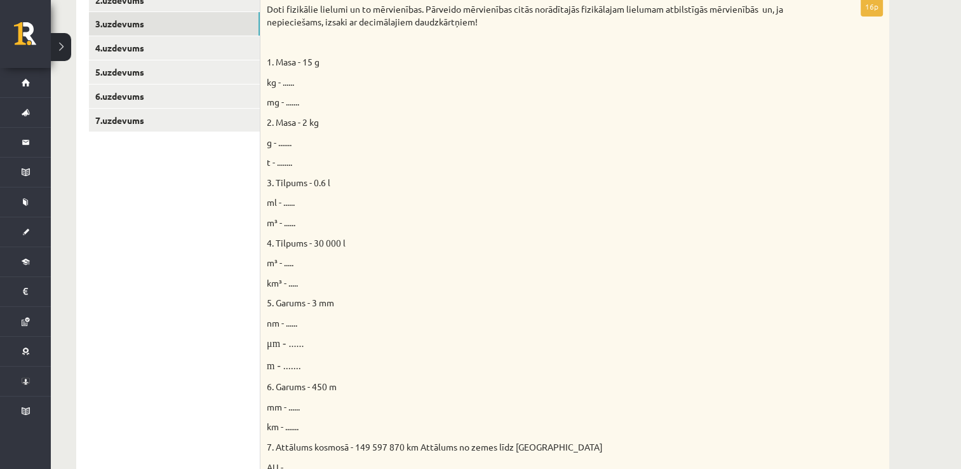
scroll to position [303, 0]
click at [292, 276] on p "km³ - ....." at bounding box center [543, 282] width 553 height 13
click at [255, 290] on ul "1.uzdevums 2.uzdevums 3.uzdevums 4.uzdevums 5.uzdevums 6.uzdevums 7.uzdevums" at bounding box center [175, 419] width 172 height 913
click at [164, 121] on link "7.uzdevums" at bounding box center [174, 119] width 171 height 24
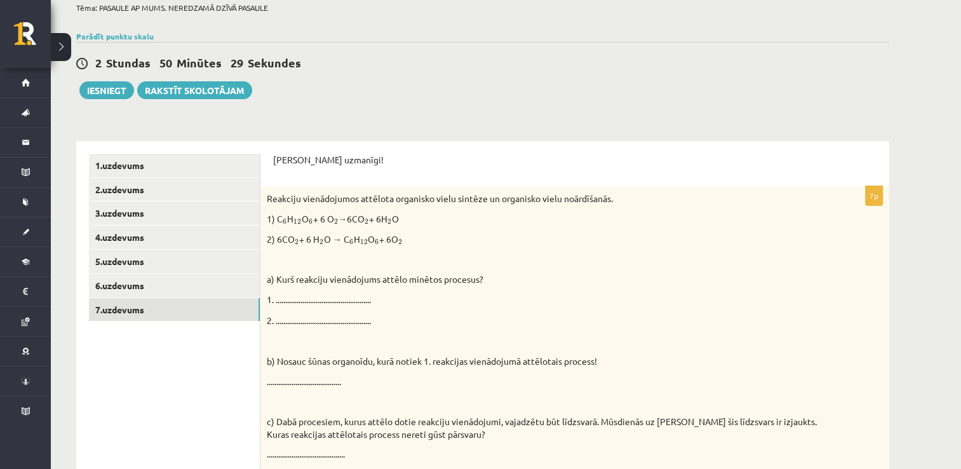
scroll to position [0, 0]
click at [297, 310] on div "Reakciju vienādojumos attēlota organisko vielu sintēze un organisko vielu noārd…" at bounding box center [575, 380] width 629 height 388
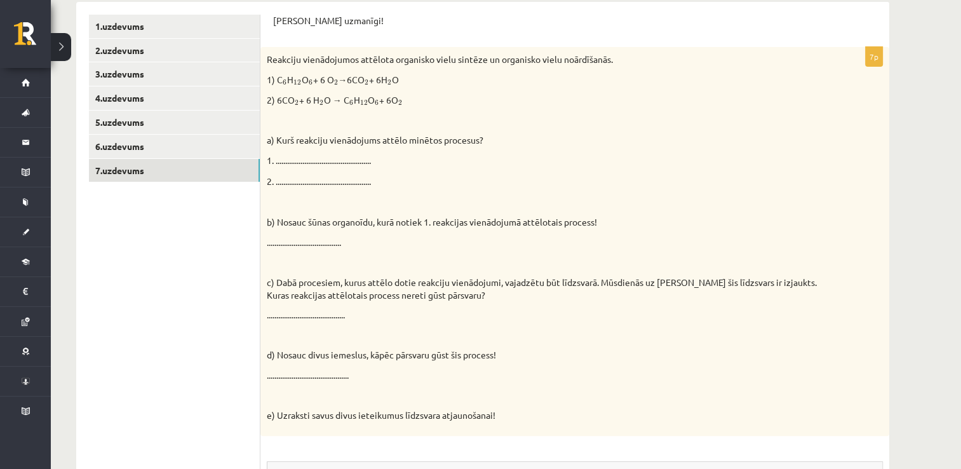
scroll to position [546, 0]
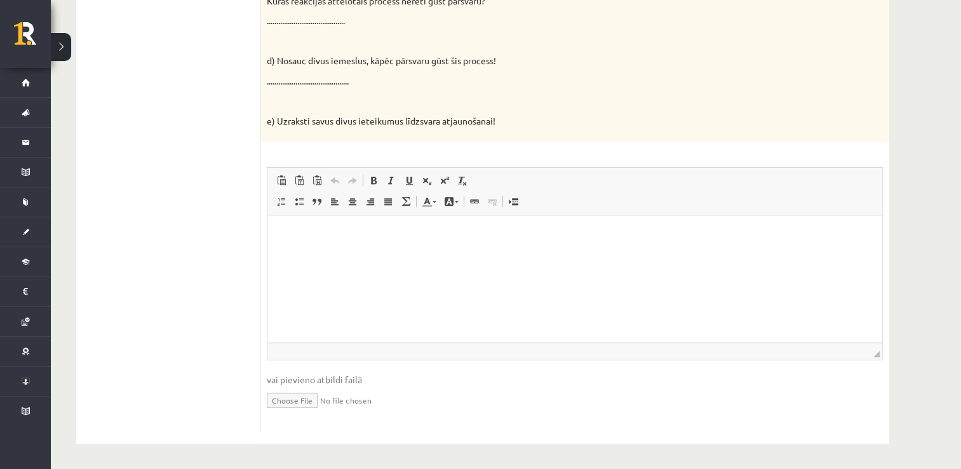
click at [306, 254] on html at bounding box center [575, 234] width 615 height 39
drag, startPoint x: 294, startPoint y: 103, endPoint x: 290, endPoint y: 72, distance: 30.8
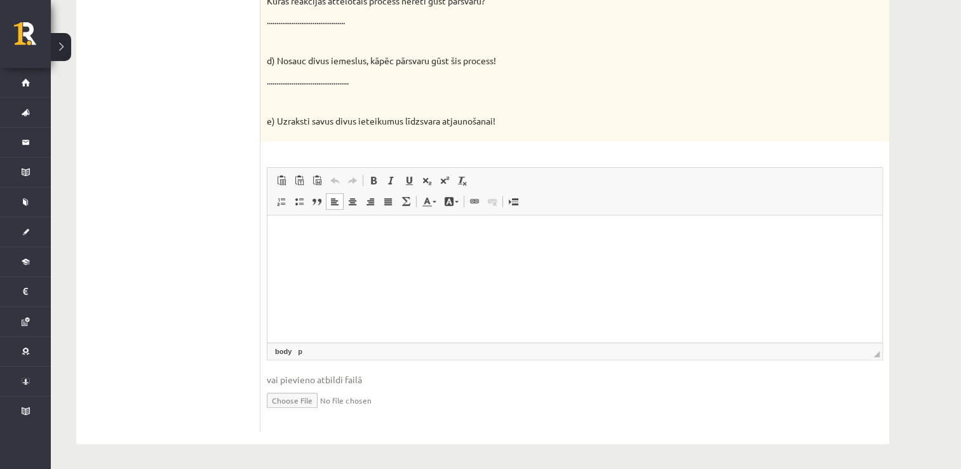
click at [295, 102] on p at bounding box center [543, 101] width 553 height 13
drag, startPoint x: 290, startPoint y: 72, endPoint x: 404, endPoint y: 105, distance: 118.9
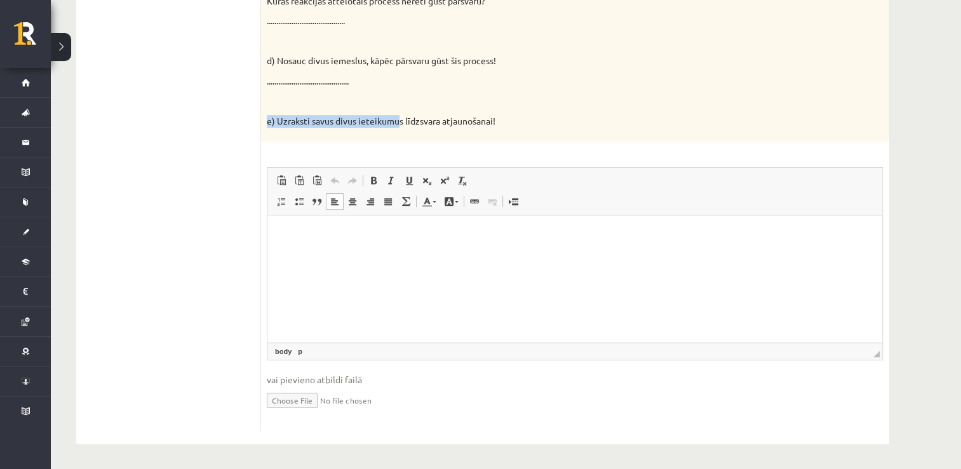
drag, startPoint x: 404, startPoint y: 105, endPoint x: 196, endPoint y: 166, distance: 217.4
click at [196, 166] on ul "1.uzdevums 2.uzdevums 3.uzdevums 4.uzdevums 5.uzdevums 6.uzdevums 7.uzdevums" at bounding box center [175, 75] width 172 height 711
click at [356, 254] on html at bounding box center [575, 234] width 615 height 39
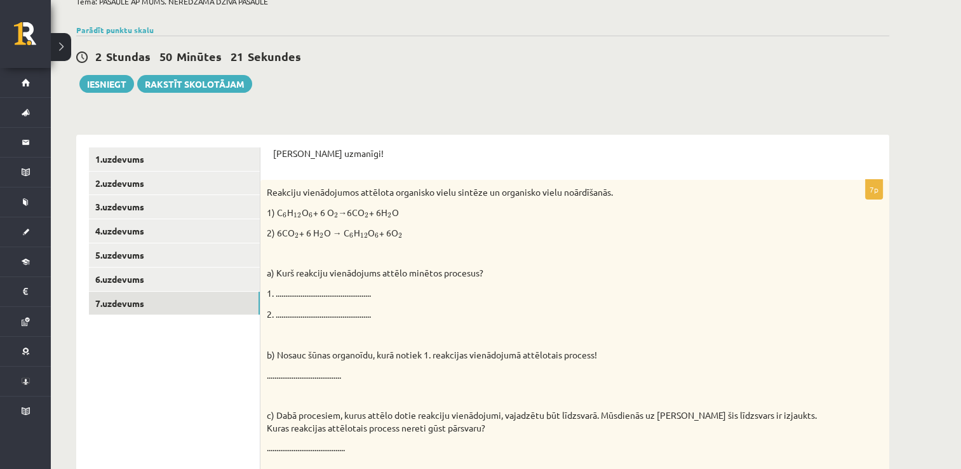
scroll to position [101, 0]
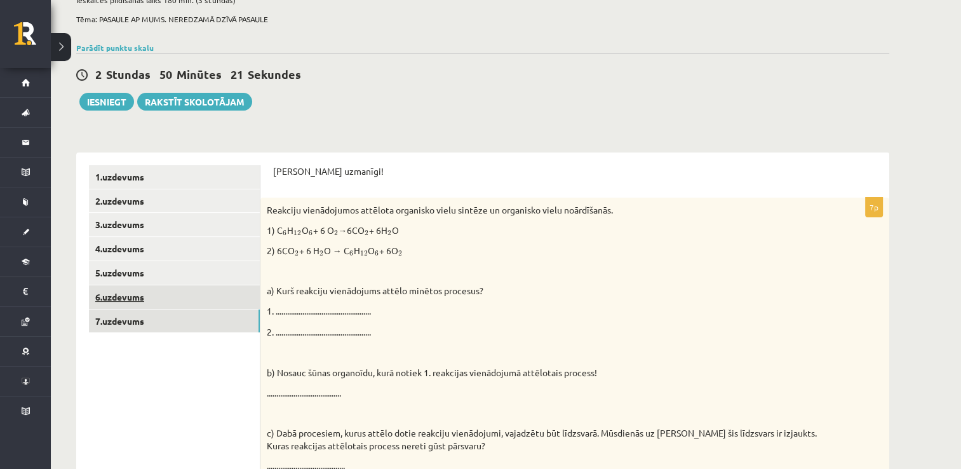
click at [151, 291] on link "6.uzdevums" at bounding box center [174, 297] width 171 height 24
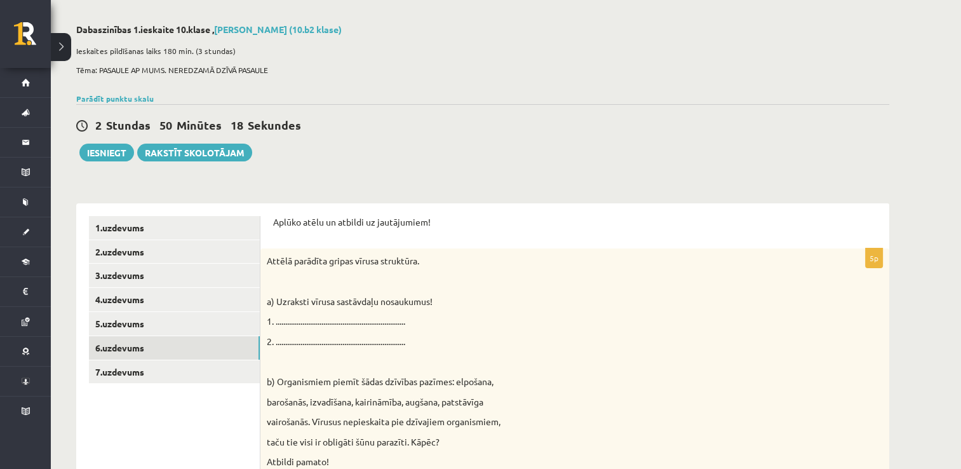
scroll to position [35, 0]
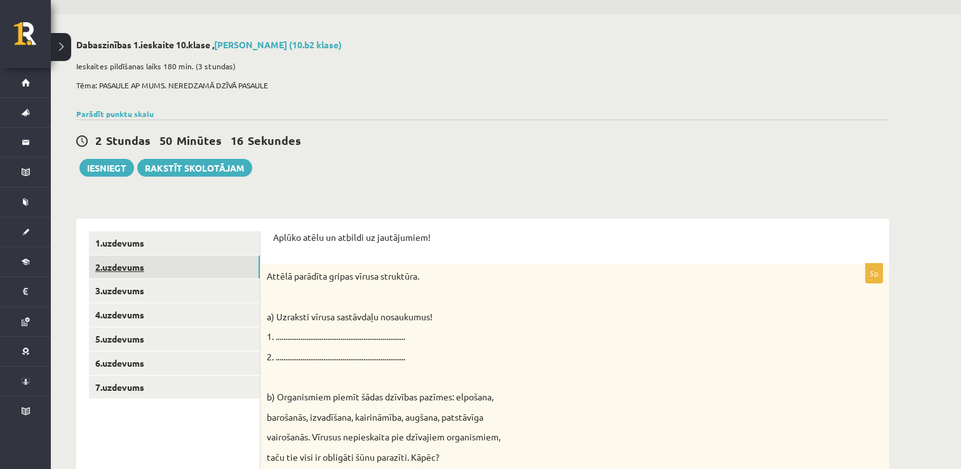
click at [140, 255] on link "2.uzdevums" at bounding box center [174, 267] width 171 height 24
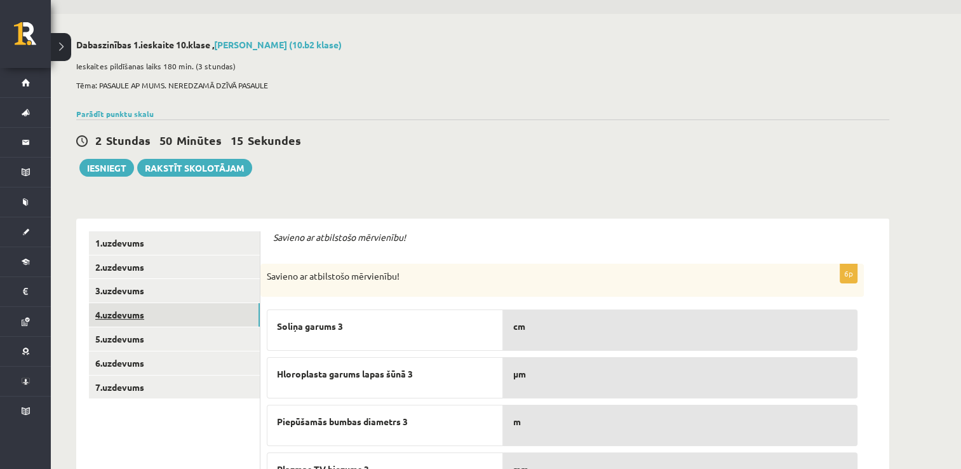
click at [126, 314] on link "4.uzdevums" at bounding box center [174, 315] width 171 height 24
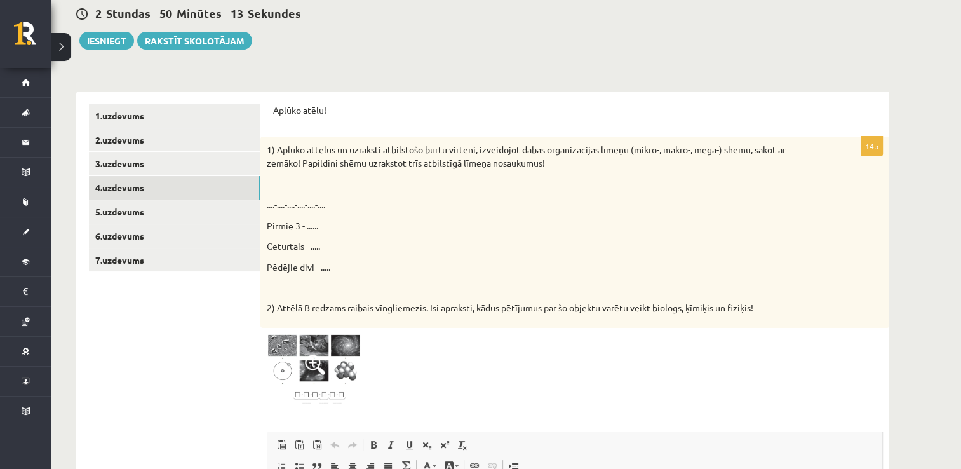
scroll to position [0, 0]
click at [173, 210] on link "5.uzdevums" at bounding box center [174, 212] width 171 height 24
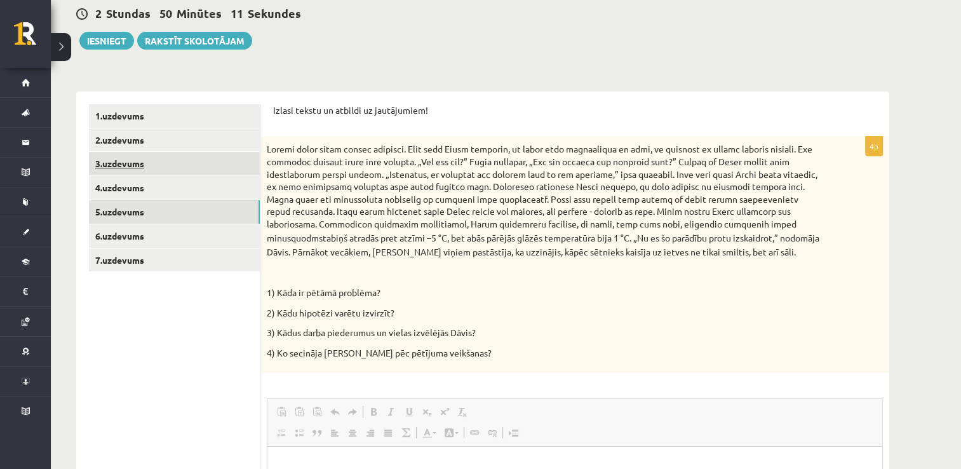
click at [146, 160] on link "3.uzdevums" at bounding box center [174, 164] width 171 height 24
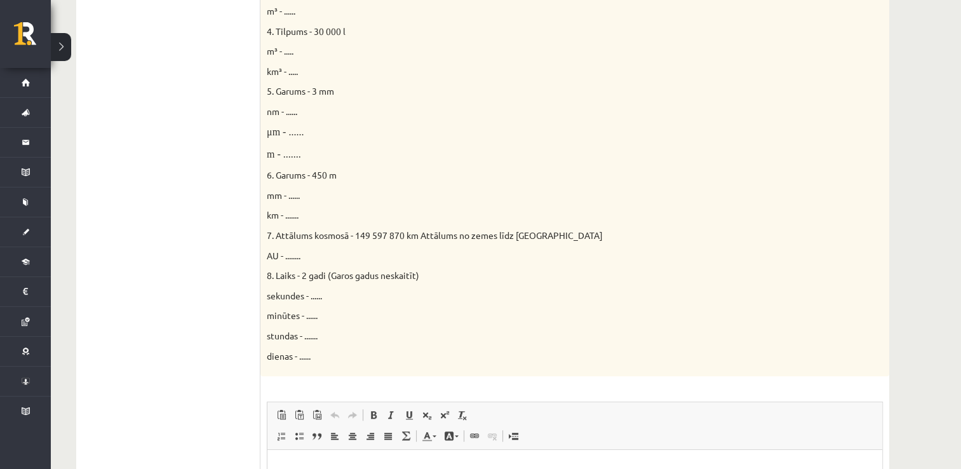
scroll to position [734, 0]
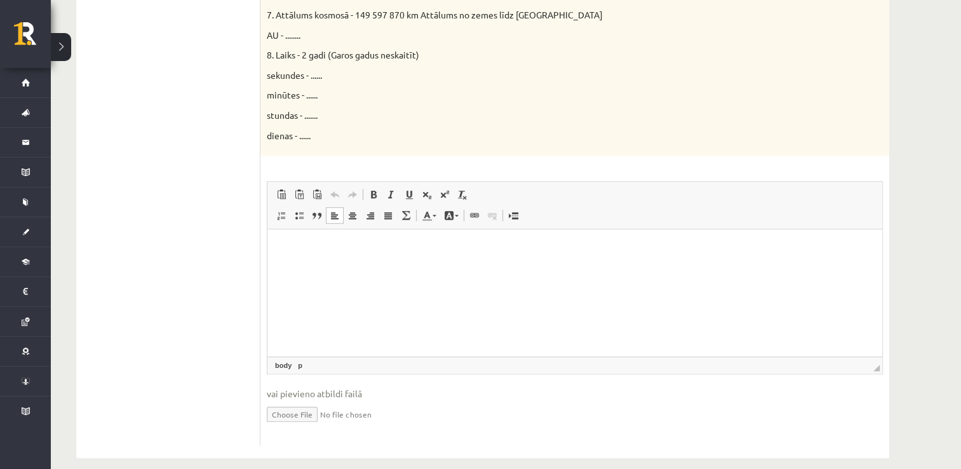
click at [349, 268] on html at bounding box center [575, 248] width 615 height 39
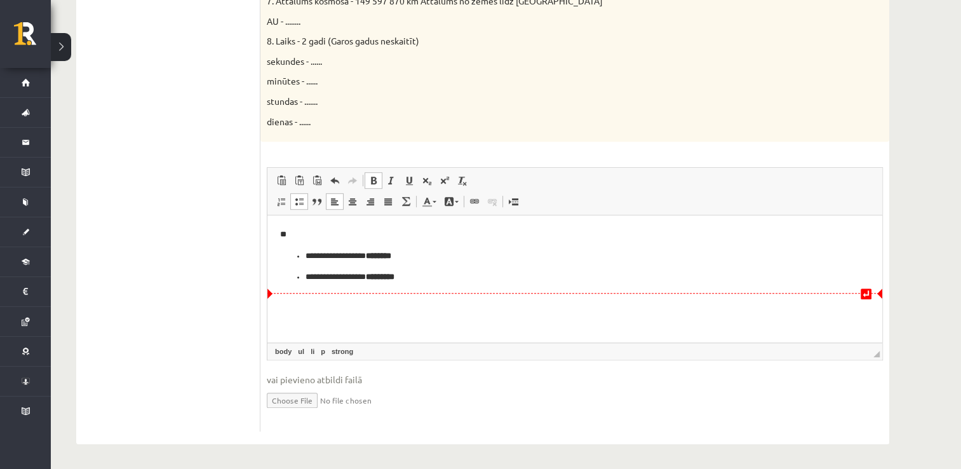
click at [294, 297] on html "**********" at bounding box center [575, 255] width 615 height 81
click at [428, 275] on p "**********" at bounding box center [576, 277] width 540 height 13
drag, startPoint x: 421, startPoint y: 294, endPoint x: 461, endPoint y: 291, distance: 40.1
click at [461, 291] on html "**********" at bounding box center [575, 255] width 615 height 81
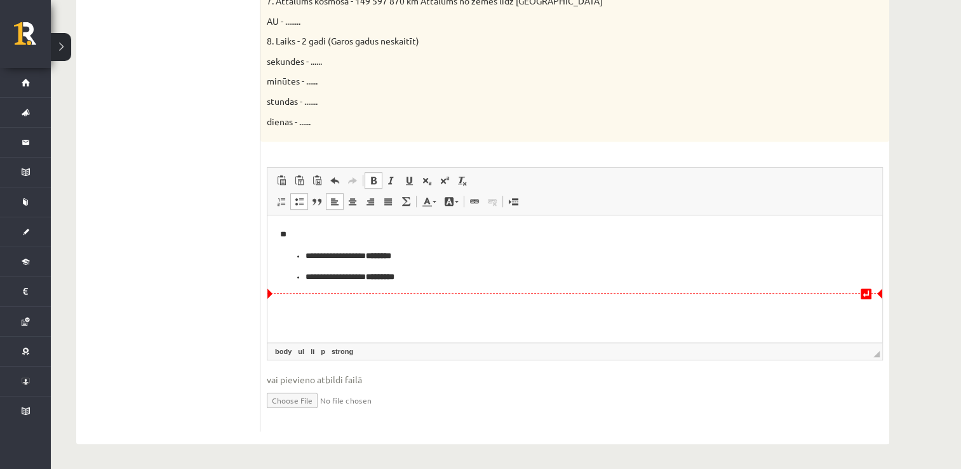
drag, startPoint x: 460, startPoint y: 255, endPoint x: 462, endPoint y: 248, distance: 6.6
click at [461, 251] on p "**********" at bounding box center [576, 256] width 540 height 13
click at [464, 237] on p "**" at bounding box center [575, 234] width 590 height 13
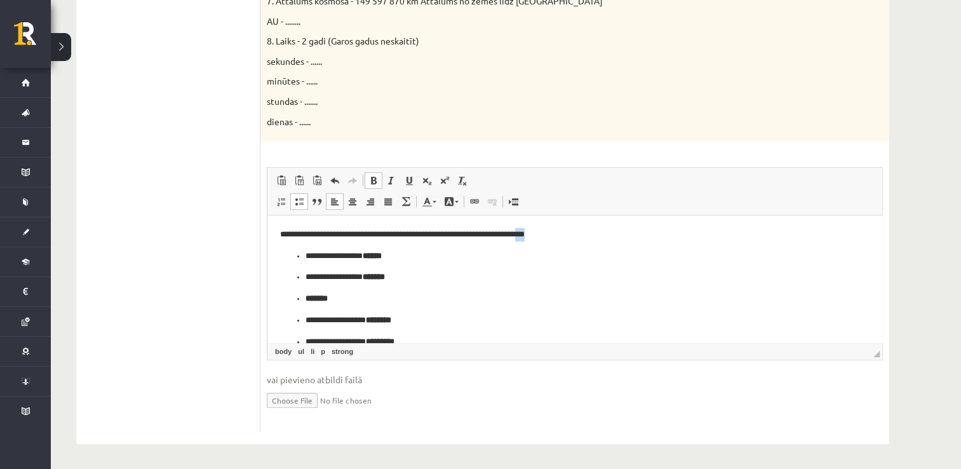
drag, startPoint x: 465, startPoint y: 232, endPoint x: 452, endPoint y: 233, distance: 12.8
click at [452, 233] on p "**********" at bounding box center [570, 234] width 581 height 13
click at [316, 305] on p "Bagātinātā teksta redaktors, wiswyg-editor-user-answer-47024842302700" at bounding box center [575, 298] width 539 height 13
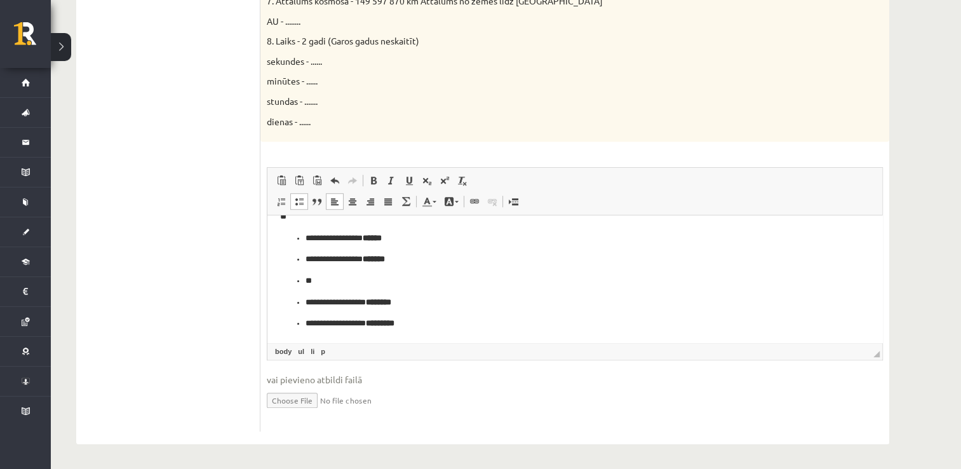
scroll to position [18, 0]
click at [433, 318] on p "**********" at bounding box center [571, 322] width 530 height 13
click at [473, 305] on p "**********" at bounding box center [571, 301] width 530 height 13
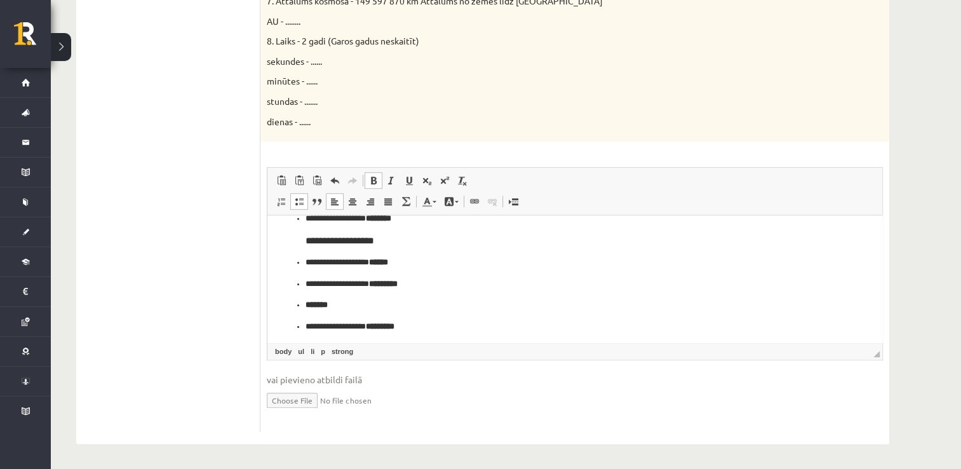
scroll to position [106, 0]
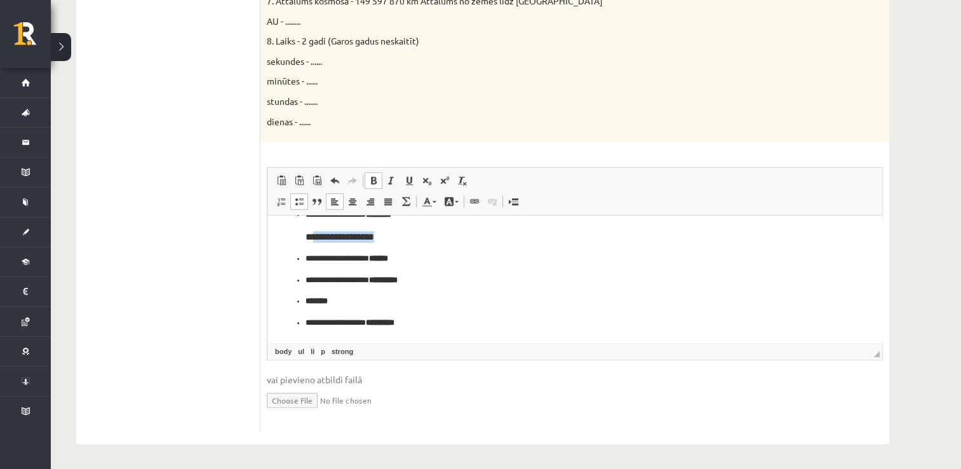
drag, startPoint x: 379, startPoint y: 237, endPoint x: 314, endPoint y: 236, distance: 65.5
click at [314, 236] on h3 "**********" at bounding box center [571, 236] width 530 height 11
click at [309, 301] on p "Bagātinātā teksta redaktors, wiswyg-editor-user-answer-47024842302700" at bounding box center [575, 301] width 539 height 13
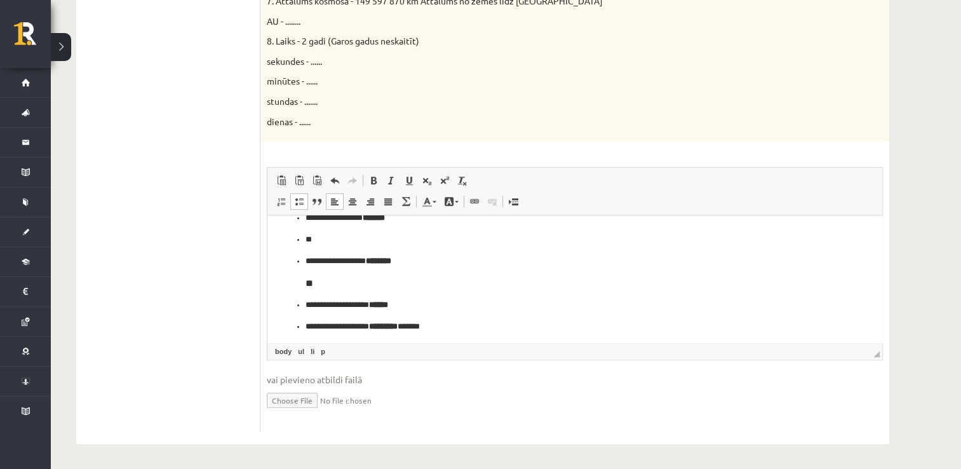
scroll to position [64, 0]
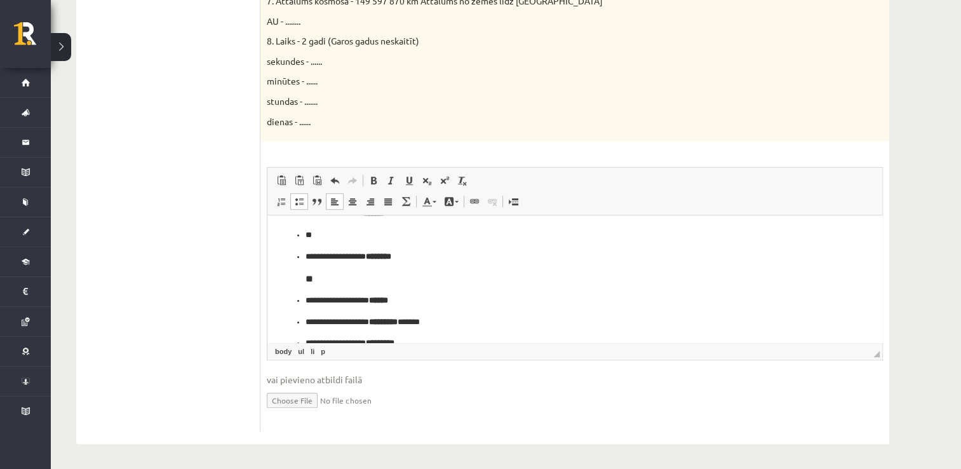
click at [309, 282] on h3 "**" at bounding box center [571, 278] width 530 height 11
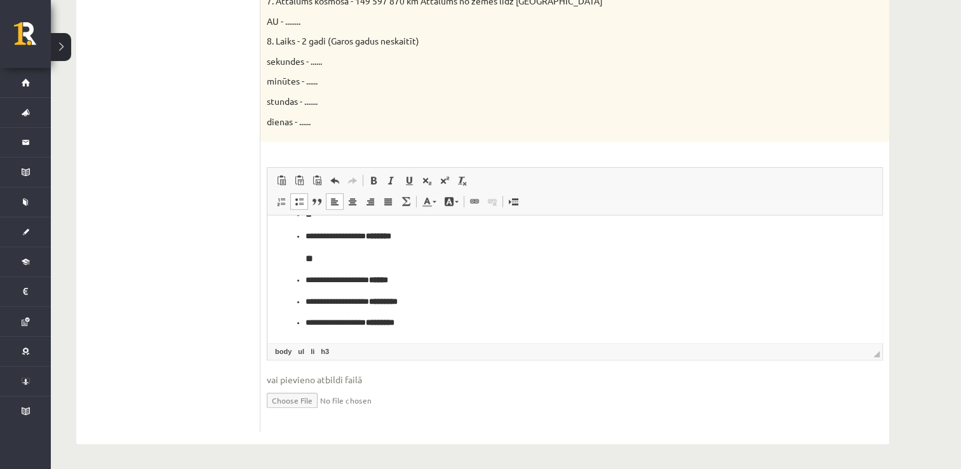
scroll to position [84, 0]
drag, startPoint x: 423, startPoint y: 325, endPoint x: 295, endPoint y: 311, distance: 128.6
click at [295, 311] on ul "**********" at bounding box center [575, 280] width 590 height 100
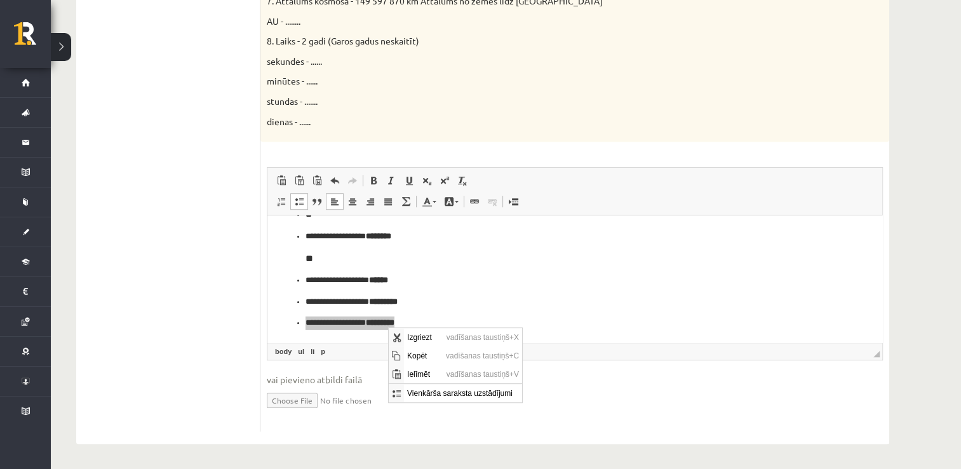
scroll to position [0, 0]
click at [418, 349] on span "Kopēt" at bounding box center [423, 355] width 39 height 18
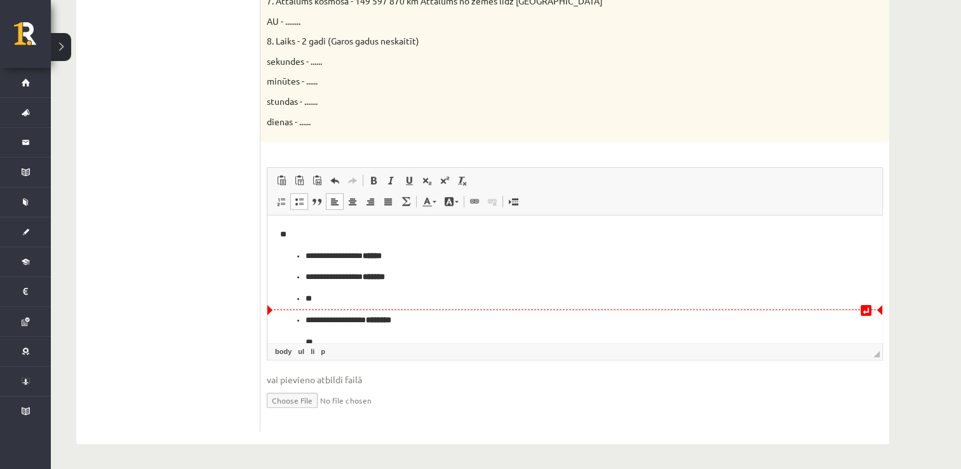
click at [300, 322] on ul "**********" at bounding box center [575, 353] width 590 height 79
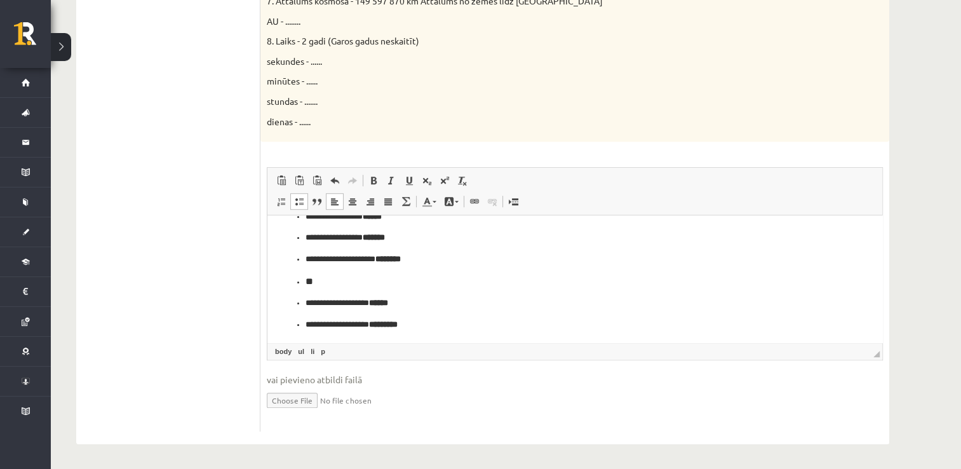
scroll to position [43, 0]
click at [310, 256] on p "**********" at bounding box center [571, 257] width 530 height 13
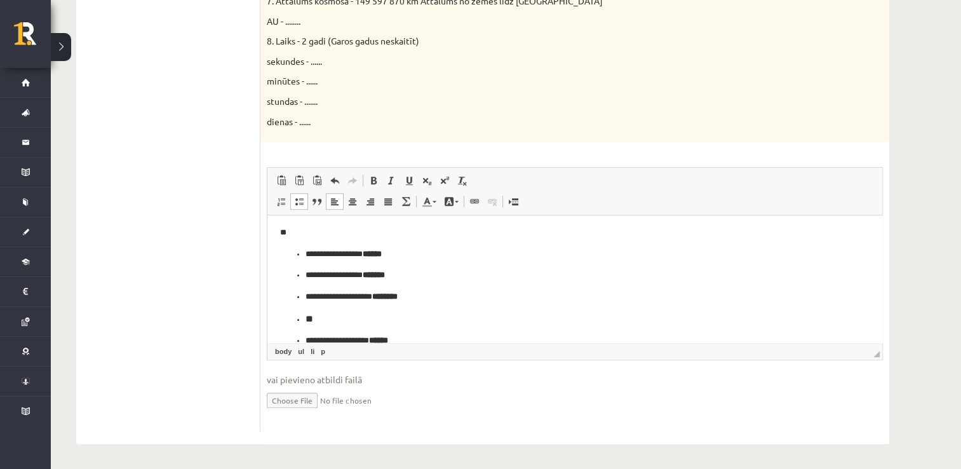
scroll to position [0, 0]
click at [294, 251] on ul "**********" at bounding box center [575, 278] width 590 height 56
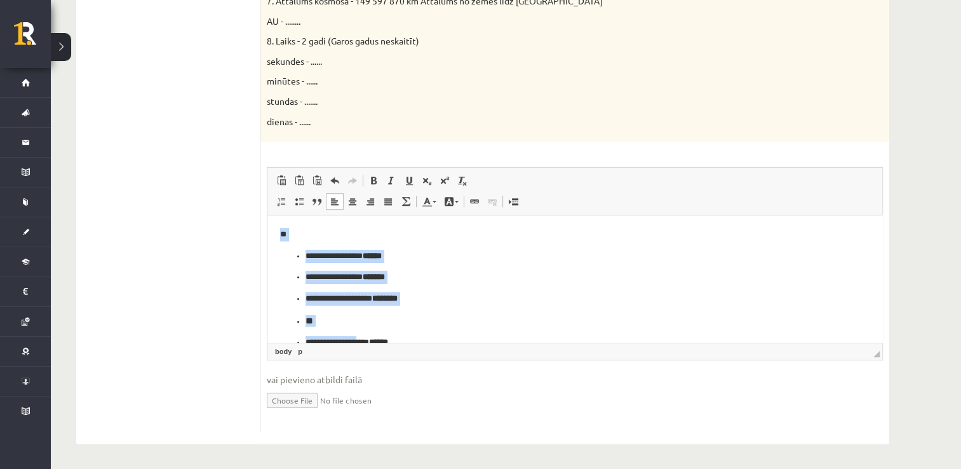
scroll to position [43, 0]
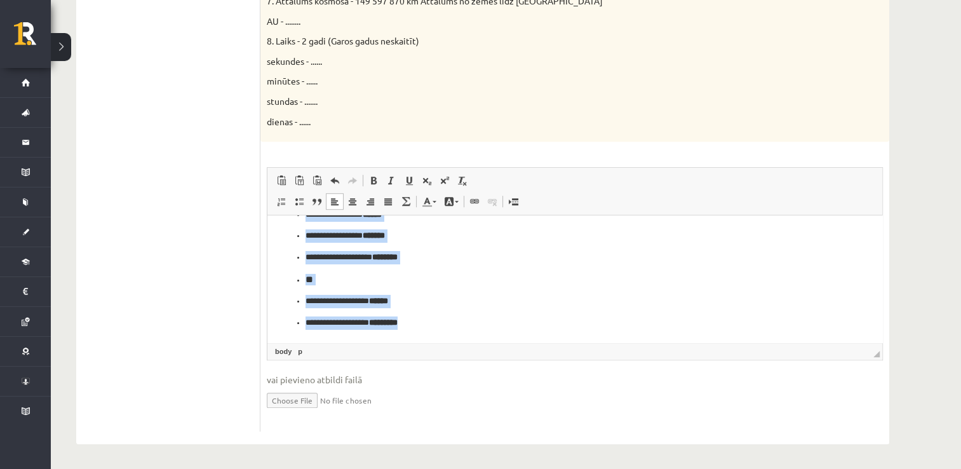
drag, startPoint x: 274, startPoint y: 231, endPoint x: 425, endPoint y: 348, distance: 191.2
click at [425, 343] on html "**********" at bounding box center [575, 258] width 615 height 168
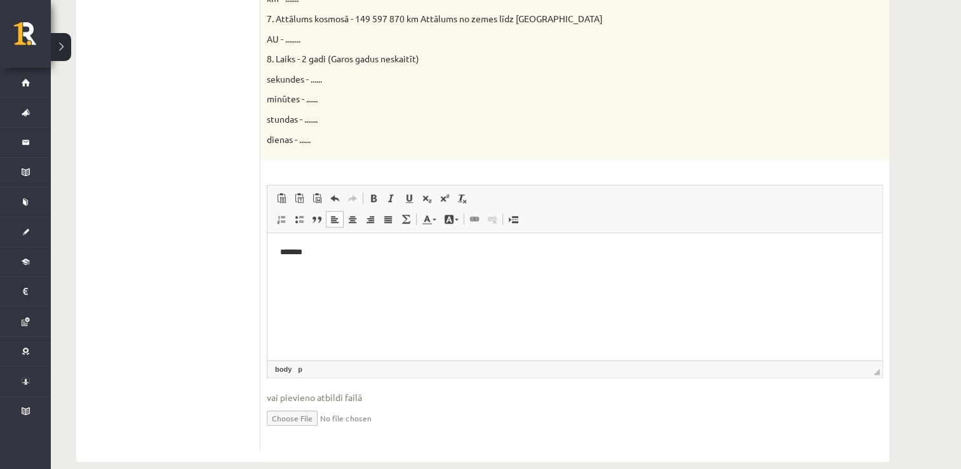
scroll to position [748, 0]
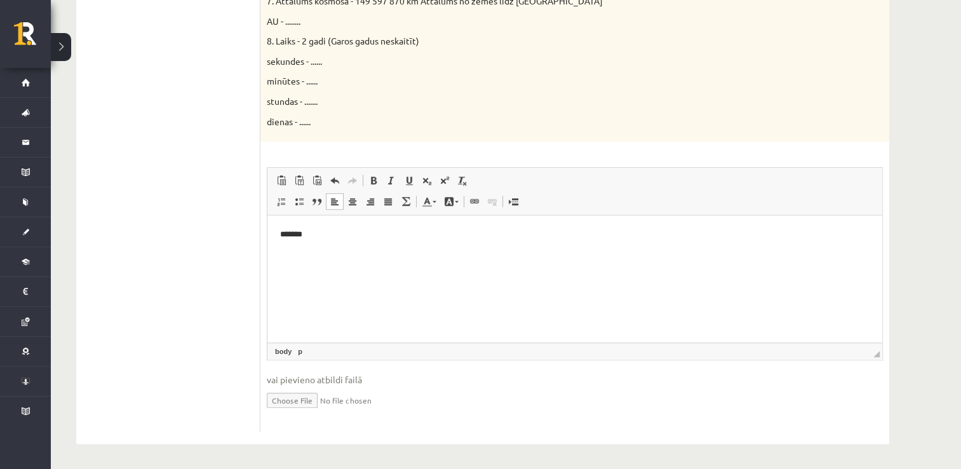
click at [880, 354] on span "◢ Elementa ceļš body p" at bounding box center [575, 351] width 615 height 17
drag, startPoint x: 882, startPoint y: 354, endPoint x: 875, endPoint y: 365, distance: 12.9
click at [880, 367] on fieldset "Rich Text Editor, wiswyg-editor-user-answer-47024842302700 Redaktora rīkjoslas …" at bounding box center [575, 296] width 616 height 258
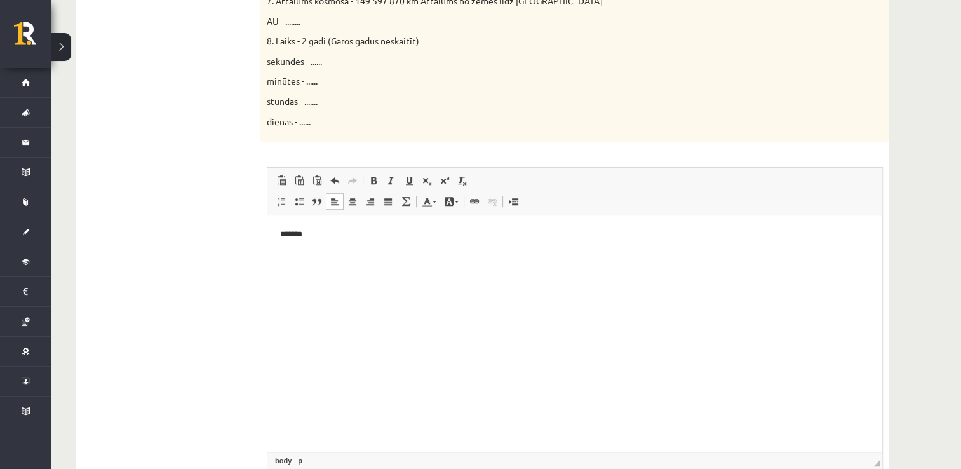
drag, startPoint x: 877, startPoint y: 352, endPoint x: 877, endPoint y: 462, distance: 109.9
click at [880, 466] on span "◢" at bounding box center [877, 463] width 6 height 6
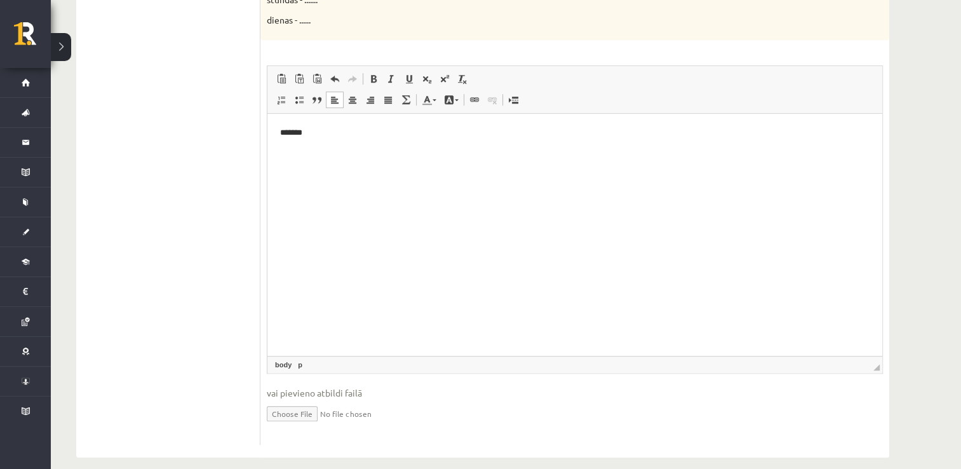
scroll to position [863, 0]
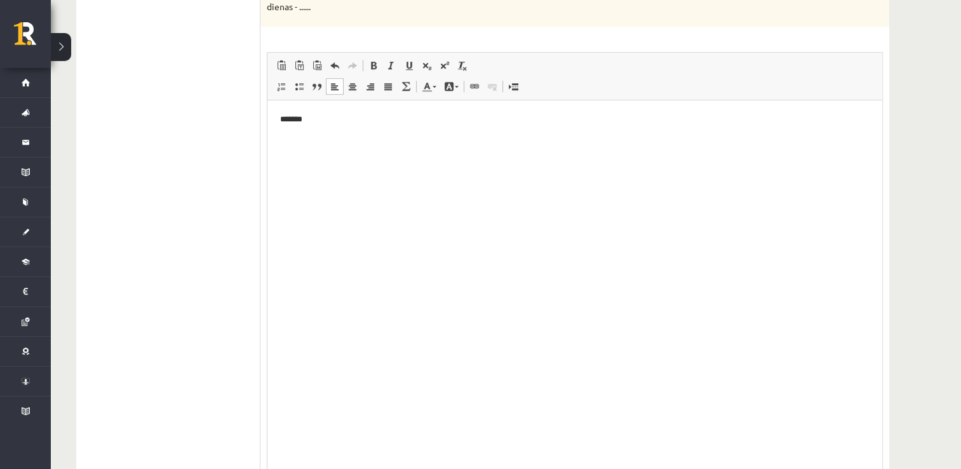
drag, startPoint x: 878, startPoint y: 352, endPoint x: 869, endPoint y: 494, distance: 142.6
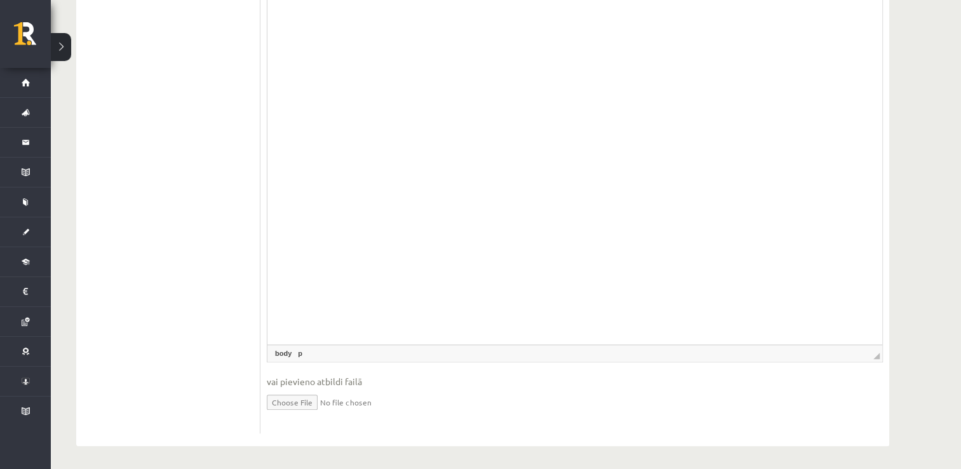
scroll to position [1005, 0]
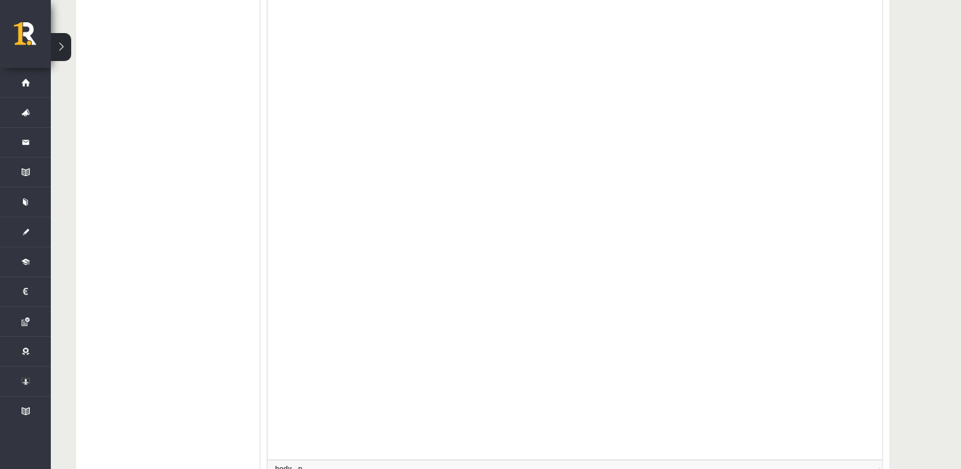
drag, startPoint x: 877, startPoint y: 351, endPoint x: 892, endPoint y: 484, distance: 134.2
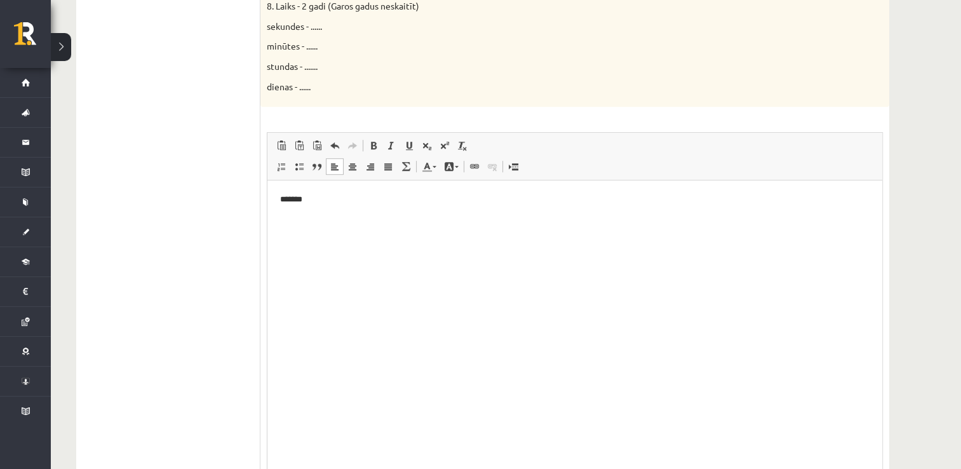
scroll to position [751, 0]
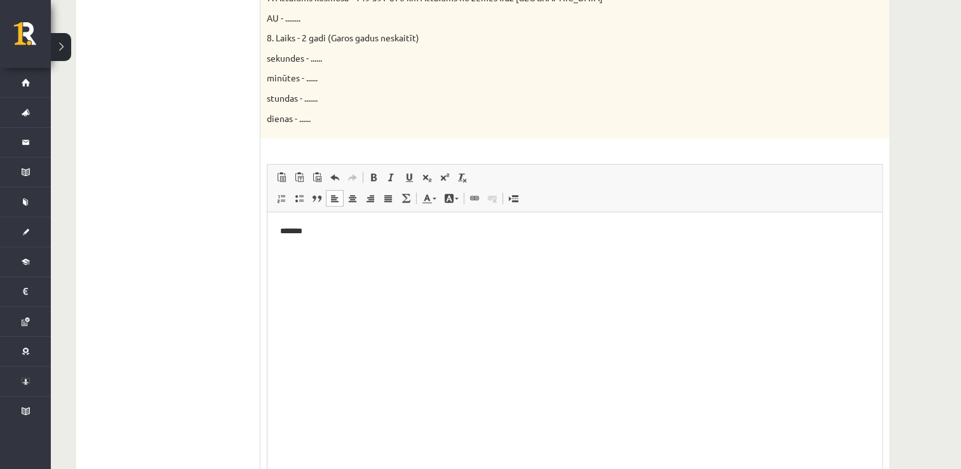
click at [315, 248] on html "*******" at bounding box center [575, 231] width 615 height 39
click at [327, 225] on html at bounding box center [575, 218] width 615 height 13
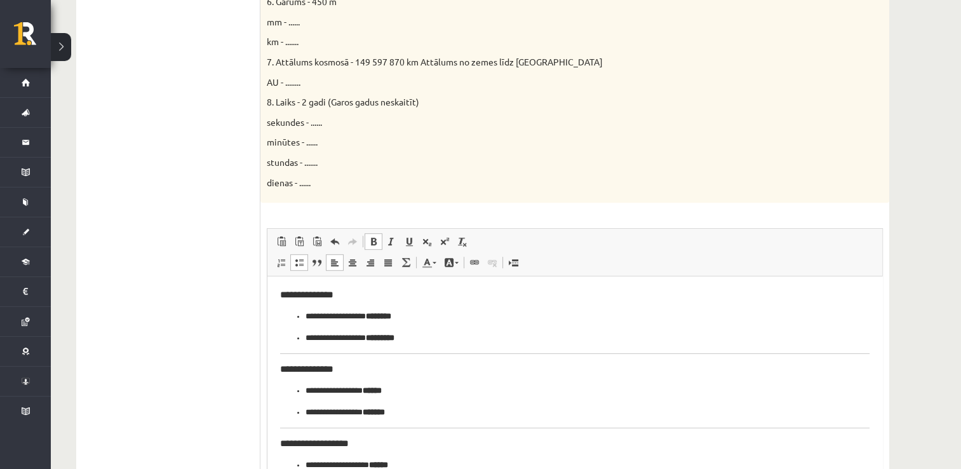
scroll to position [694, 0]
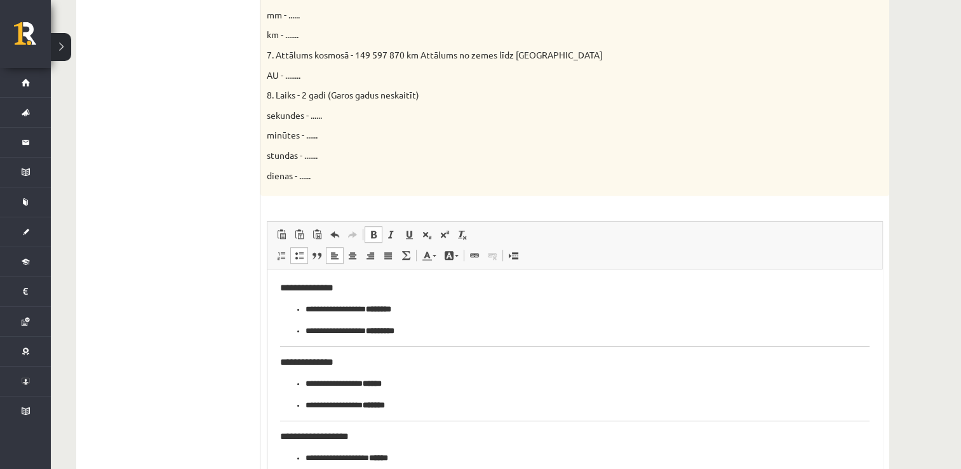
click at [301, 311] on ul "**********" at bounding box center [575, 320] width 590 height 34
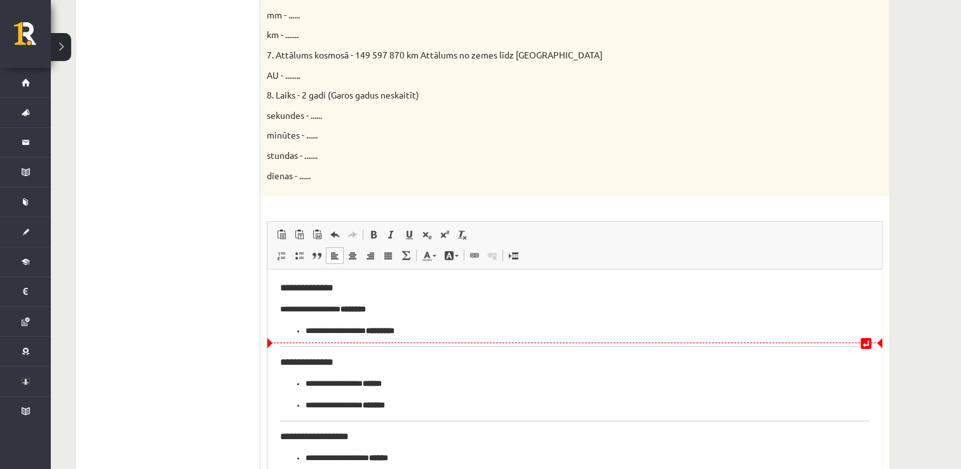
click at [302, 334] on ul "**********" at bounding box center [575, 331] width 590 height 13
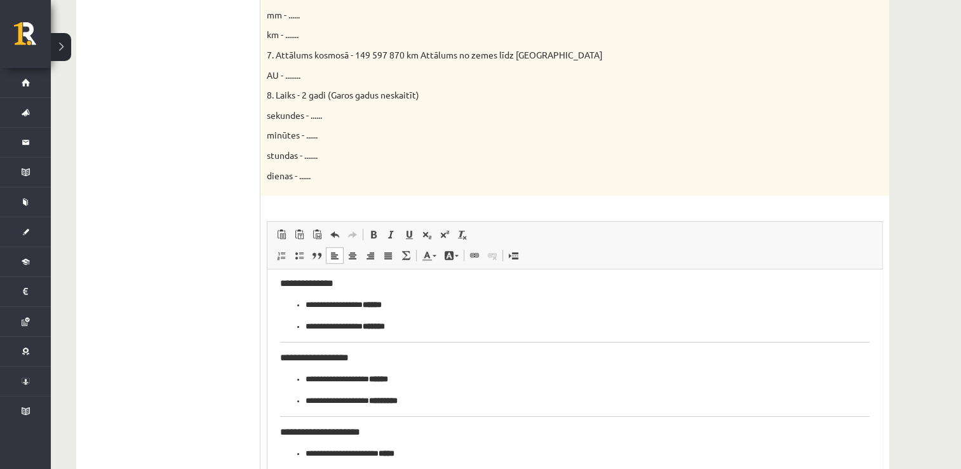
scroll to position [76, 0]
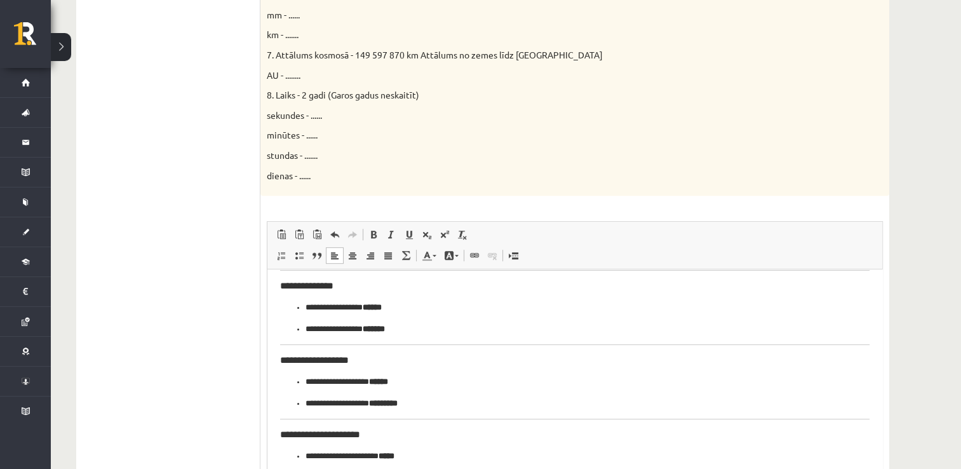
click at [306, 308] on li "**********" at bounding box center [575, 307] width 539 height 13
click at [306, 329] on li "**********" at bounding box center [575, 329] width 539 height 13
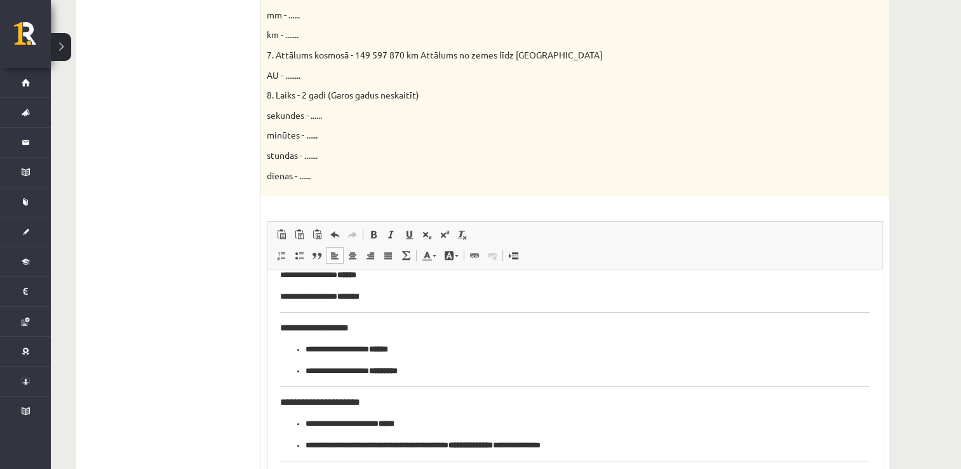
scroll to position [140, 0]
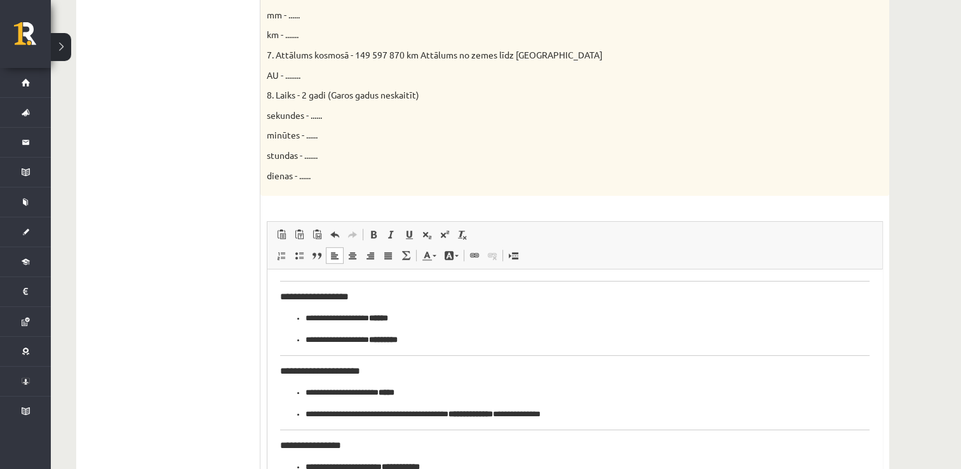
click at [301, 322] on ul "**********" at bounding box center [575, 329] width 590 height 34
click at [302, 339] on ul "**********" at bounding box center [575, 340] width 590 height 13
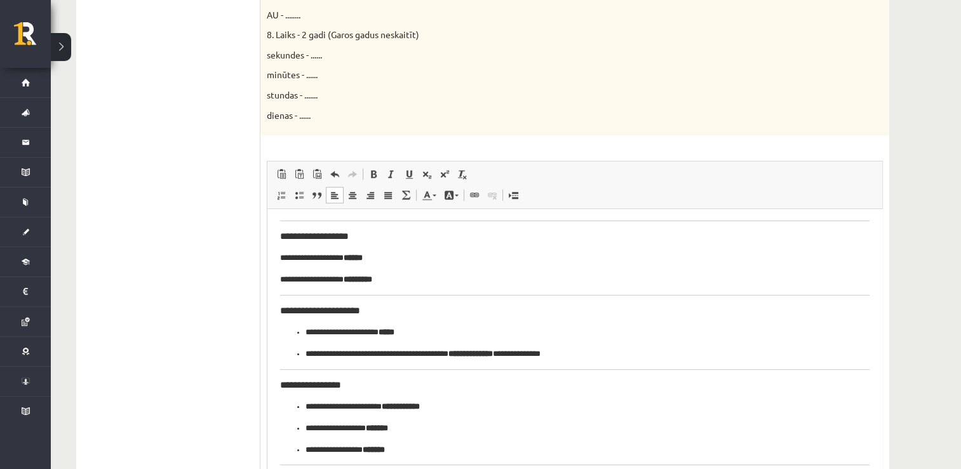
scroll to position [757, 0]
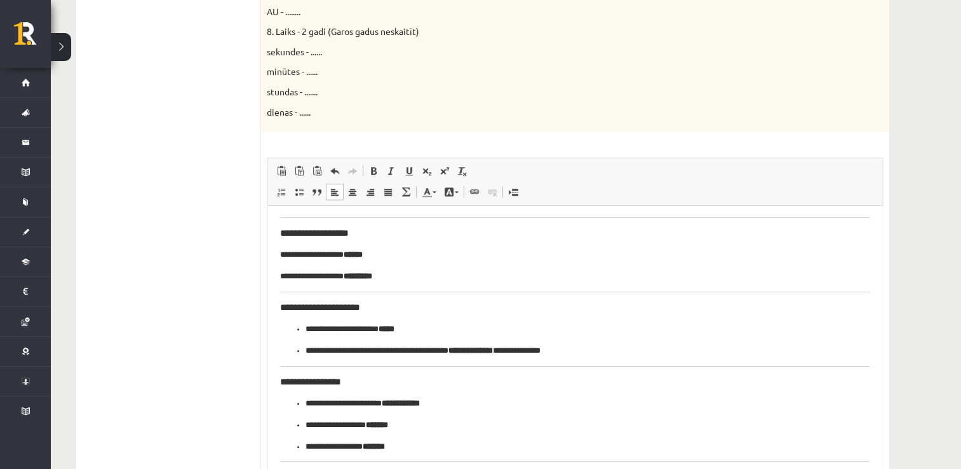
click at [301, 336] on ul "**********" at bounding box center [575, 340] width 590 height 34
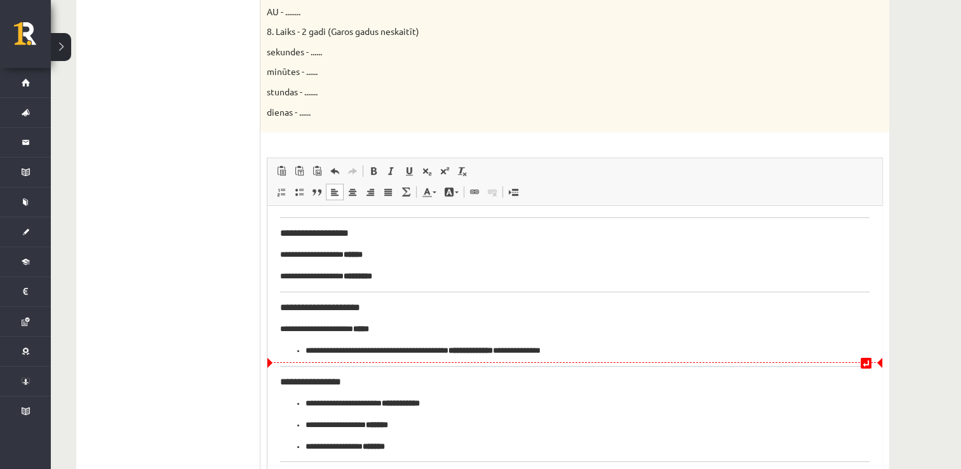
click at [302, 353] on ul "**********" at bounding box center [575, 350] width 590 height 13
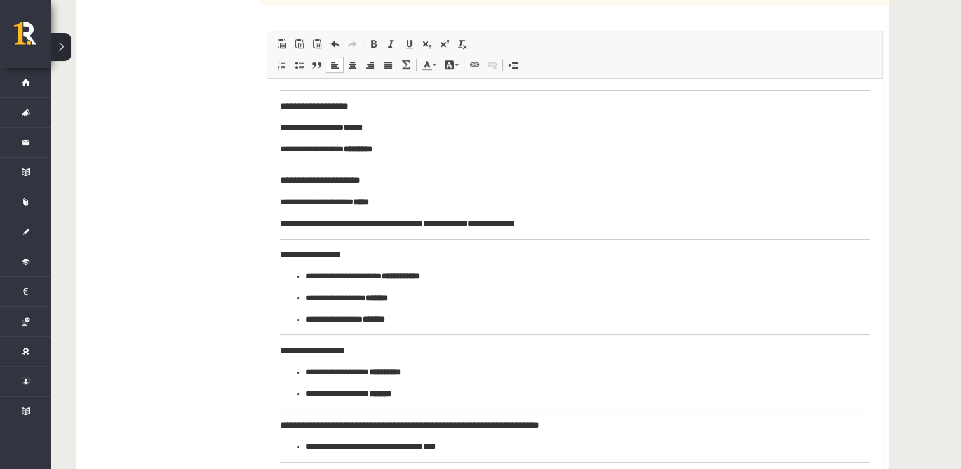
scroll to position [885, 0]
click at [300, 275] on ul "**********" at bounding box center [575, 298] width 590 height 56
click at [301, 294] on ul "**********" at bounding box center [575, 309] width 590 height 34
click at [301, 323] on ul "**********" at bounding box center [575, 319] width 590 height 13
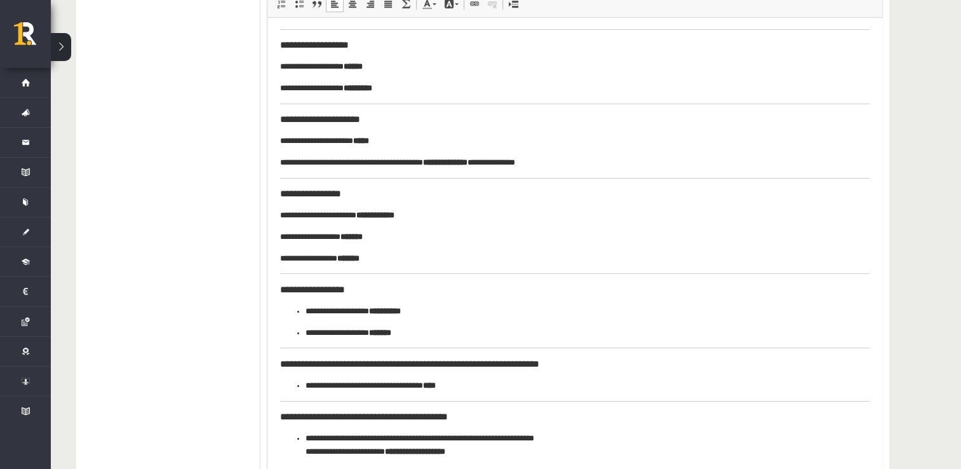
scroll to position [948, 0]
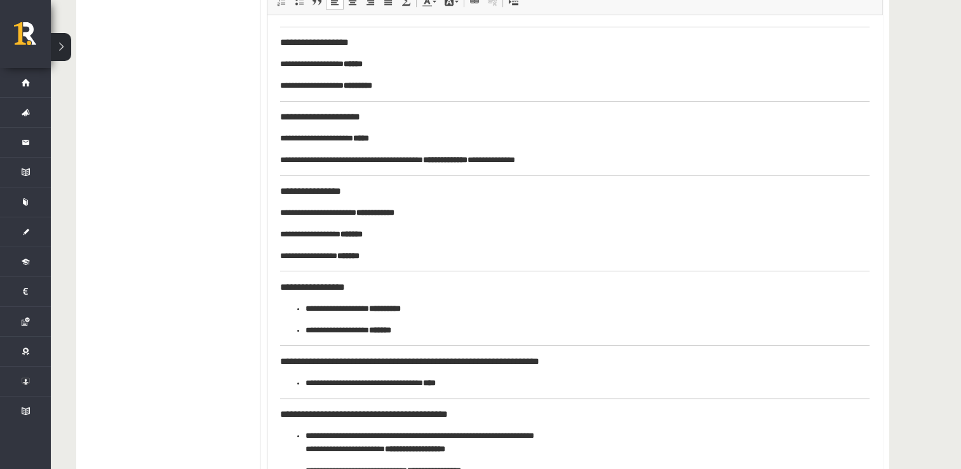
click at [301, 313] on ul "**********" at bounding box center [575, 319] width 590 height 34
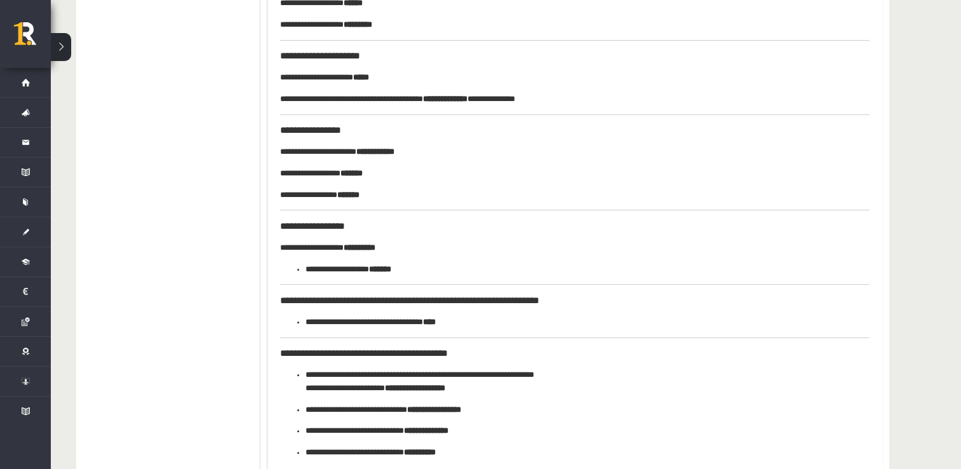
scroll to position [1012, 0]
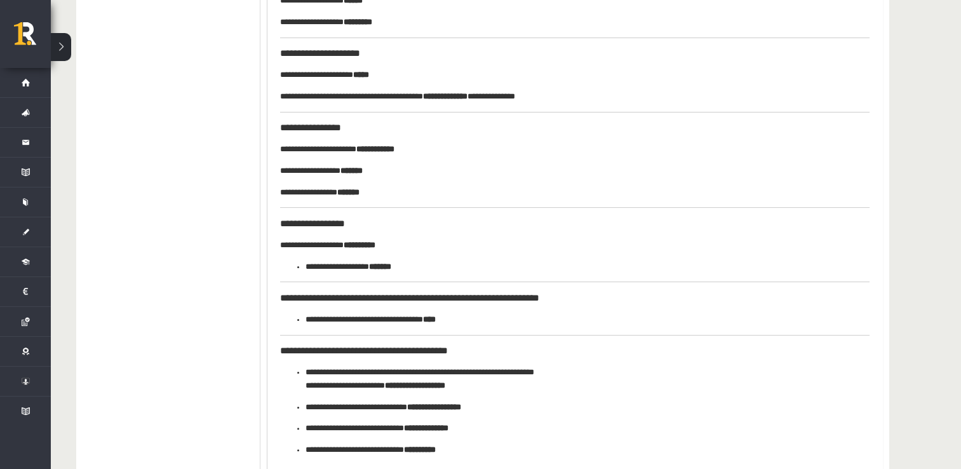
click at [302, 266] on ul "**********" at bounding box center [575, 267] width 590 height 13
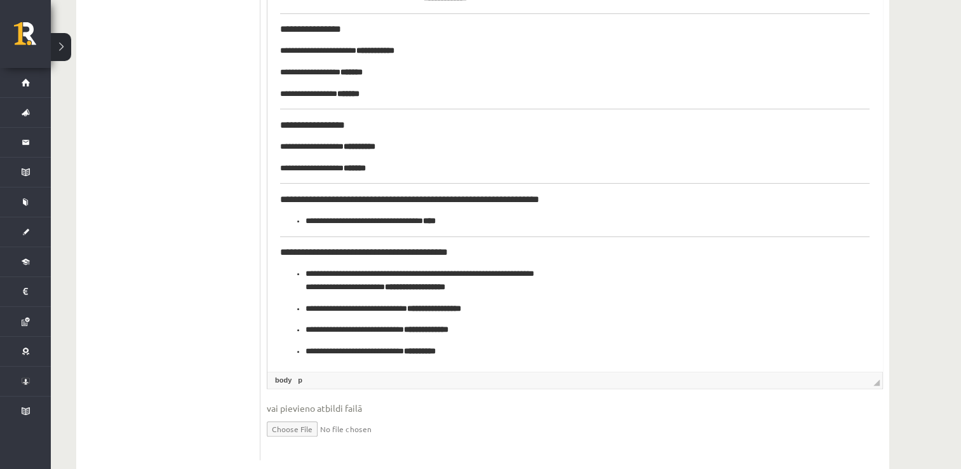
scroll to position [1139, 0]
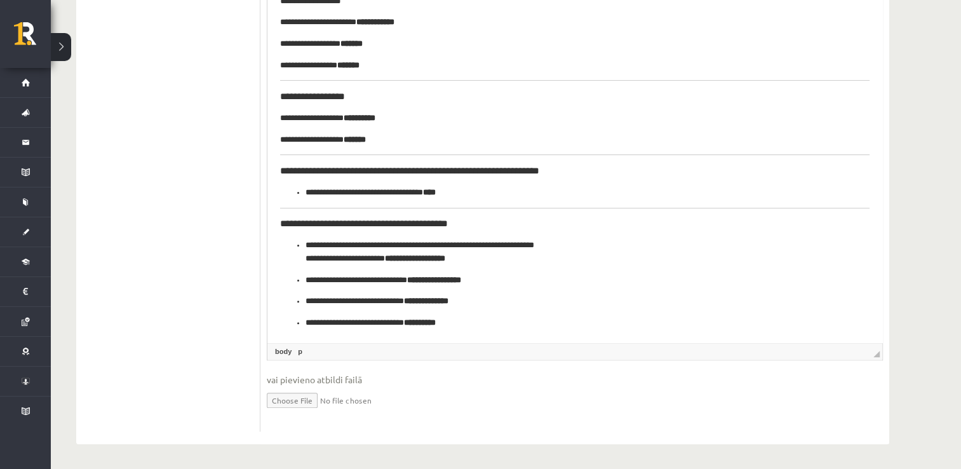
click at [306, 247] on li "**********" at bounding box center [575, 253] width 539 height 27
click at [301, 284] on ul "**********" at bounding box center [575, 303] width 590 height 56
click at [302, 303] on ul "**********" at bounding box center [575, 312] width 590 height 34
click at [301, 322] on ul "**********" at bounding box center [575, 323] width 590 height 13
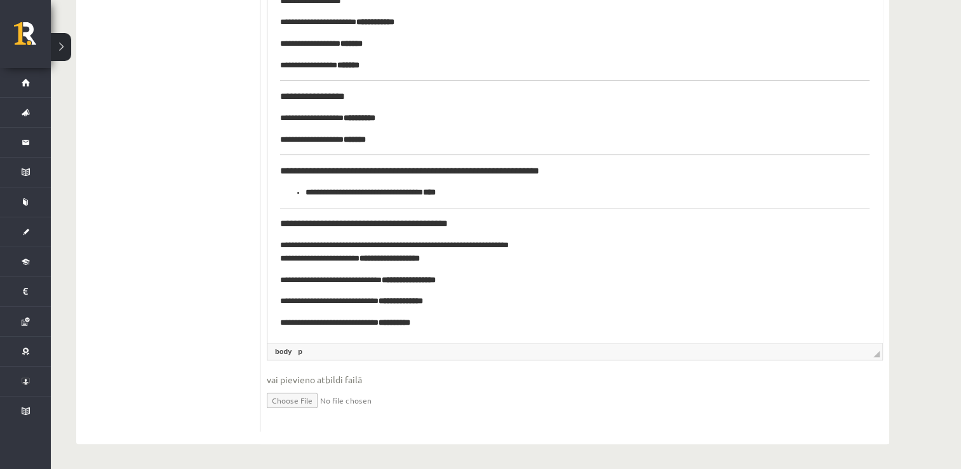
click at [289, 223] on h3 "**********" at bounding box center [570, 224] width 581 height 11
click at [286, 173] on h3 "**********" at bounding box center [570, 171] width 581 height 11
click at [287, 173] on h3 "**********" at bounding box center [570, 171] width 581 height 11
drag, startPoint x: 367, startPoint y: 169, endPoint x: 290, endPoint y: 172, distance: 76.3
click at [290, 172] on h3 "**********" at bounding box center [570, 171] width 581 height 11
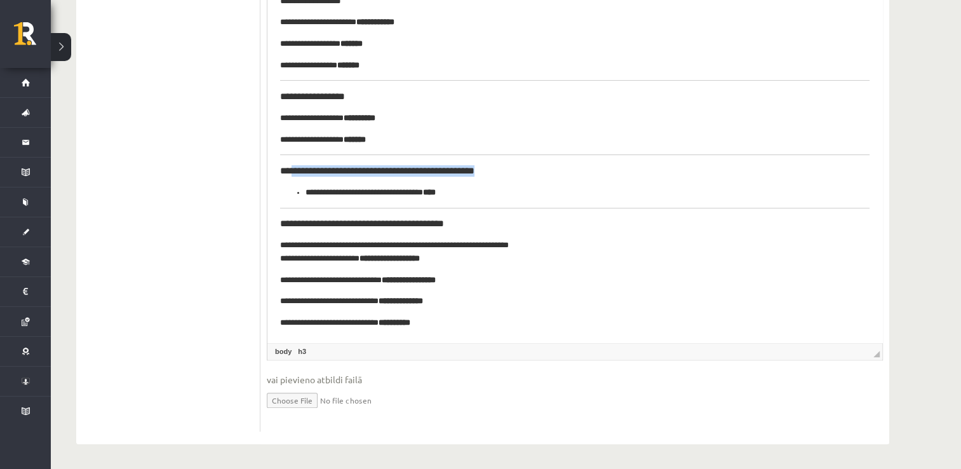
drag, startPoint x: 511, startPoint y: 169, endPoint x: 292, endPoint y: 170, distance: 219.2
click at [292, 170] on h3 "**********" at bounding box center [570, 171] width 581 height 11
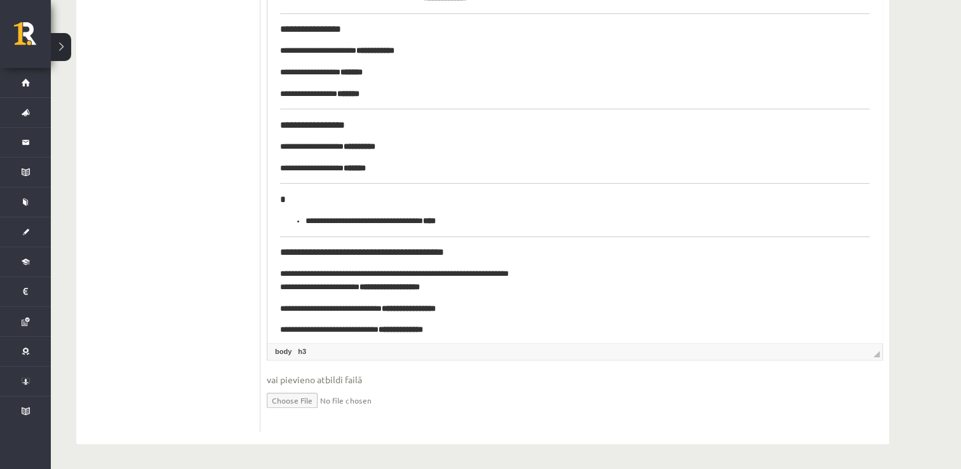
scroll to position [76, 0]
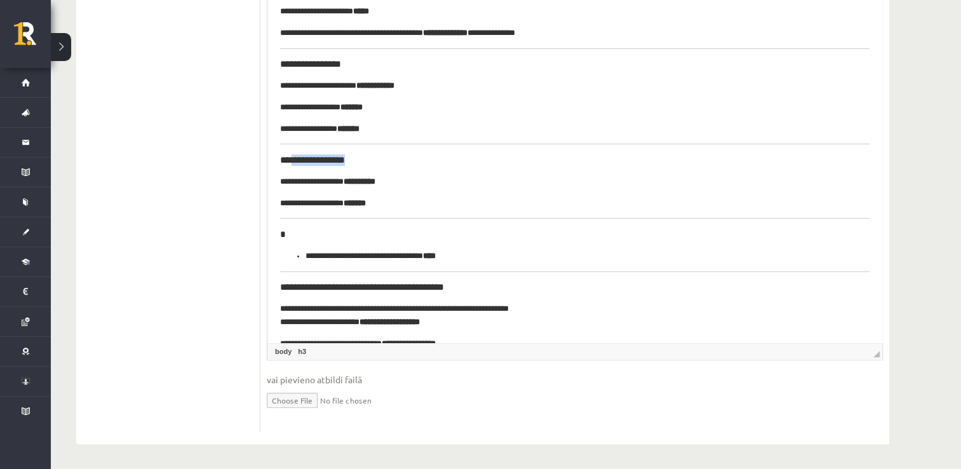
drag, startPoint x: 360, startPoint y: 162, endPoint x: 294, endPoint y: 160, distance: 66.8
click at [294, 160] on h3 "**********" at bounding box center [570, 160] width 581 height 11
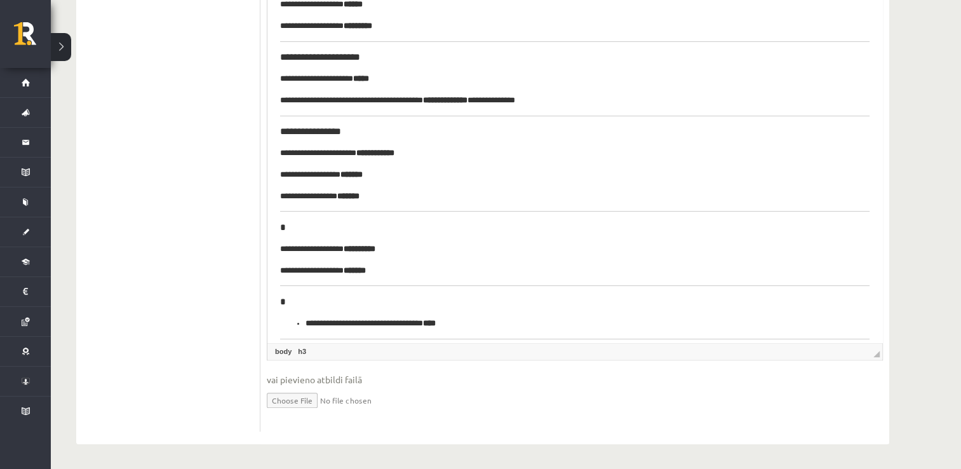
scroll to position [0, 0]
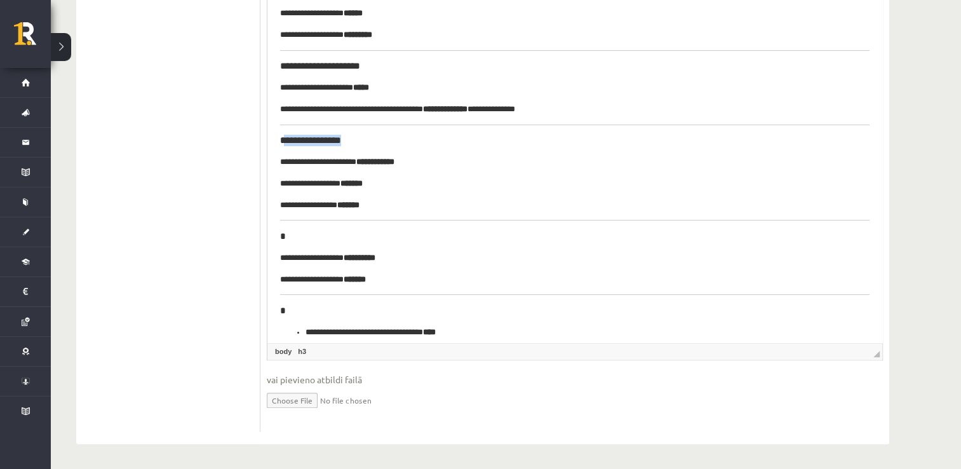
drag, startPoint x: 372, startPoint y: 141, endPoint x: 284, endPoint y: 140, distance: 88.3
click at [284, 140] on h3 "**********" at bounding box center [570, 140] width 581 height 11
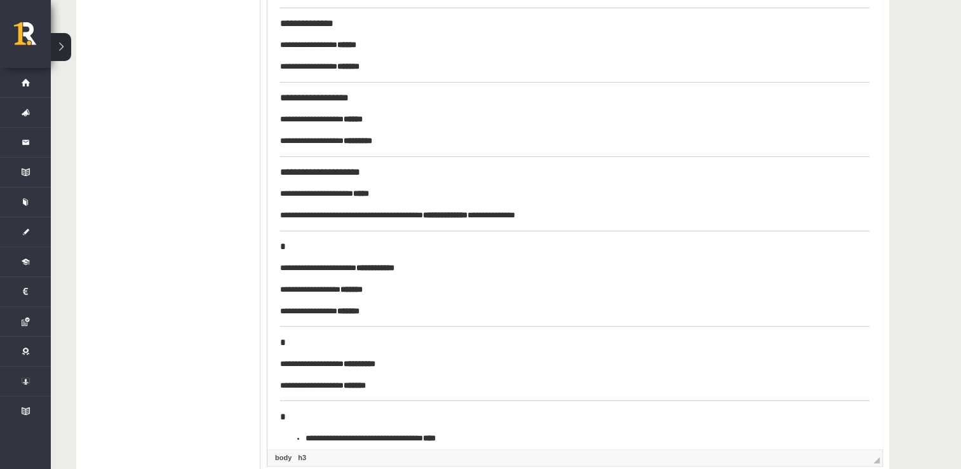
scroll to position [1012, 0]
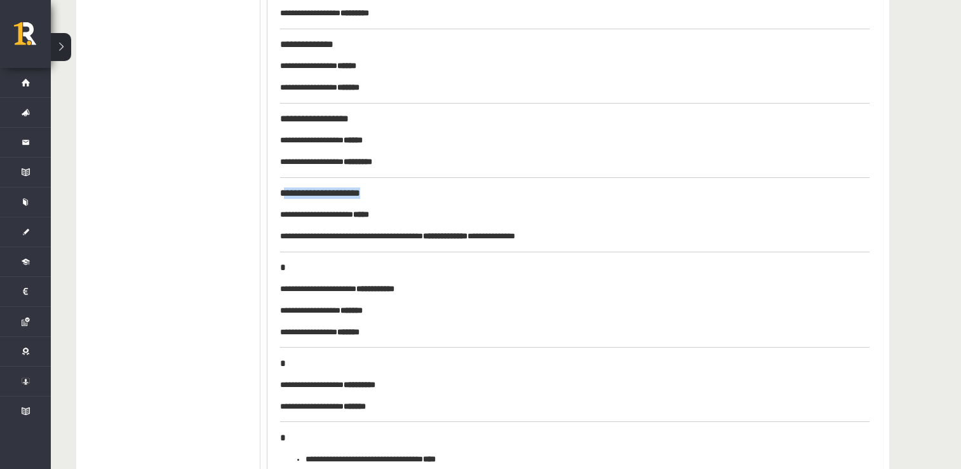
drag, startPoint x: 376, startPoint y: 199, endPoint x: 285, endPoint y: 196, distance: 90.9
click at [285, 196] on h3 "**********" at bounding box center [570, 193] width 581 height 11
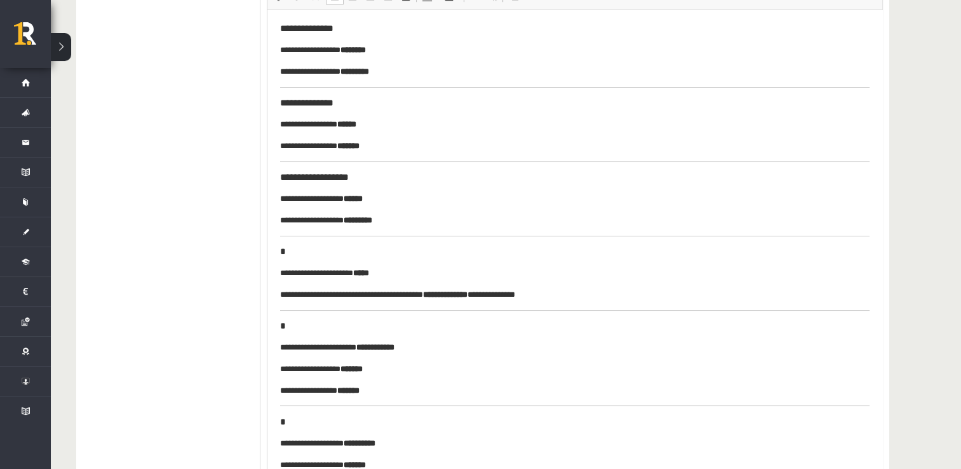
scroll to position [948, 0]
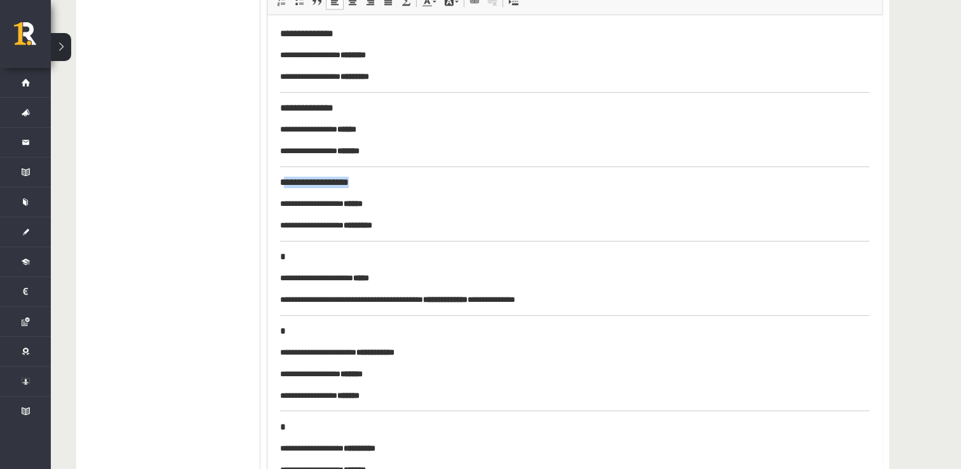
drag, startPoint x: 357, startPoint y: 181, endPoint x: 286, endPoint y: 184, distance: 70.6
click at [286, 184] on h3 "**********" at bounding box center [570, 182] width 581 height 11
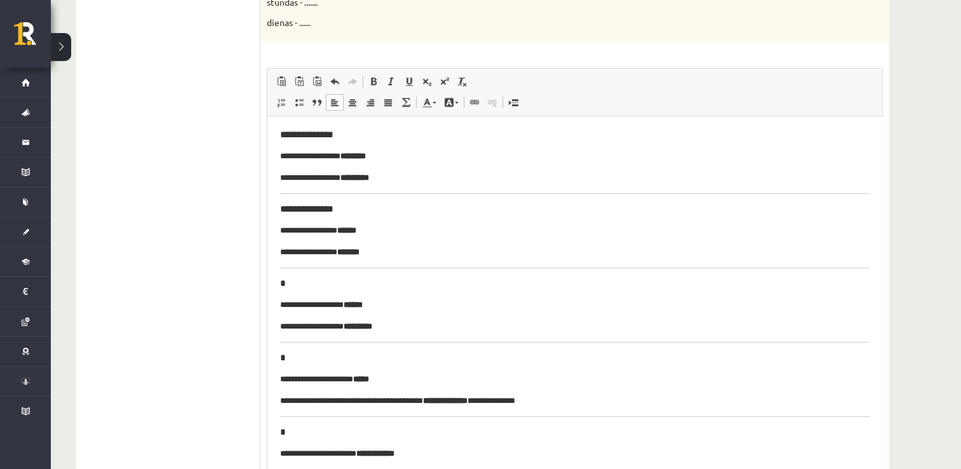
scroll to position [821, 0]
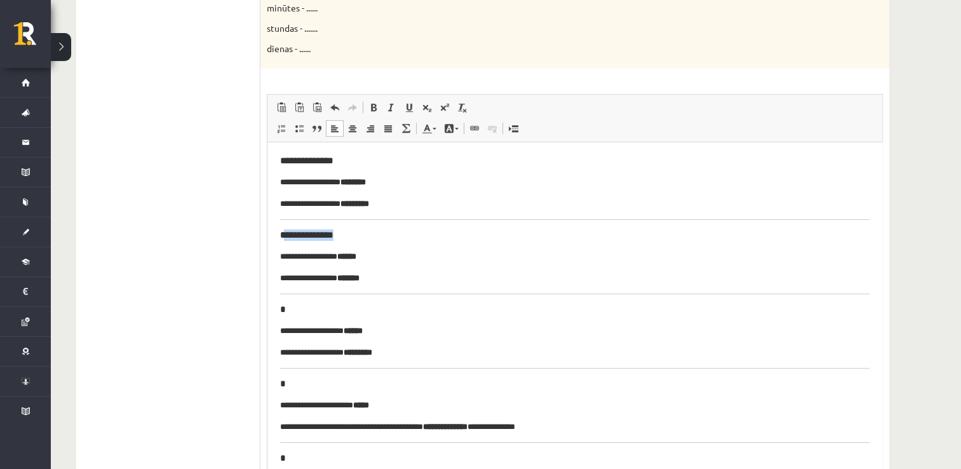
drag, startPoint x: 349, startPoint y: 233, endPoint x: 285, endPoint y: 240, distance: 64.6
click at [285, 240] on h3 "**********" at bounding box center [570, 234] width 581 height 11
drag, startPoint x: 350, startPoint y: 158, endPoint x: 286, endPoint y: 163, distance: 64.4
click at [286, 163] on h3 "**********" at bounding box center [570, 160] width 581 height 11
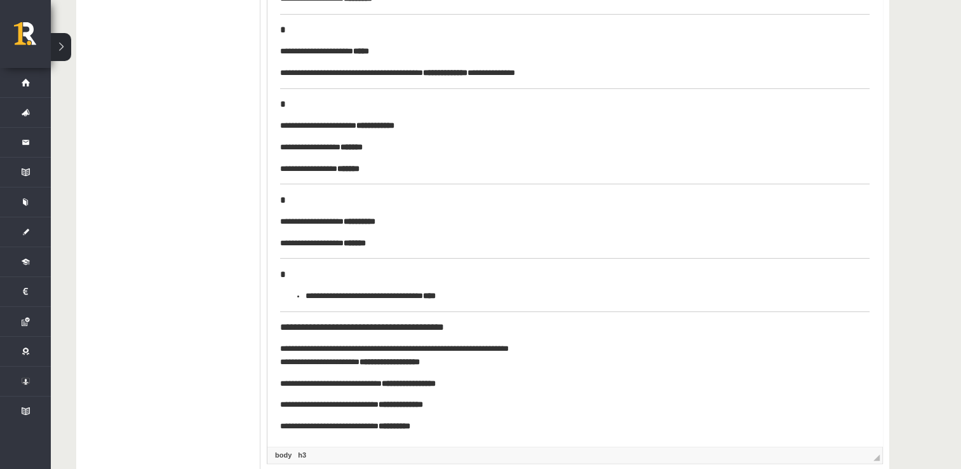
scroll to position [1075, 0]
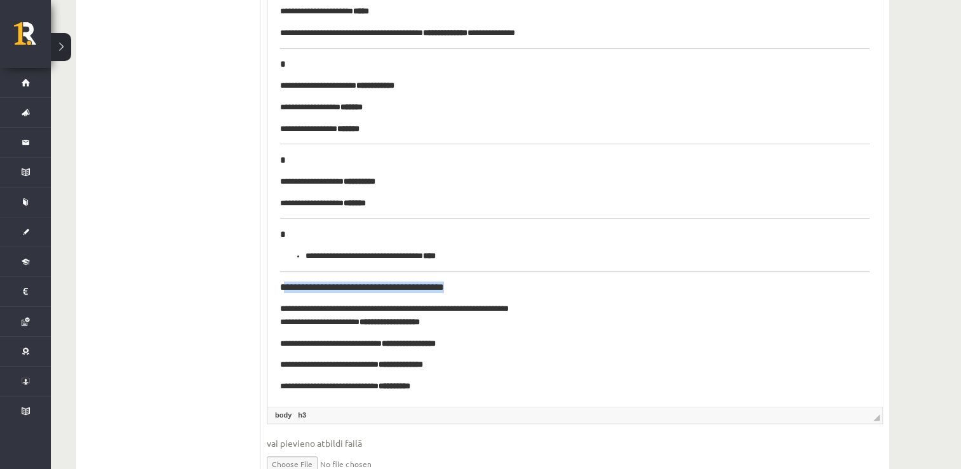
drag, startPoint x: 480, startPoint y: 286, endPoint x: 285, endPoint y: 287, distance: 195.1
click at [285, 287] on h3 "**********" at bounding box center [570, 287] width 581 height 11
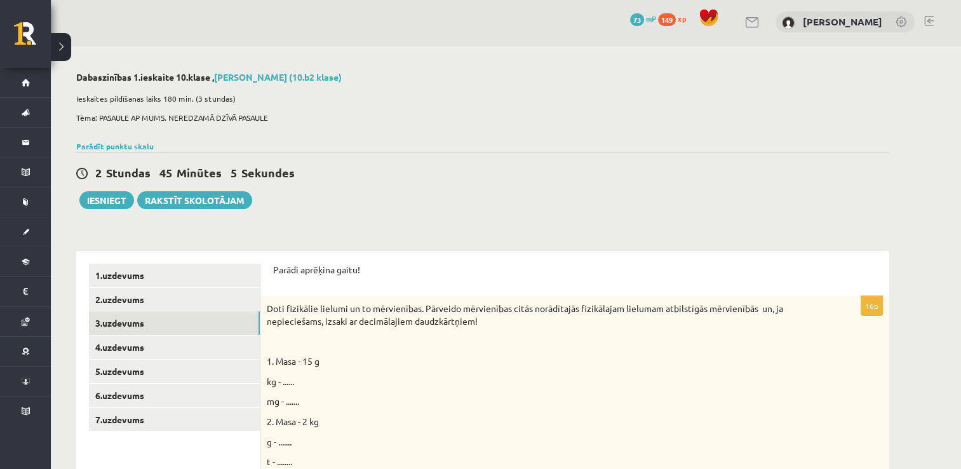
scroll to position [0, 0]
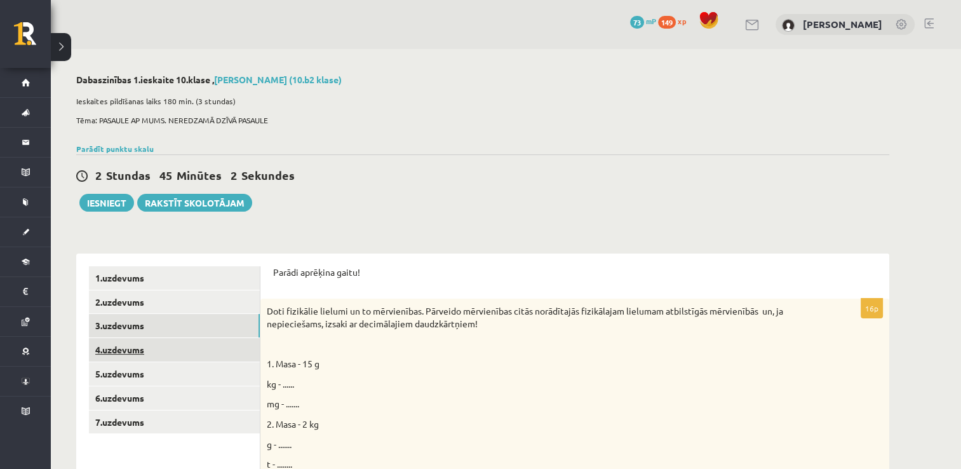
click at [117, 347] on link "4.uzdevums" at bounding box center [174, 350] width 171 height 24
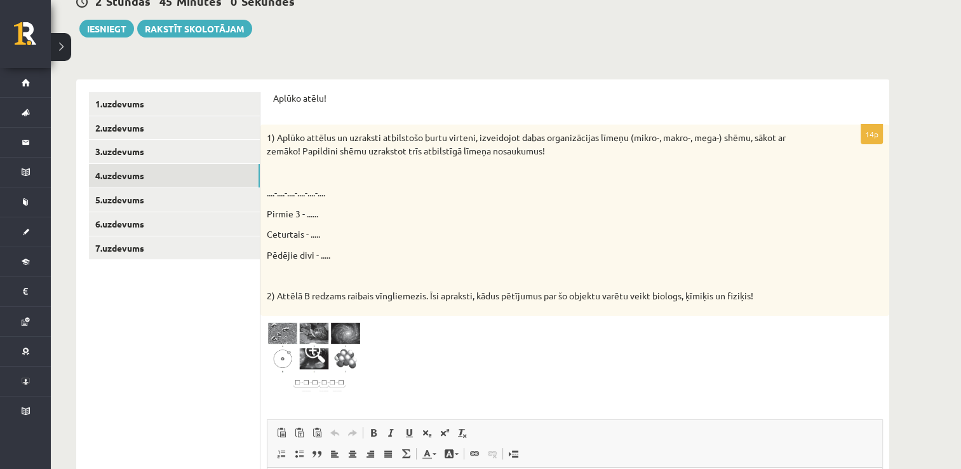
scroll to position [173, 0]
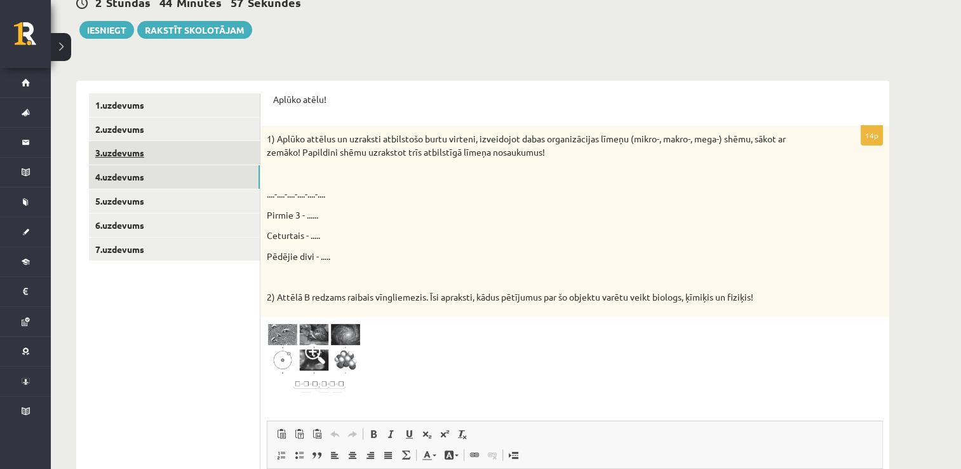
click at [163, 163] on link "3.uzdevums" at bounding box center [174, 153] width 171 height 24
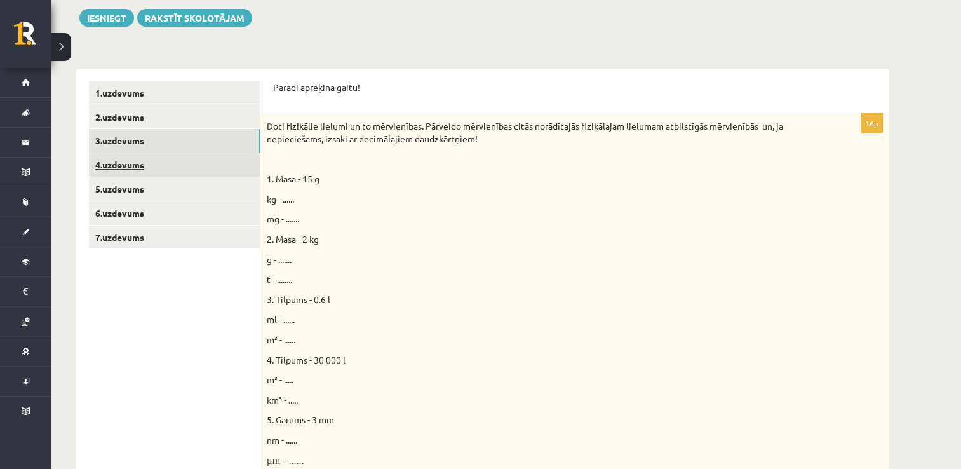
scroll to position [178, 0]
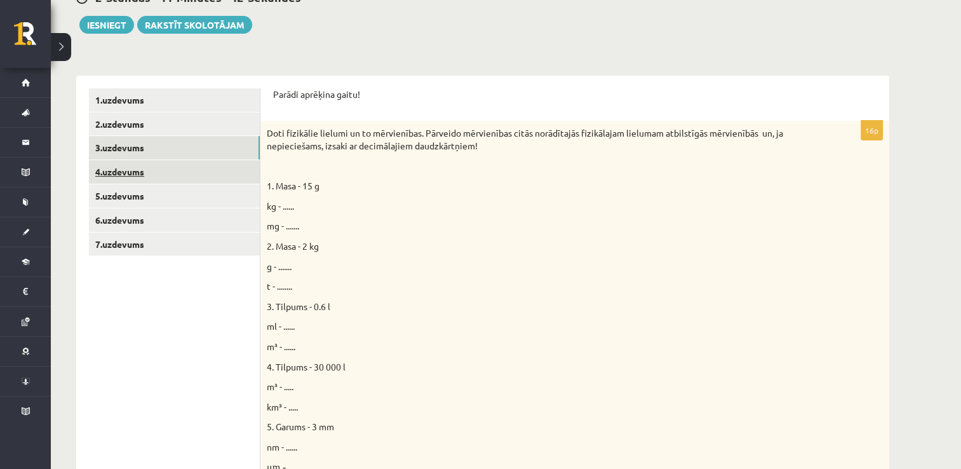
click at [132, 175] on link "4.uzdevums" at bounding box center [174, 172] width 171 height 24
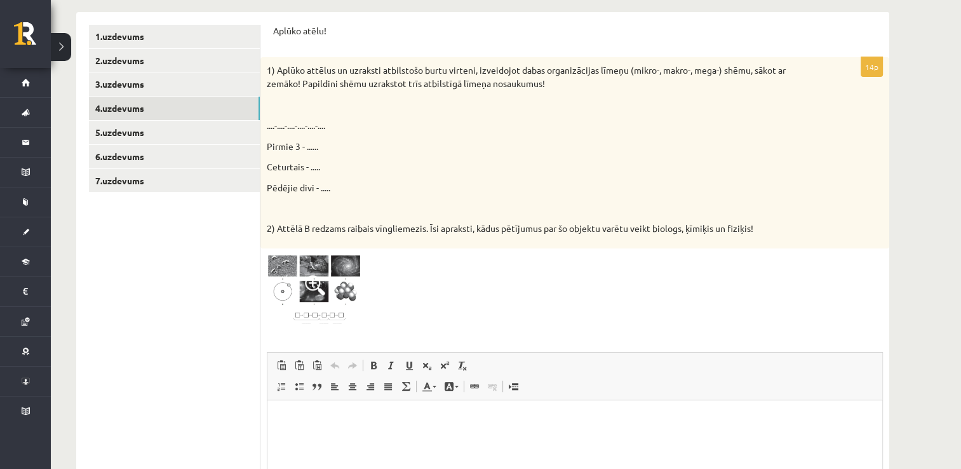
scroll to position [0, 0]
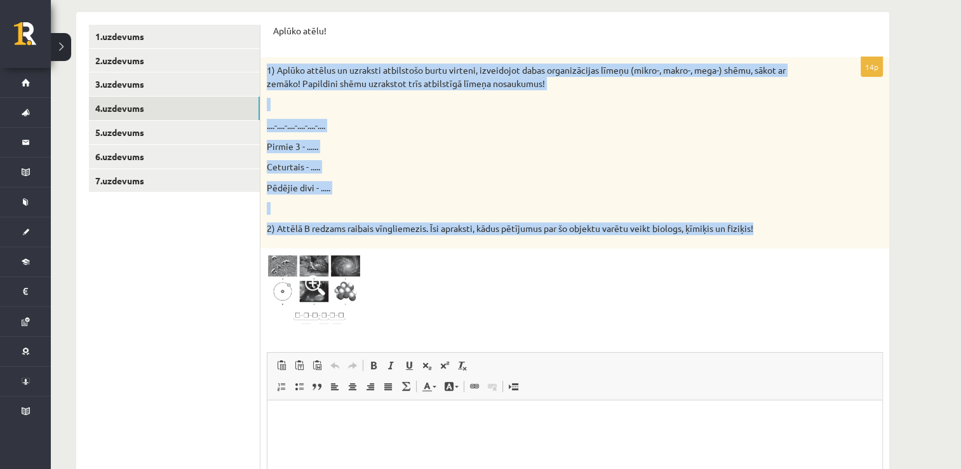
drag, startPoint x: 267, startPoint y: 71, endPoint x: 765, endPoint y: 233, distance: 523.7
click at [765, 233] on div "1) Aplūko attēlus un uzraksti atbilstošo burtu virteni, izveidojot dabas organi…" at bounding box center [575, 152] width 629 height 191
drag, startPoint x: 332, startPoint y: 262, endPoint x: 325, endPoint y: 265, distance: 7.4
click at [325, 265] on img at bounding box center [314, 291] width 95 height 72
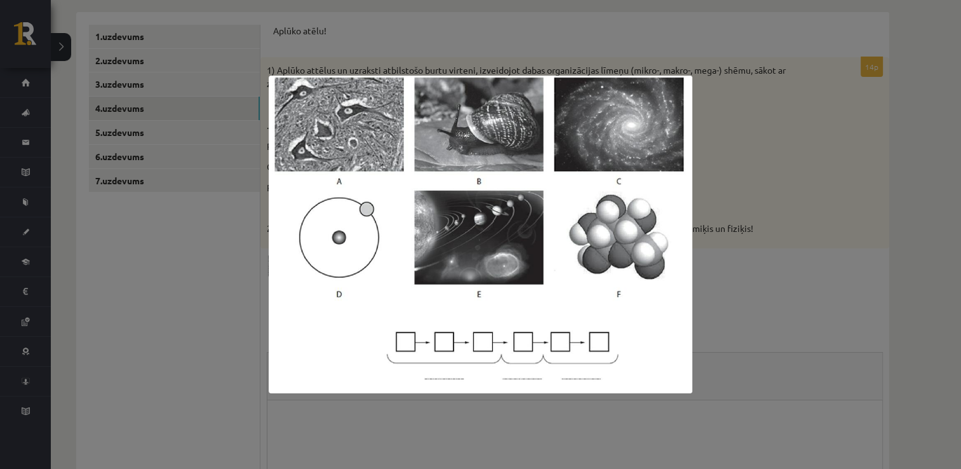
click at [186, 337] on div at bounding box center [480, 234] width 961 height 469
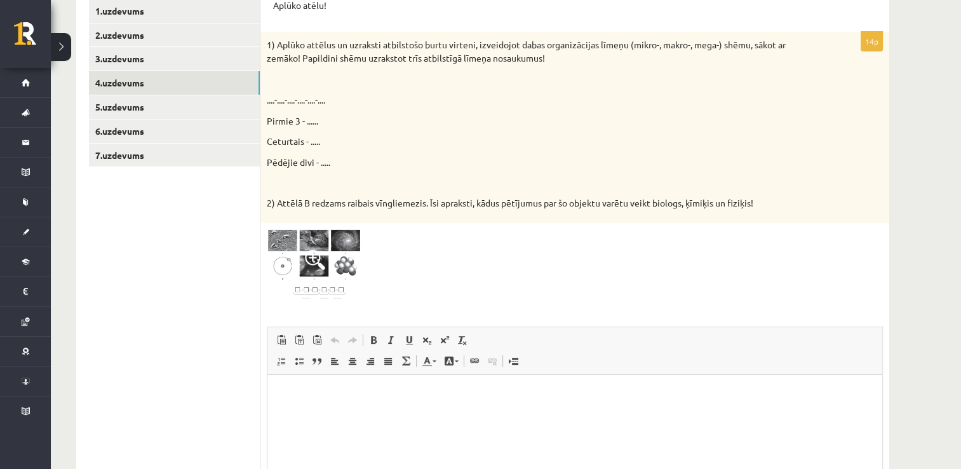
scroll to position [426, 0]
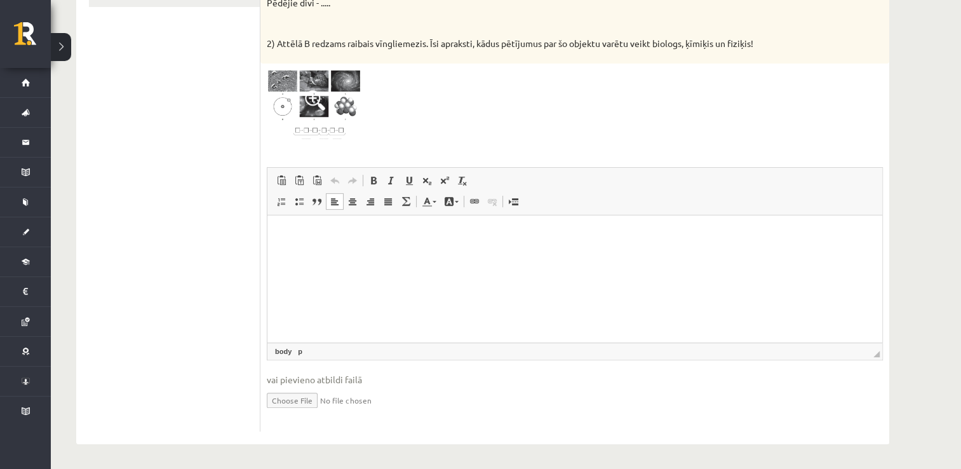
click at [318, 247] on html at bounding box center [575, 234] width 615 height 39
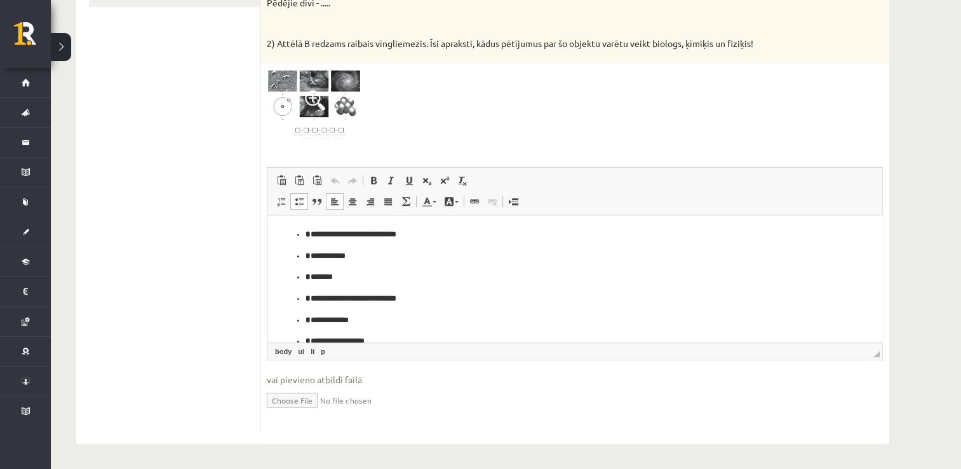
scroll to position [4, 0]
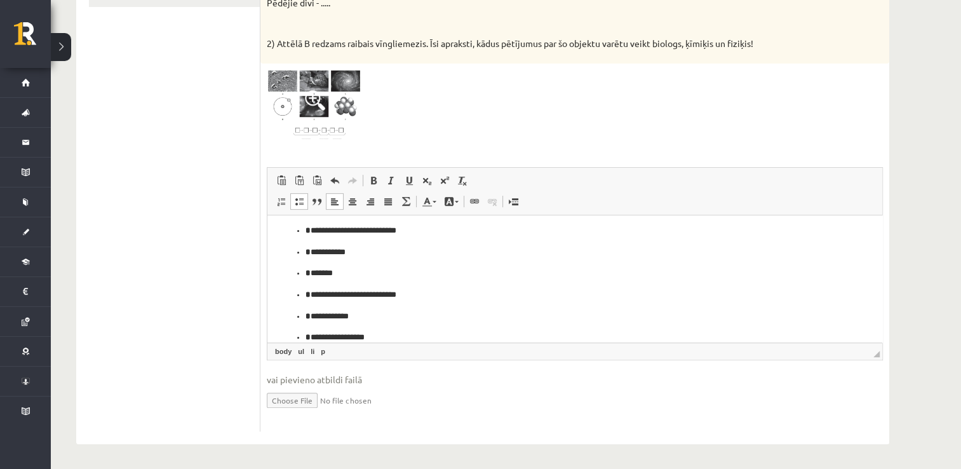
drag, startPoint x: 873, startPoint y: 356, endPoint x: 878, endPoint y: 348, distance: 9.2
click at [882, 365] on fieldset "Rich Text Editor, wiswyg-editor-user-answer-47024951616000 Redaktora rīkjoslas …" at bounding box center [575, 296] width 616 height 258
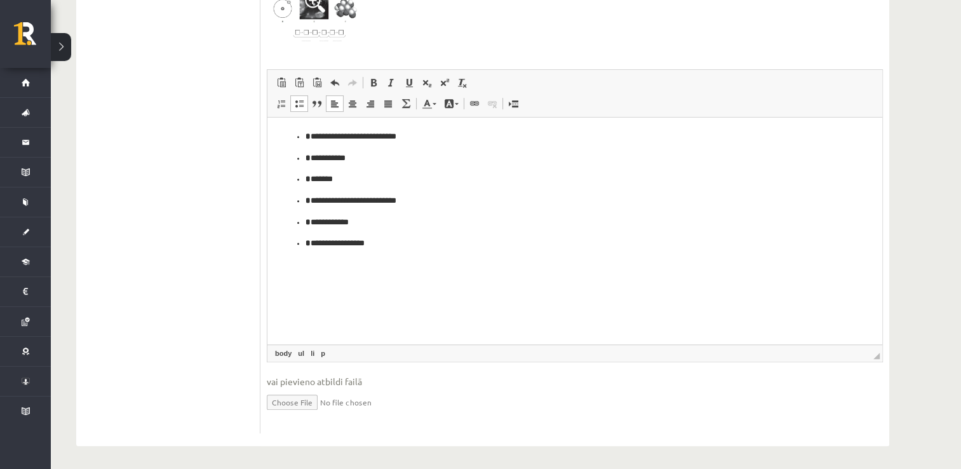
scroll to position [526, 0]
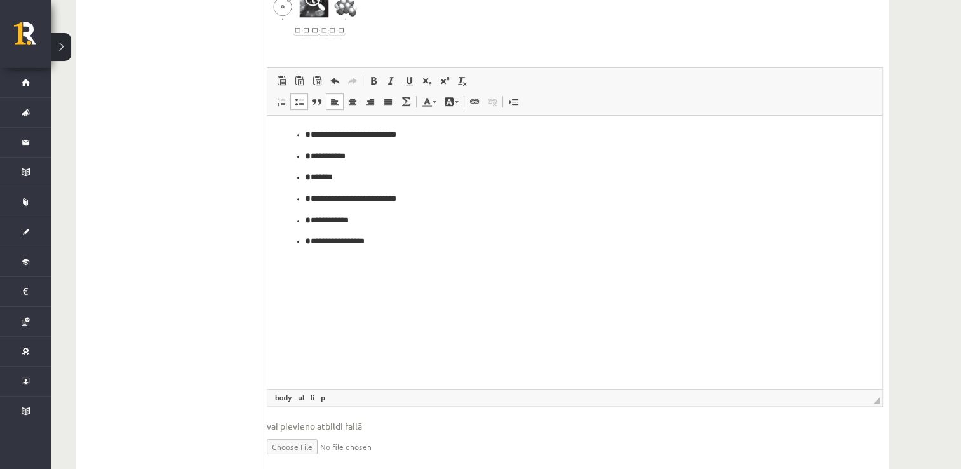
drag, startPoint x: 877, startPoint y: 355, endPoint x: 876, endPoint y: 440, distance: 85.2
drag, startPoint x: 876, startPoint y: 395, endPoint x: 234, endPoint y: 132, distance: 694.5
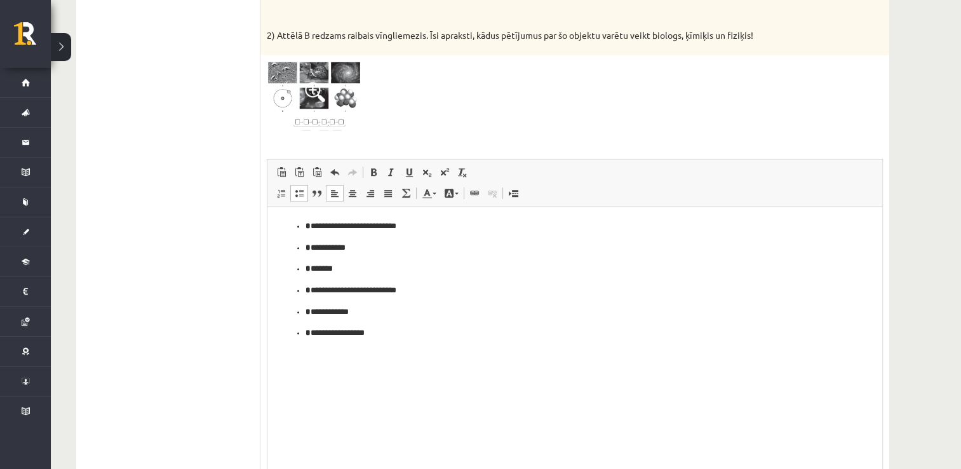
scroll to position [399, 0]
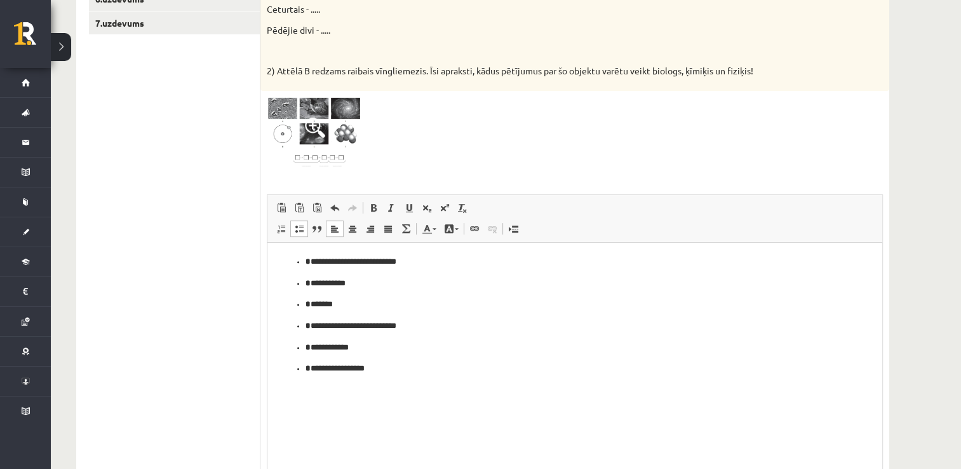
click at [306, 262] on li "**********" at bounding box center [575, 261] width 539 height 13
click at [304, 286] on ul "**********" at bounding box center [575, 325] width 590 height 98
click at [306, 309] on li "* ******" at bounding box center [575, 303] width 539 height 13
click at [302, 325] on ul "**********" at bounding box center [575, 347] width 590 height 56
click at [300, 348] on ul "**********" at bounding box center [575, 358] width 590 height 34
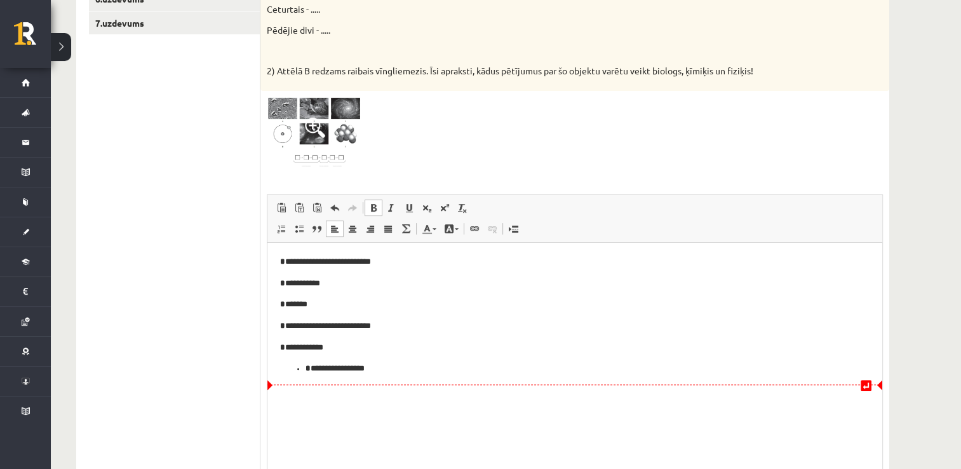
click at [300, 368] on ul "**********" at bounding box center [575, 368] width 590 height 13
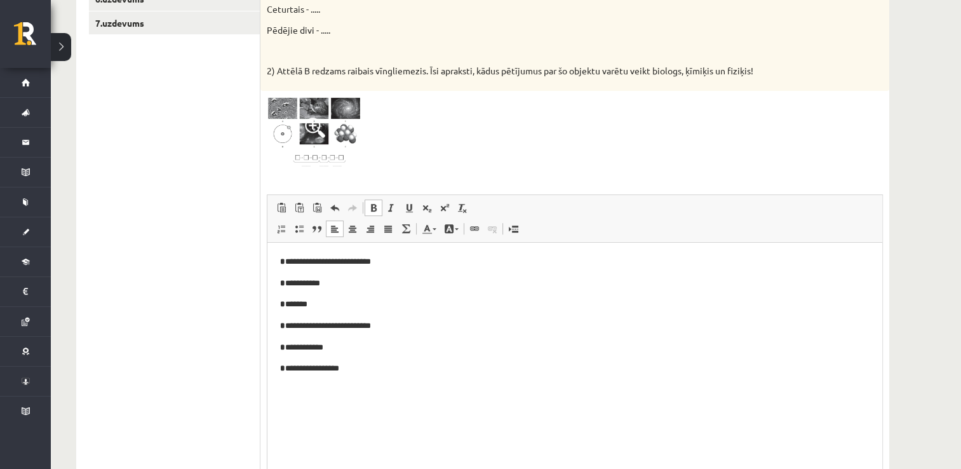
click at [286, 256] on p "**********" at bounding box center [575, 261] width 590 height 13
click at [203, 268] on ul "1.uzdevums 2.uzdevums 3.uzdevums 4.uzdevums 5.uzdevums 6.uzdevums 7.uzdevums" at bounding box center [175, 275] width 172 height 816
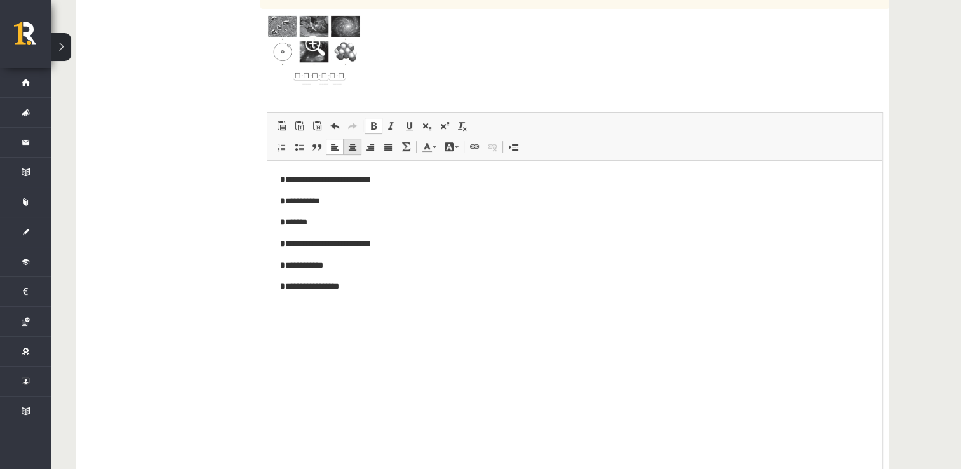
scroll to position [526, 0]
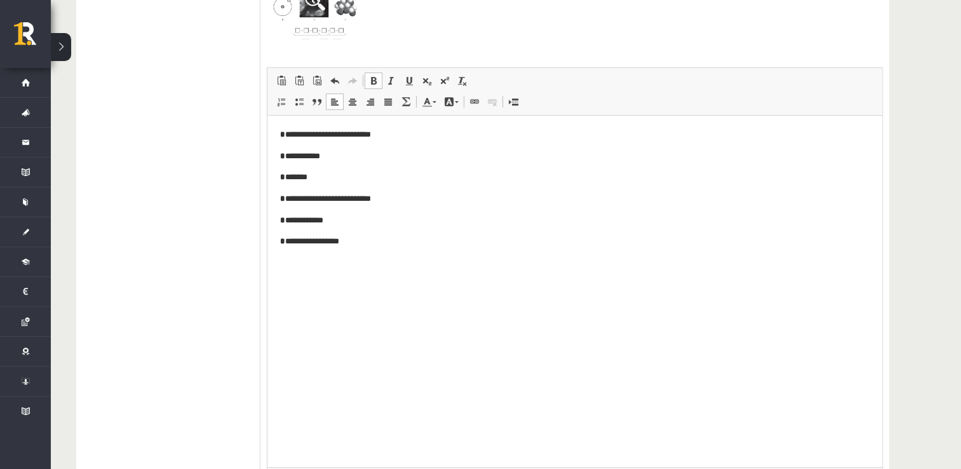
click at [298, 241] on p "**********" at bounding box center [575, 240] width 590 height 13
click at [297, 221] on p "**********" at bounding box center [575, 220] width 590 height 13
click at [296, 201] on p "**********" at bounding box center [575, 198] width 590 height 13
click at [297, 180] on p "* ******" at bounding box center [575, 176] width 590 height 13
click at [295, 160] on p "**********" at bounding box center [575, 155] width 590 height 13
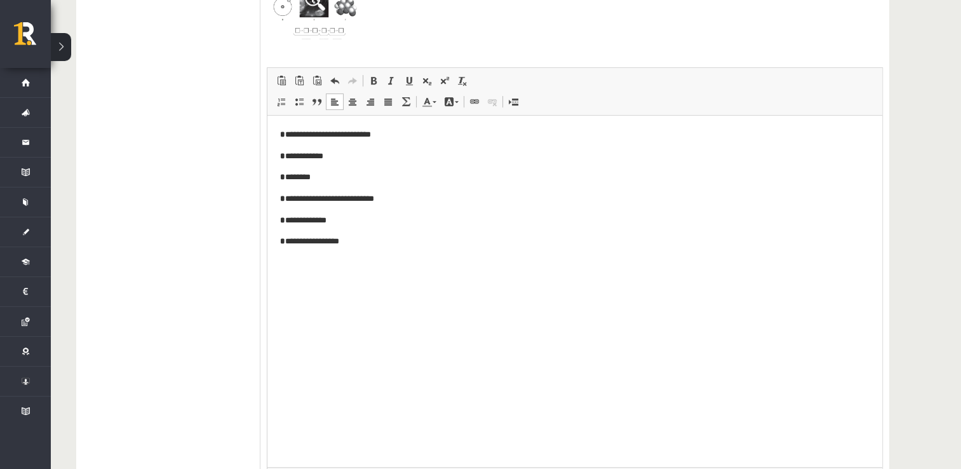
click at [297, 137] on p "**********" at bounding box center [575, 134] width 590 height 13
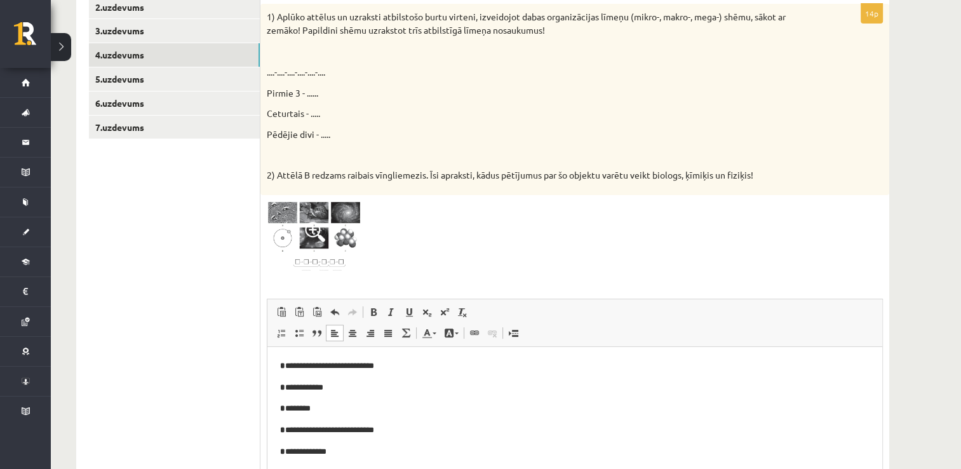
scroll to position [208, 0]
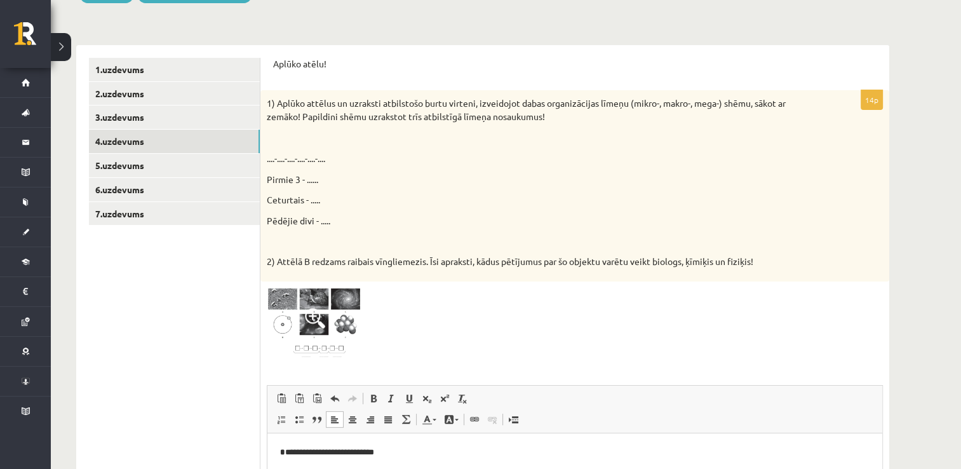
click at [168, 358] on ul "1.uzdevums 2.uzdevums 3.uzdevums 4.uzdevums 5.uzdevums 6.uzdevums 7.uzdevums" at bounding box center [175, 466] width 172 height 816
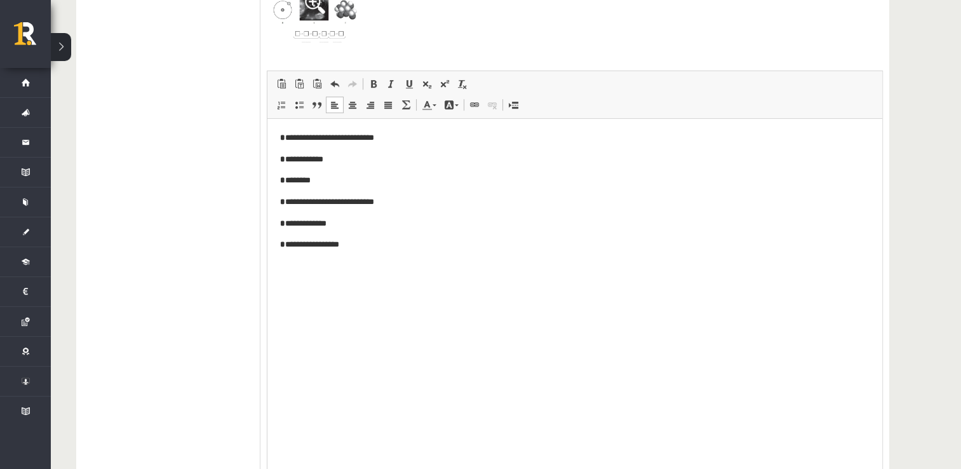
scroll to position [526, 0]
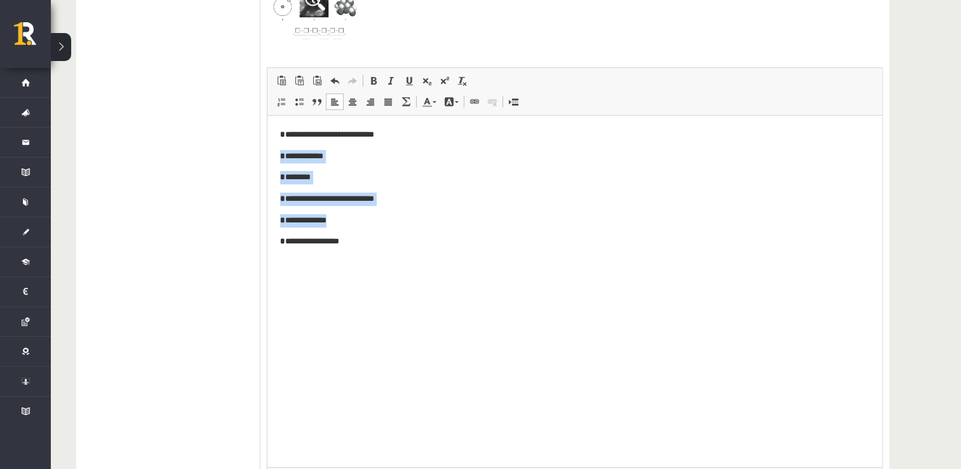
drag, startPoint x: 395, startPoint y: 131, endPoint x: 270, endPoint y: 149, distance: 125.9
click at [270, 247] on html "**********" at bounding box center [575, 188] width 615 height 146
click at [275, 132] on html "**********" at bounding box center [575, 188] width 615 height 146
drag, startPoint x: 287, startPoint y: 138, endPoint x: 425, endPoint y: 255, distance: 181.3
click at [425, 255] on html "**********" at bounding box center [575, 188] width 615 height 146
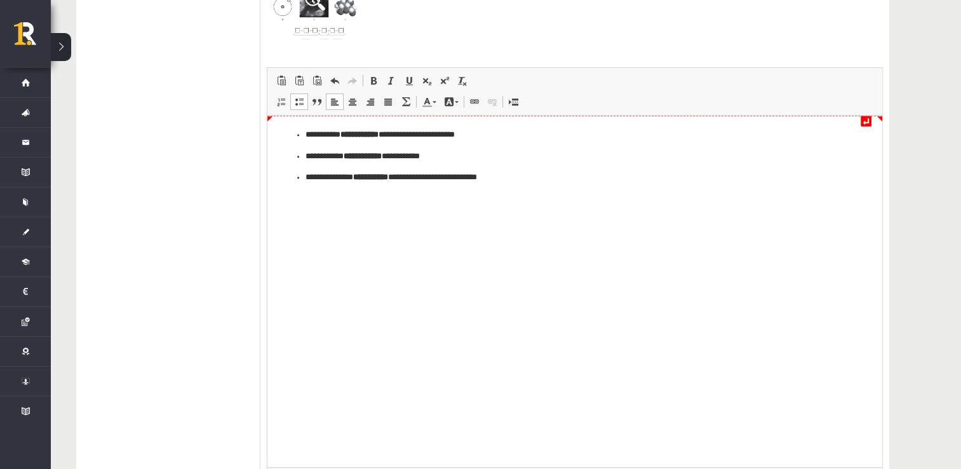
click at [302, 130] on ul "**********" at bounding box center [575, 156] width 590 height 56
click at [301, 161] on ul "**********" at bounding box center [575, 166] width 590 height 34
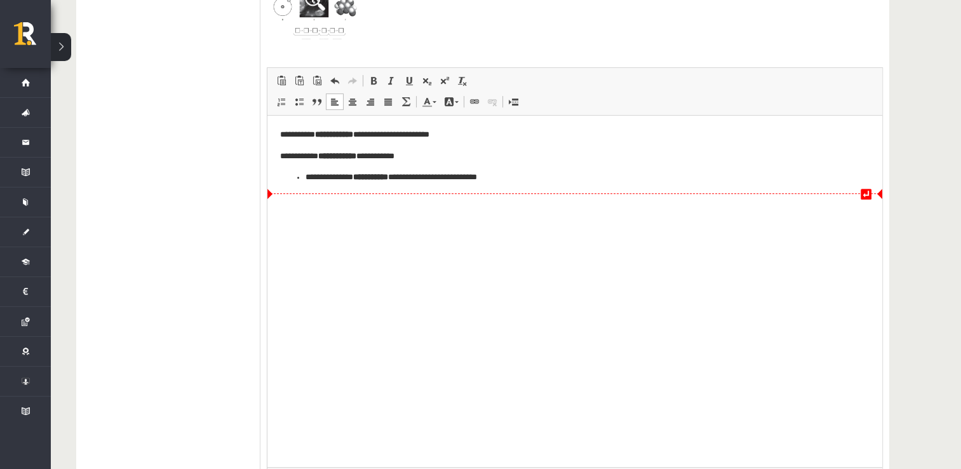
click at [302, 179] on ul "**********" at bounding box center [575, 176] width 590 height 13
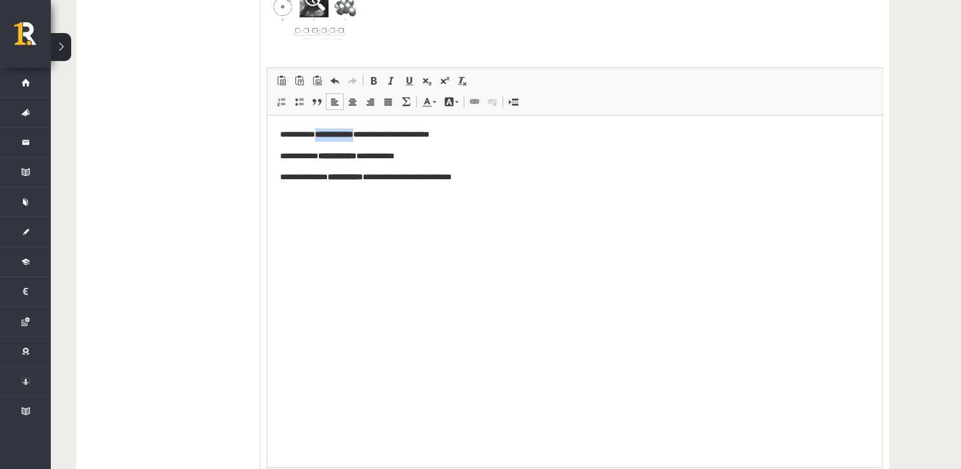
drag, startPoint x: 376, startPoint y: 135, endPoint x: 323, endPoint y: 137, distance: 52.8
click at [323, 137] on p "**********" at bounding box center [575, 134] width 590 height 13
click at [336, 134] on b "**********" at bounding box center [334, 134] width 38 height 8
drag, startPoint x: 414, startPoint y: 278, endPoint x: 433, endPoint y: 248, distance: 36.0
click at [416, 196] on html "**********" at bounding box center [575, 155] width 615 height 81
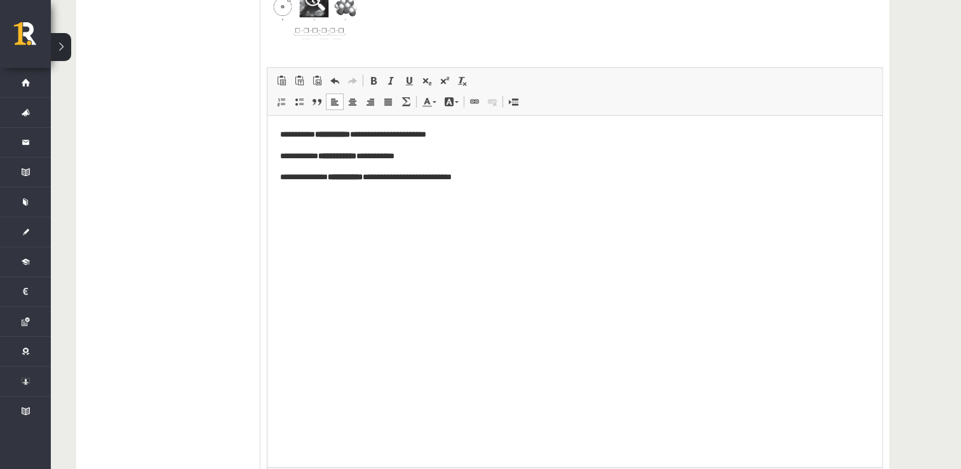
click at [428, 181] on p "**********" at bounding box center [575, 176] width 590 height 13
click at [440, 135] on p "**********" at bounding box center [575, 134] width 590 height 13
click at [400, 133] on p "**********" at bounding box center [575, 134] width 590 height 13
click at [400, 135] on p "**********" at bounding box center [575, 134] width 590 height 13
click at [405, 137] on p "**********" at bounding box center [575, 134] width 590 height 13
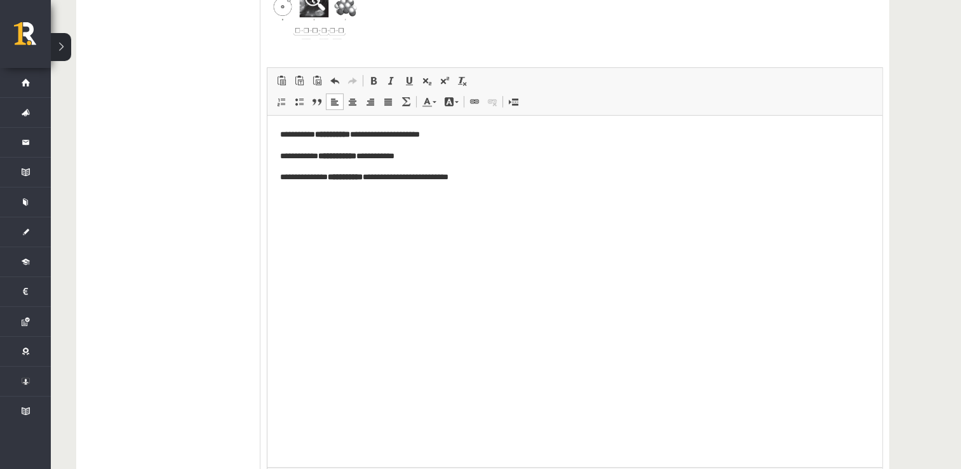
drag, startPoint x: 520, startPoint y: 330, endPoint x: 461, endPoint y: 268, distance: 86.3
click at [513, 196] on html "**********" at bounding box center [575, 155] width 615 height 81
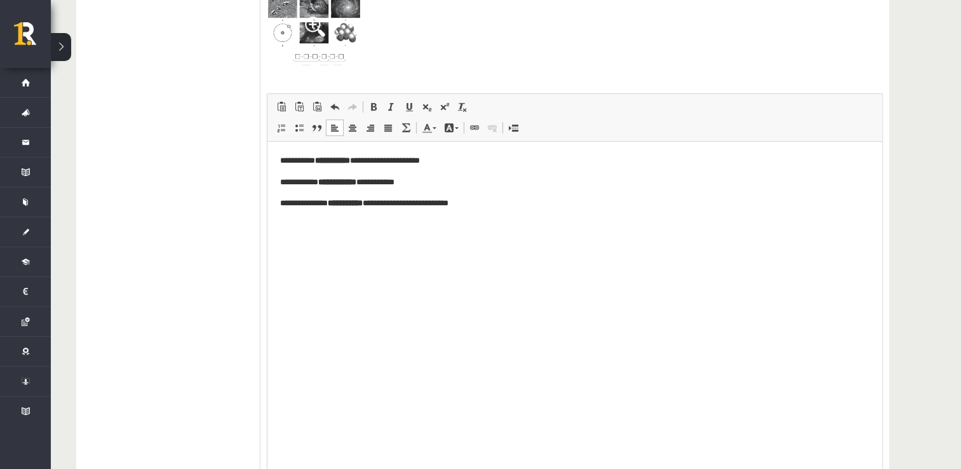
scroll to position [463, 0]
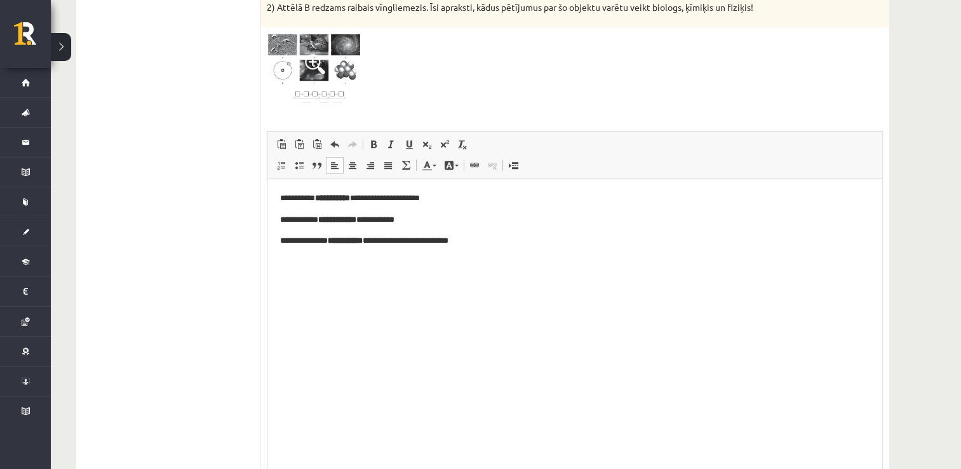
click at [277, 198] on html "**********" at bounding box center [575, 219] width 615 height 81
click at [287, 196] on p "**********" at bounding box center [575, 197] width 590 height 13
click at [390, 260] on html "**********" at bounding box center [575, 219] width 615 height 81
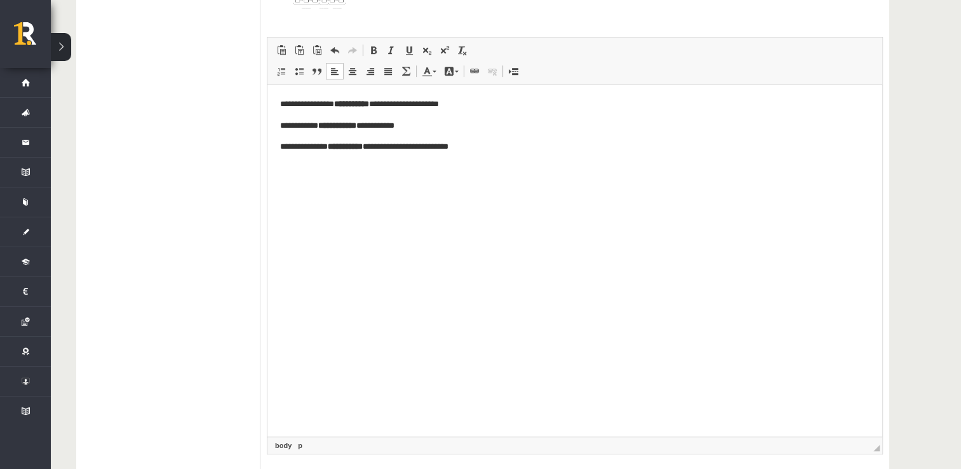
scroll to position [524, 0]
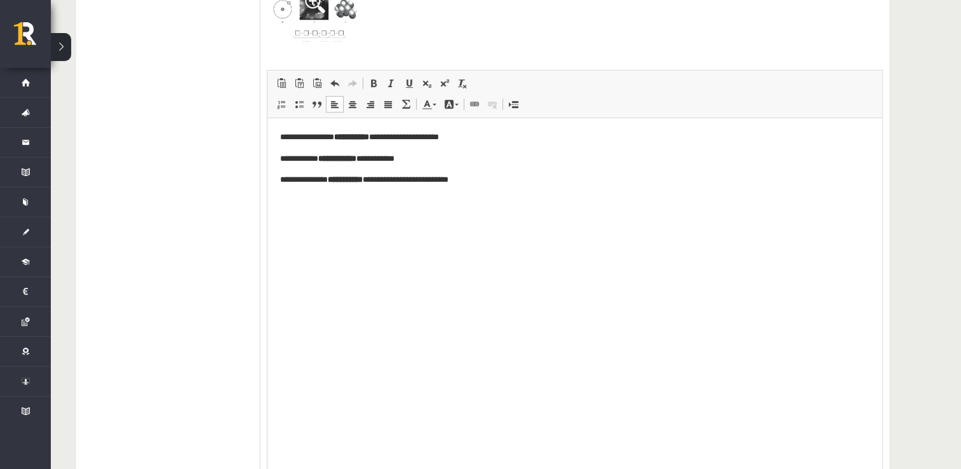
click at [319, 199] on html "**********" at bounding box center [575, 158] width 615 height 81
click at [499, 186] on html "**********" at bounding box center [575, 158] width 615 height 81
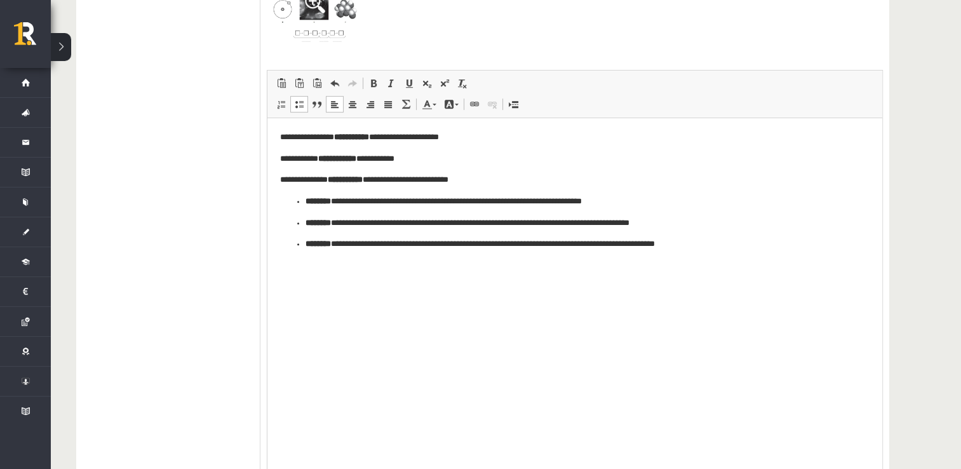
click at [302, 205] on ul "**********" at bounding box center [575, 222] width 590 height 56
click at [300, 225] on ul "**********" at bounding box center [575, 233] width 590 height 34
click at [303, 247] on ul "**********" at bounding box center [575, 243] width 590 height 13
click at [276, 199] on html "**********" at bounding box center [575, 191] width 615 height 146
click at [412, 263] on html "**********" at bounding box center [575, 191] width 615 height 146
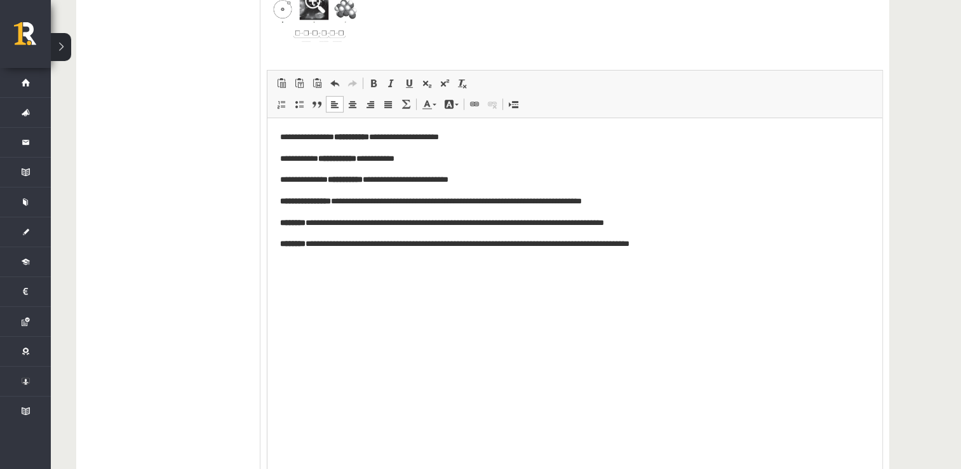
click at [438, 205] on p "**********" at bounding box center [575, 200] width 590 height 13
click at [490, 229] on p "**********" at bounding box center [575, 222] width 590 height 13
click at [386, 263] on html "**********" at bounding box center [575, 191] width 615 height 146
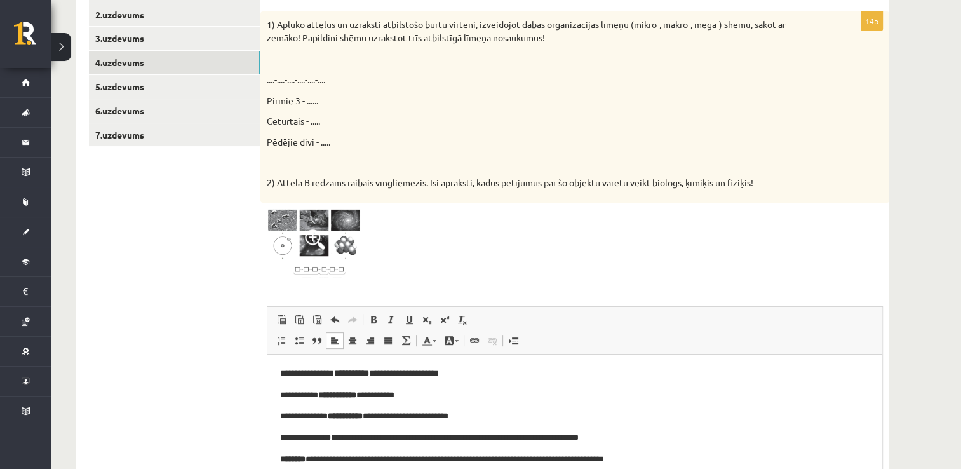
scroll to position [269, 0]
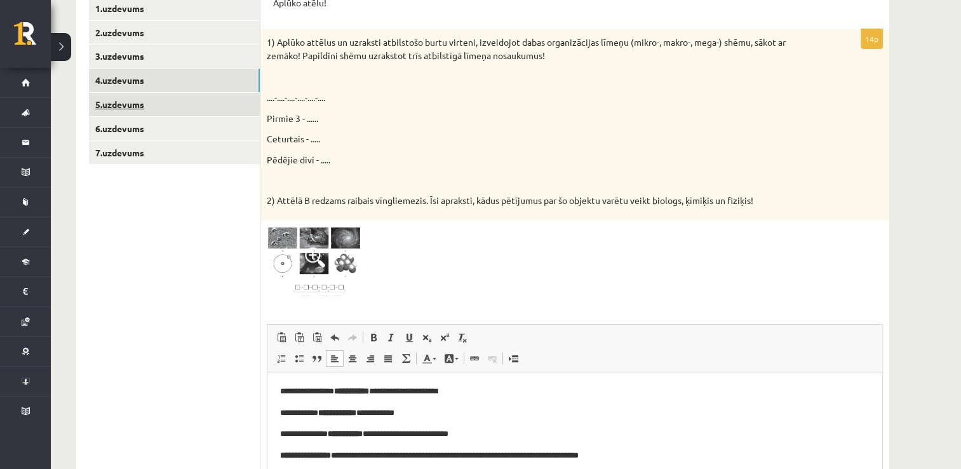
click at [131, 102] on link "5.uzdevums" at bounding box center [174, 105] width 171 height 24
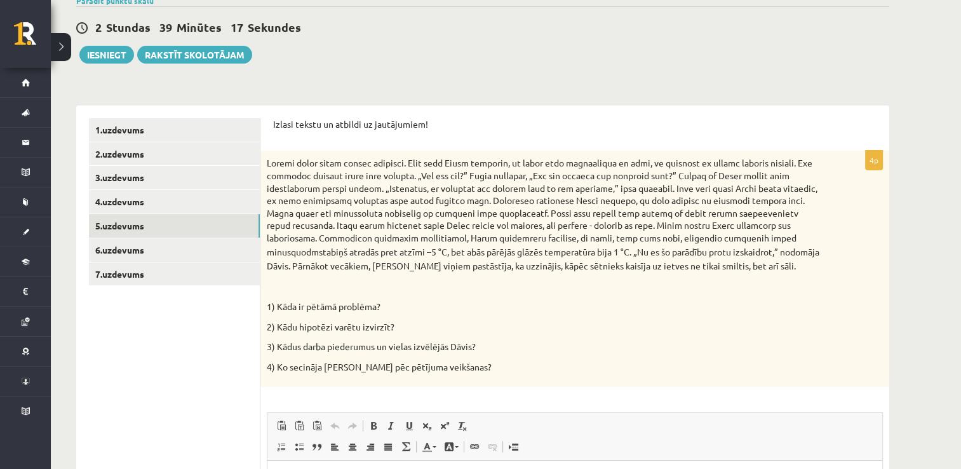
scroll to position [142, 0]
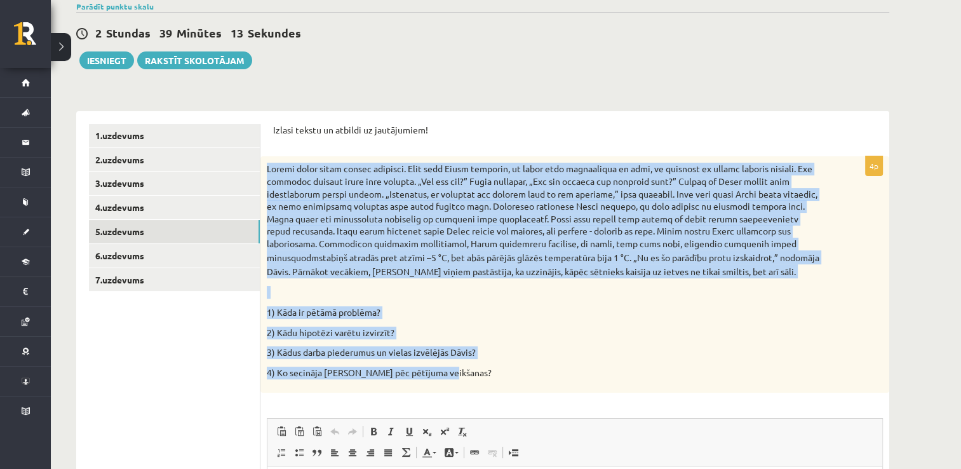
drag, startPoint x: 261, startPoint y: 164, endPoint x: 448, endPoint y: 375, distance: 281.8
click at [448, 375] on div "stabiņš atradās pret atzīmi –5 °C, bet abās pārējās glāzēs temperatūra bija 1 °…" at bounding box center [575, 274] width 629 height 236
drag, startPoint x: 448, startPoint y: 375, endPoint x: 422, endPoint y: 357, distance: 31.9
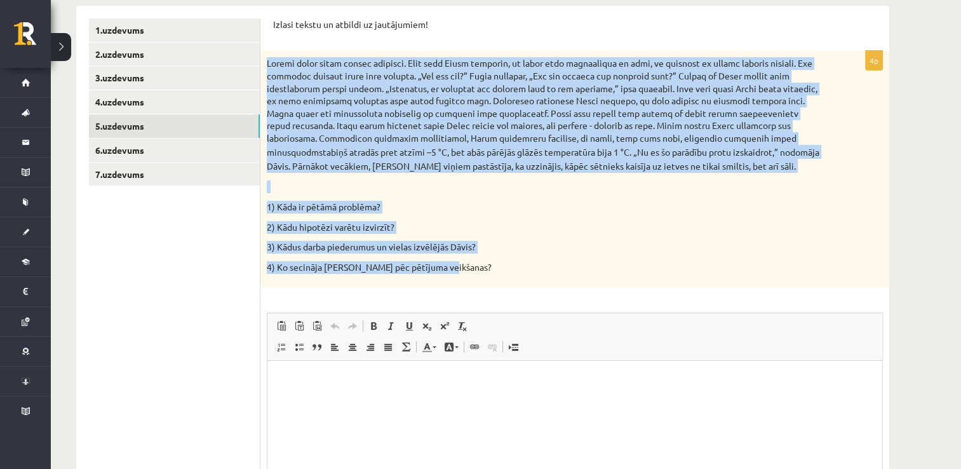
scroll to position [333, 0]
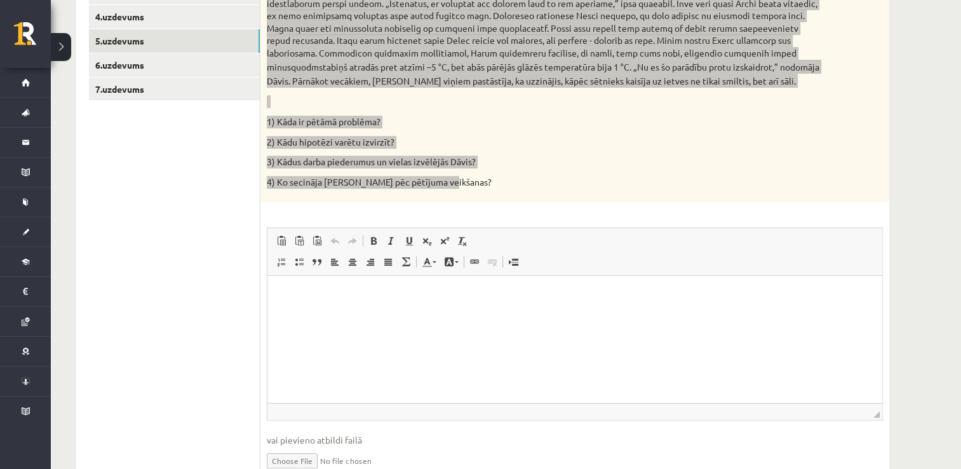
click at [314, 302] on html at bounding box center [575, 295] width 615 height 39
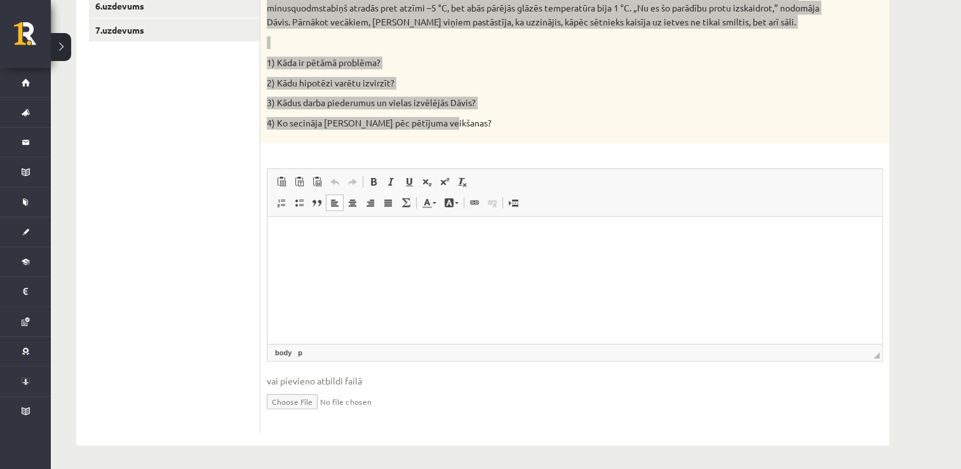
scroll to position [395, 0]
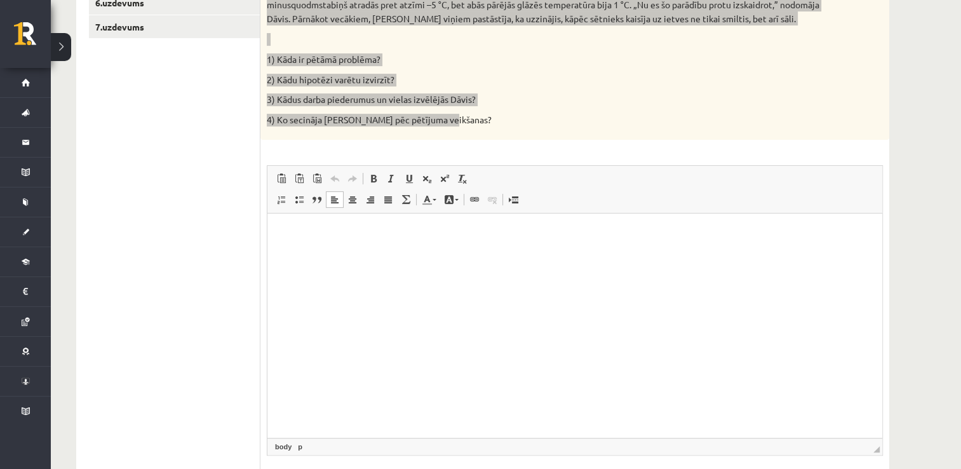
drag, startPoint x: 878, startPoint y: 356, endPoint x: 604, endPoint y: 201, distance: 314.7
click at [892, 454] on div "Dabaszinības 1.ieskaite 10.klase , Toms Matlavs (10.b2 klase) Ieskaites pildīša…" at bounding box center [483, 109] width 864 height 911
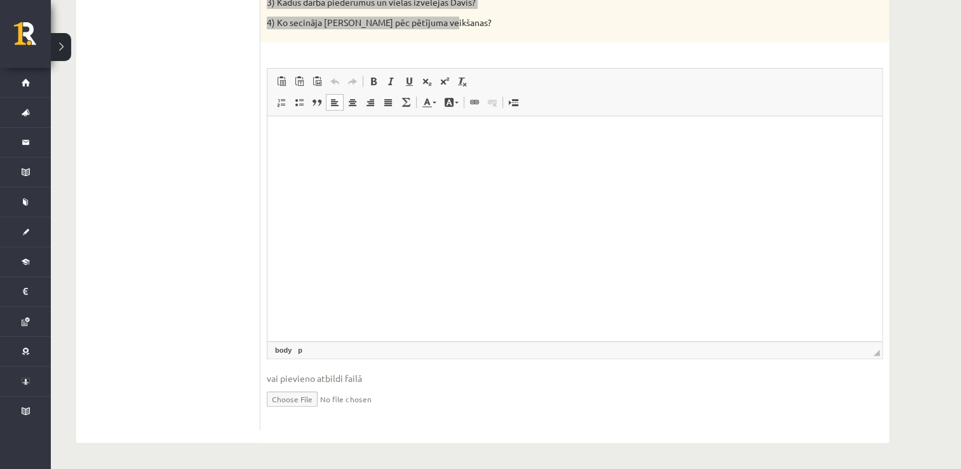
scroll to position [493, 0]
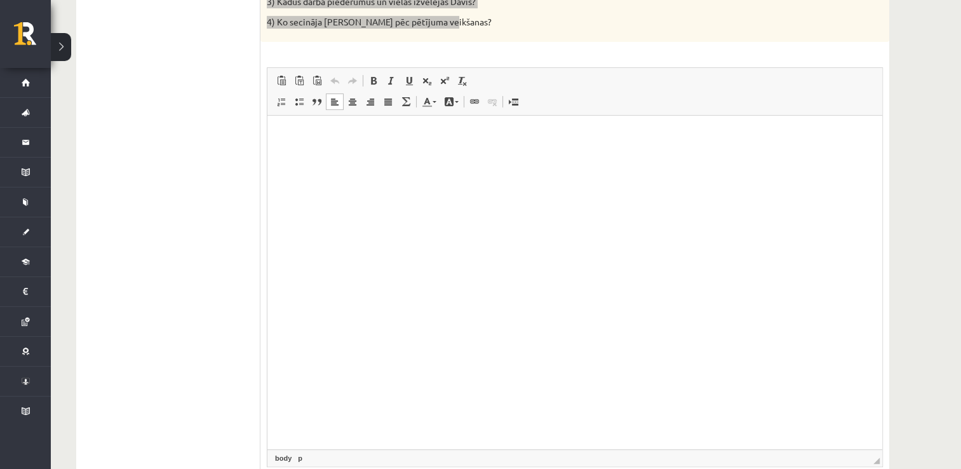
drag, startPoint x: 877, startPoint y: 353, endPoint x: 884, endPoint y: 437, distance: 84.2
click at [892, 463] on div "Dabaszinības 1.ieskaite 10.klase , Toms Matlavs (10.b2 klase) Ieskaites pildīša…" at bounding box center [483, 66] width 864 height 1021
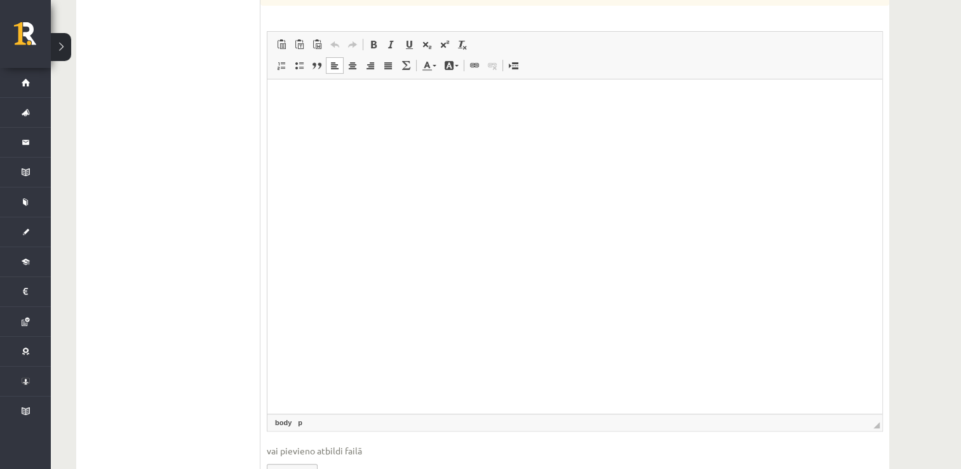
scroll to position [602, 0]
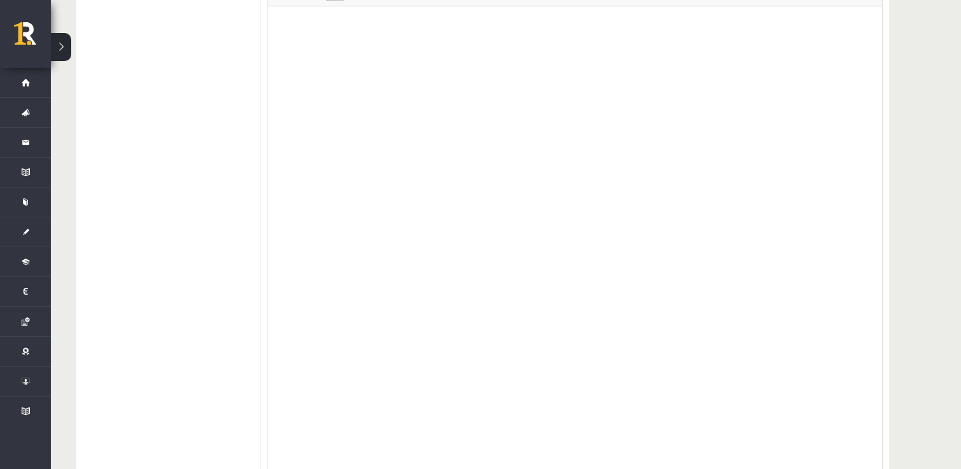
drag, startPoint x: 874, startPoint y: 351, endPoint x: 906, endPoint y: 491, distance: 142.6
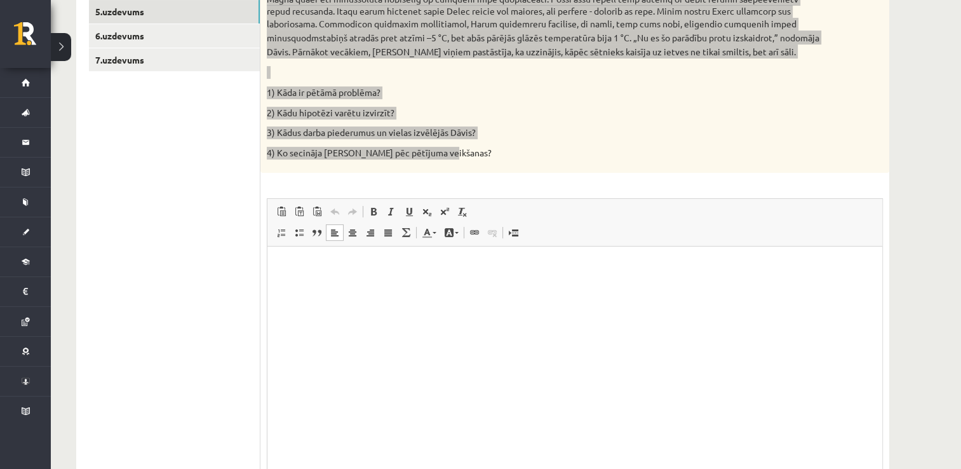
scroll to position [285, 0]
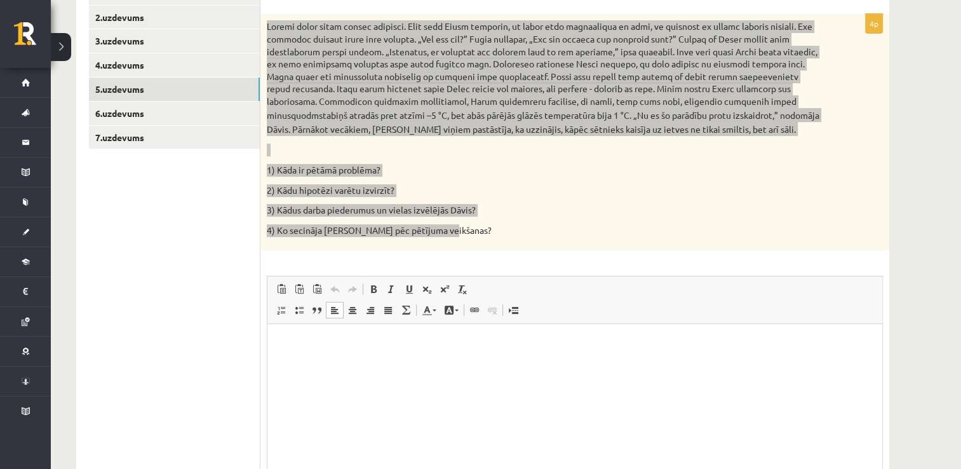
paste body "Bagātinātā teksta redaktors, wiswyg-editor-user-answer-47024750949500"
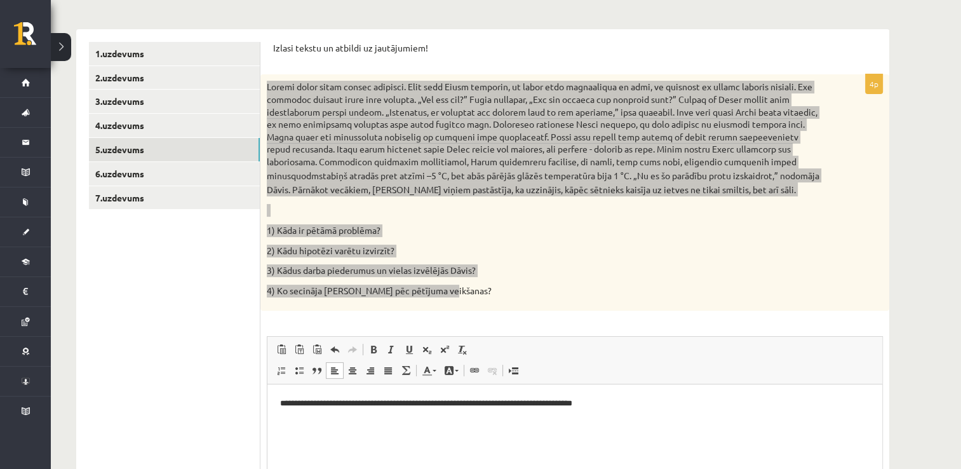
scroll to position [221, 0]
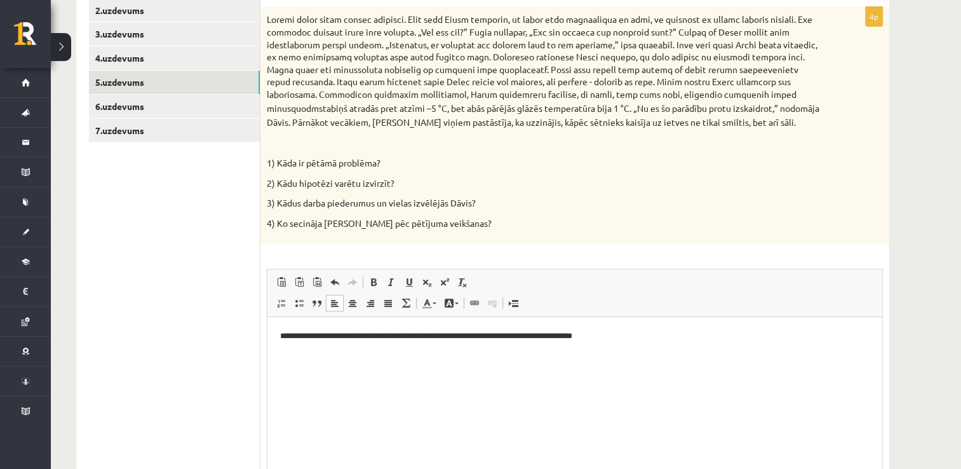
scroll to position [285, 0]
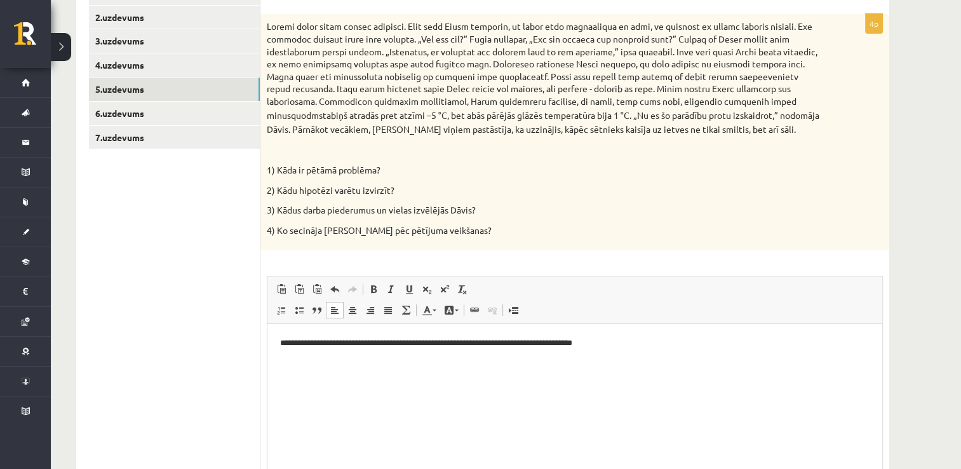
click at [282, 350] on html "**********" at bounding box center [575, 343] width 615 height 39
click at [285, 359] on html "**********" at bounding box center [575, 343] width 615 height 39
click at [635, 354] on html "**********" at bounding box center [575, 343] width 615 height 39
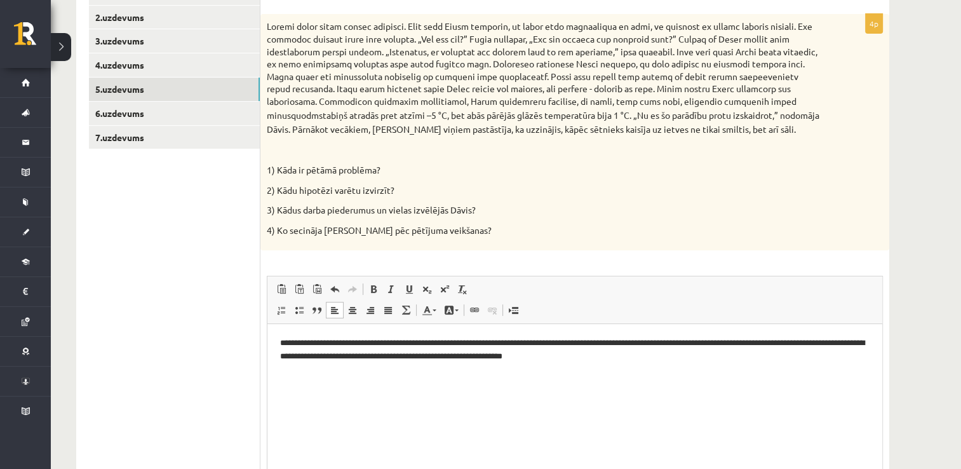
click at [616, 344] on p "**********" at bounding box center [575, 350] width 590 height 27
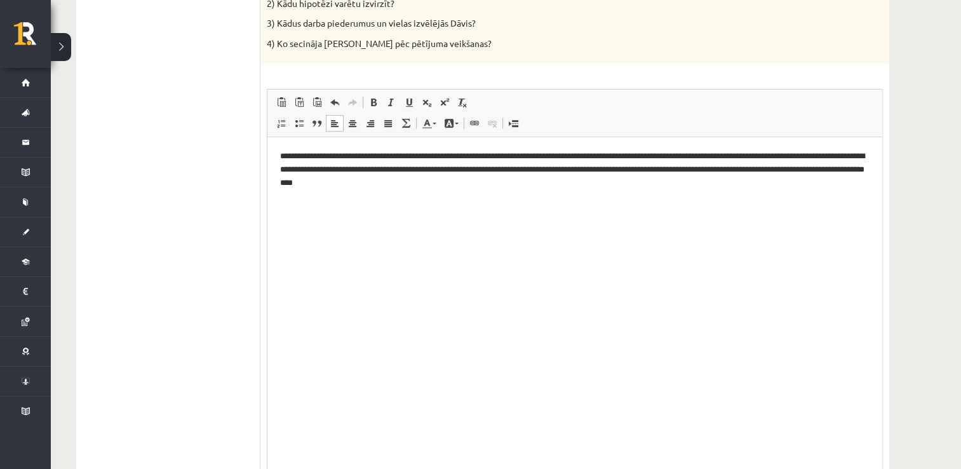
scroll to position [475, 0]
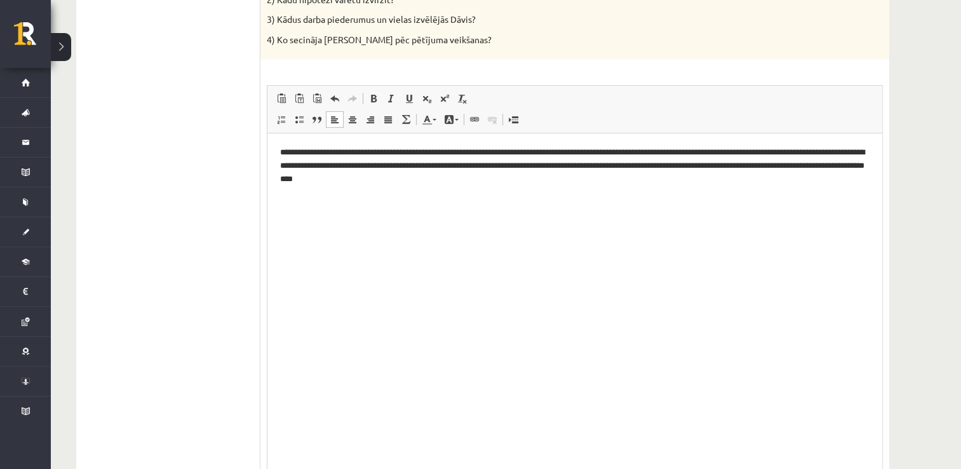
click at [346, 194] on html "**********" at bounding box center [575, 165] width 615 height 65
click at [284, 189] on html "**********" at bounding box center [575, 165] width 615 height 65
click at [312, 186] on html "**********" at bounding box center [575, 165] width 615 height 65
click at [303, 200] on ul "**********" at bounding box center [575, 243] width 590 height 98
click at [301, 229] on ul "**********" at bounding box center [575, 254] width 590 height 78
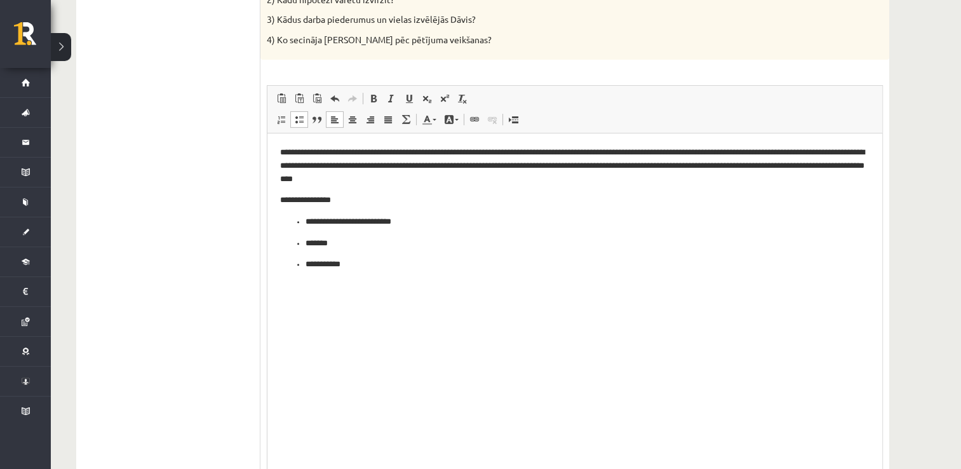
click at [302, 217] on ul "**********" at bounding box center [575, 243] width 590 height 56
click at [303, 248] on ul "**********" at bounding box center [575, 254] width 590 height 34
click at [301, 271] on ul "**********" at bounding box center [575, 264] width 590 height 13
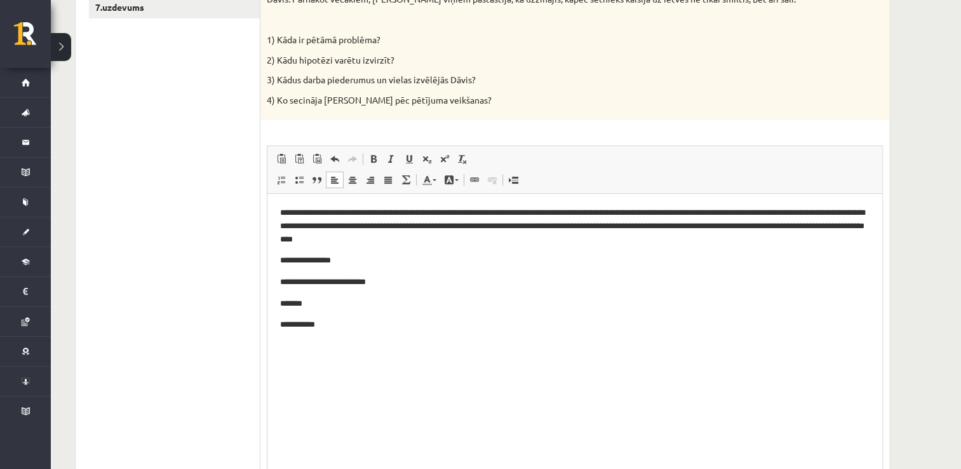
scroll to position [412, 0]
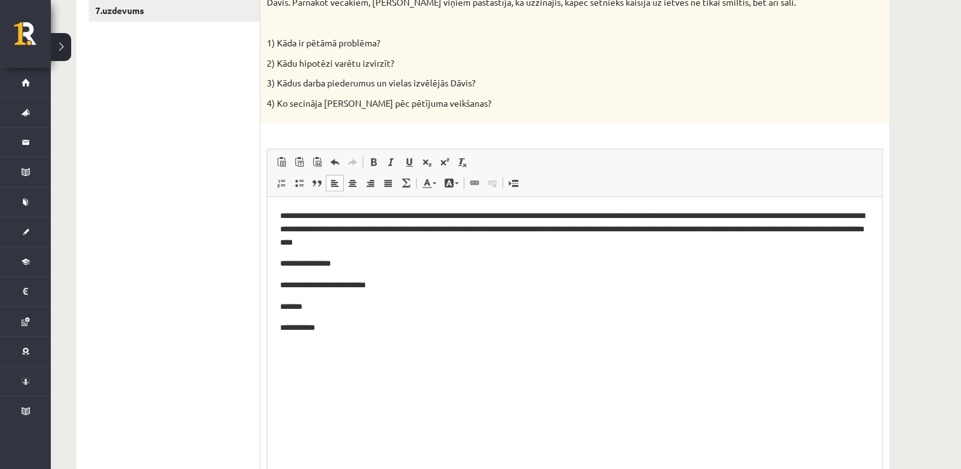
click at [277, 264] on html "**********" at bounding box center [575, 272] width 615 height 151
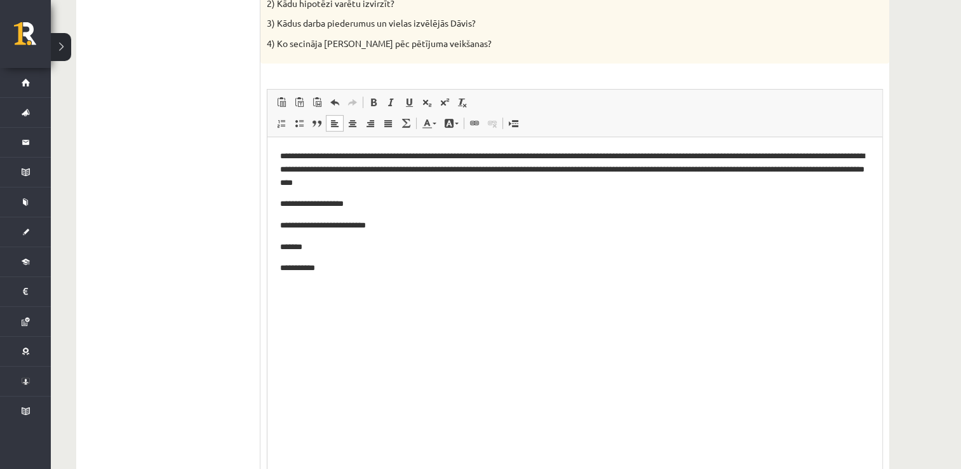
scroll to position [475, 0]
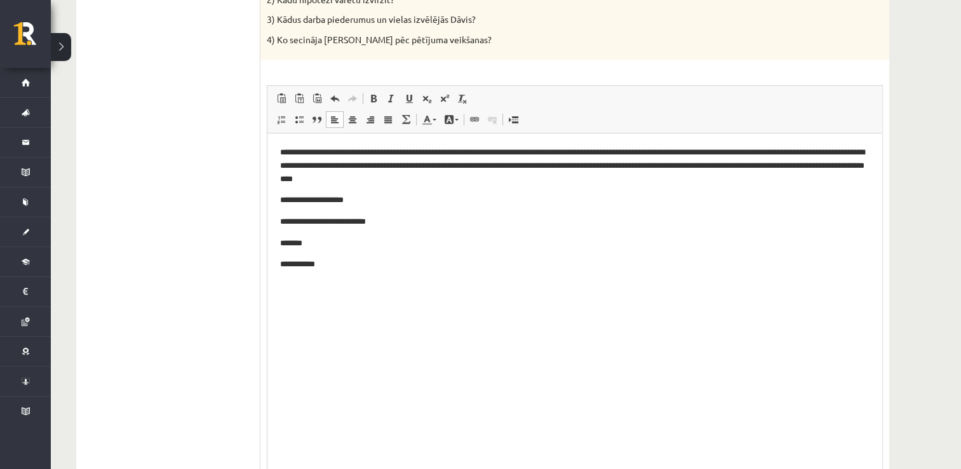
click at [334, 277] on html "**********" at bounding box center [575, 208] width 615 height 151
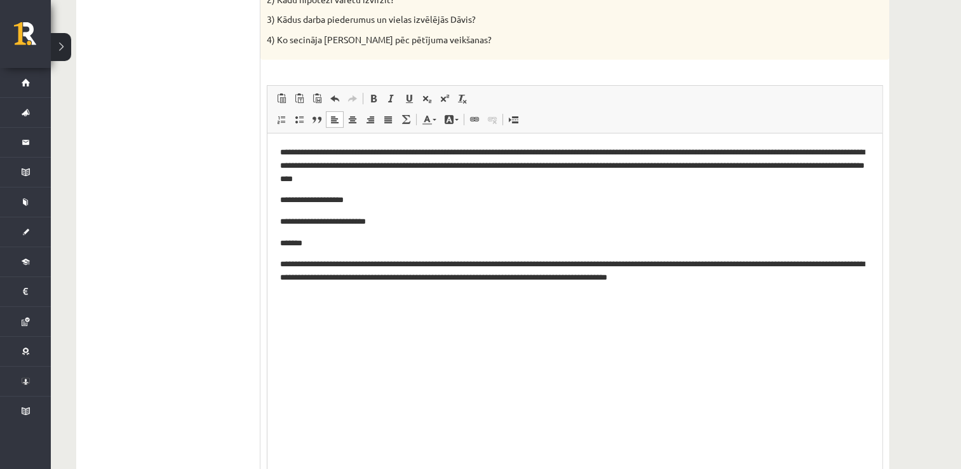
click at [323, 269] on p "**********" at bounding box center [575, 271] width 590 height 27
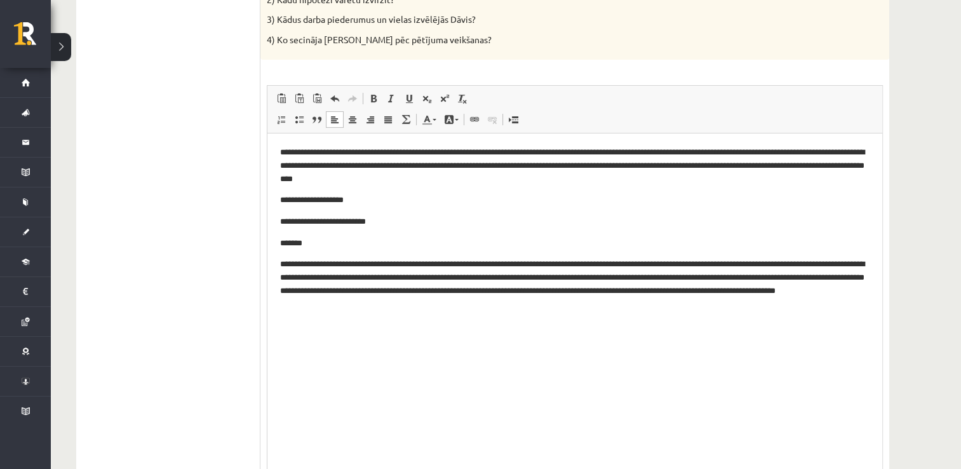
click at [869, 266] on p "**********" at bounding box center [575, 277] width 590 height 39
click at [873, 271] on html "**********" at bounding box center [575, 221] width 615 height 177
click at [177, 285] on ul "1.uzdevums 2.uzdevums 3.uzdevums 4.uzdevums 5.uzdevums 6.uzdevums 7.uzdevums" at bounding box center [175, 244] width 172 height 906
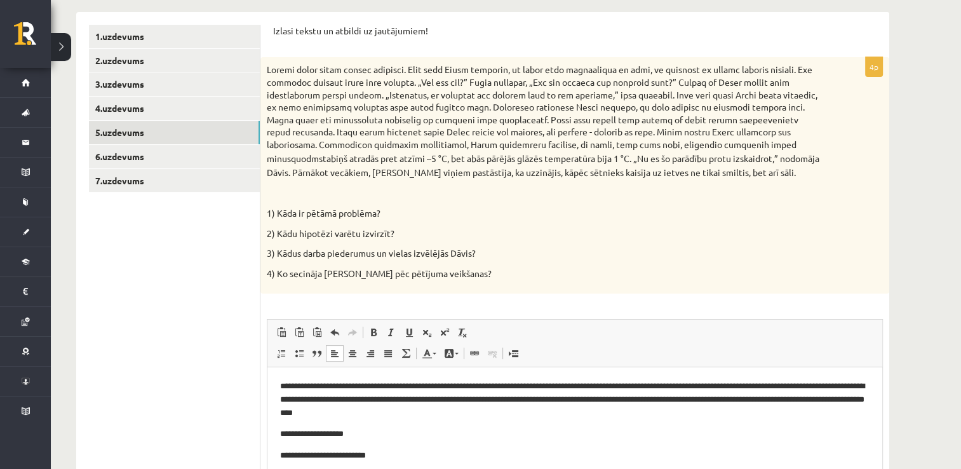
scroll to position [221, 0]
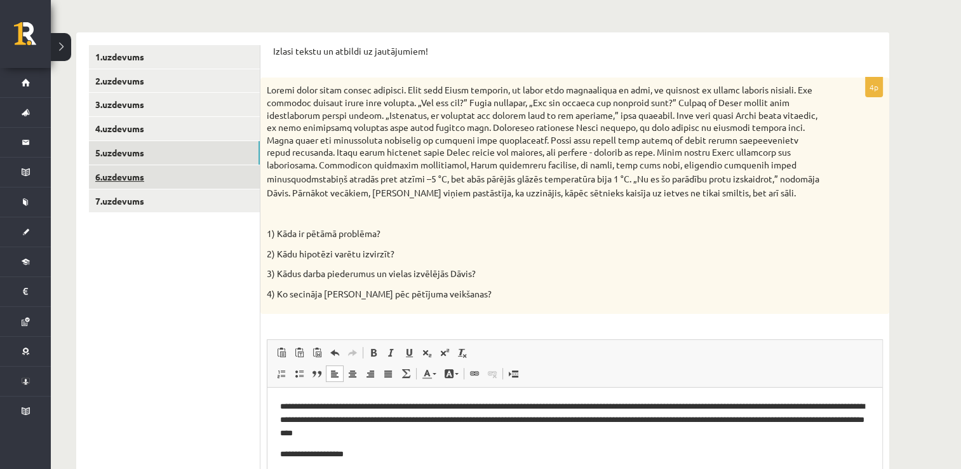
click at [147, 173] on link "6.uzdevums" at bounding box center [174, 177] width 171 height 24
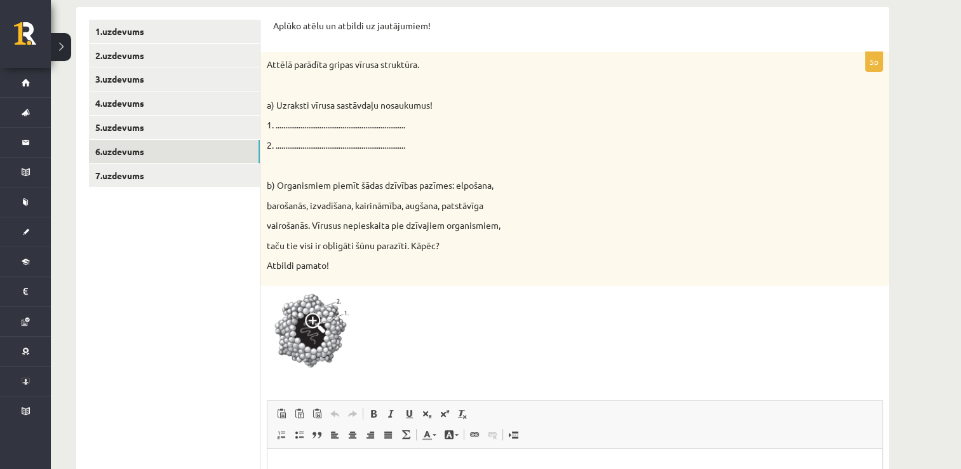
scroll to position [227, 0]
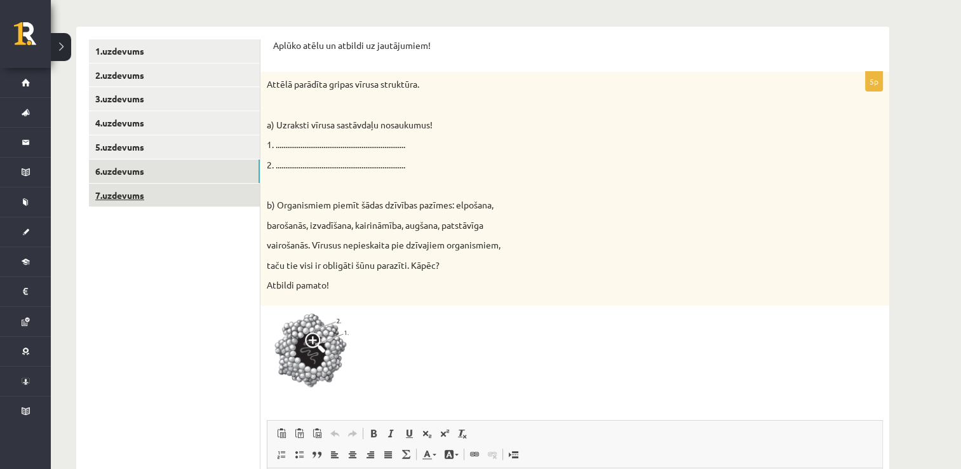
click at [164, 198] on link "7.uzdevums" at bounding box center [174, 196] width 171 height 24
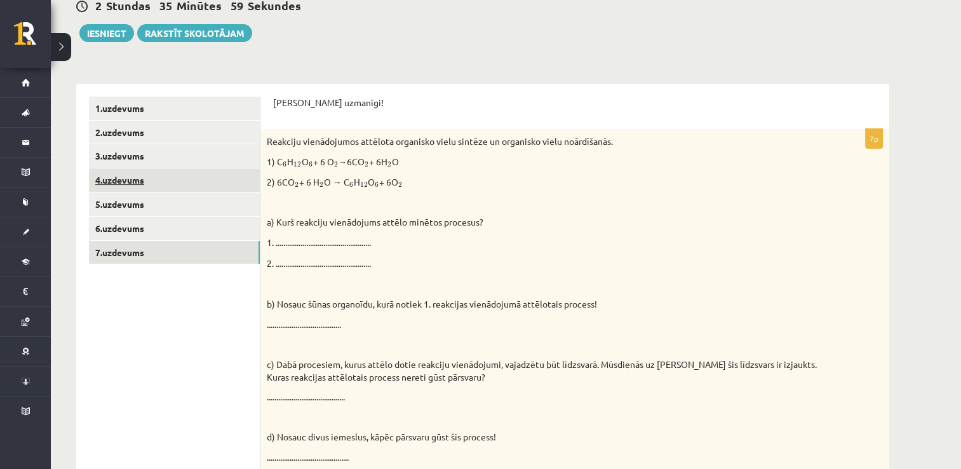
scroll to position [165, 0]
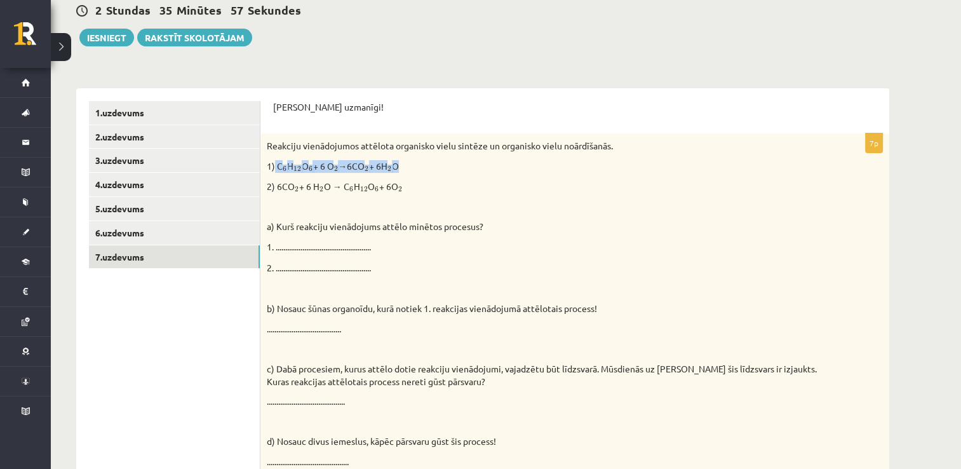
drag, startPoint x: 275, startPoint y: 163, endPoint x: 405, endPoint y: 160, distance: 130.3
click at [405, 160] on p "1) C 6 6 H 12 12 O 6 6 + 6 O 2 2 →6CO 2 2 + 6H 2 2 O" at bounding box center [543, 166] width 553 height 13
drag, startPoint x: 405, startPoint y: 160, endPoint x: 388, endPoint y: 166, distance: 18.3
click at [487, 187] on p "2) 6CO 2 2 + 6 H 2 2 O → C 6 6 H 12 12 O 6 6 + 6O 2 2" at bounding box center [543, 186] width 553 height 13
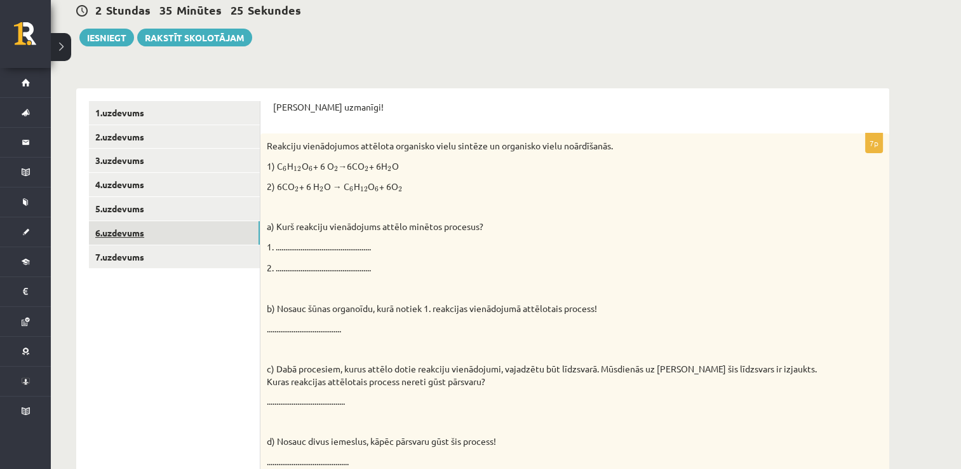
click at [166, 236] on link "6.uzdevums" at bounding box center [174, 233] width 171 height 24
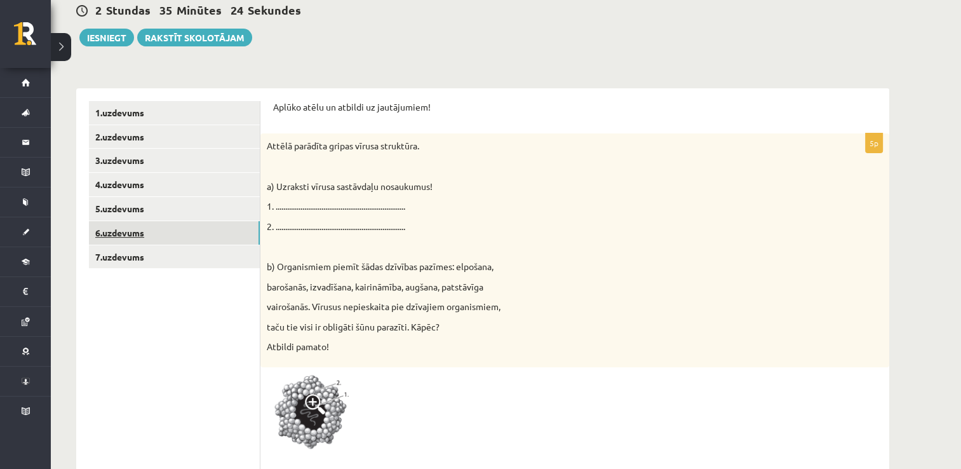
scroll to position [0, 0]
click at [127, 228] on link "6.uzdevums" at bounding box center [174, 233] width 171 height 24
click at [134, 215] on link "5.uzdevums" at bounding box center [174, 209] width 171 height 24
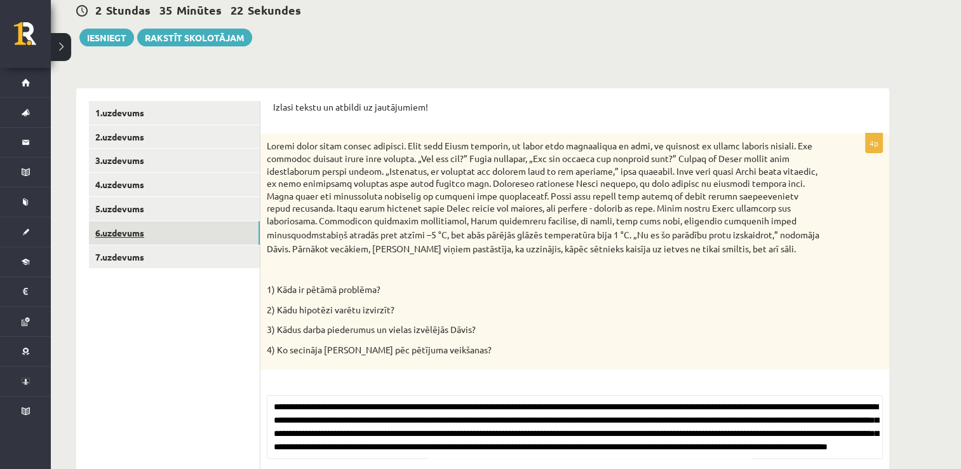
click at [136, 239] on link "6.uzdevums" at bounding box center [174, 233] width 171 height 24
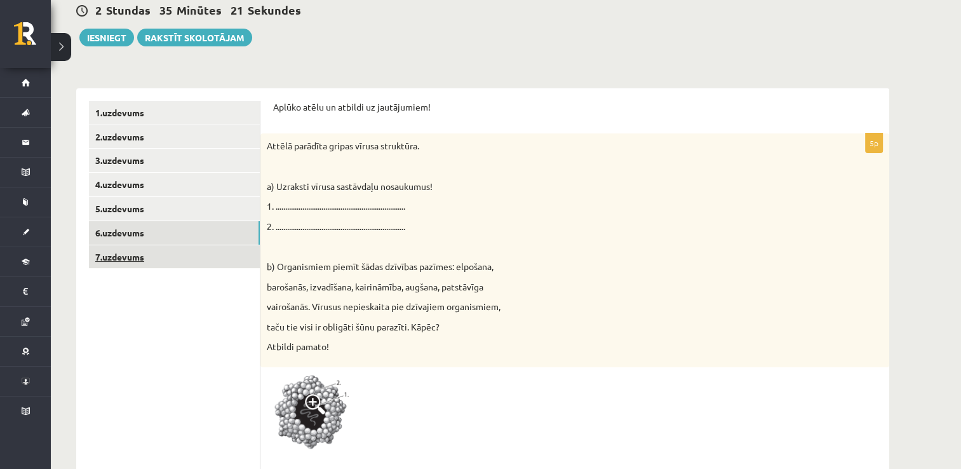
click at [140, 262] on link "7.uzdevums" at bounding box center [174, 257] width 171 height 24
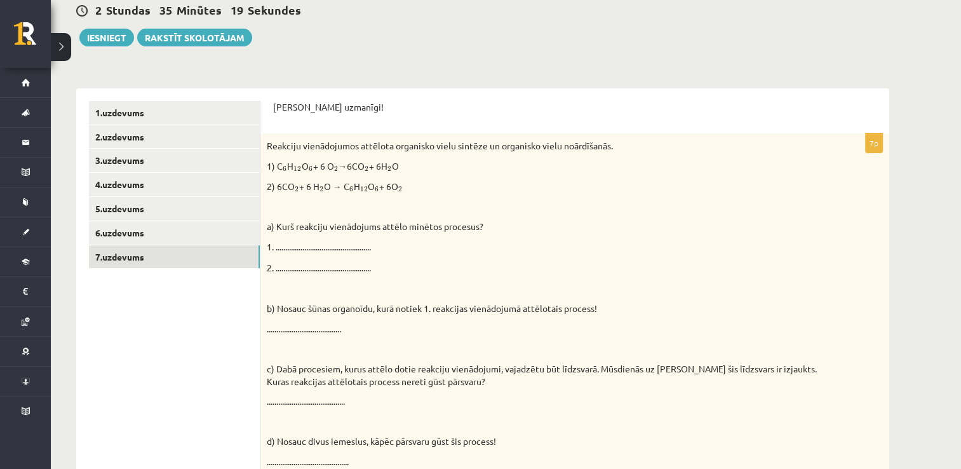
click at [267, 147] on p "Reakciju vienādojumos attēlota organisko vielu sintēze un organisko vielu noārd…" at bounding box center [543, 146] width 553 height 13
click at [163, 231] on link "6.uzdevums" at bounding box center [174, 233] width 171 height 24
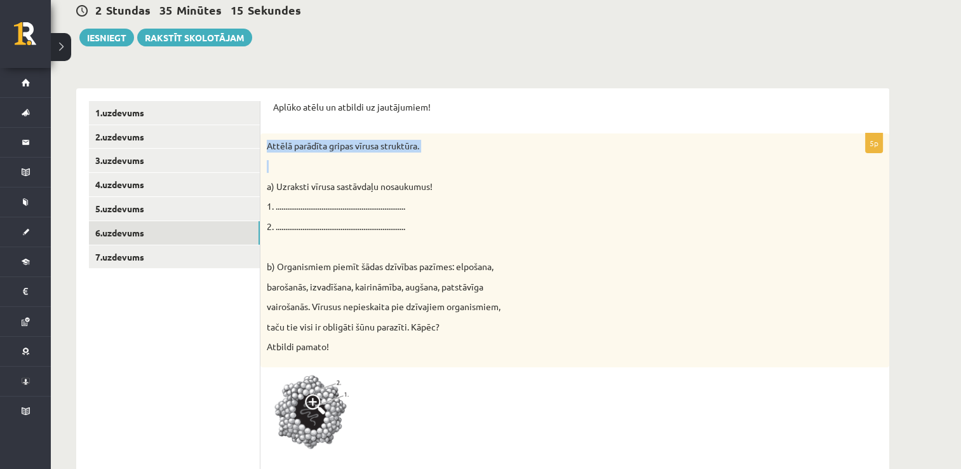
drag, startPoint x: 262, startPoint y: 144, endPoint x: 287, endPoint y: 156, distance: 28.1
click at [287, 156] on div "Attēlā parādīta gripas vīrusa struktūra. a) Uzraksti vīrusa sastāvdaļu nosaukum…" at bounding box center [575, 250] width 629 height 234
drag, startPoint x: 287, startPoint y: 156, endPoint x: 273, endPoint y: 113, distance: 45.4
click at [273, 113] on div "Aplūko atēlu un atbildi uz jautājumiem!" at bounding box center [575, 111] width 604 height 20
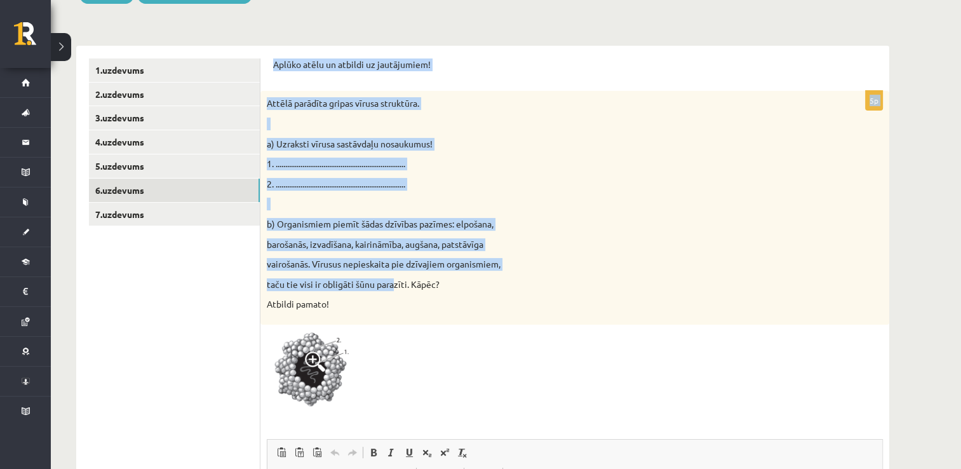
scroll to position [292, 0]
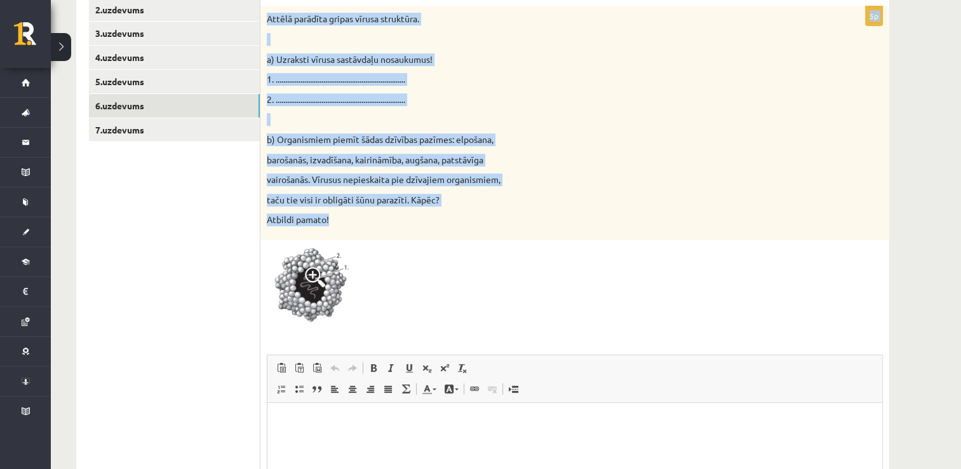
drag, startPoint x: 271, startPoint y: 105, endPoint x: 472, endPoint y: 216, distance: 229.2
click at [472, 216] on div "Aplūko atēlu un atbildi uz jautājumiem! 5p Attēlā parādīta gripas vīrusa strukt…" at bounding box center [575, 296] width 629 height 670
drag, startPoint x: 472, startPoint y: 216, endPoint x: 386, endPoint y: 179, distance: 93.4
click at [311, 290] on img at bounding box center [314, 288] width 95 height 83
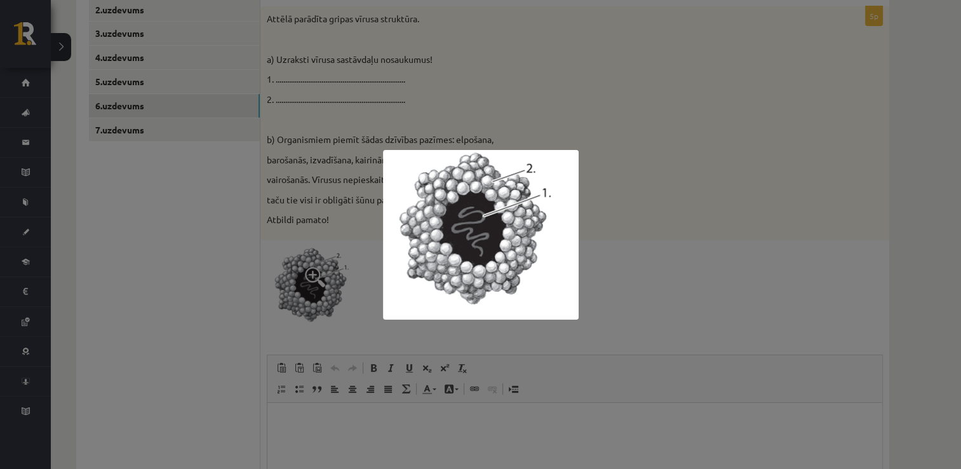
click at [338, 345] on div at bounding box center [480, 234] width 961 height 469
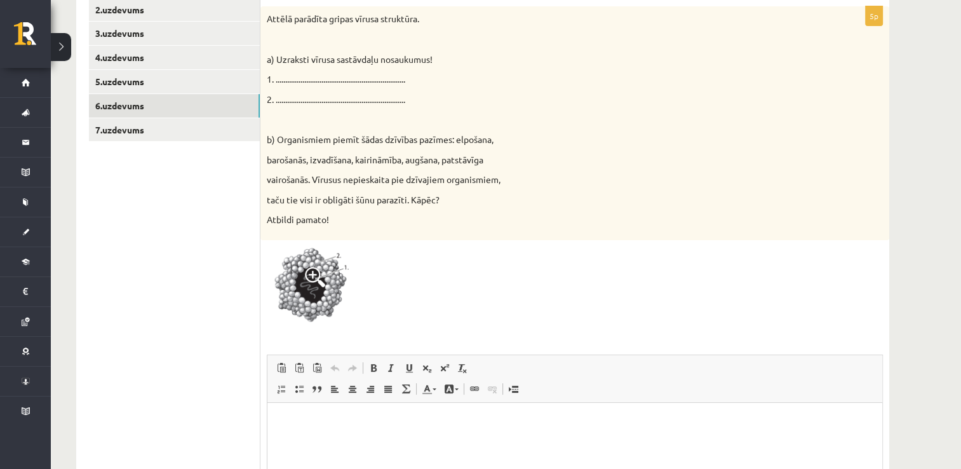
click at [324, 414] on html at bounding box center [575, 422] width 615 height 39
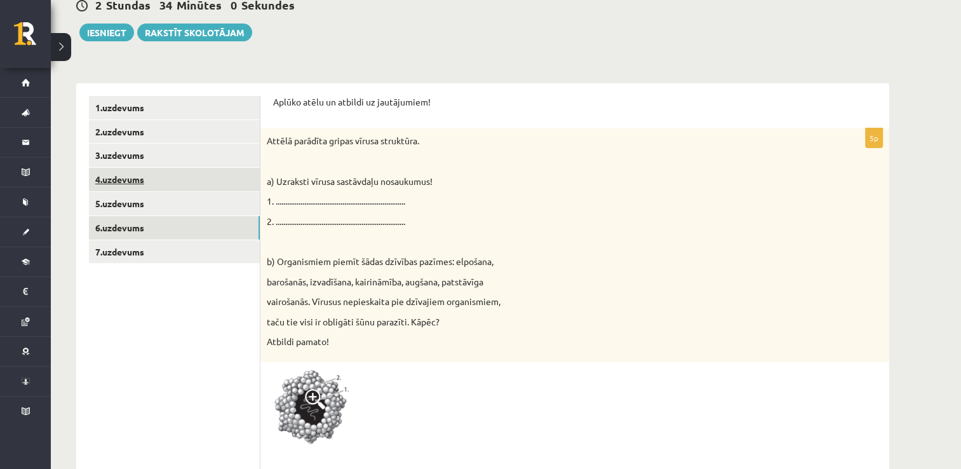
scroll to position [165, 0]
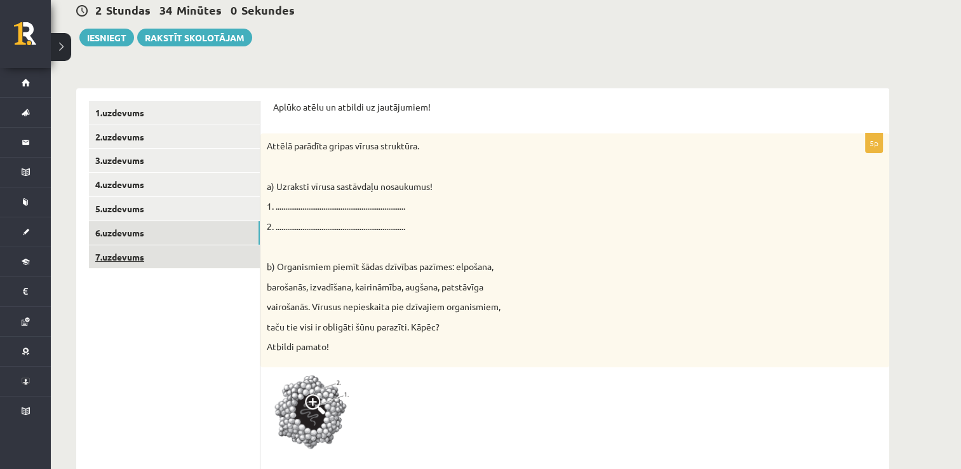
click at [146, 252] on link "7.uzdevums" at bounding box center [174, 257] width 171 height 24
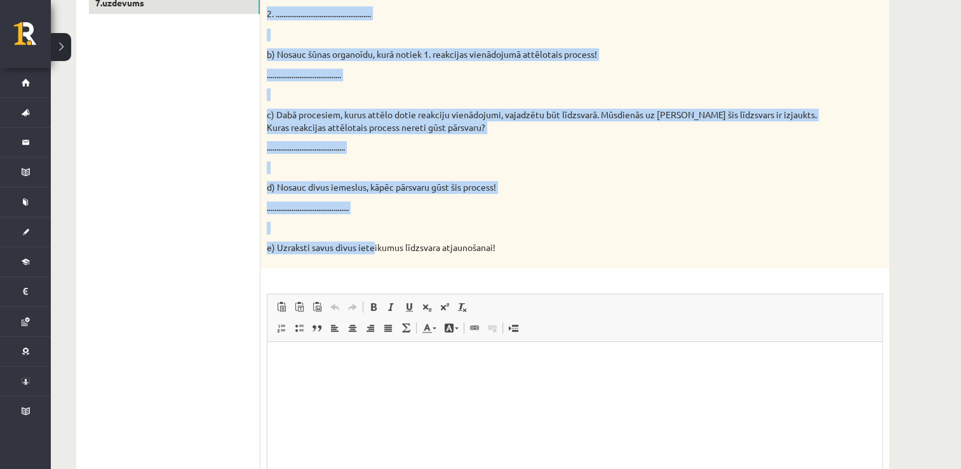
scroll to position [419, 0]
drag, startPoint x: 265, startPoint y: 146, endPoint x: 514, endPoint y: 252, distance: 270.8
click at [514, 252] on div "Reakciju vienādojumos attēlota organisko vielu sintēze un organisko vielu noārd…" at bounding box center [575, 73] width 629 height 388
drag, startPoint x: 514, startPoint y: 252, endPoint x: 437, endPoint y: 186, distance: 101.8
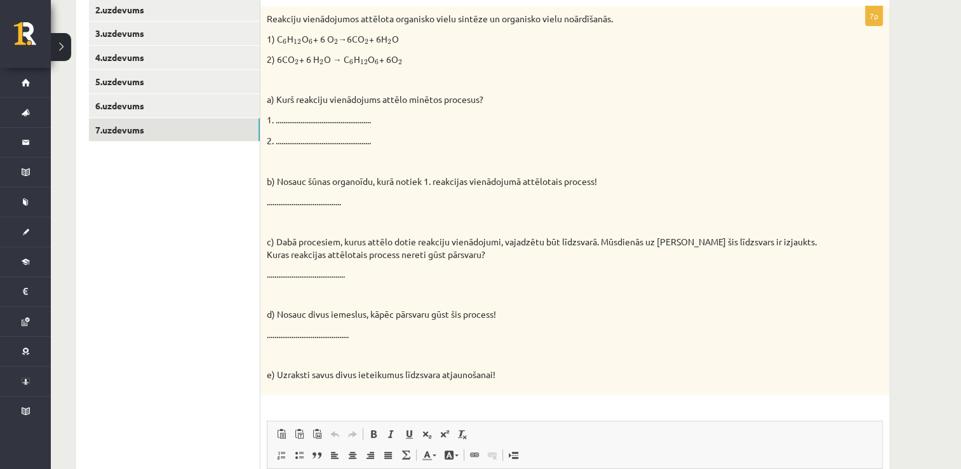
click at [219, 251] on ul "1.uzdevums 2.uzdevums 3.uzdevums 4.uzdevums 5.uzdevums 6.uzdevums 7.uzdevums" at bounding box center [175, 329] width 172 height 711
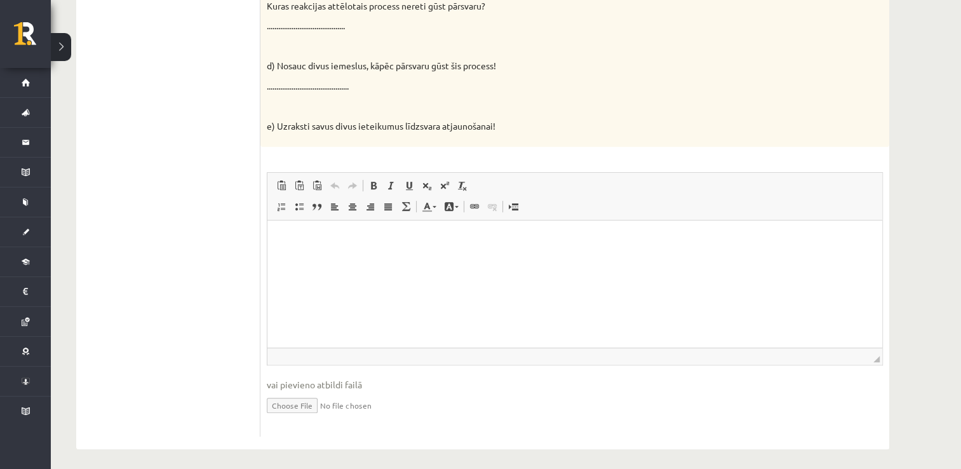
scroll to position [546, 0]
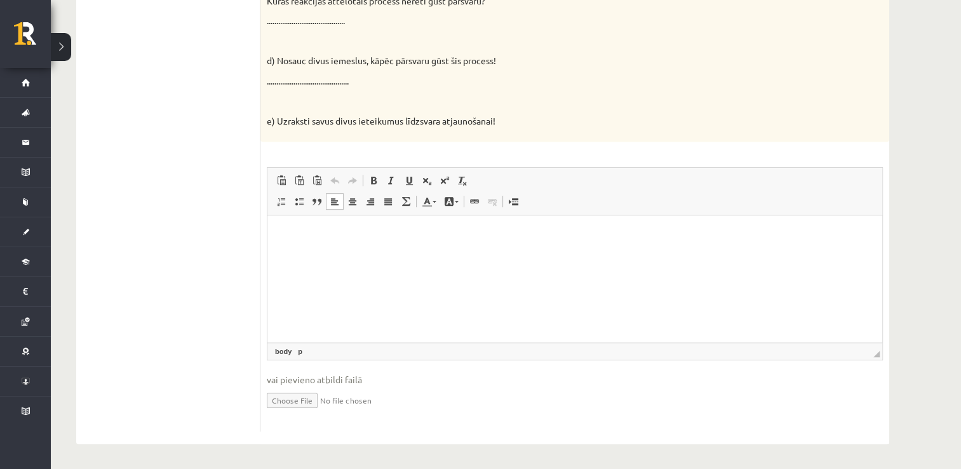
click at [314, 247] on html at bounding box center [575, 234] width 615 height 39
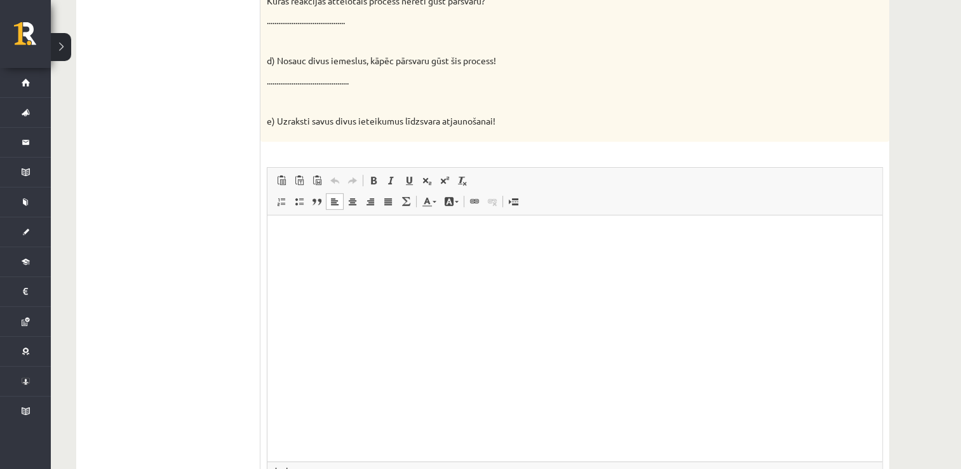
drag, startPoint x: 874, startPoint y: 356, endPoint x: 906, endPoint y: 475, distance: 122.8
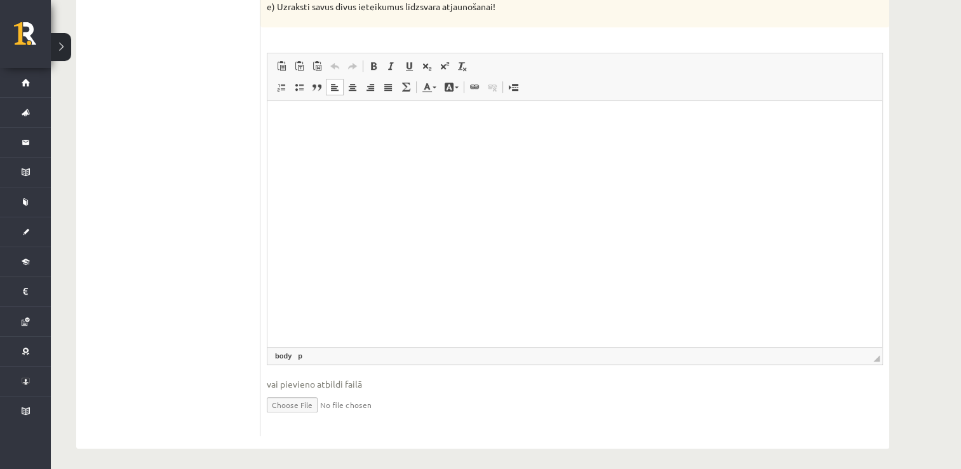
scroll to position [664, 0]
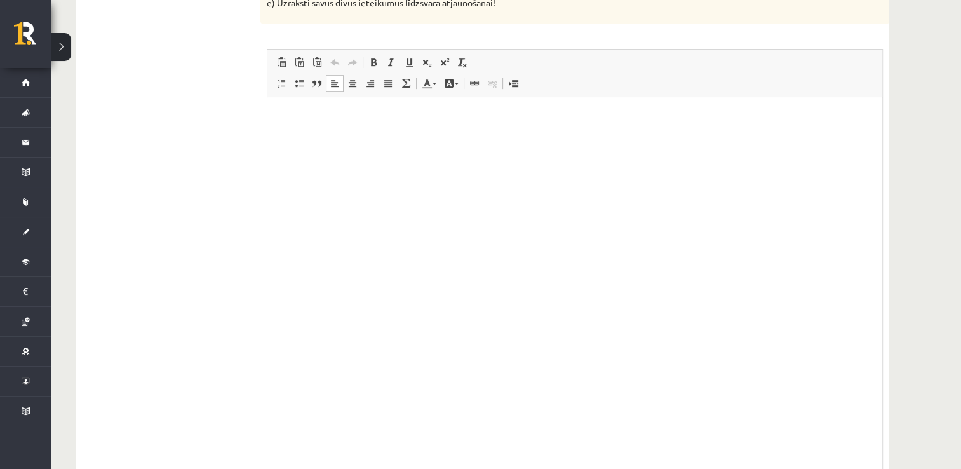
drag, startPoint x: 875, startPoint y: 375, endPoint x: 527, endPoint y: 269, distance: 363.4
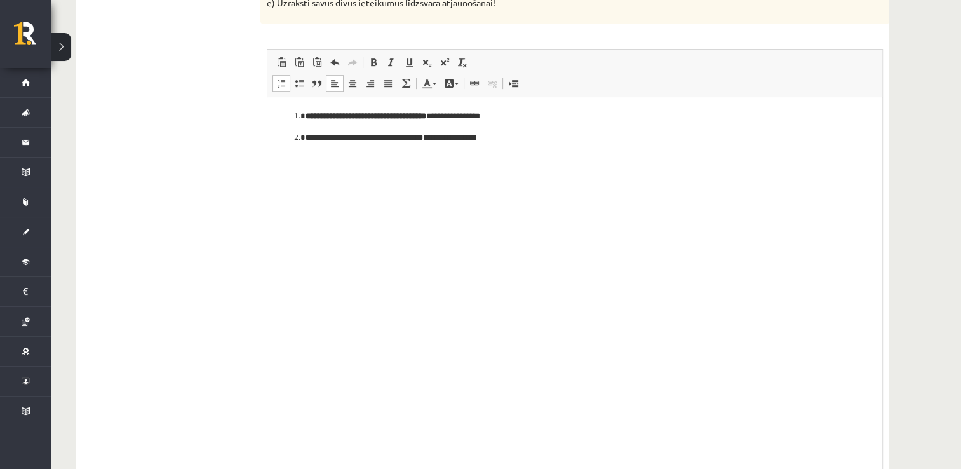
click at [293, 120] on ol "**********" at bounding box center [575, 126] width 590 height 34
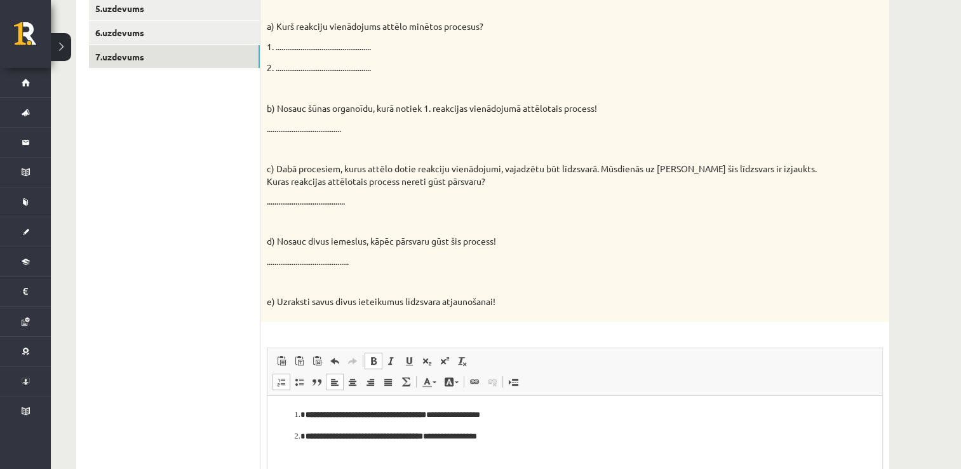
scroll to position [410, 0]
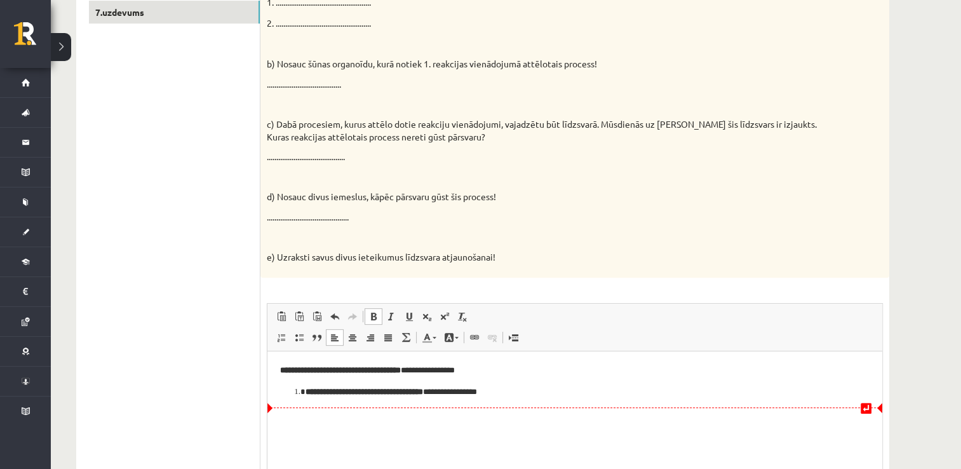
click at [306, 395] on li "**********" at bounding box center [575, 391] width 539 height 13
click at [277, 365] on html "**********" at bounding box center [575, 381] width 615 height 60
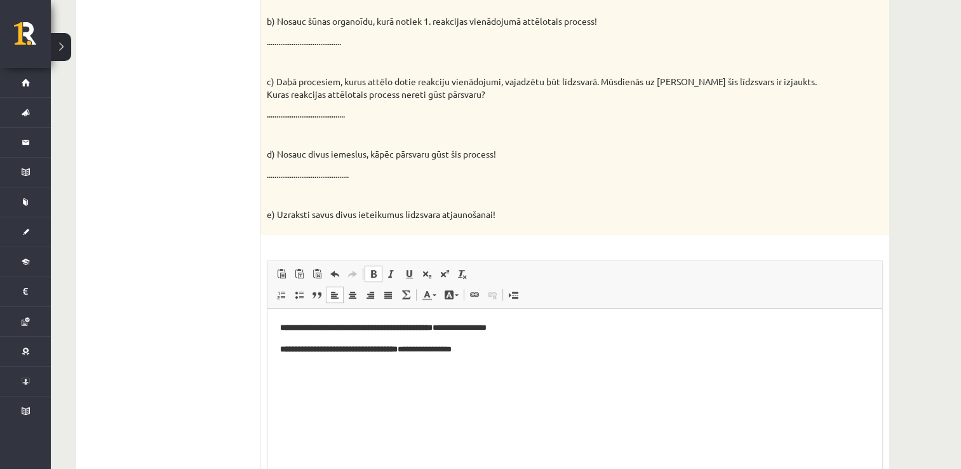
scroll to position [473, 0]
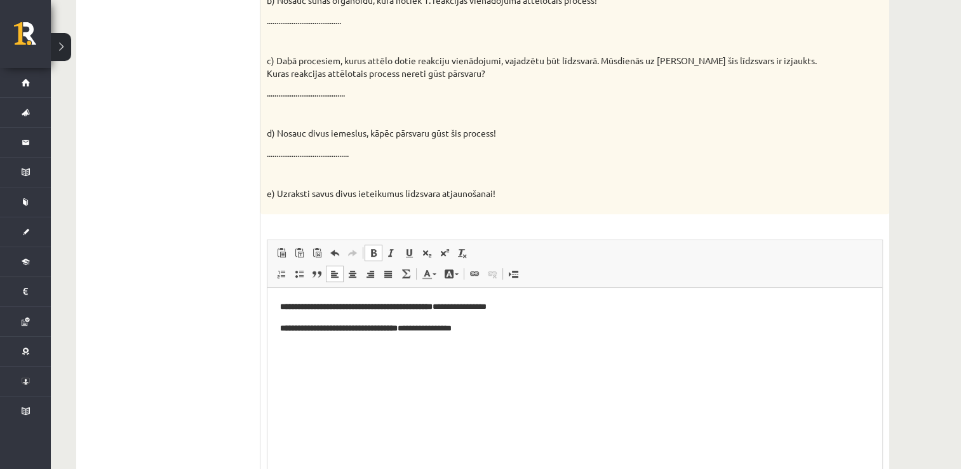
click at [295, 347] on html "**********" at bounding box center [575, 317] width 615 height 60
click at [528, 337] on html "**********" at bounding box center [575, 317] width 615 height 60
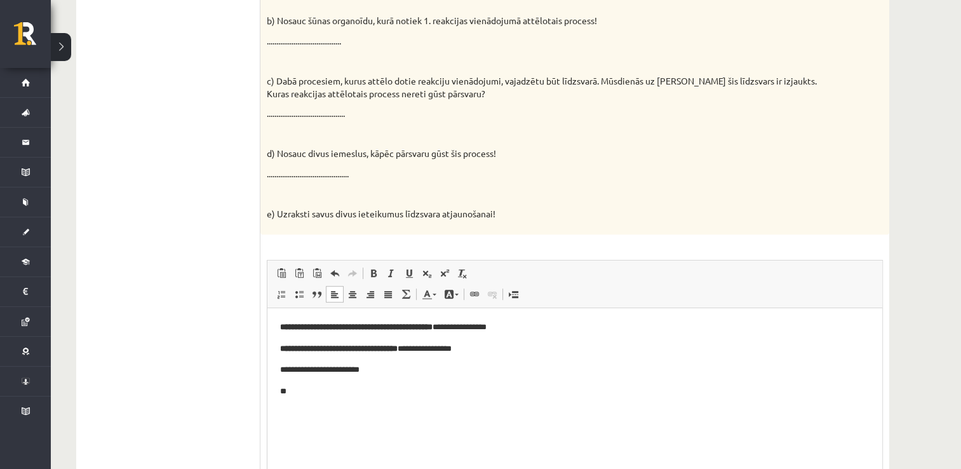
scroll to position [486, 0]
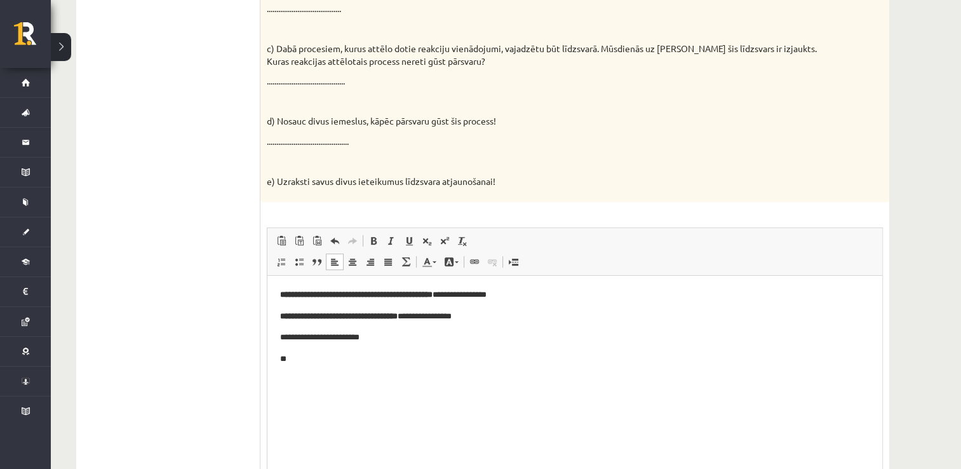
click at [285, 300] on p "**********" at bounding box center [575, 294] width 590 height 13
click at [313, 360] on p "**" at bounding box center [575, 358] width 590 height 13
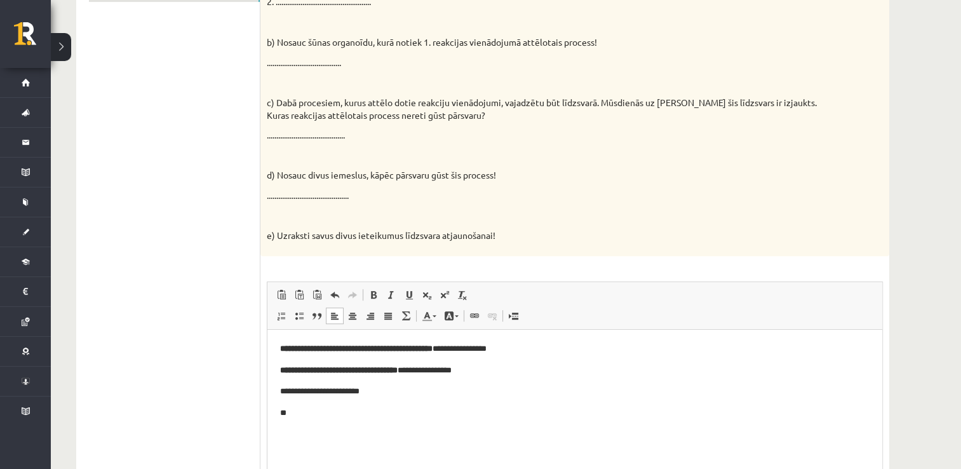
scroll to position [613, 0]
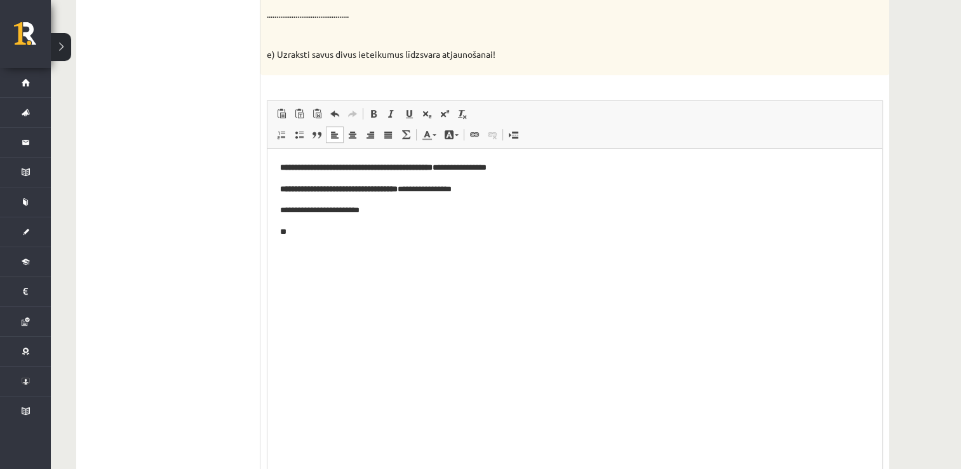
click at [312, 238] on html "**********" at bounding box center [575, 199] width 615 height 103
click at [306, 257] on li "**********" at bounding box center [575, 253] width 539 height 13
click at [291, 257] on ul "**********" at bounding box center [575, 253] width 590 height 13
click at [283, 251] on html "**********" at bounding box center [575, 199] width 615 height 103
click at [527, 229] on p "**********" at bounding box center [575, 231] width 590 height 13
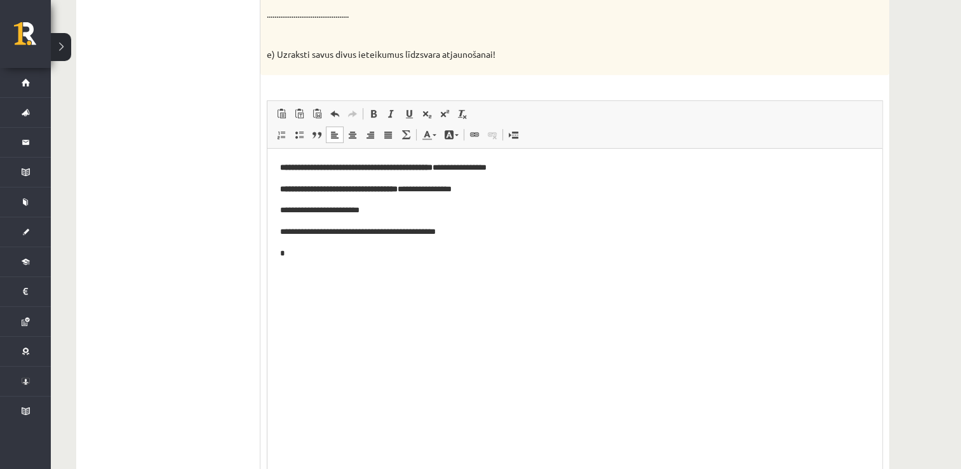
click at [298, 261] on html "**********" at bounding box center [575, 210] width 615 height 124
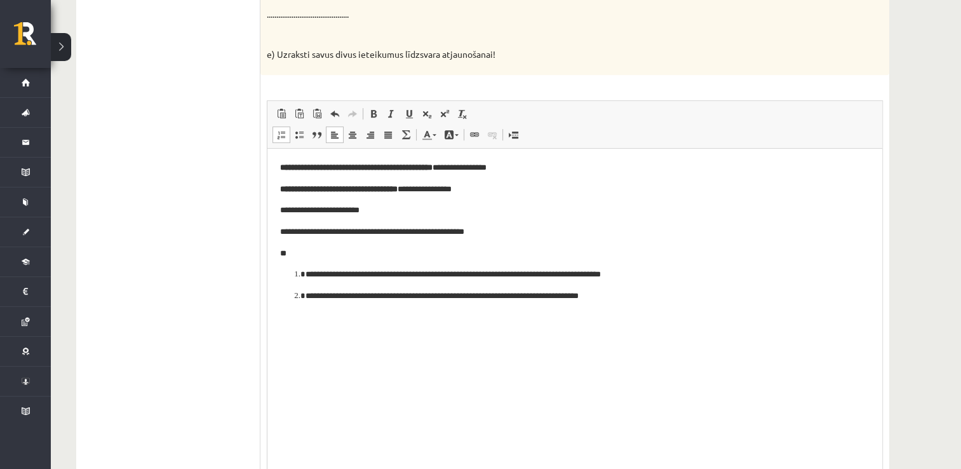
click at [306, 275] on li "**********" at bounding box center [575, 274] width 539 height 13
click at [306, 299] on li "**********" at bounding box center [575, 295] width 539 height 13
click at [280, 269] on html "**********" at bounding box center [575, 231] width 615 height 167
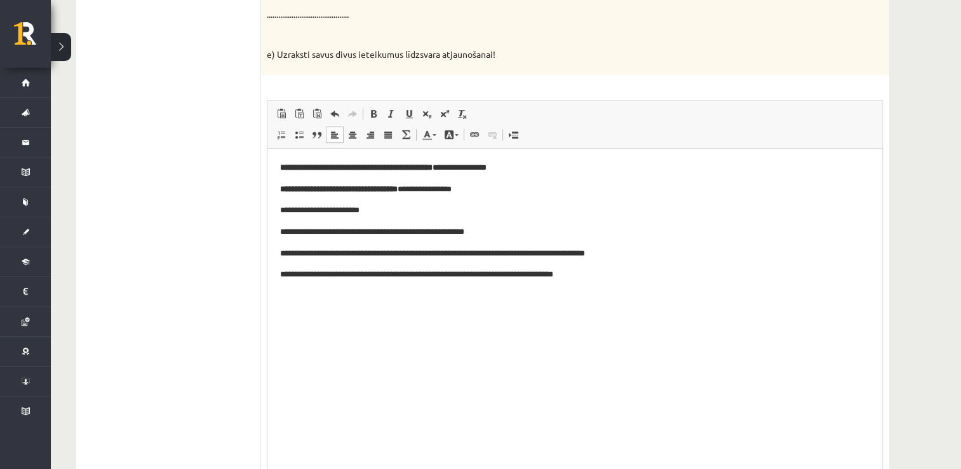
click at [274, 276] on html "**********" at bounding box center [575, 221] width 615 height 146
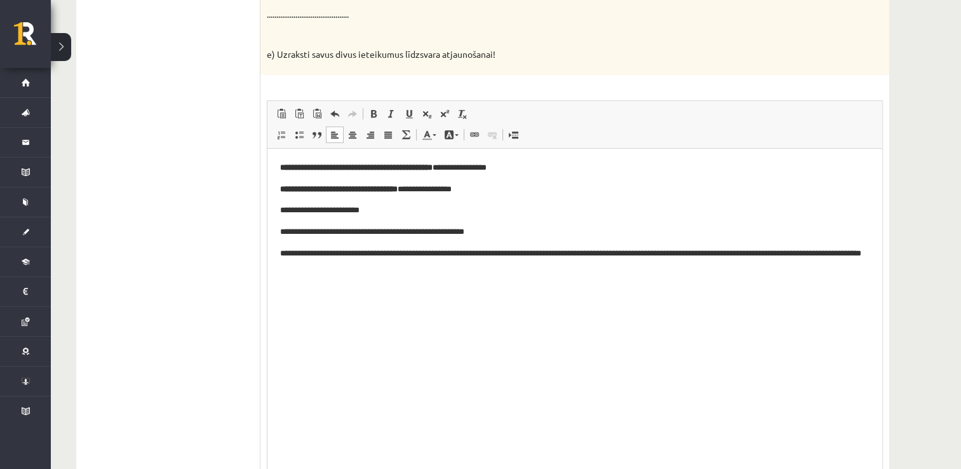
click at [367, 285] on html "**********" at bounding box center [575, 216] width 615 height 137
click at [301, 285] on html "**********" at bounding box center [575, 216] width 615 height 137
click at [619, 272] on p "**********" at bounding box center [575, 260] width 590 height 27
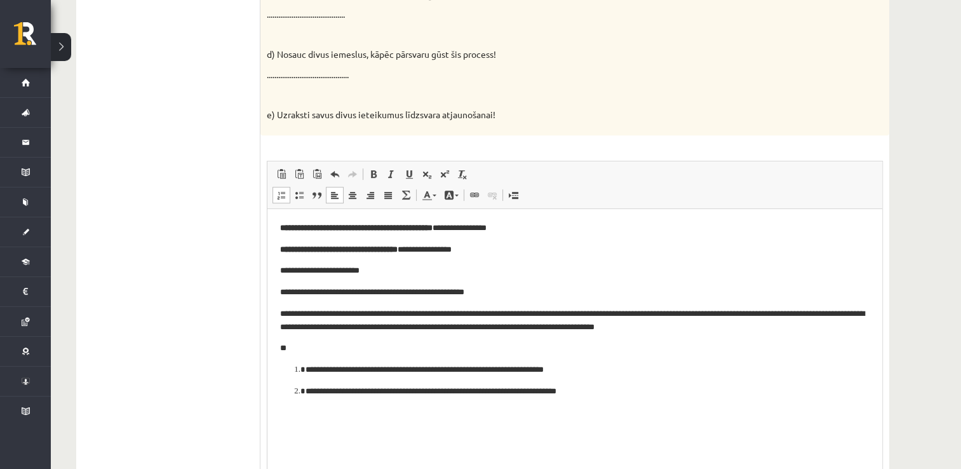
scroll to position [549, 0]
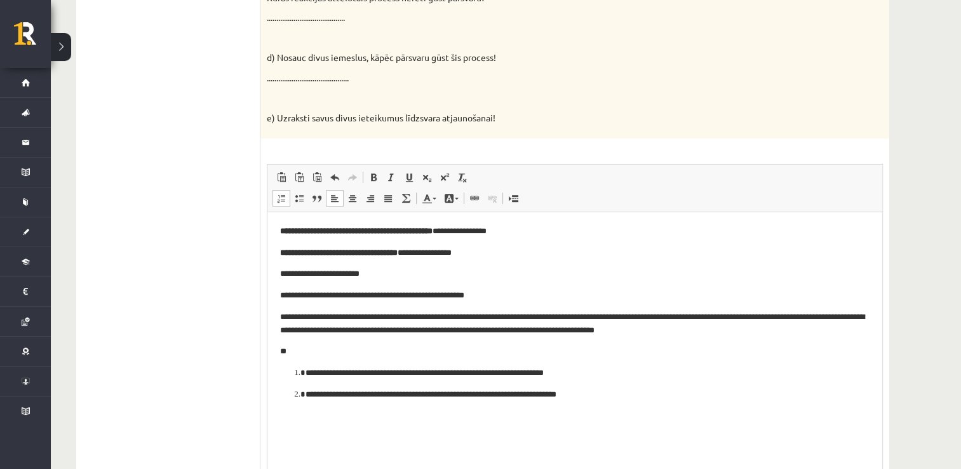
click at [306, 376] on li "**********" at bounding box center [575, 372] width 539 height 13
click at [301, 402] on html "**********" at bounding box center [575, 312] width 615 height 201
click at [278, 369] on html "**********" at bounding box center [575, 312] width 615 height 201
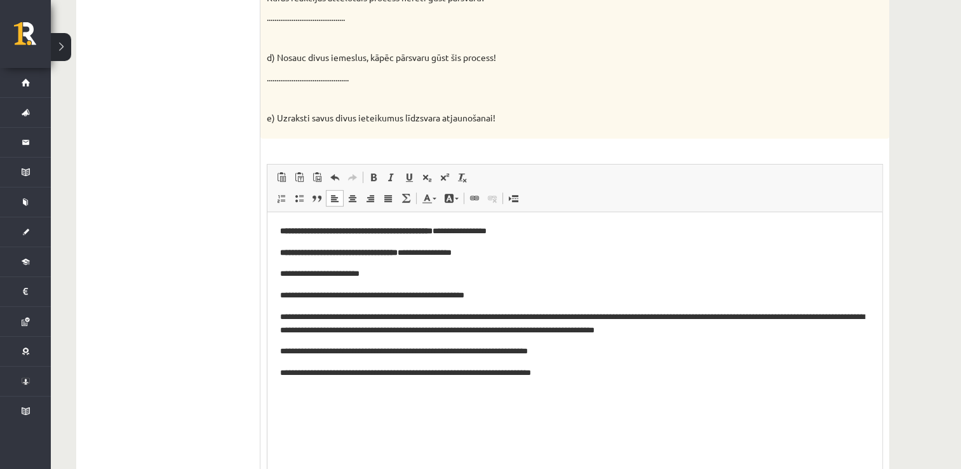
click at [390, 392] on html "**********" at bounding box center [575, 302] width 615 height 180
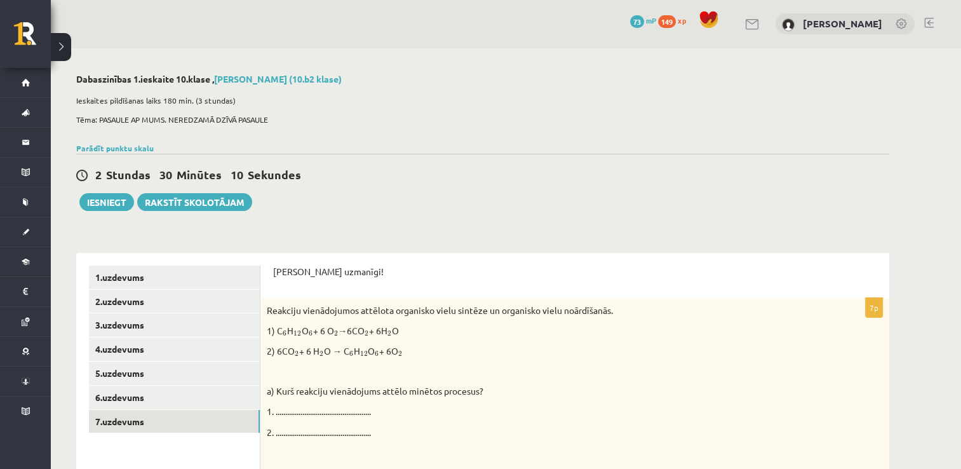
scroll to position [0, 0]
click at [165, 395] on link "6.uzdevums" at bounding box center [174, 398] width 171 height 24
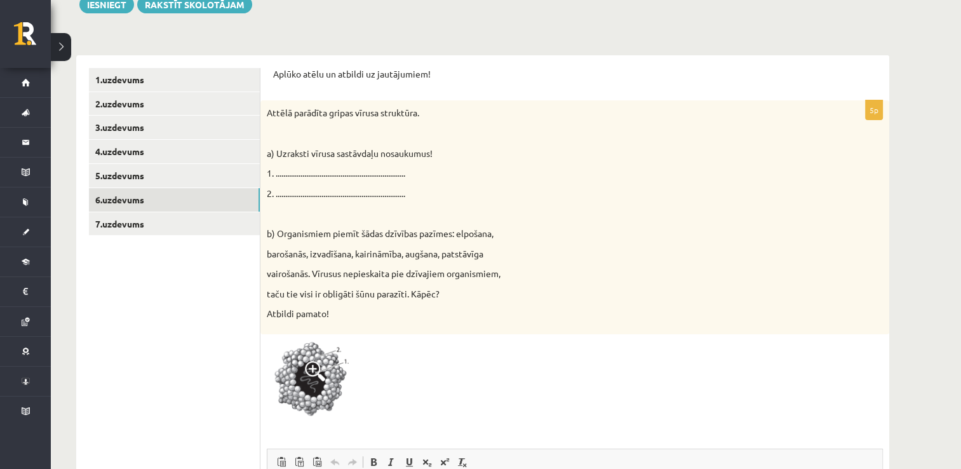
scroll to position [162, 0]
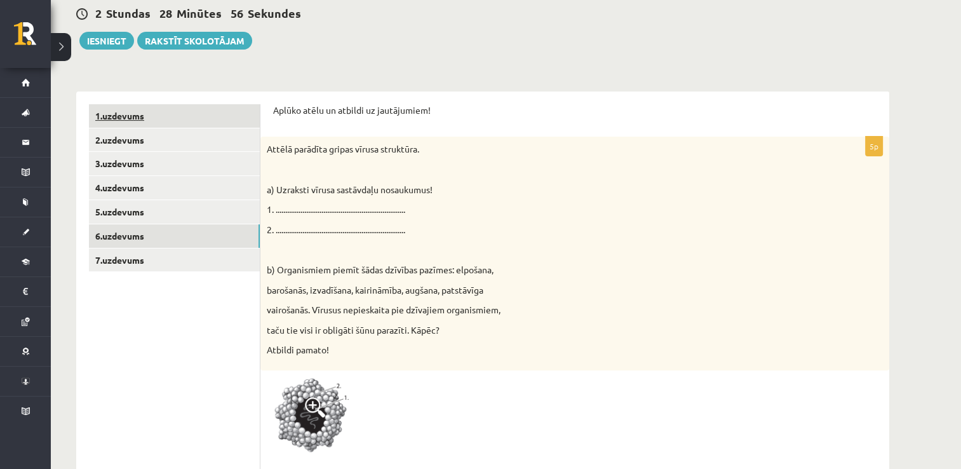
click at [133, 109] on link "1.uzdevums" at bounding box center [174, 116] width 171 height 24
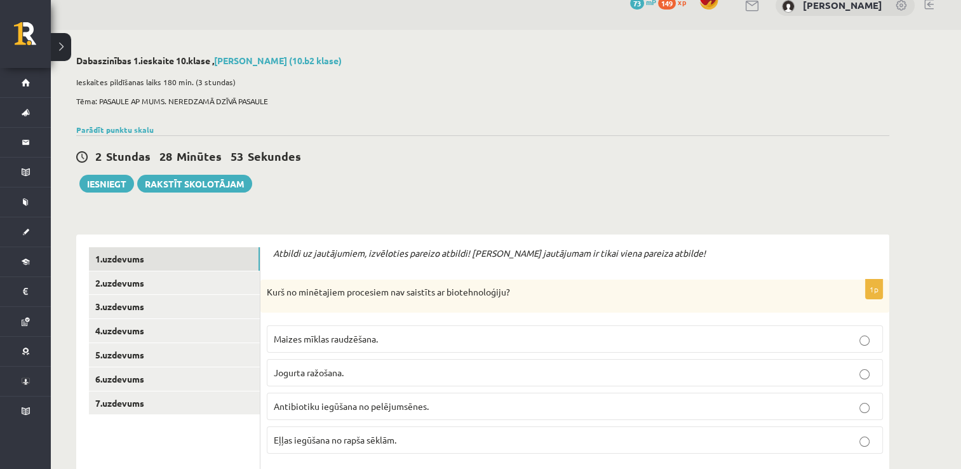
scroll to position [0, 0]
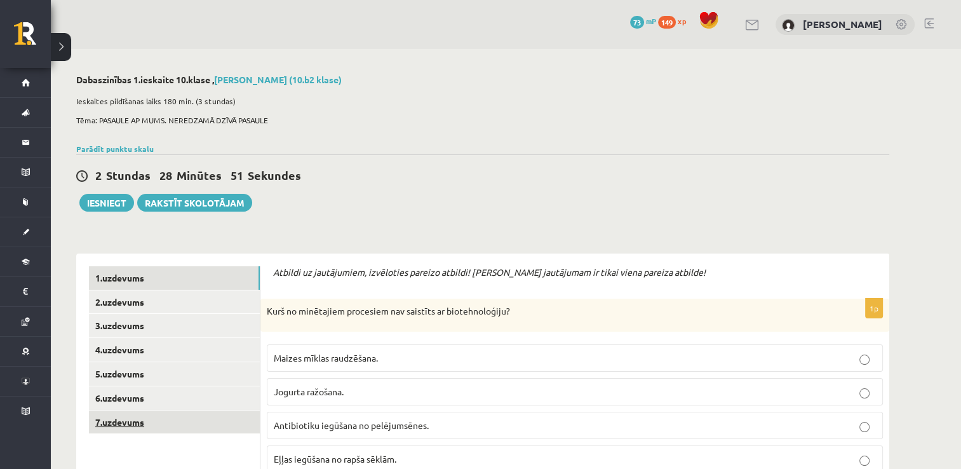
click at [175, 433] on link "7.uzdevums" at bounding box center [174, 423] width 171 height 24
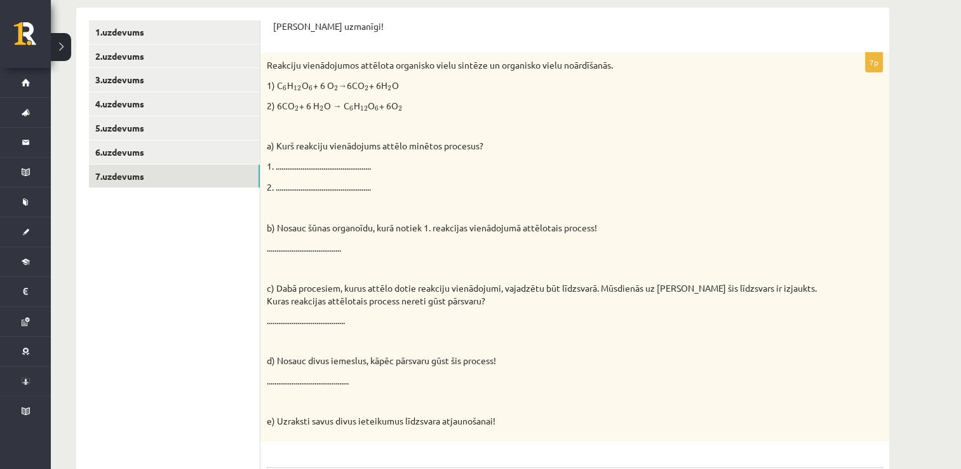
scroll to position [165, 0]
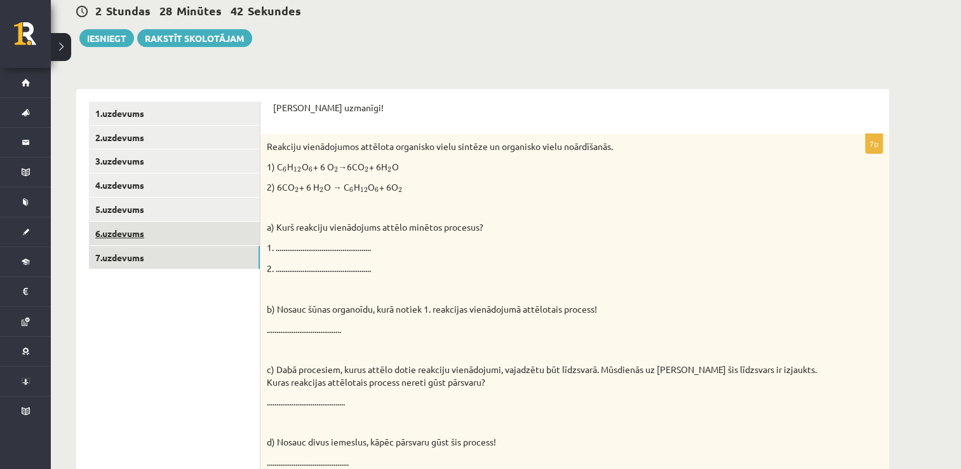
click at [144, 241] on link "6.uzdevums" at bounding box center [174, 234] width 171 height 24
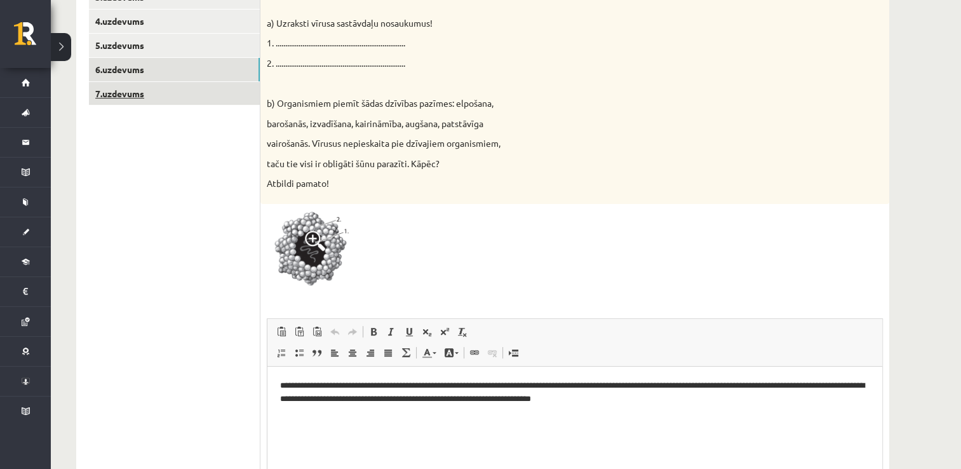
scroll to position [226, 0]
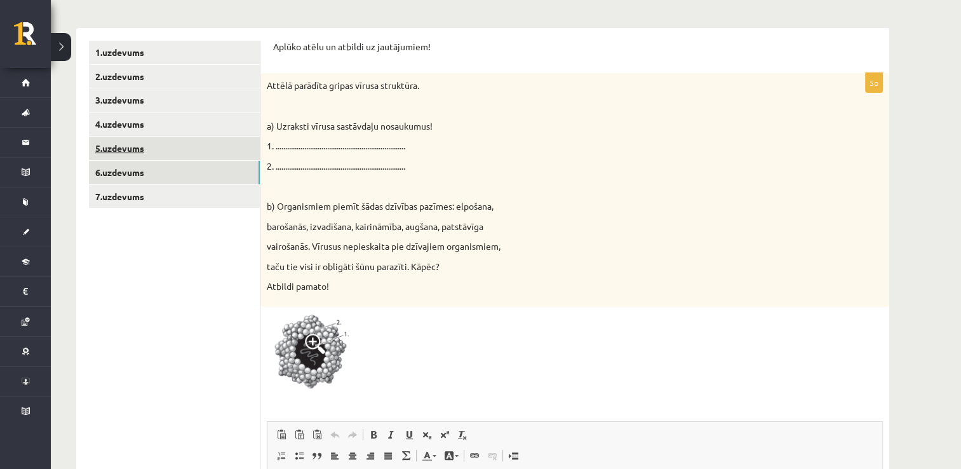
click at [129, 156] on link "5.uzdevums" at bounding box center [174, 149] width 171 height 24
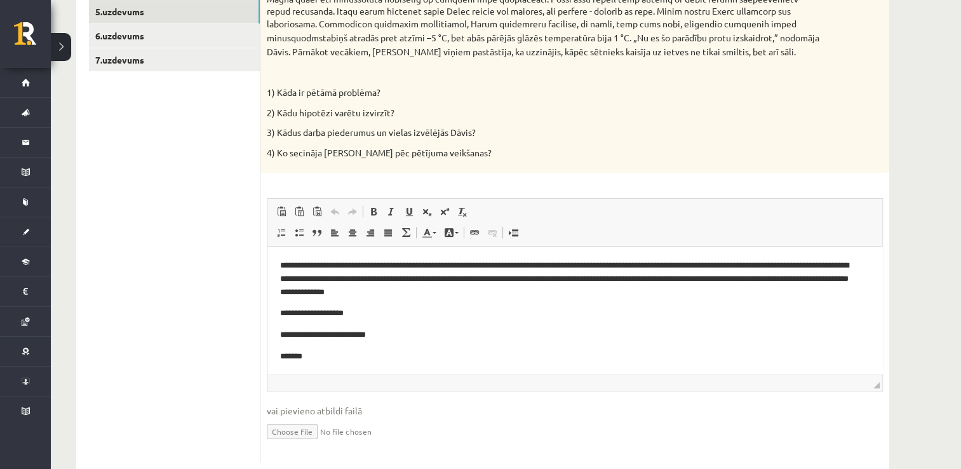
scroll to position [205, 0]
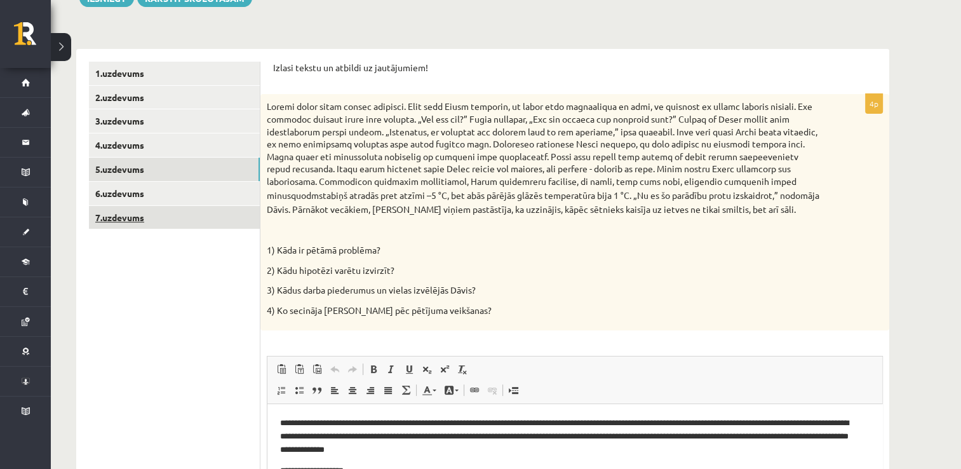
click at [147, 217] on link "7.uzdevums" at bounding box center [174, 218] width 171 height 24
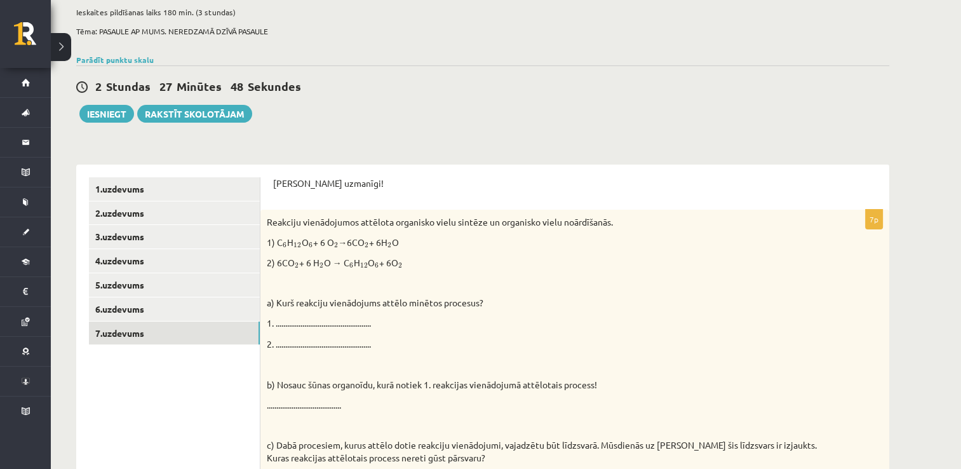
scroll to position [37, 0]
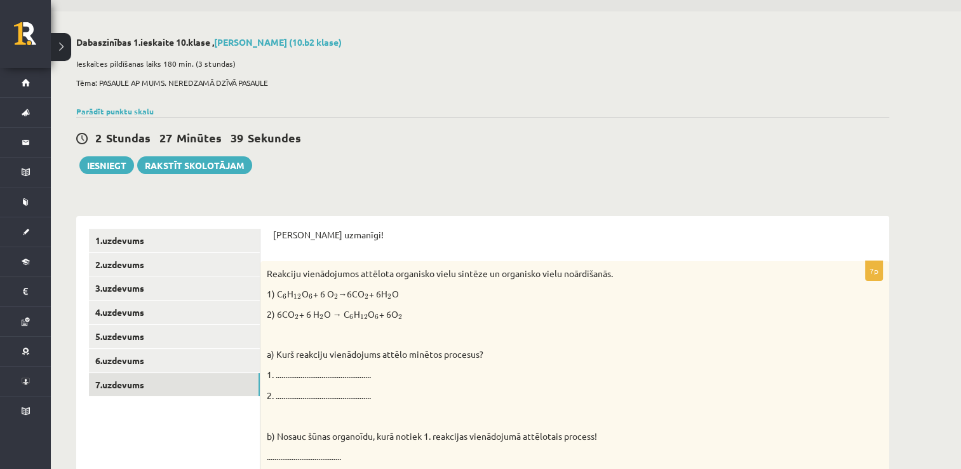
drag, startPoint x: 287, startPoint y: 135, endPoint x: 398, endPoint y: 128, distance: 111.4
click at [397, 128] on div "2 Stundas 27 Minūtes 39 Sekundes Ieskaite saglabāta! Iesniegt Rakstīt skolotājam" at bounding box center [482, 145] width 813 height 57
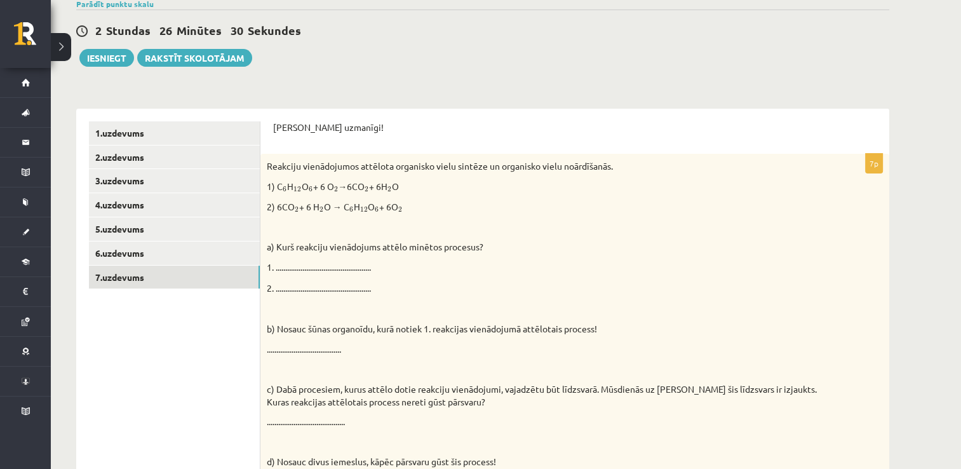
scroll to position [127, 0]
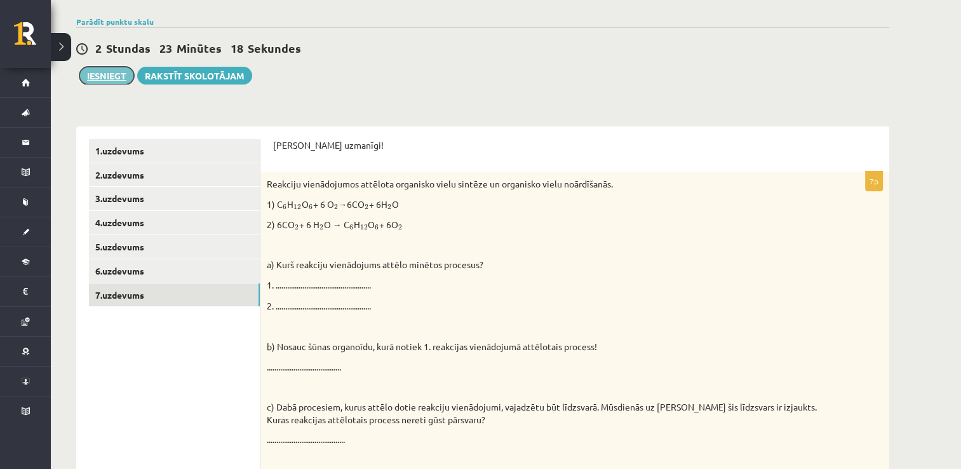
click at [106, 77] on button "Iesniegt" at bounding box center [106, 76] width 55 height 18
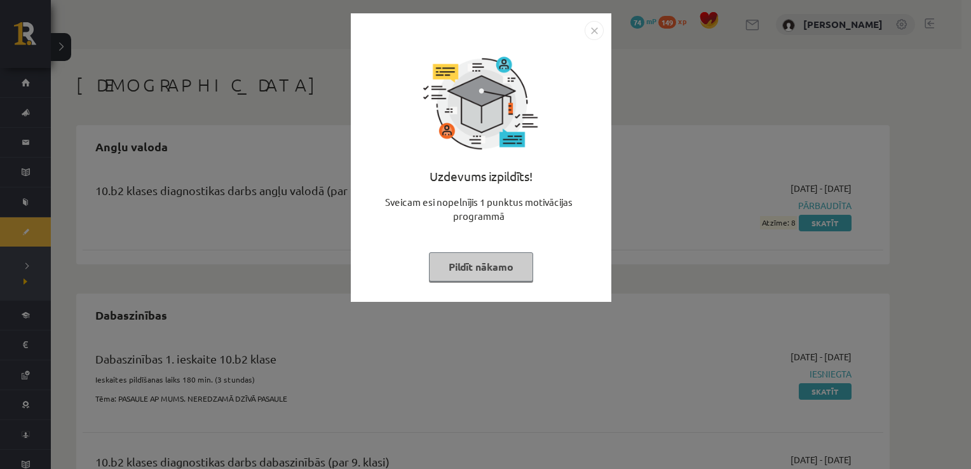
click at [475, 269] on button "Pildīt nākamo" at bounding box center [481, 266] width 104 height 29
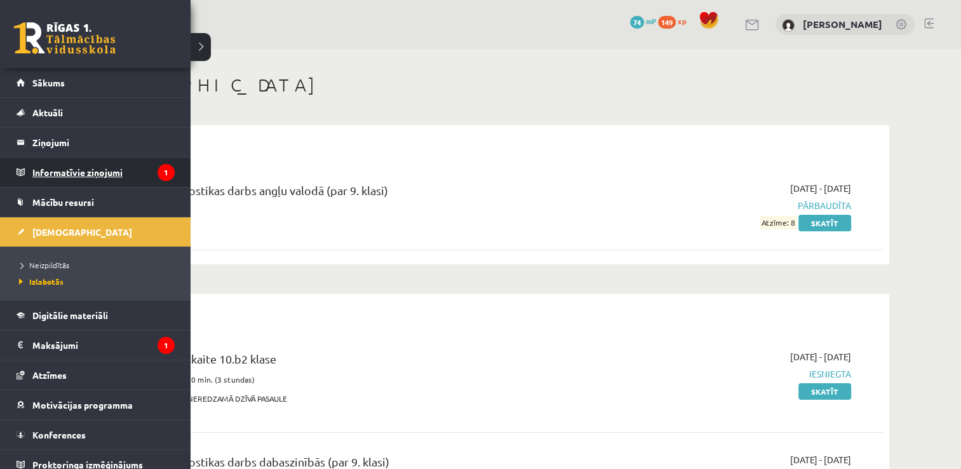
click at [45, 179] on legend "Informatīvie ziņojumi 1" at bounding box center [103, 172] width 142 height 29
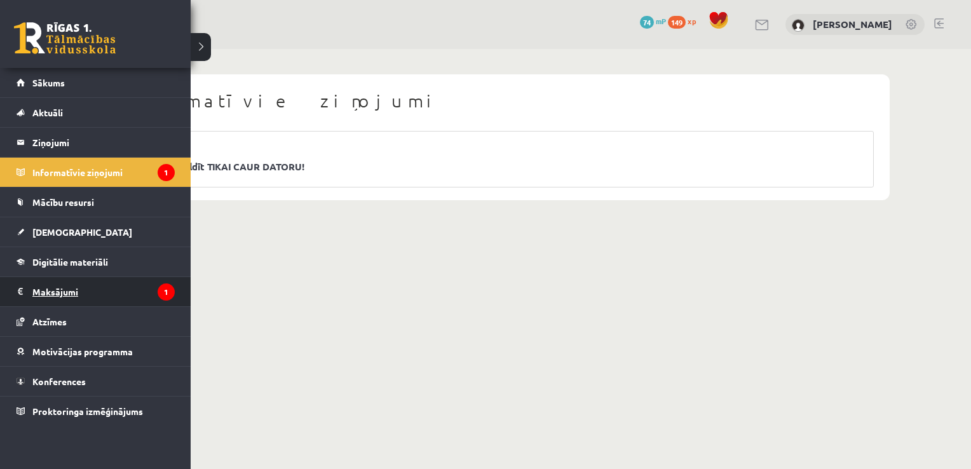
click at [46, 282] on legend "Maksājumi 1" at bounding box center [103, 291] width 142 height 29
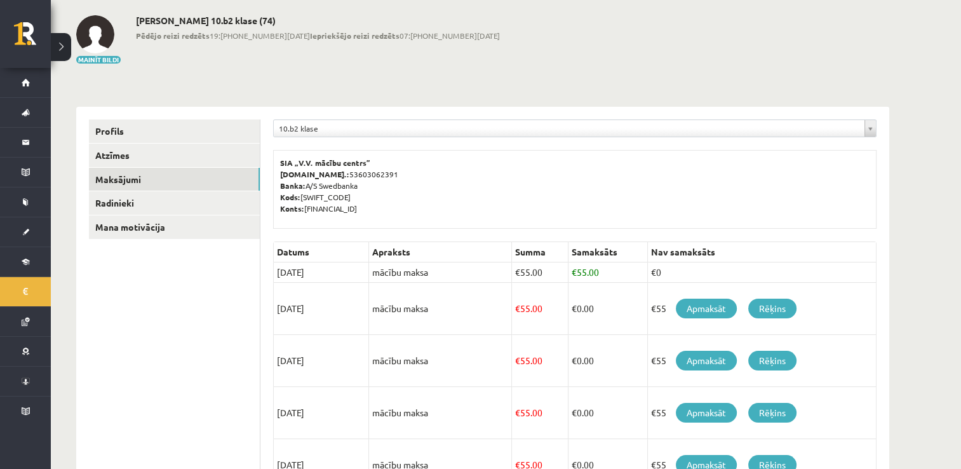
scroll to position [64, 0]
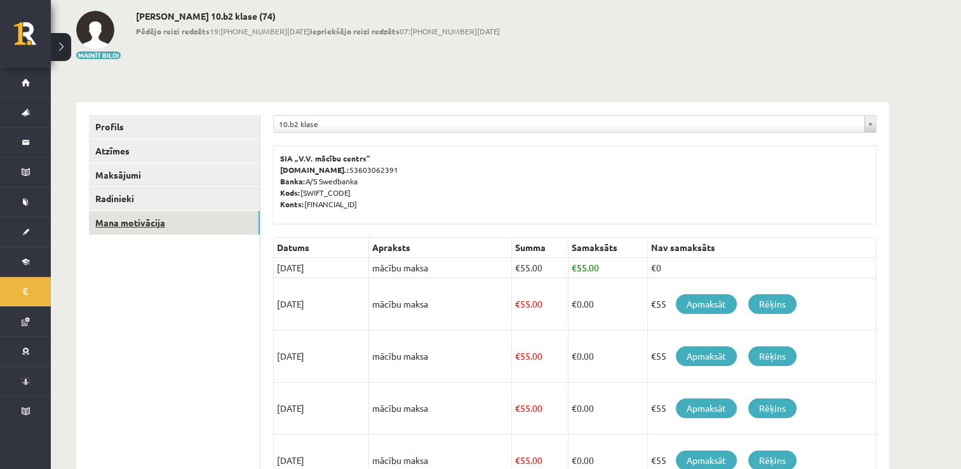
click at [137, 231] on link "Mana motivācija" at bounding box center [174, 223] width 171 height 24
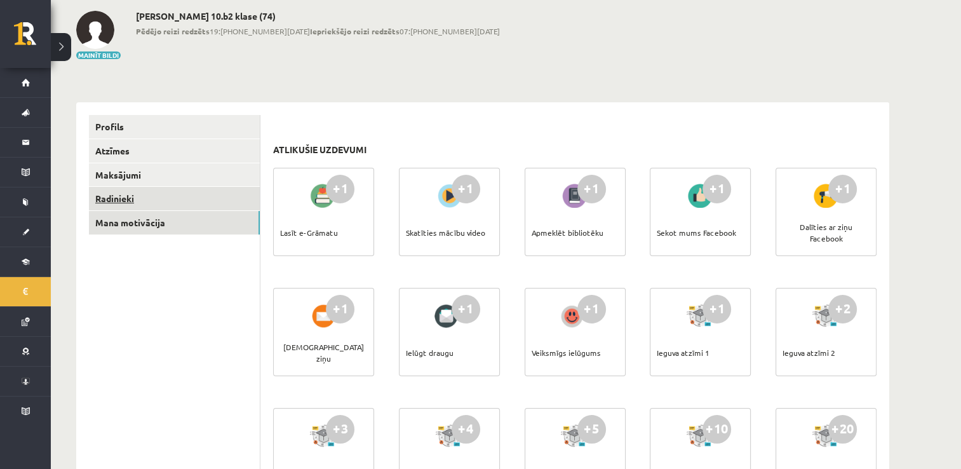
click at [104, 197] on link "Radinieki" at bounding box center [174, 199] width 171 height 24
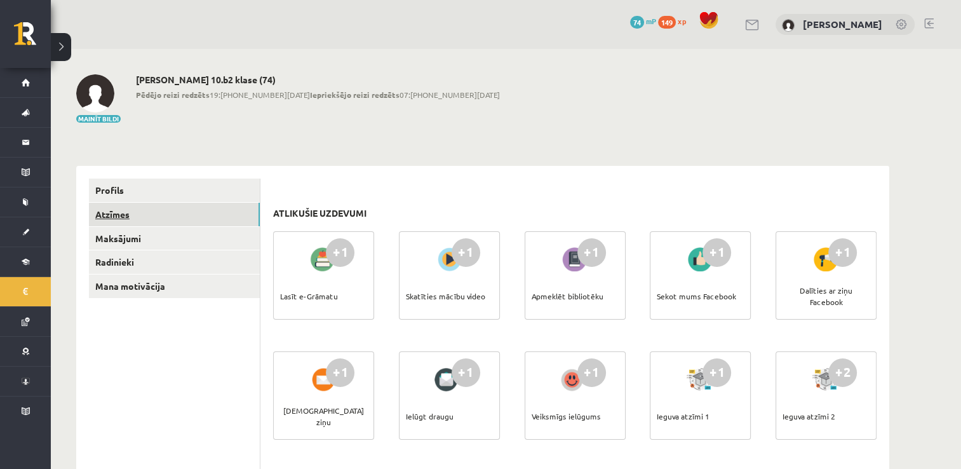
click at [179, 210] on link "Atzīmes" at bounding box center [174, 215] width 171 height 24
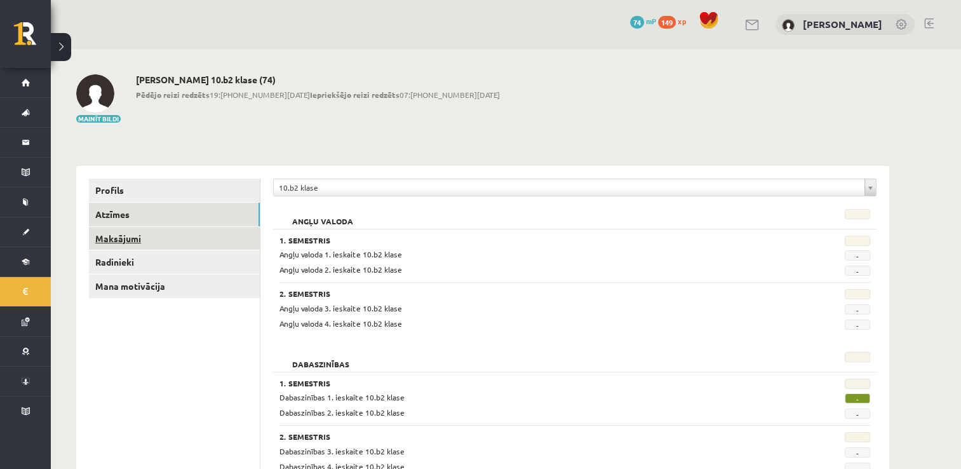
click at [141, 230] on link "Maksājumi" at bounding box center [174, 239] width 171 height 24
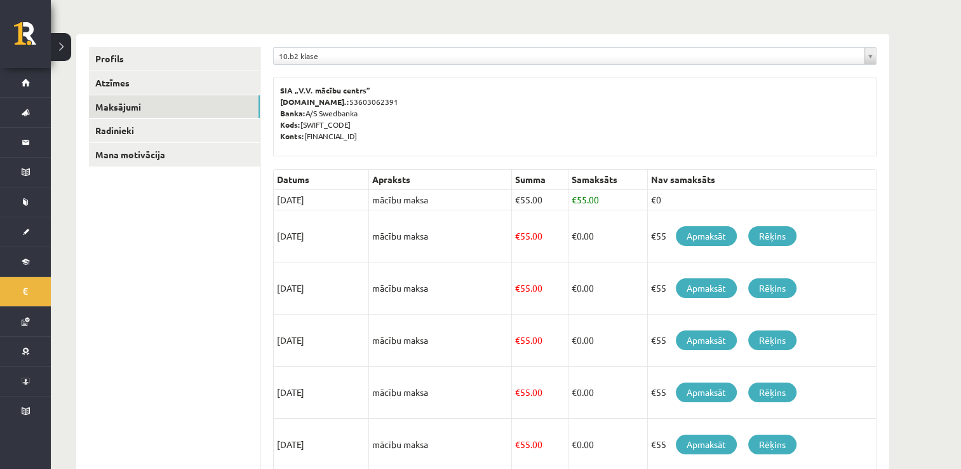
scroll to position [127, 0]
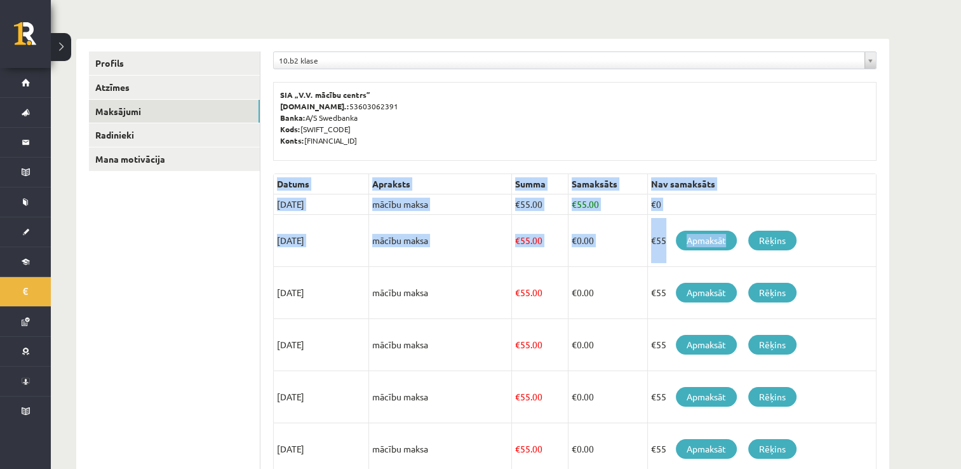
drag, startPoint x: 320, startPoint y: 244, endPoint x: 733, endPoint y: 248, distance: 413.1
click at [733, 248] on table "Datums Apraksts Summa Samaksāts Nav samaksāts 15/08/2025 mācību maksa € 55.00 €…" at bounding box center [575, 438] width 604 height 531
drag, startPoint x: 733, startPoint y: 248, endPoint x: 852, endPoint y: 184, distance: 135.1
click at [852, 184] on th "Nav samaksāts" at bounding box center [762, 184] width 229 height 20
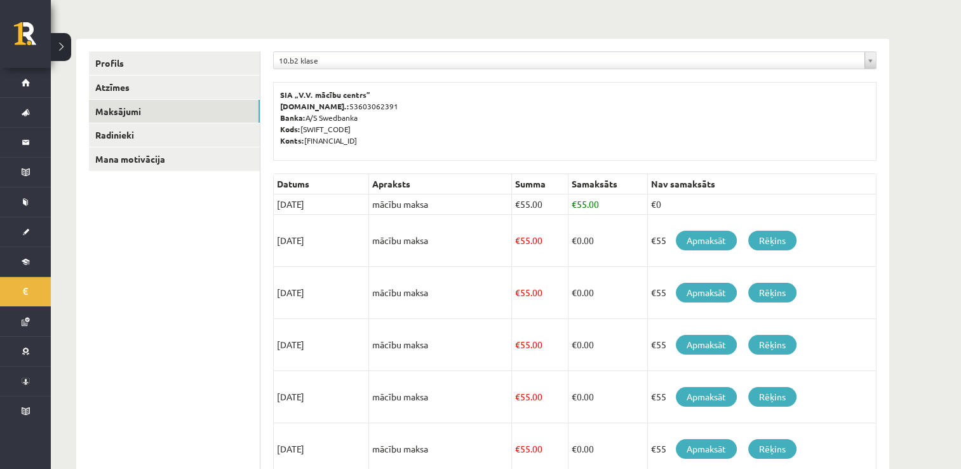
click at [826, 136] on p "SIA „V.V. mācību centrs” Reģ.nr.: 53603062391 Banka: A/S Swedbanka Kods: HABALV…" at bounding box center [575, 117] width 590 height 57
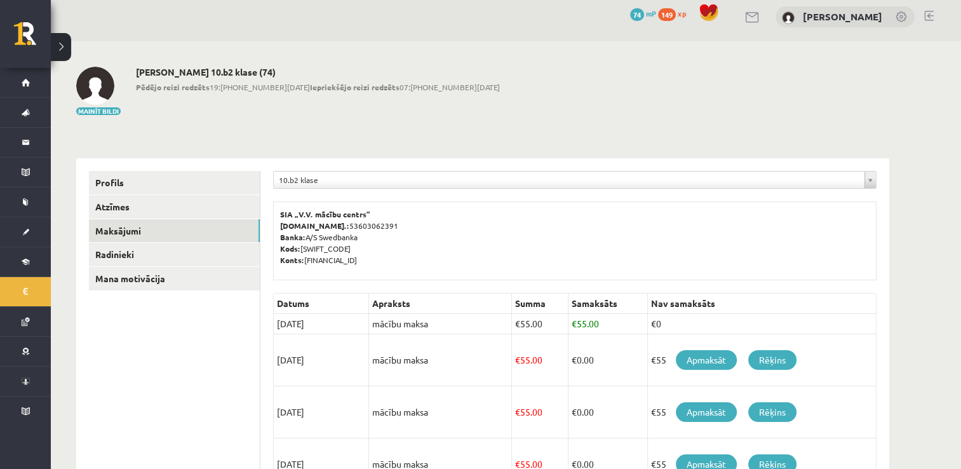
scroll to position [0, 0]
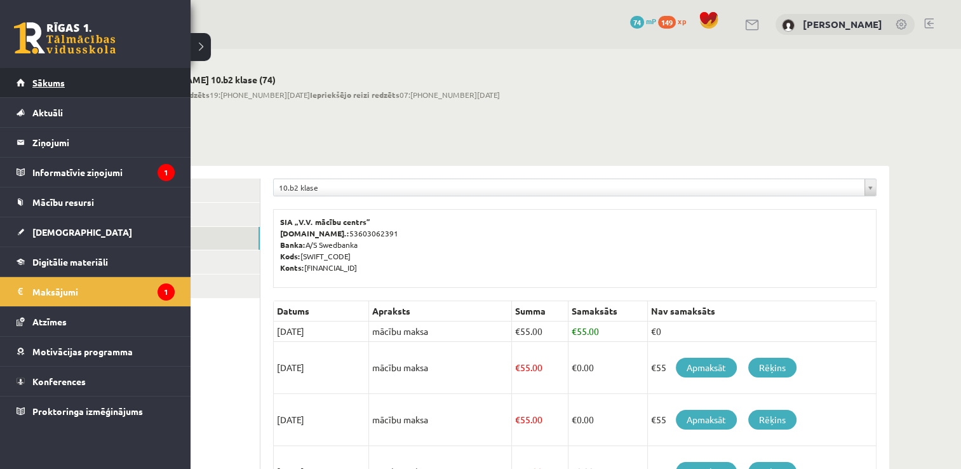
click at [27, 93] on link "Sākums" at bounding box center [96, 82] width 158 height 29
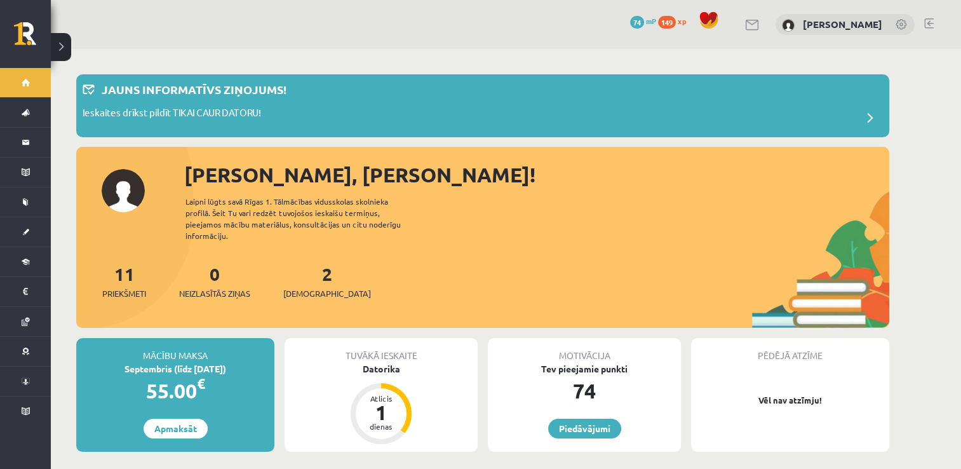
click at [376, 367] on div "Tuvākā ieskaite [GEOGRAPHIC_DATA] Atlicis 1 dienas" at bounding box center [381, 395] width 193 height 114
click at [388, 362] on div "Datorika" at bounding box center [381, 368] width 193 height 13
click at [302, 287] on span "[DEMOGRAPHIC_DATA]" at bounding box center [327, 293] width 88 height 13
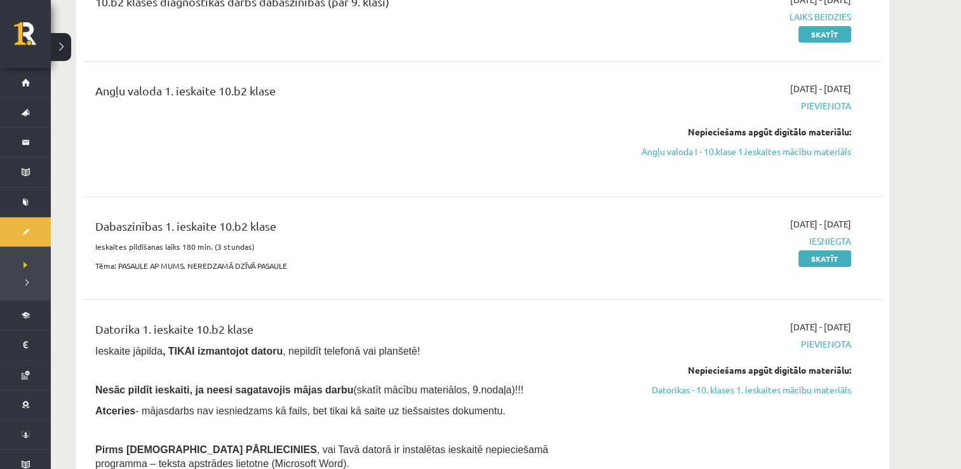
scroll to position [191, 0]
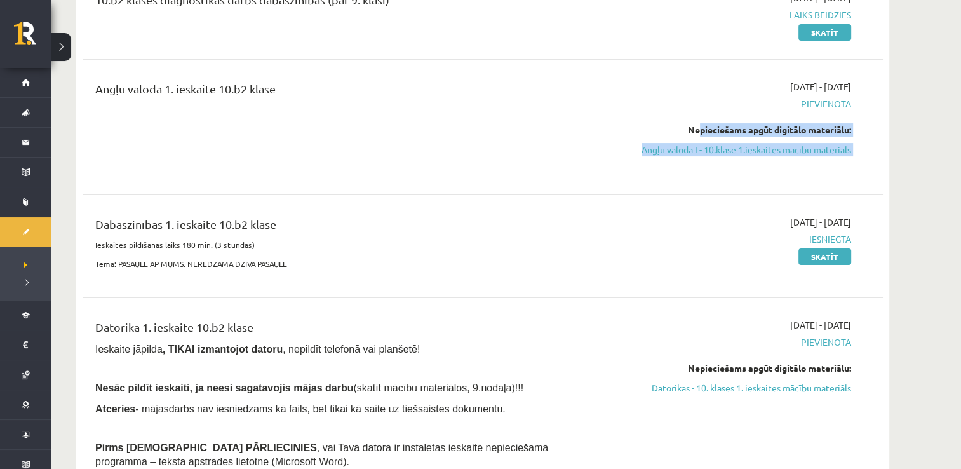
drag, startPoint x: 728, startPoint y: 146, endPoint x: 797, endPoint y: 161, distance: 70.3
click at [808, 164] on div "[DATE] - [DATE] [GEOGRAPHIC_DATA] Nepieciešams apgūt digitālo materiālu: Angļu …" at bounding box center [731, 127] width 259 height 94
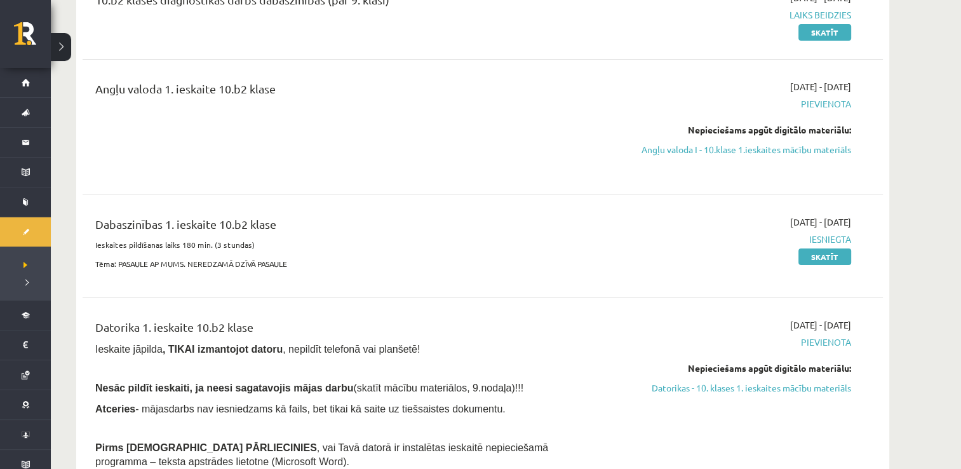
drag, startPoint x: 797, startPoint y: 161, endPoint x: 438, endPoint y: 84, distance: 367.3
click at [436, 84] on div "Angļu valoda 1. ieskaite 10.b2 klase" at bounding box center [344, 92] width 498 height 24
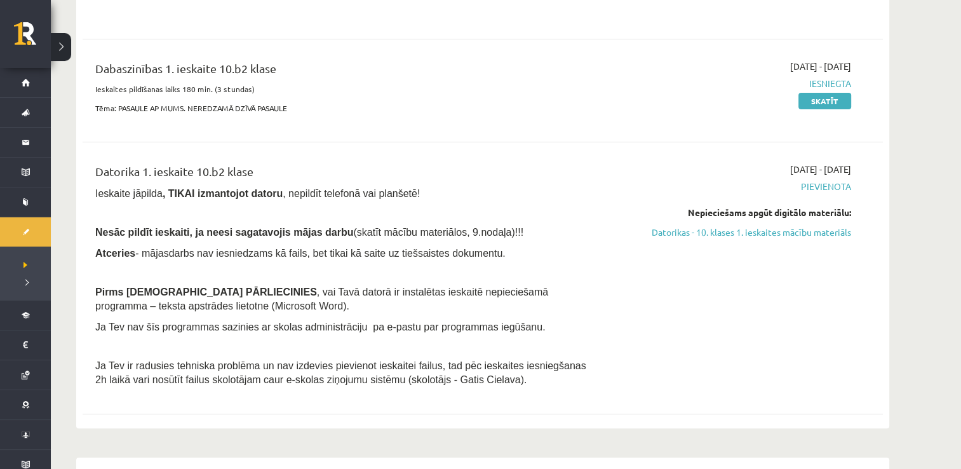
scroll to position [381, 0]
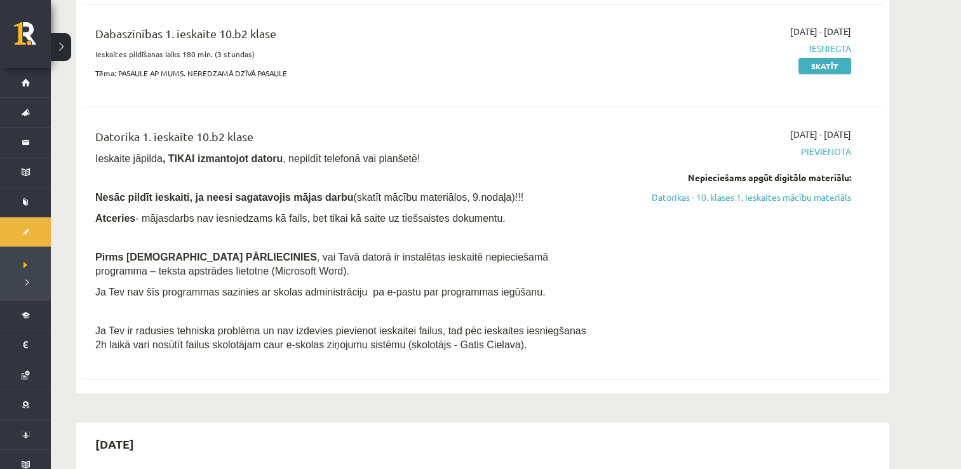
drag, startPoint x: 135, startPoint y: 220, endPoint x: 496, endPoint y: 223, distance: 361.0
click at [496, 223] on p "Atceries - mājasdarbs nav iesniedzams kā fails, bet tikai kā saite uz tiešsaist…" at bounding box center [344, 218] width 498 height 14
click at [106, 228] on div "Datorika 1. ieskaite 10.b2 klase Ieskaite jāpilda , TIKAI izmantojot datoru , n…" at bounding box center [344, 243] width 517 height 231
drag, startPoint x: 128, startPoint y: 219, endPoint x: 177, endPoint y: 219, distance: 48.9
click at [177, 219] on span "Atceries - mājasdarbs nav iesniedzams kā fails, bet tikai kā saite uz tiešsaist…" at bounding box center [300, 218] width 411 height 11
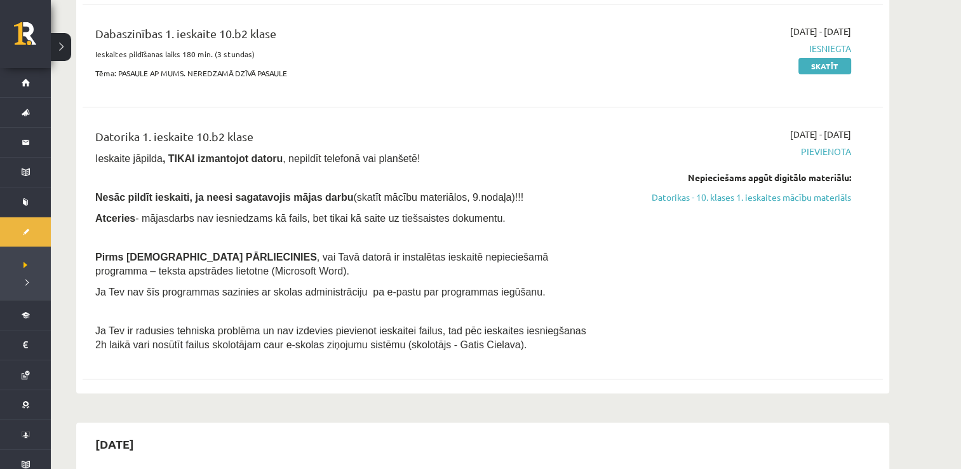
drag, startPoint x: 177, startPoint y: 219, endPoint x: 107, endPoint y: 244, distance: 75.0
click at [107, 244] on div "Datorika 1. ieskaite 10.b2 klase Ieskaite jāpilda , TIKAI izmantojot datoru , n…" at bounding box center [344, 243] width 517 height 231
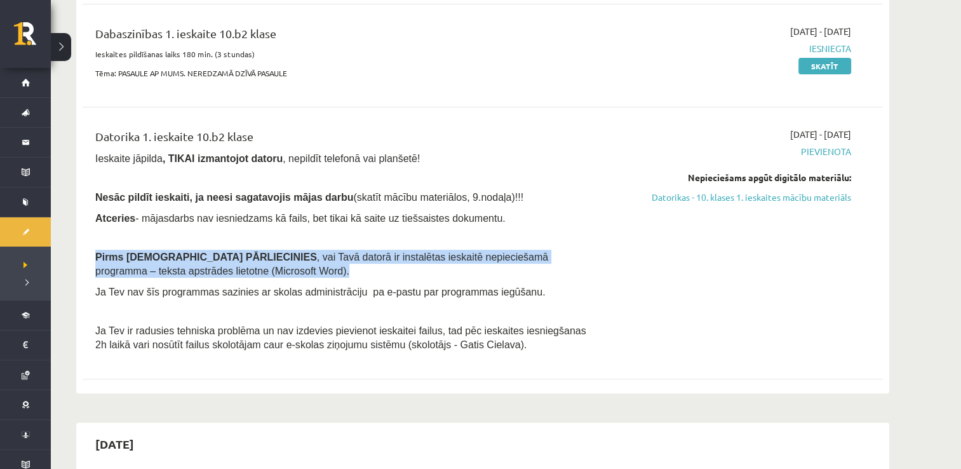
drag, startPoint x: 86, startPoint y: 261, endPoint x: 244, endPoint y: 268, distance: 157.8
click at [244, 268] on div "Datorika 1. ieskaite 10.b2 klase Ieskaite jāpilda , TIKAI izmantojot datoru , n…" at bounding box center [344, 243] width 517 height 231
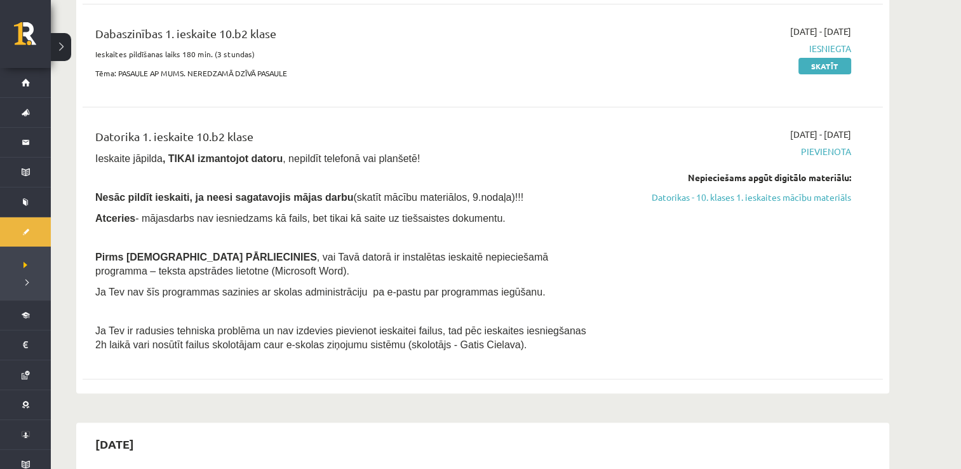
drag, startPoint x: 498, startPoint y: 167, endPoint x: 506, endPoint y: 153, distance: 16.5
click at [501, 162] on div "Datorika 1. ieskaite 10.b2 klase Ieskaite jāpilda , TIKAI izmantojot datoru , n…" at bounding box center [344, 243] width 517 height 231
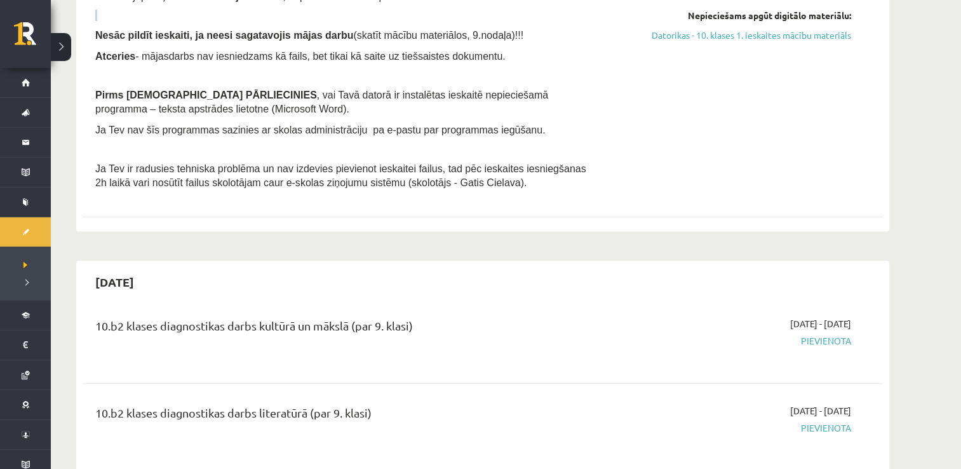
scroll to position [318, 0]
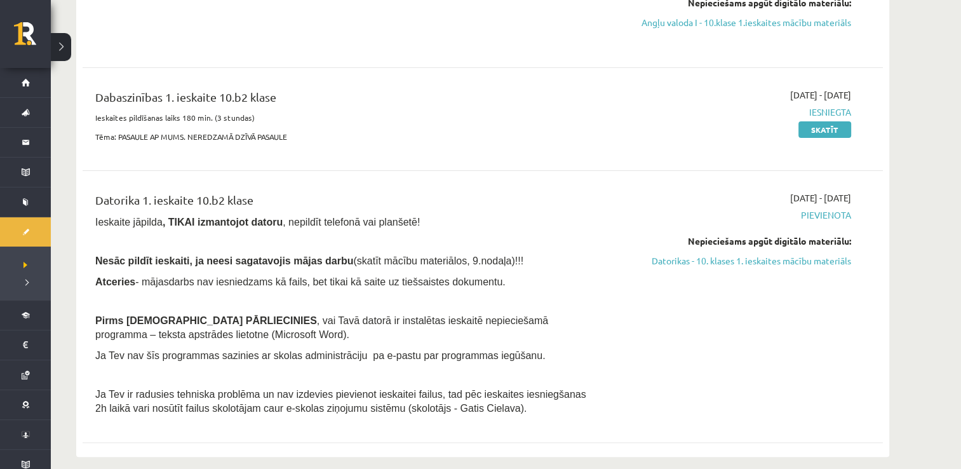
click at [96, 200] on div "Datorika 1. ieskaite 10.b2 klase" at bounding box center [344, 203] width 498 height 24
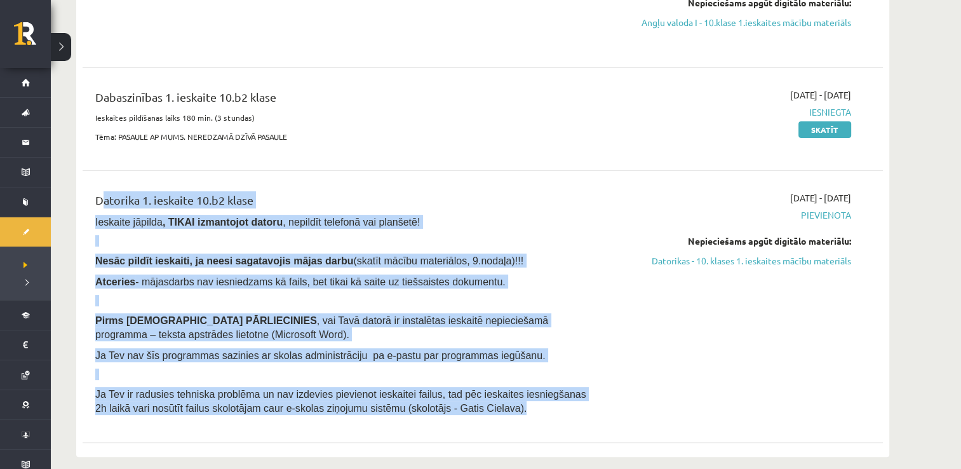
drag, startPoint x: 80, startPoint y: 189, endPoint x: 564, endPoint y: 400, distance: 528.5
click at [564, 400] on div "[DATE] 10.b2 klases diagnostikas darbs dabaszinībās (par 9. klasi) [DATE] - [DA…" at bounding box center [482, 131] width 813 height 649
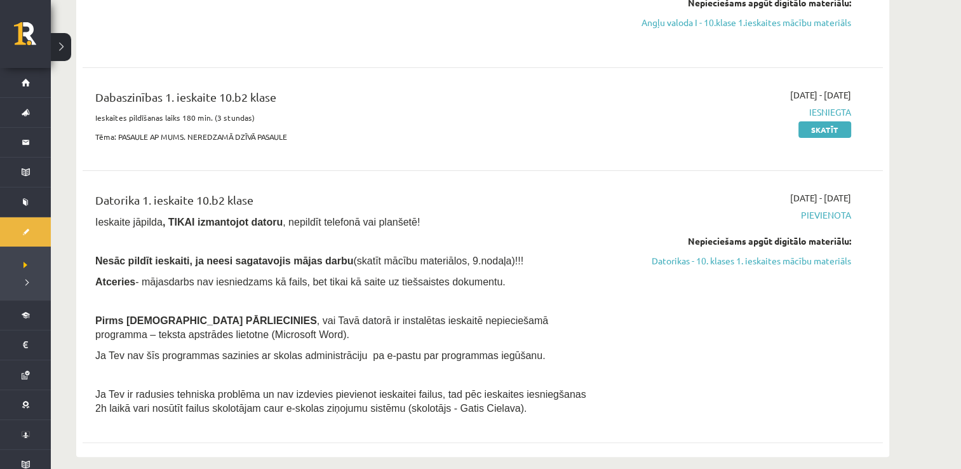
click at [397, 166] on div "10.b2 klases diagnostikas darbs dabaszinībās (par 9. klasi) [DATE] - [DATE] Lai…" at bounding box center [483, 150] width 801 height 599
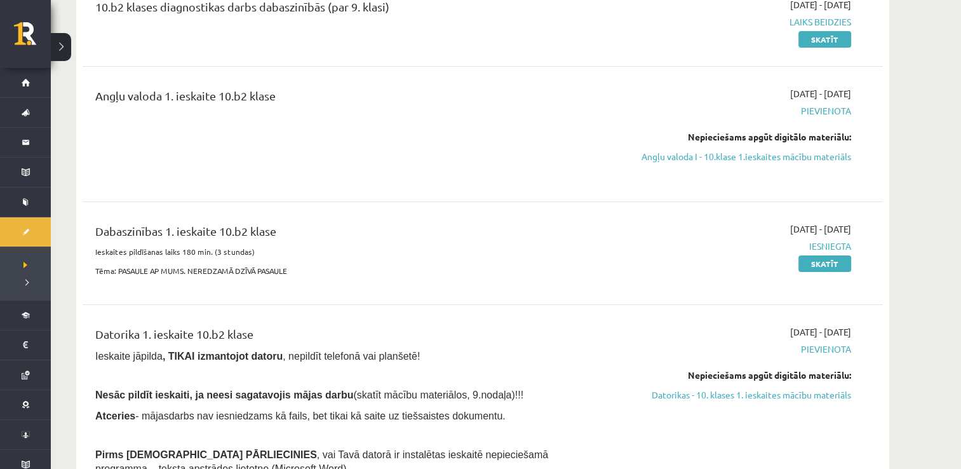
scroll to position [191, 0]
